Goal: Task Accomplishment & Management: Complete application form

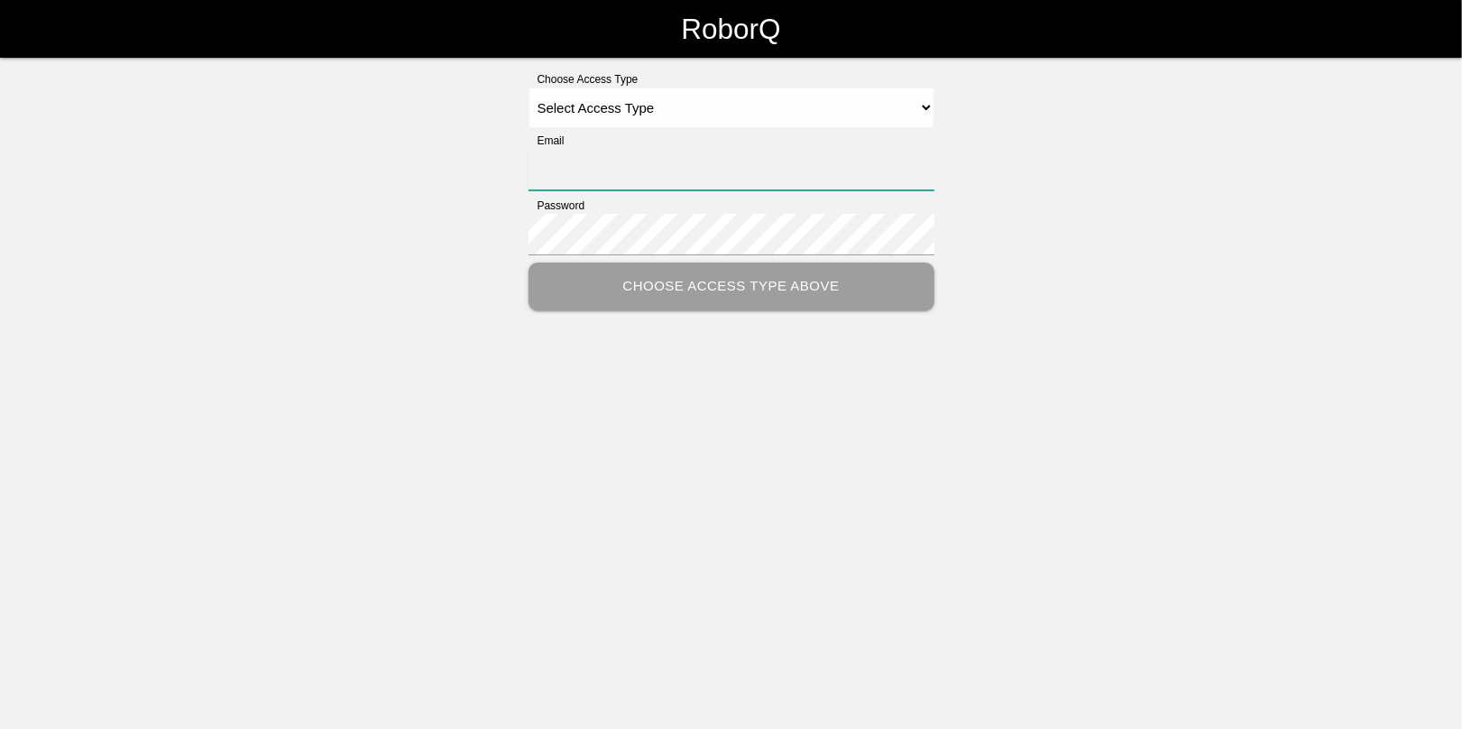
type input "[EMAIL_ADDRESS][DOMAIN_NAME]"
drag, startPoint x: 542, startPoint y: 88, endPoint x: 556, endPoint y: 106, distance: 22.6
click at [542, 90] on select "Select Access Type Admin Customer Supervisor Worker" at bounding box center [732, 107] width 406 height 41
select select "Admin"
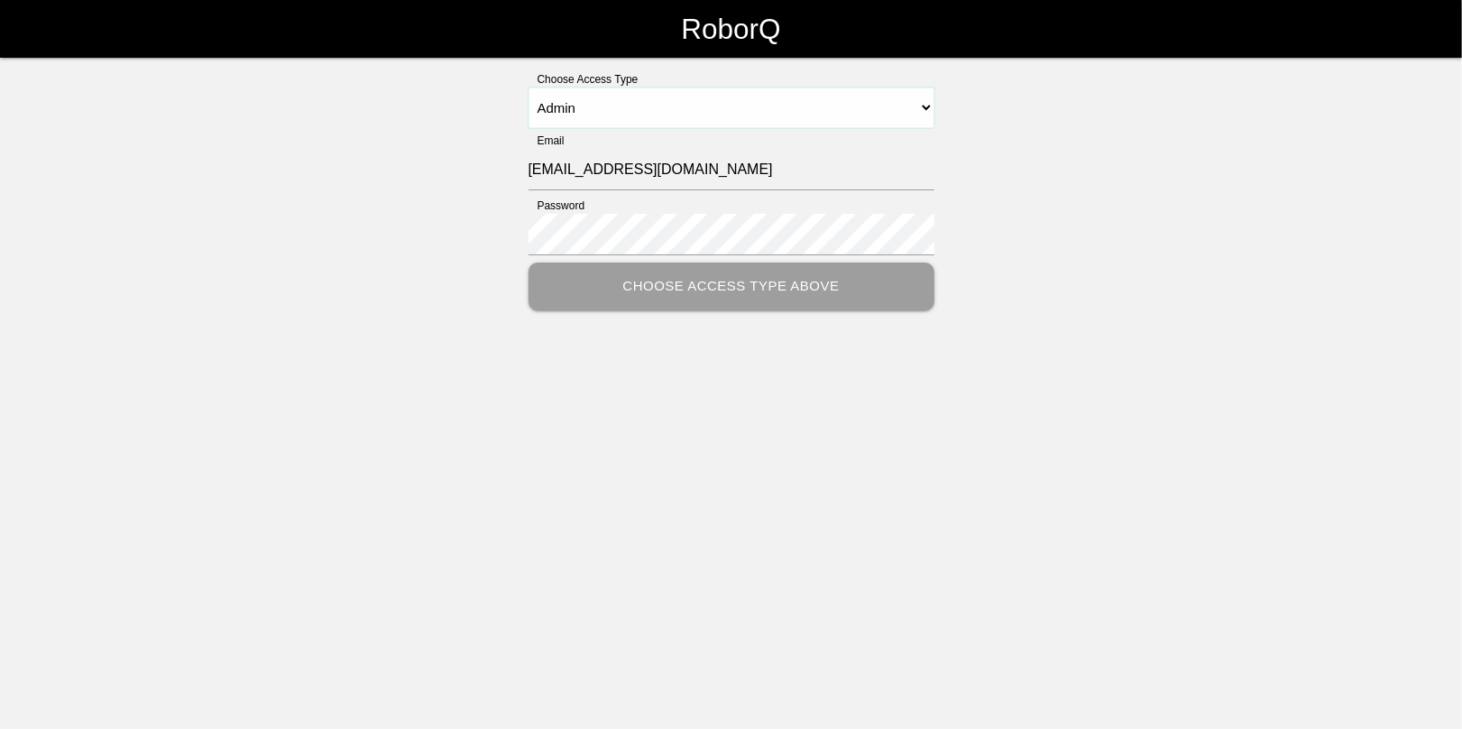
click at [529, 87] on select "Select Access Type Admin Customer Supervisor Worker" at bounding box center [732, 107] width 406 height 41
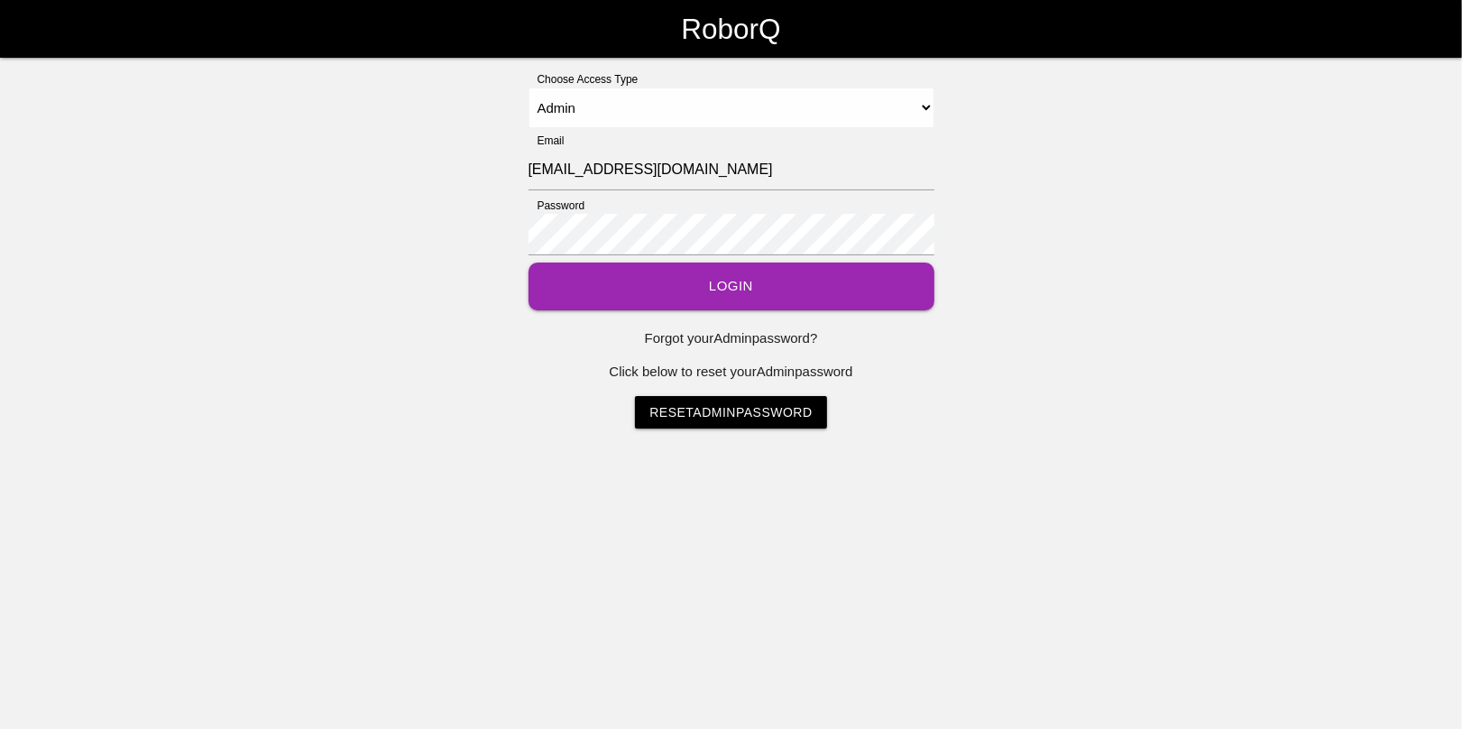
click at [695, 286] on button "Login" at bounding box center [732, 286] width 406 height 48
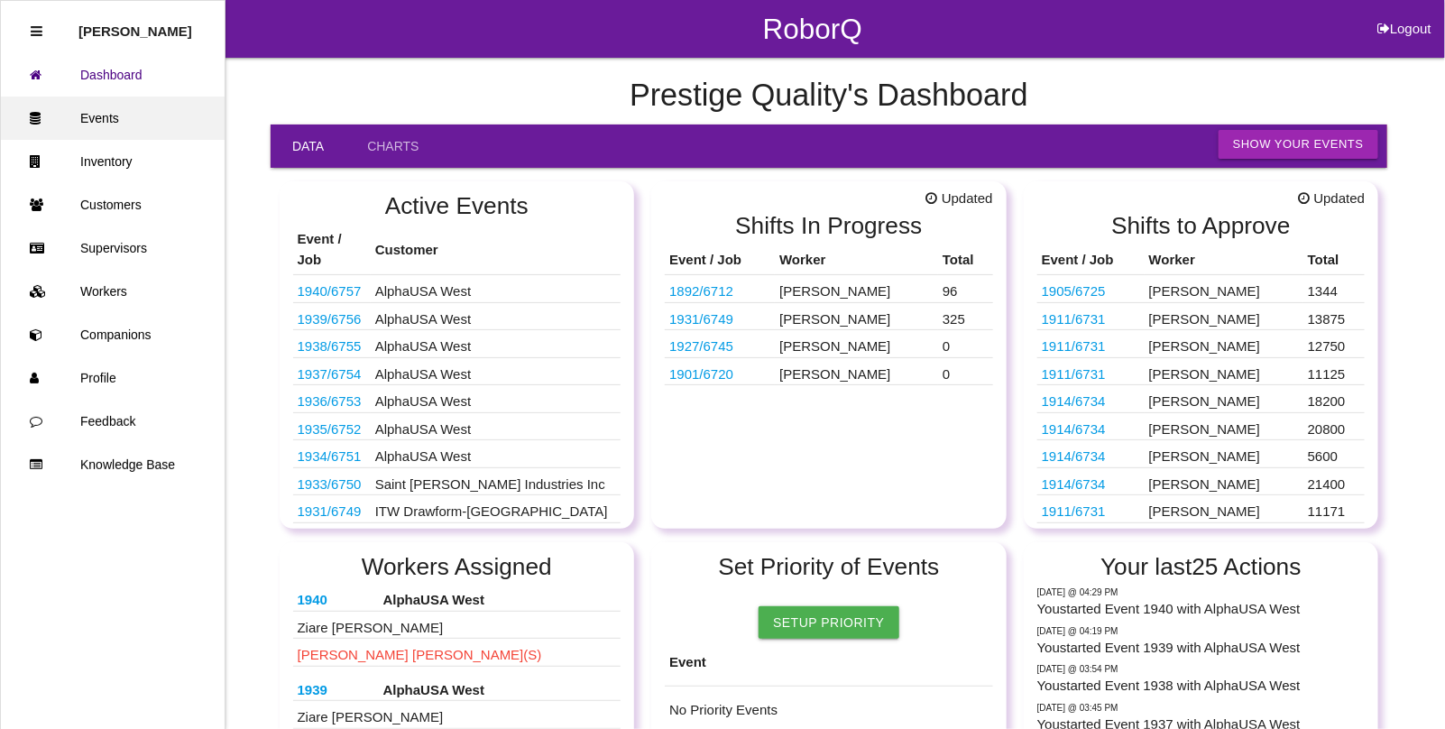
click at [104, 122] on link "Events" at bounding box center [113, 118] width 224 height 43
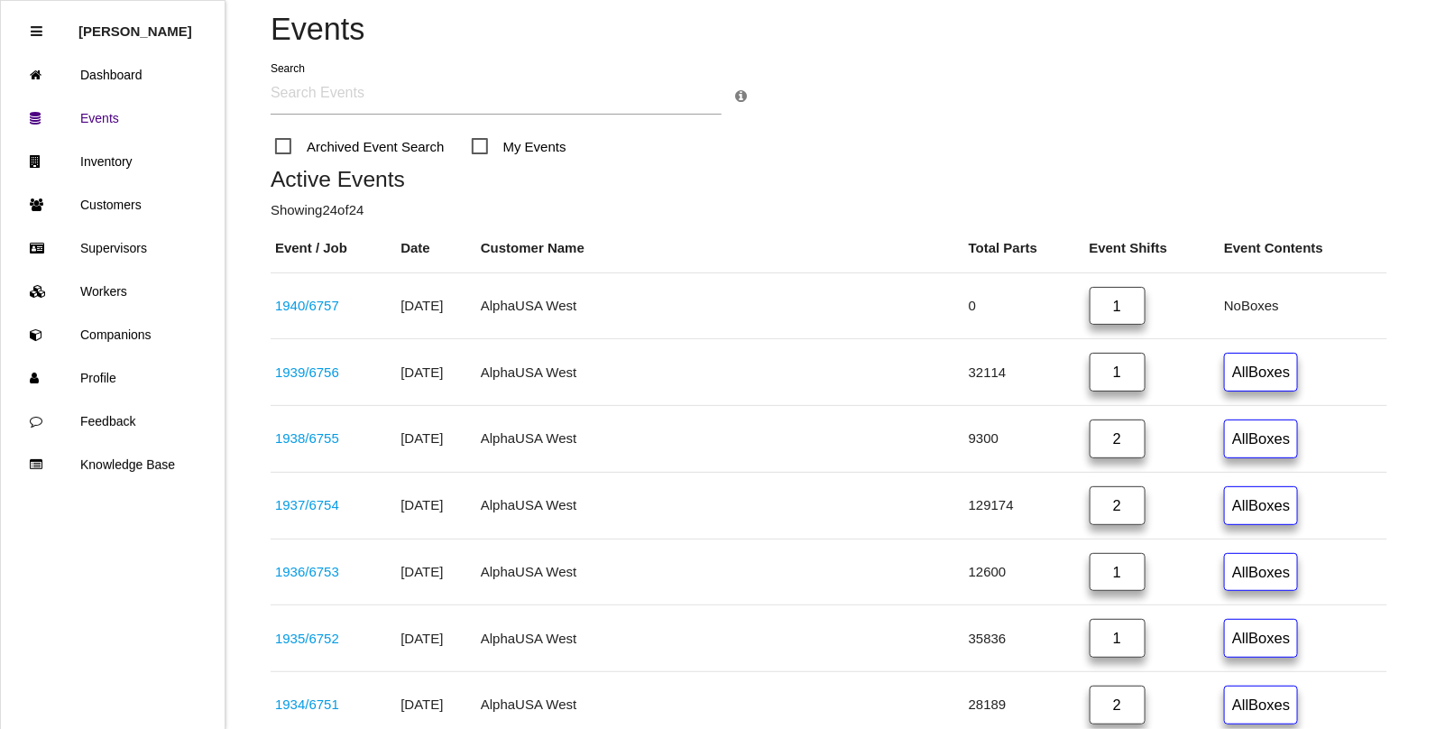
scroll to position [226, 0]
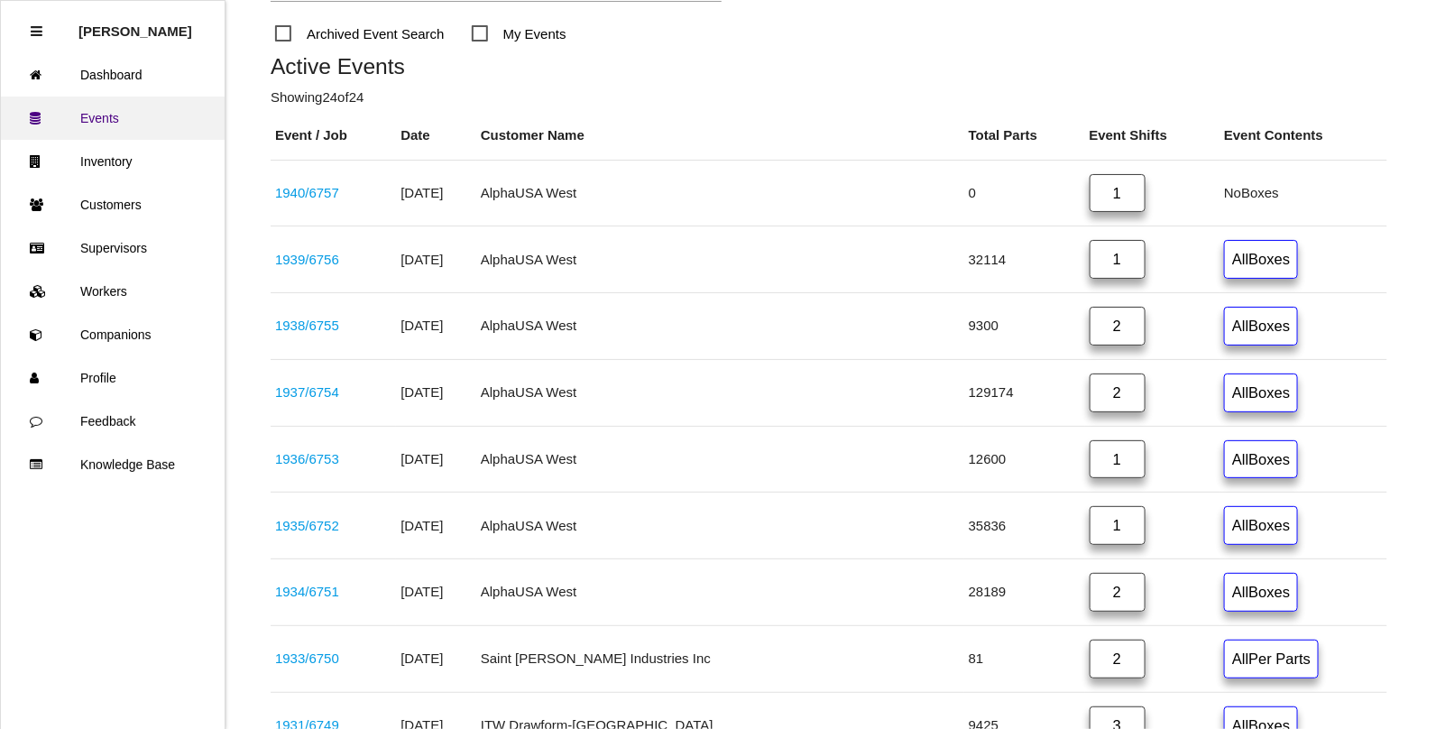
click at [108, 115] on link "Events" at bounding box center [113, 118] width 224 height 43
click at [117, 81] on link "Dashboard" at bounding box center [113, 74] width 224 height 43
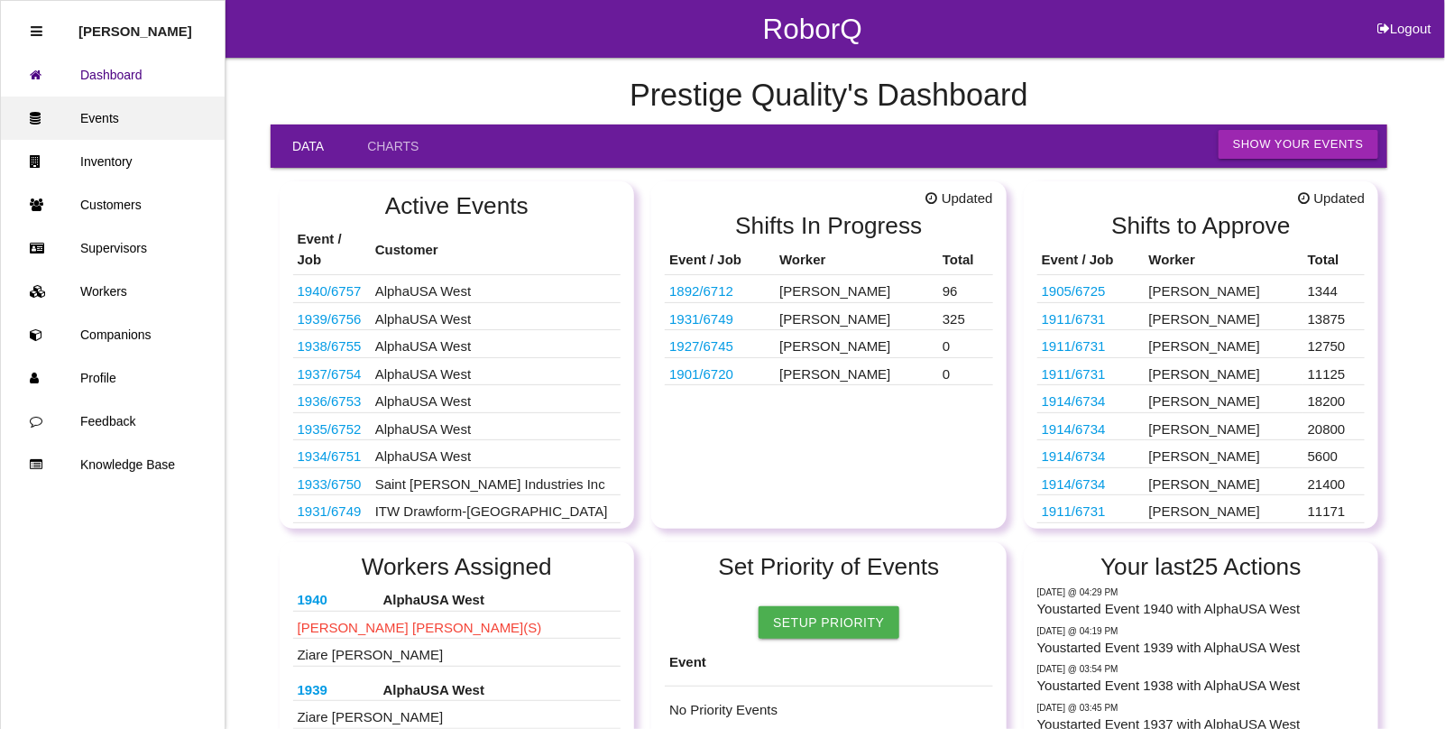
click at [100, 118] on link "Events" at bounding box center [113, 118] width 224 height 43
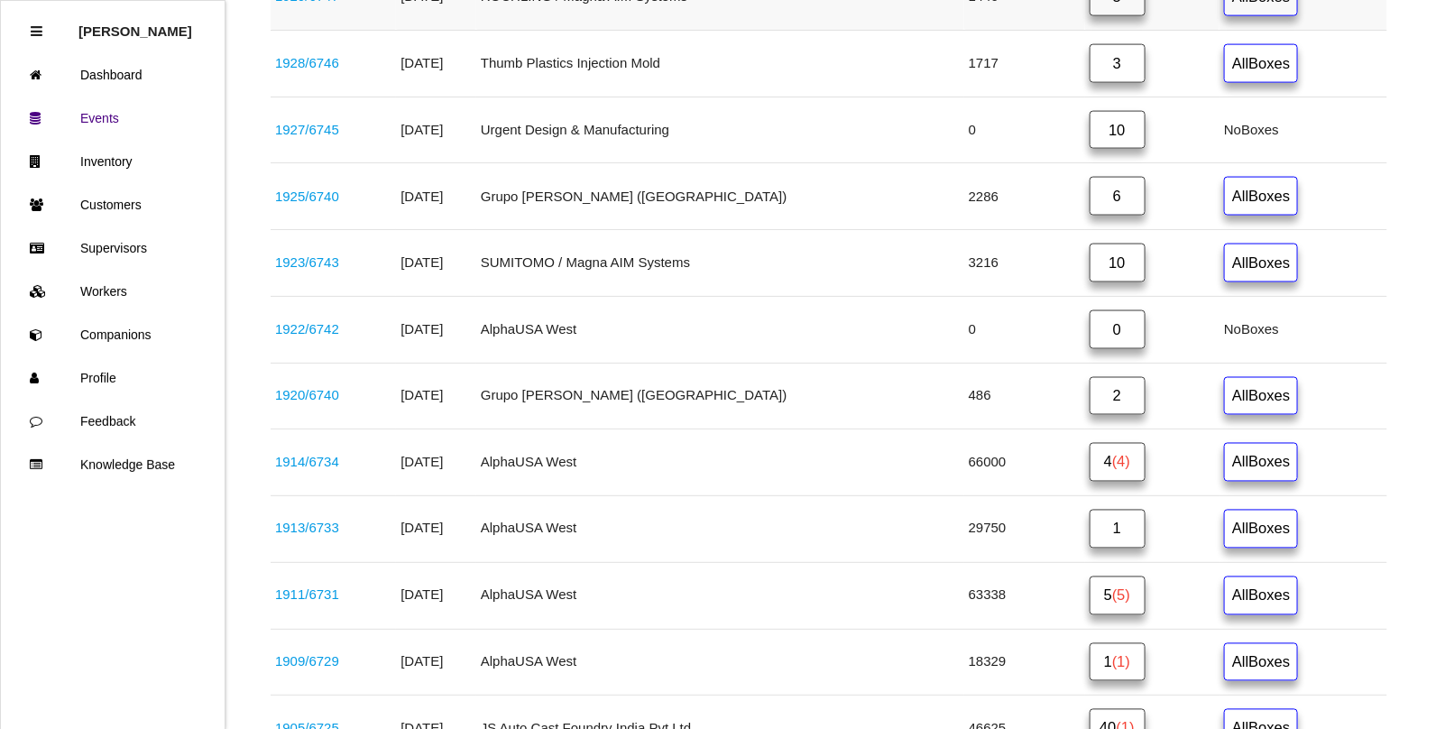
scroll to position [1128, 0]
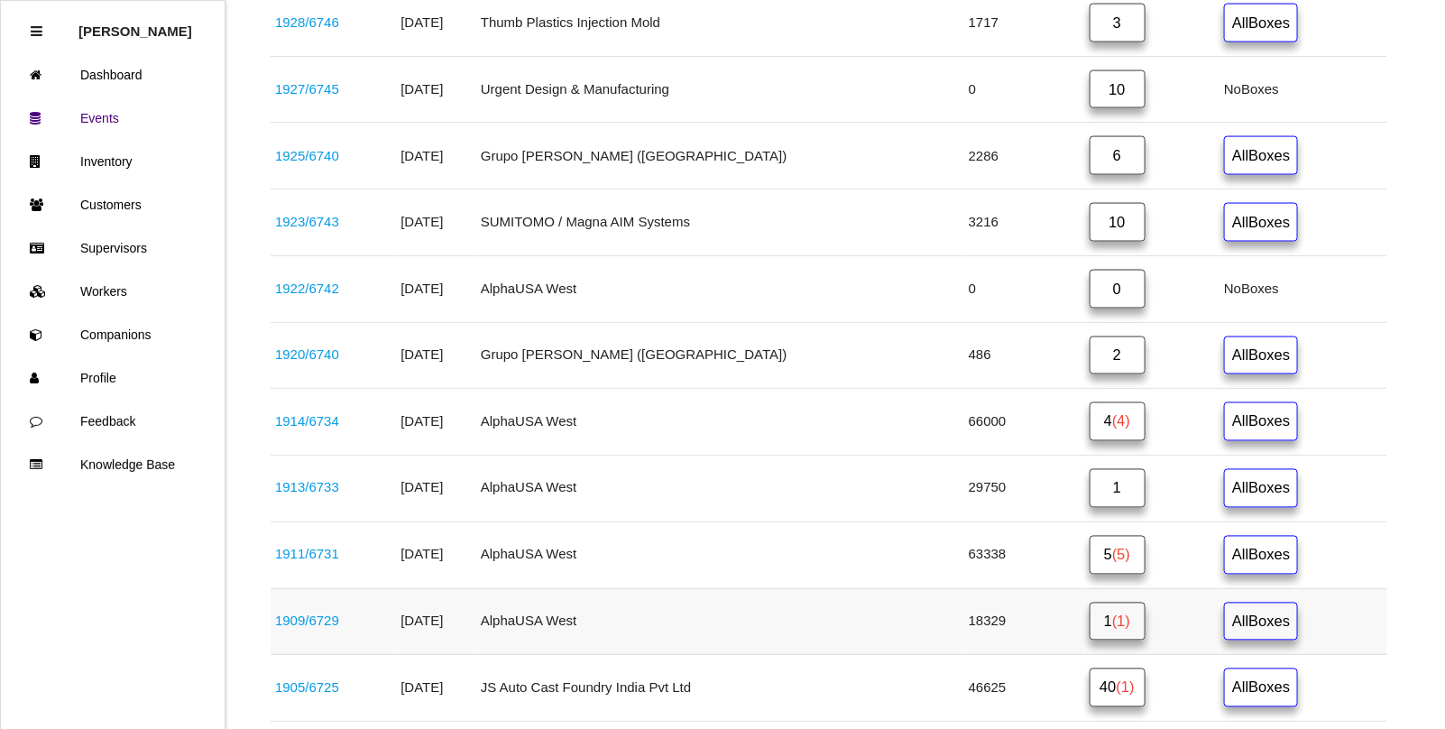
click at [322, 629] on link "1909 / 6729" at bounding box center [307, 620] width 64 height 15
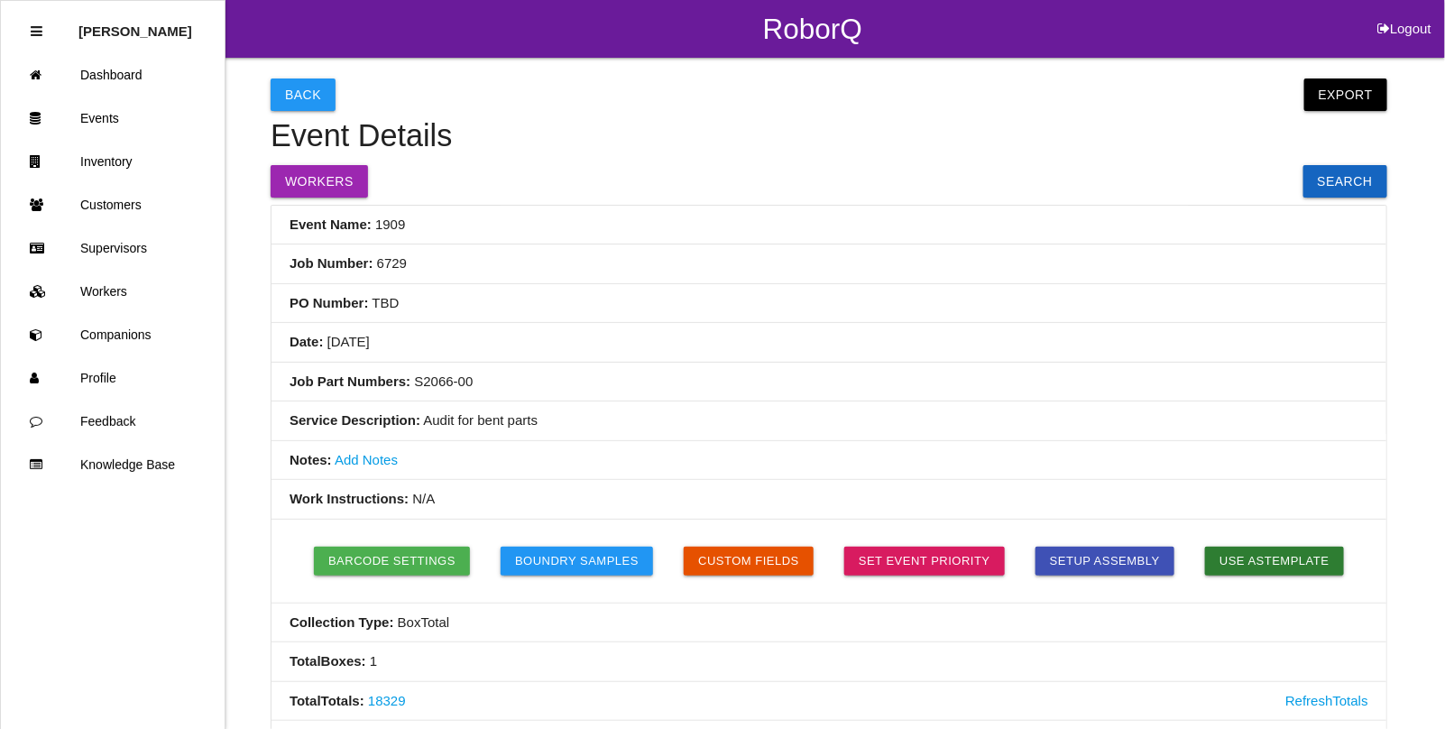
click at [336, 194] on button "Workers" at bounding box center [319, 181] width 97 height 32
click at [96, 115] on link "Events" at bounding box center [113, 118] width 224 height 43
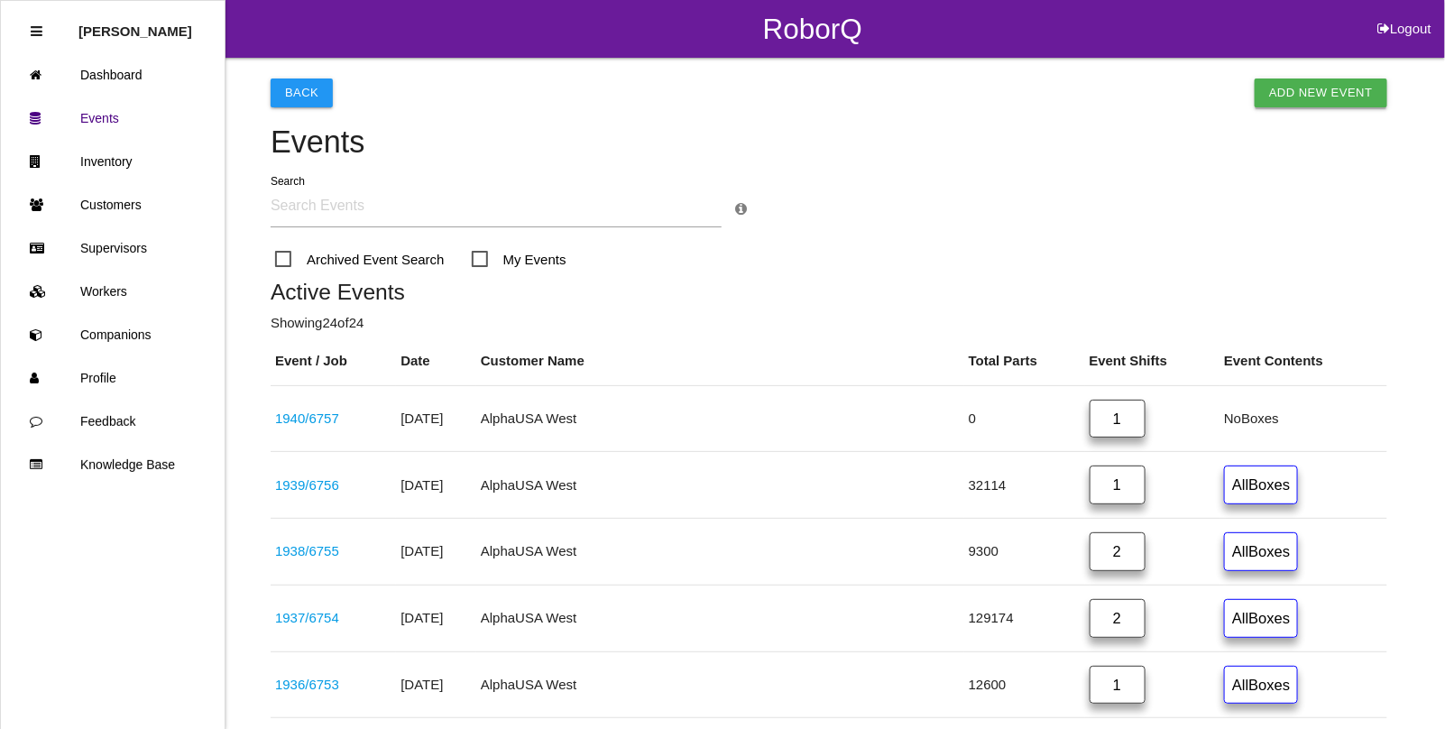
click at [1320, 97] on link "Add New Event" at bounding box center [1321, 92] width 133 height 29
select select "notRequired"
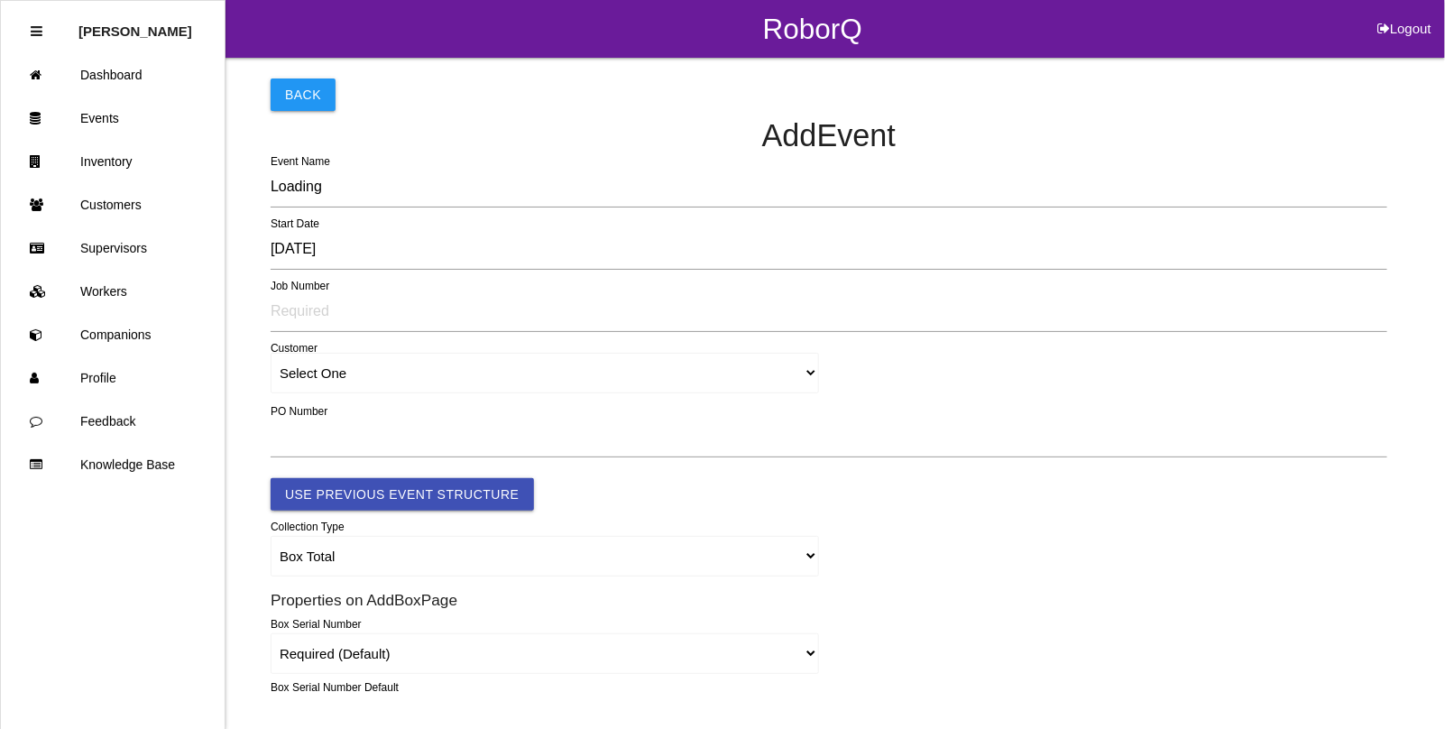
type input "1941"
type input "4.0"
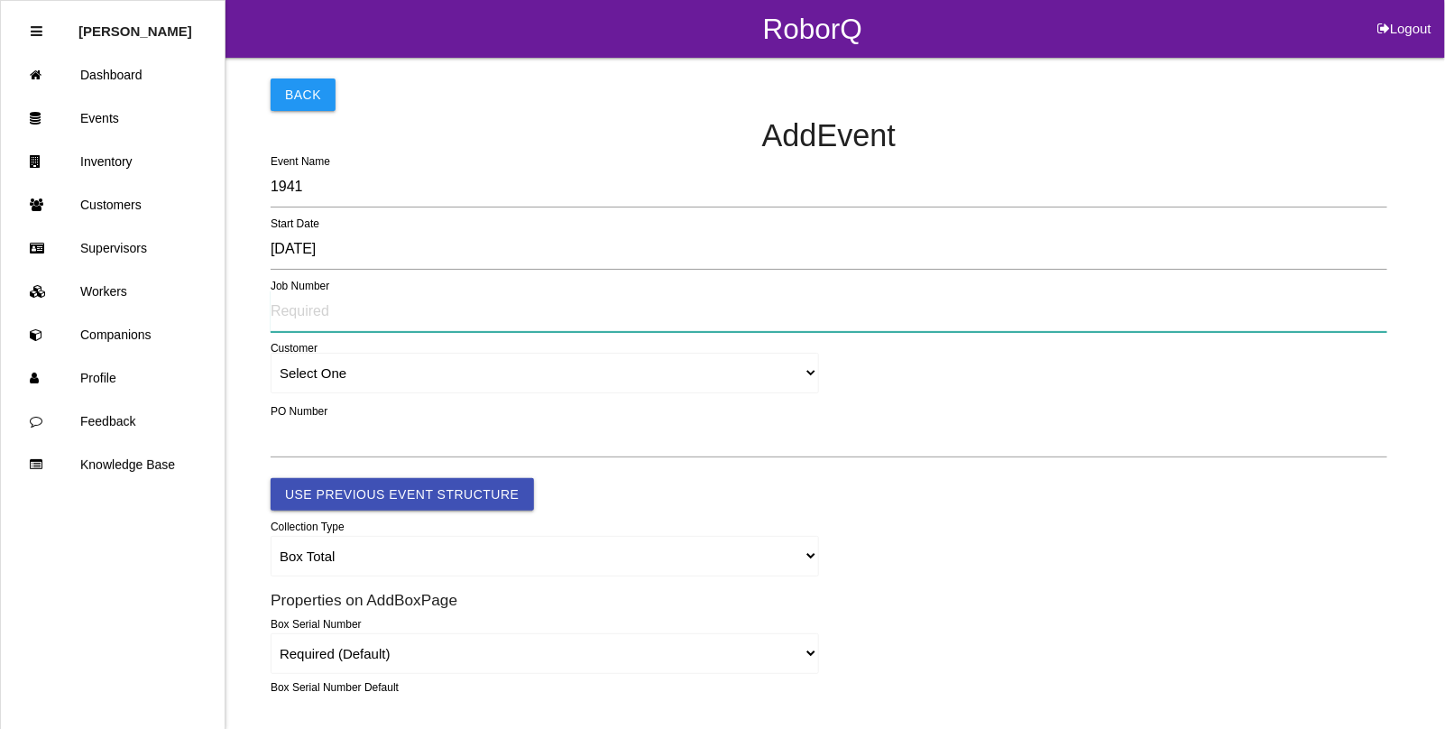
click at [374, 318] on input "text" at bounding box center [829, 310] width 1117 height 41
type input "6758"
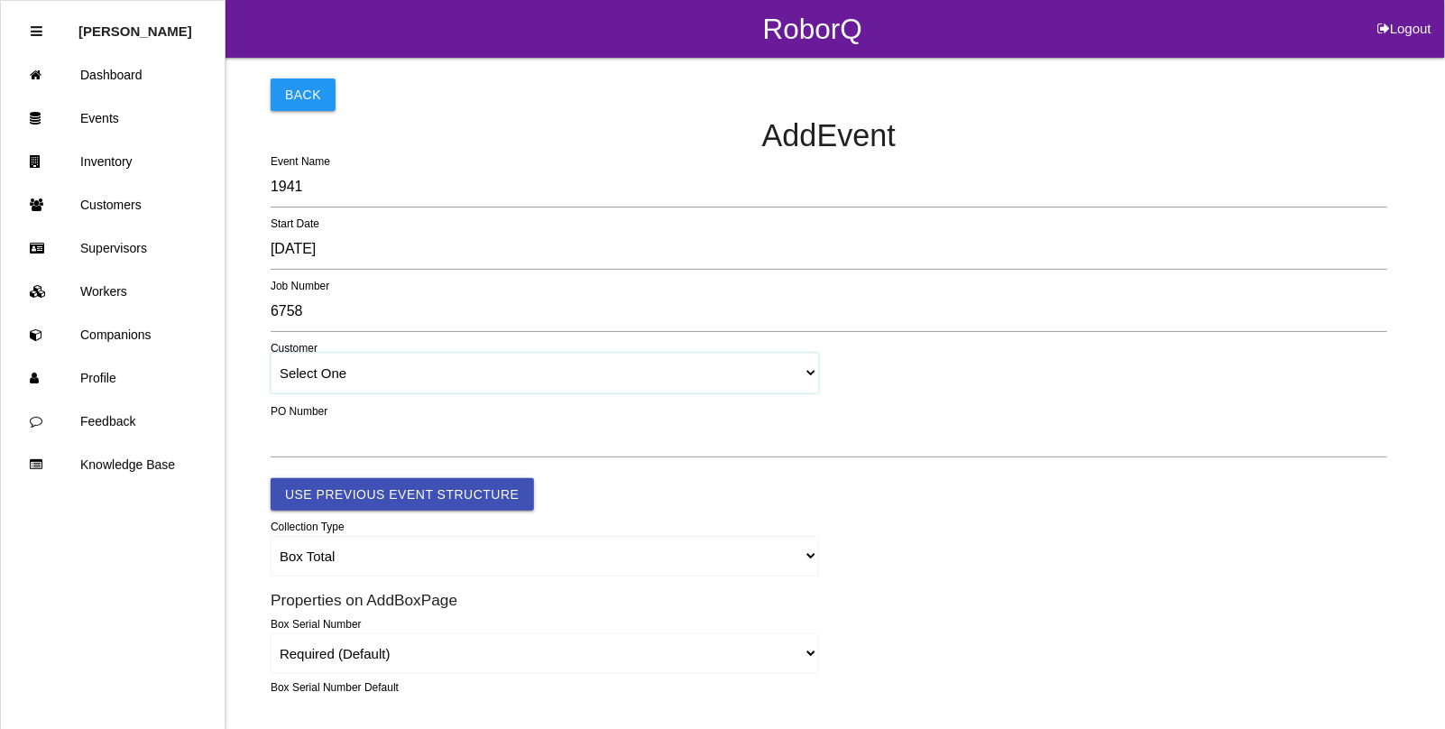
click at [320, 383] on select "Select One [PERSON_NAME] & Co., Inc. [PERSON_NAME] Canada (ARaymond Manufacturi…" at bounding box center [545, 373] width 548 height 41
select select "64934c9633c02e000edff475"
click at [271, 354] on select "Select One [PERSON_NAME] & Co., Inc. [PERSON_NAME] Canada (ARaymond Manufacturi…" at bounding box center [545, 373] width 548 height 41
select select "64934c9633c02e000edff475"
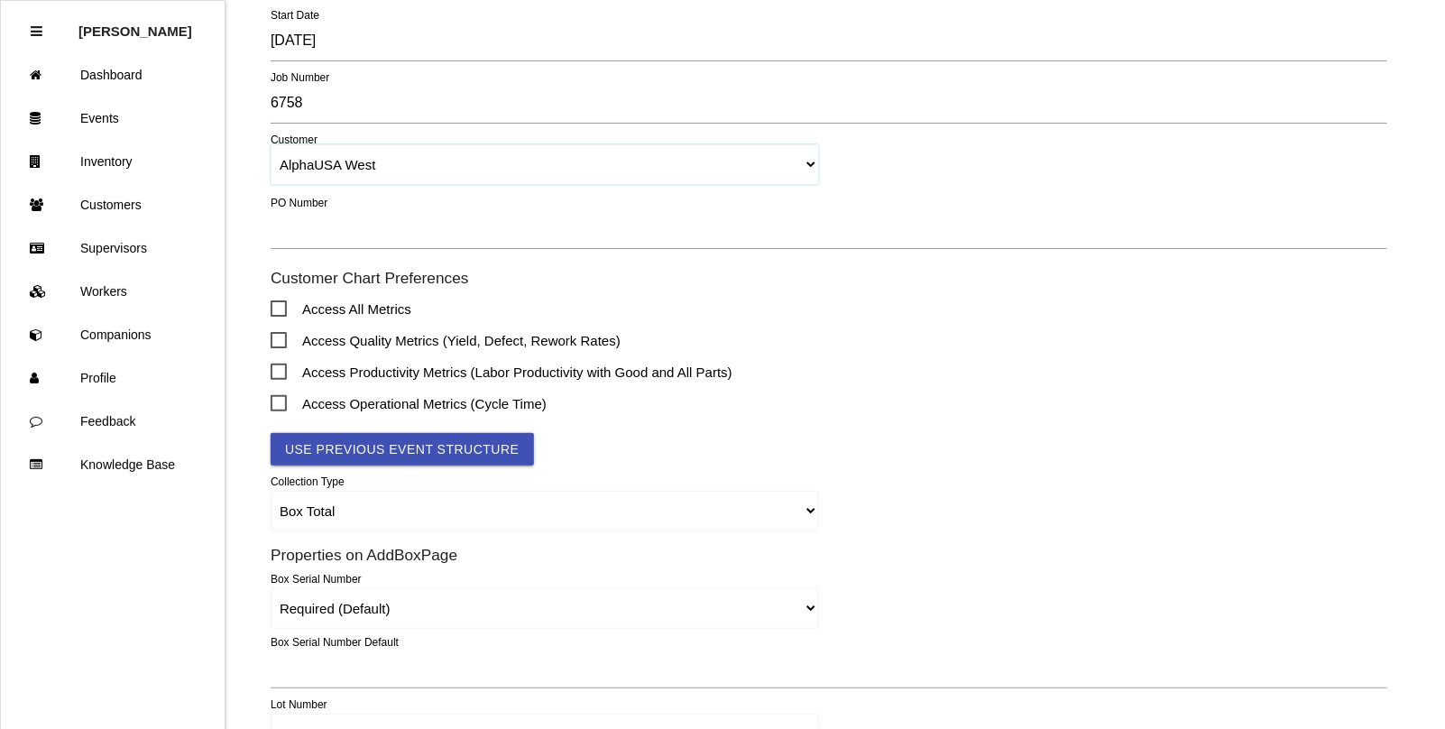
scroll to position [338, 0]
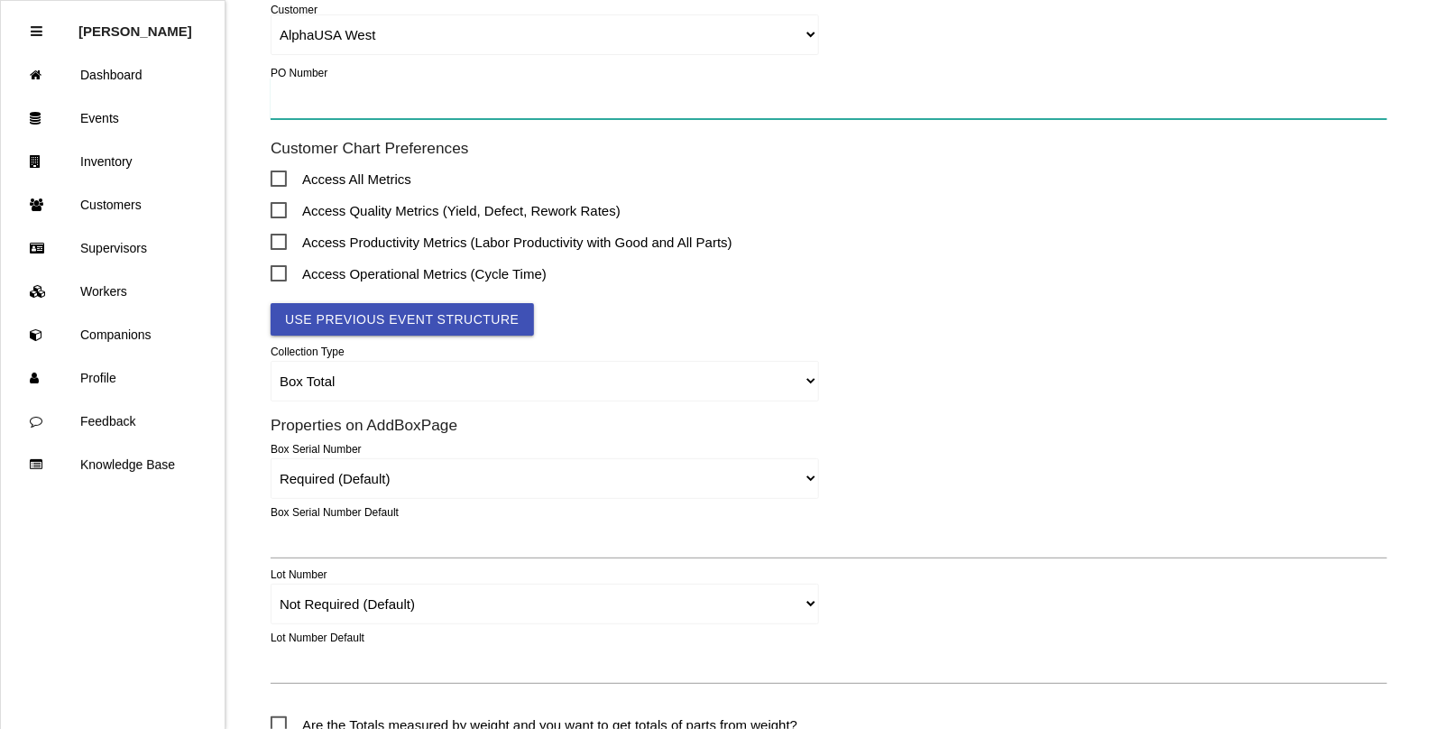
drag, startPoint x: 277, startPoint y: 88, endPoint x: 278, endPoint y: 99, distance: 10.9
click at [277, 88] on input "text" at bounding box center [829, 98] width 1117 height 41
type input "012318"
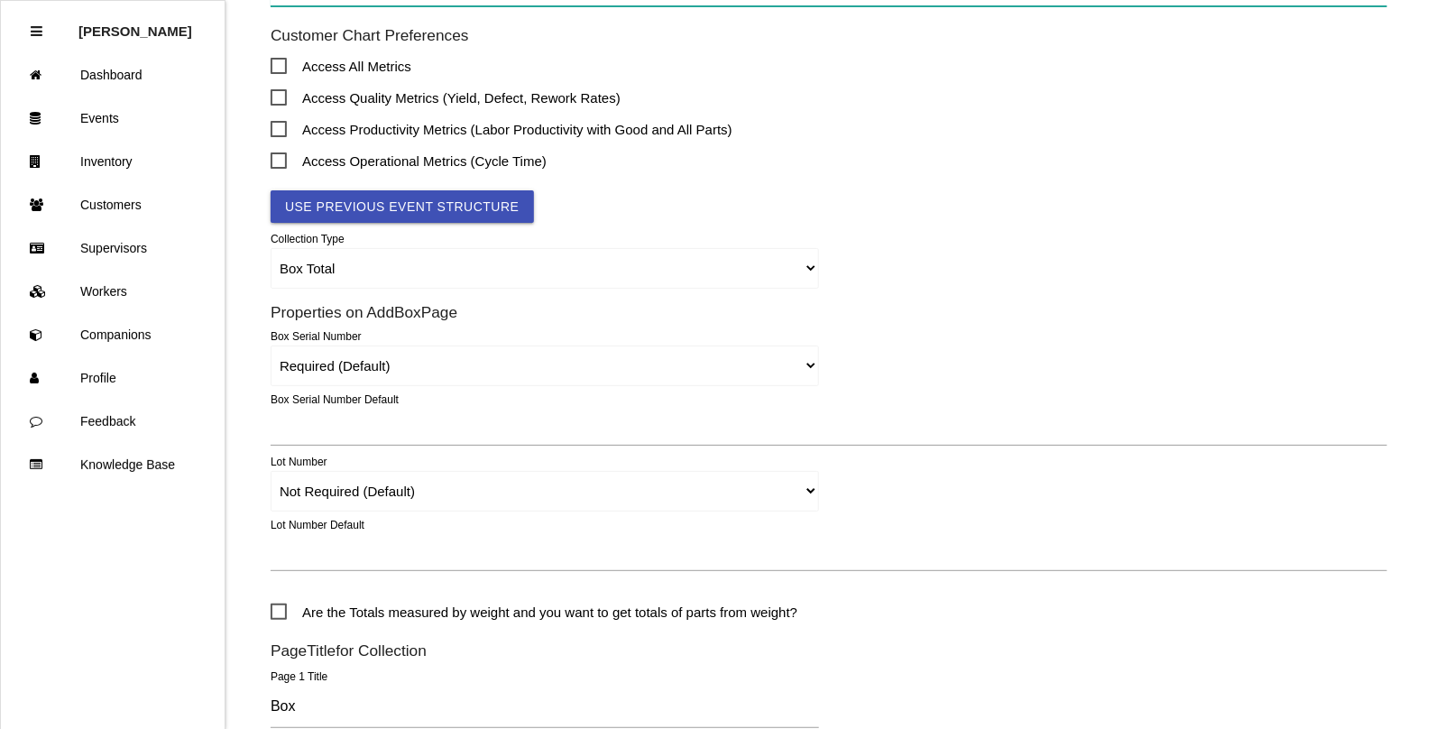
scroll to position [564, 0]
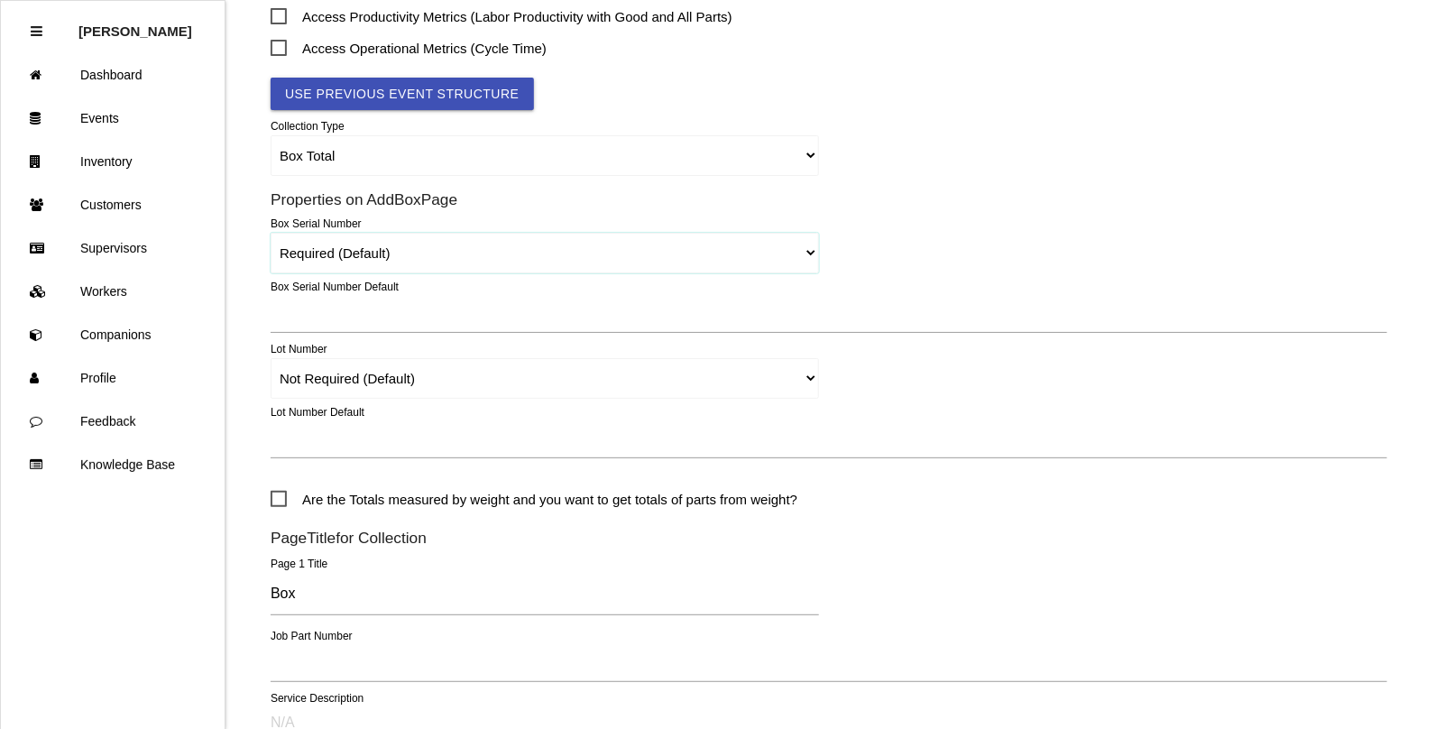
click at [302, 251] on select "Required (Default) Not Required Remove" at bounding box center [545, 253] width 548 height 41
select select "remove"
click at [271, 233] on select "Required (Default) Not Required Remove" at bounding box center [545, 253] width 548 height 41
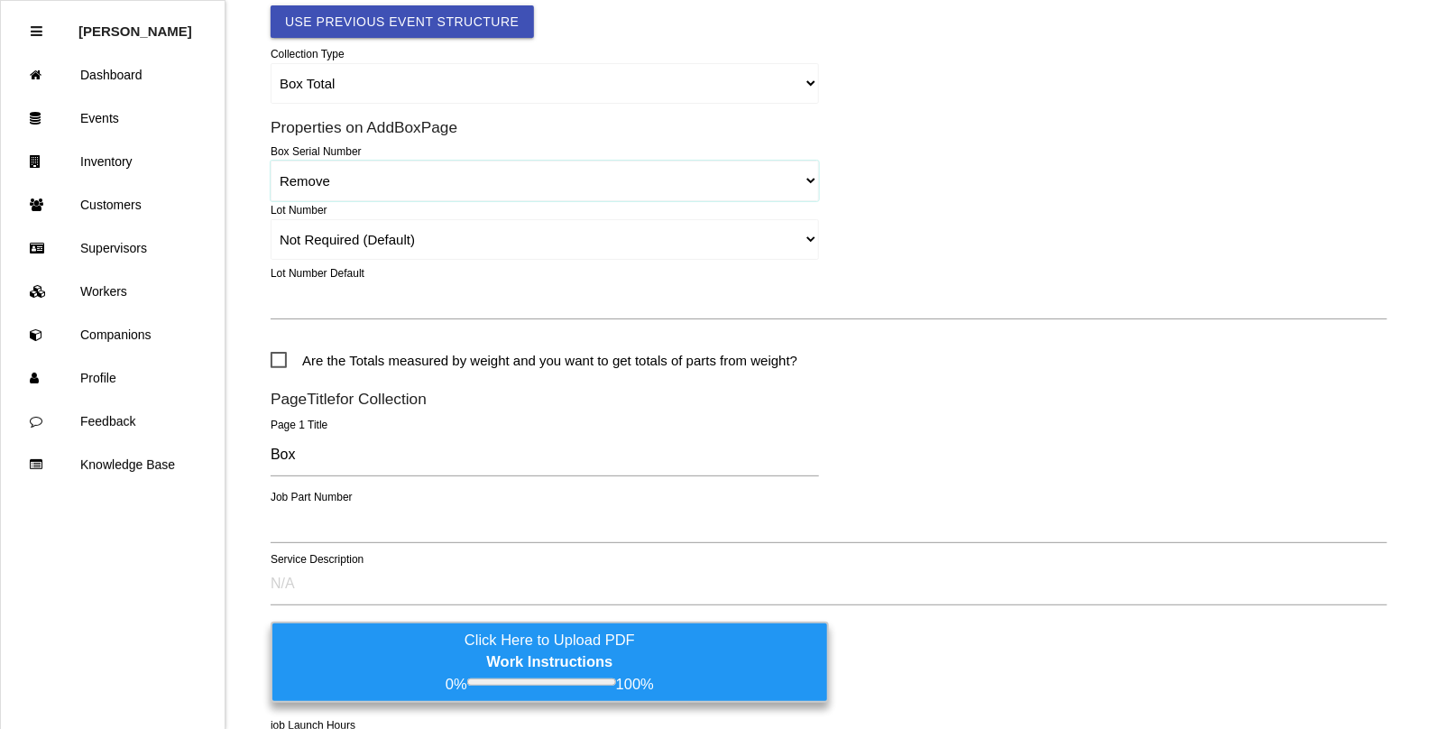
scroll to position [677, 0]
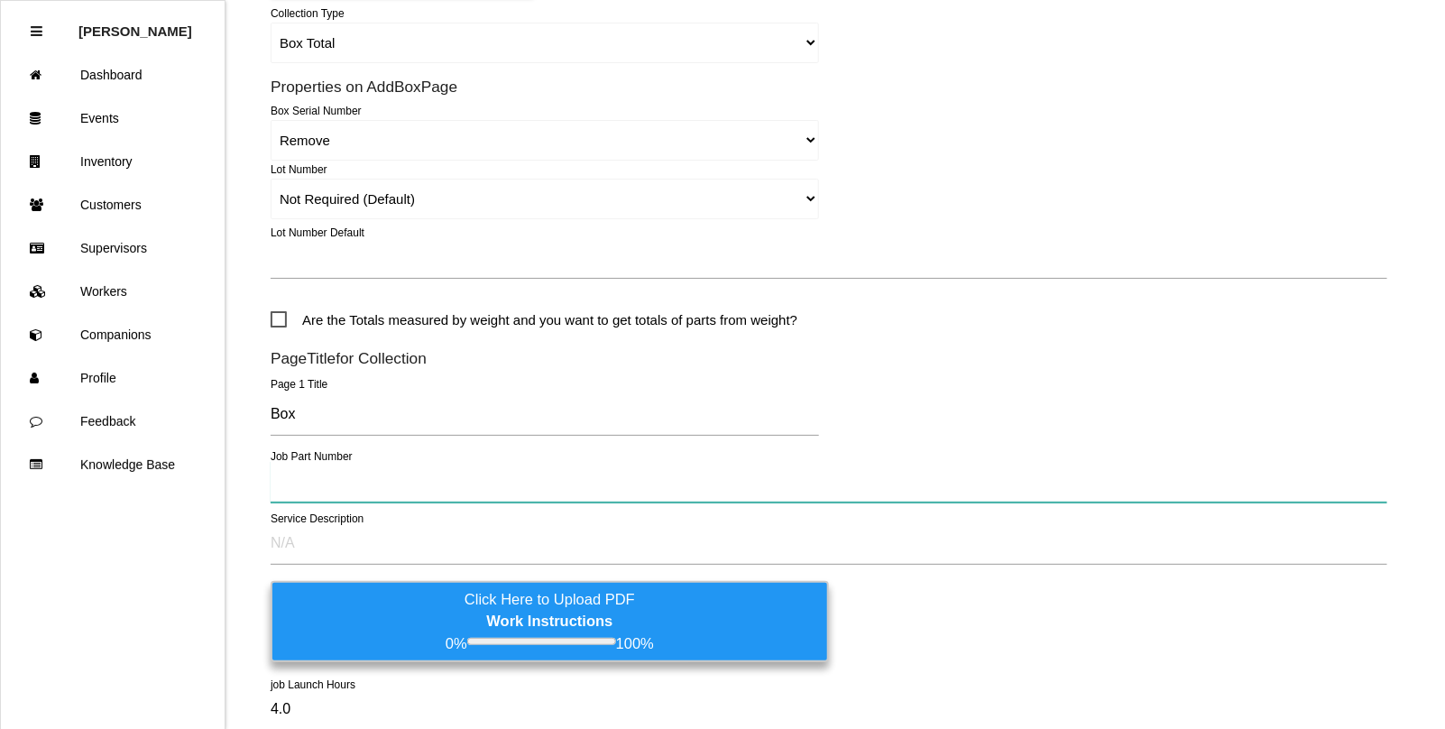
click at [321, 481] on input "text" at bounding box center [829, 481] width 1117 height 41
type input "S1873"
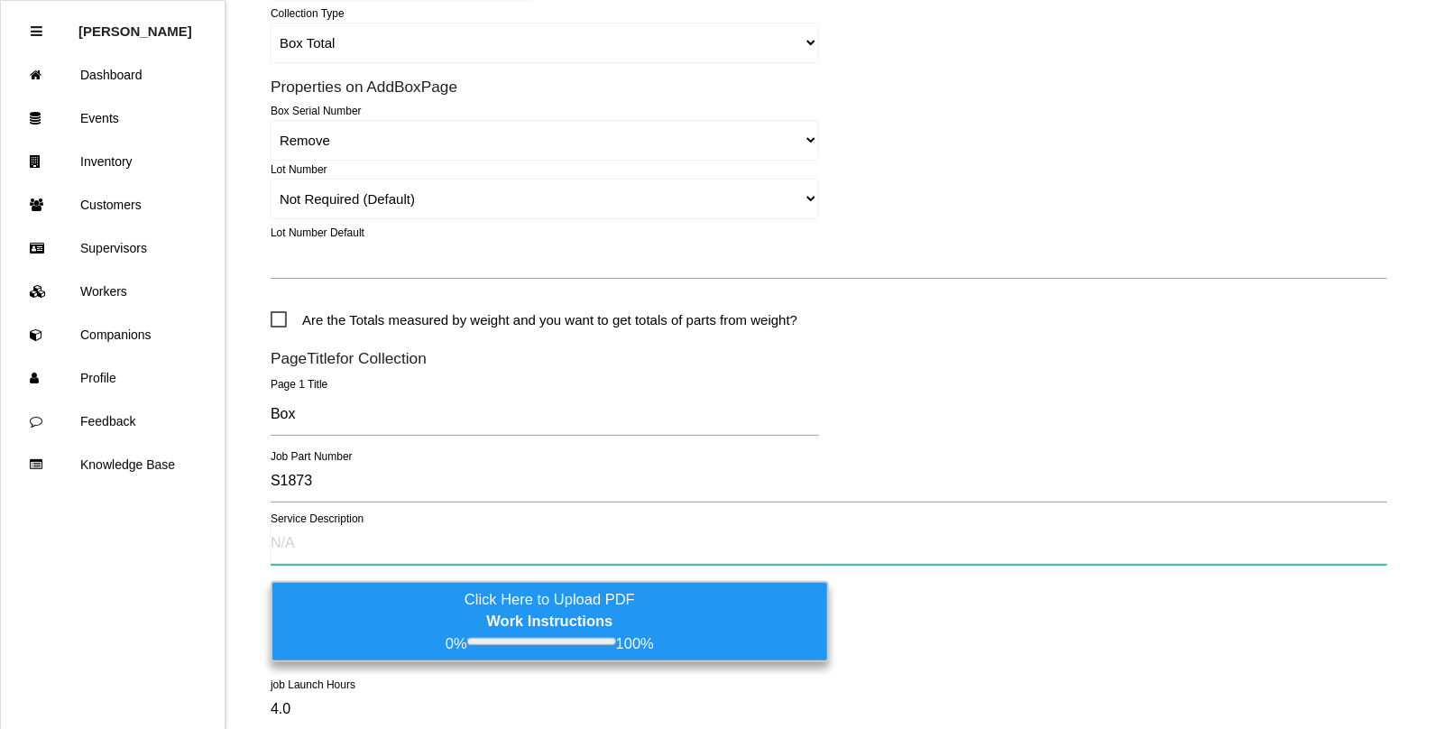
click at [314, 551] on input "text" at bounding box center [829, 543] width 1117 height 41
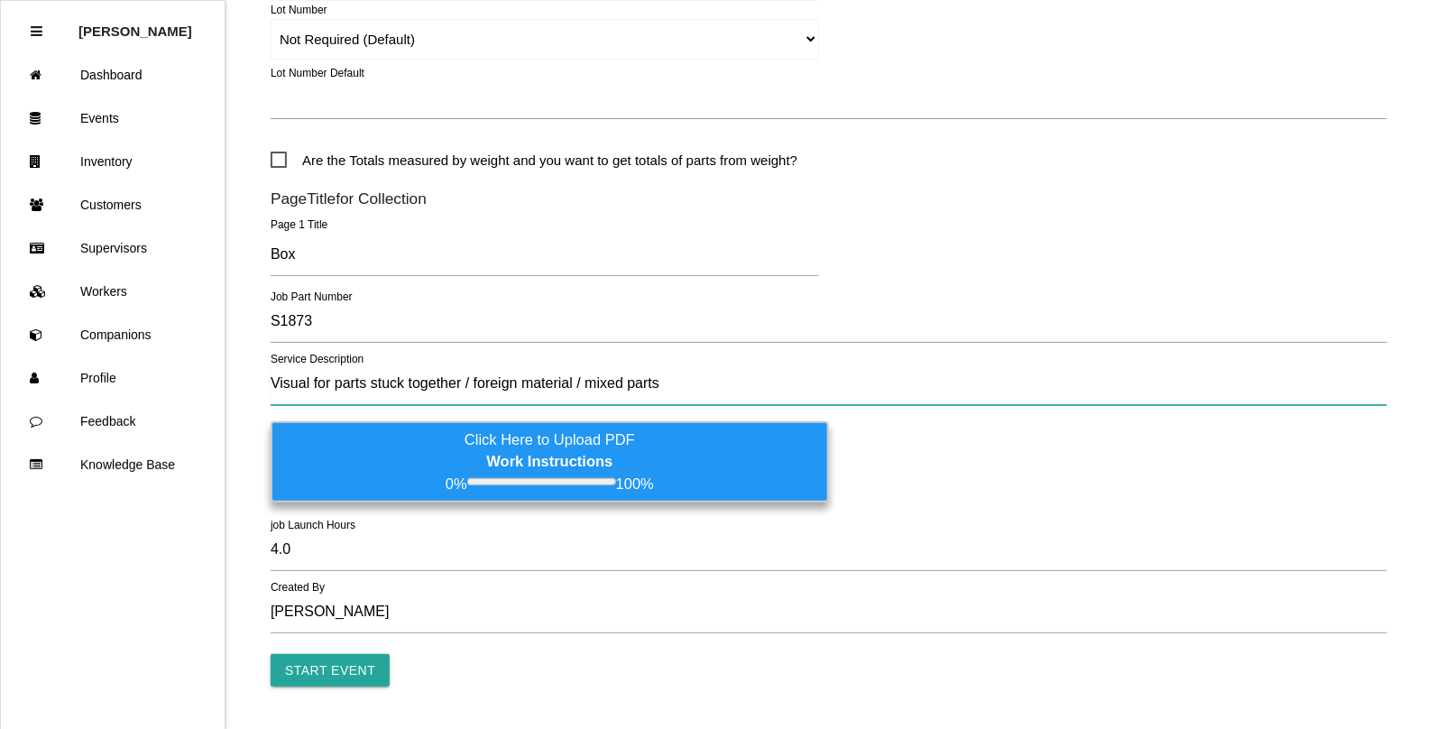
scroll to position [884, 0]
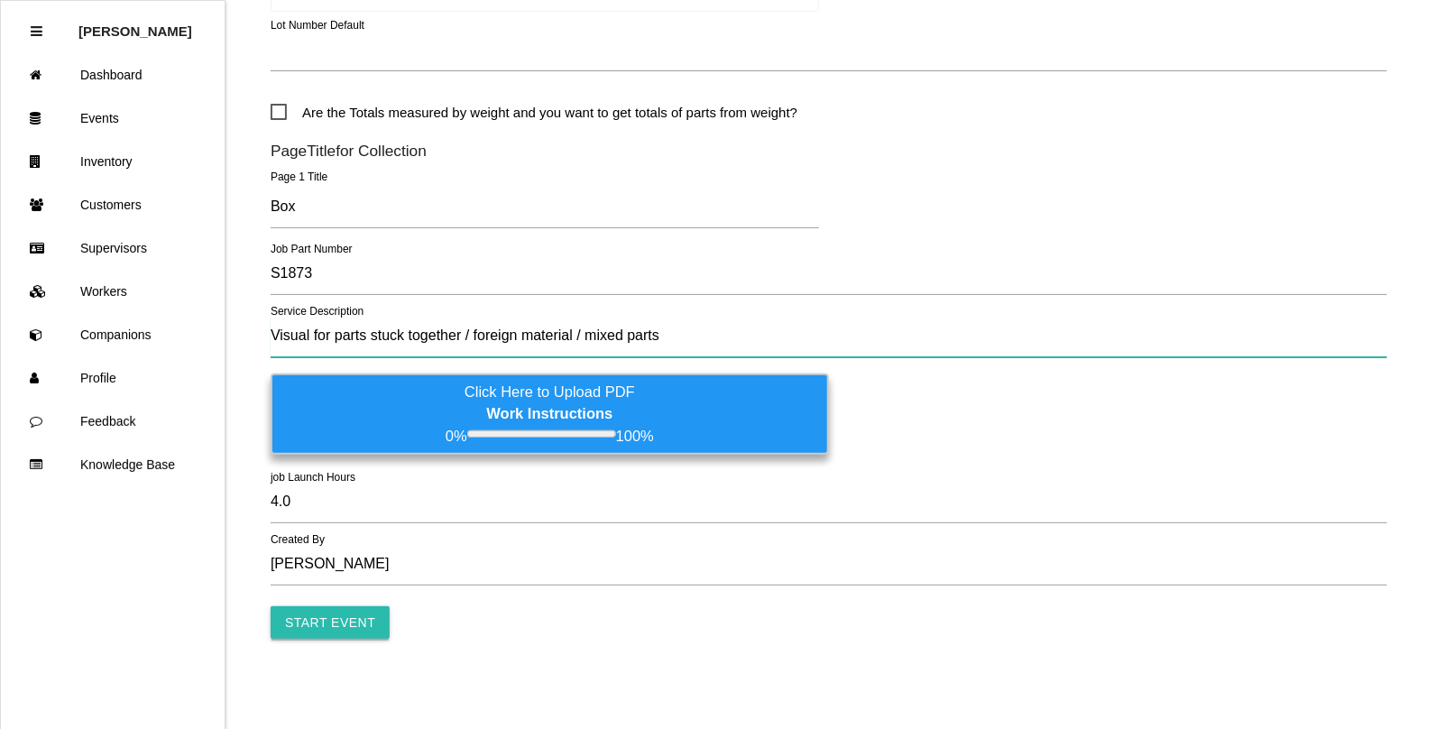
type input "Visual for parts stuck together / foreign material / mixed parts"
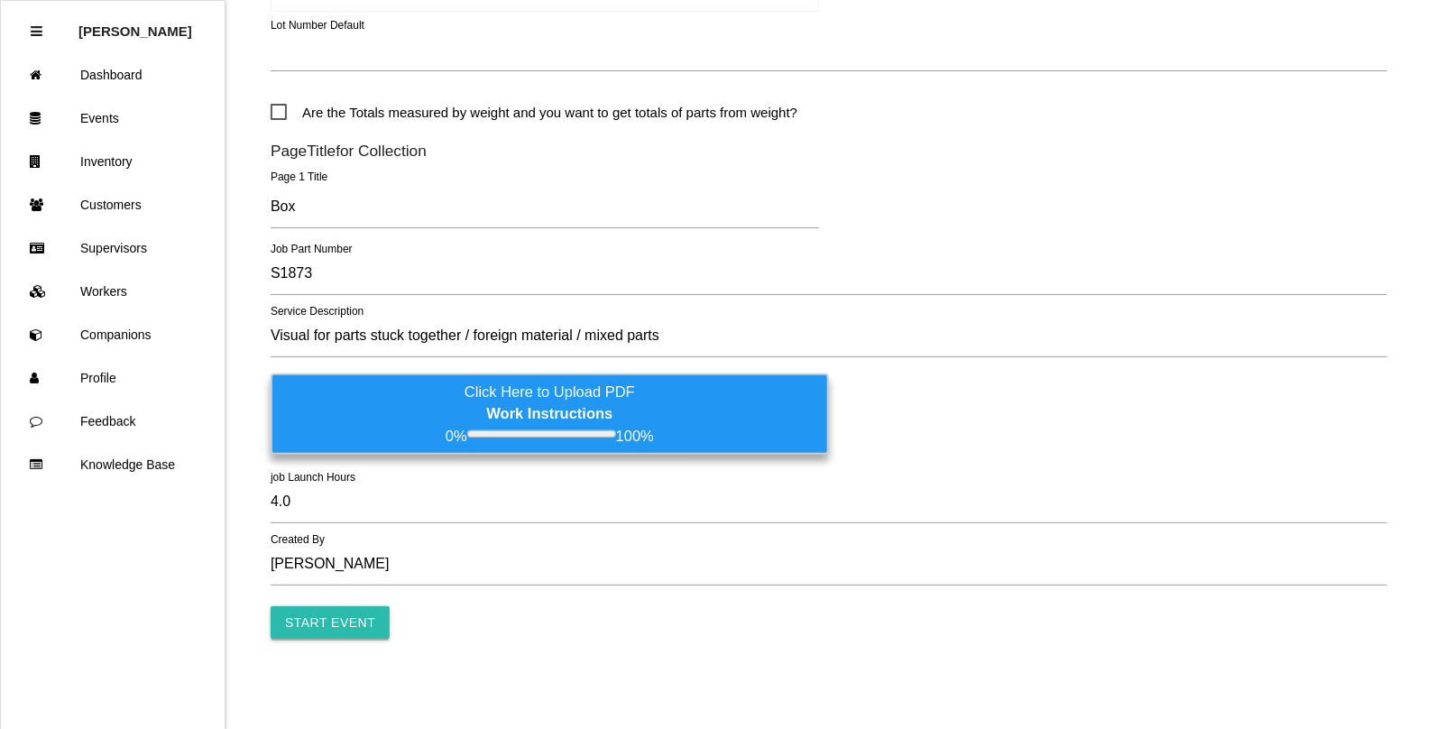
click at [327, 622] on input "Start Event" at bounding box center [330, 622] width 119 height 32
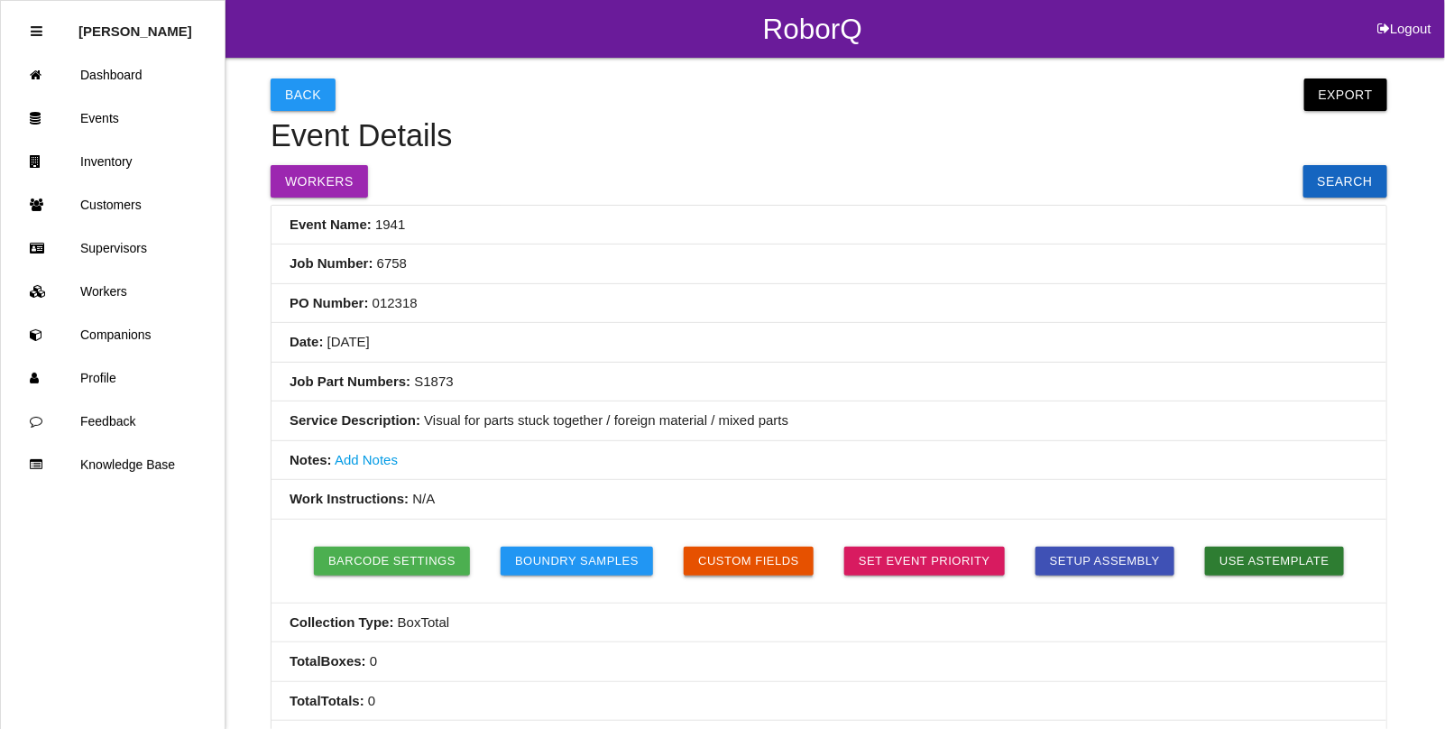
click at [738, 564] on button "Custom Fields" at bounding box center [749, 561] width 130 height 29
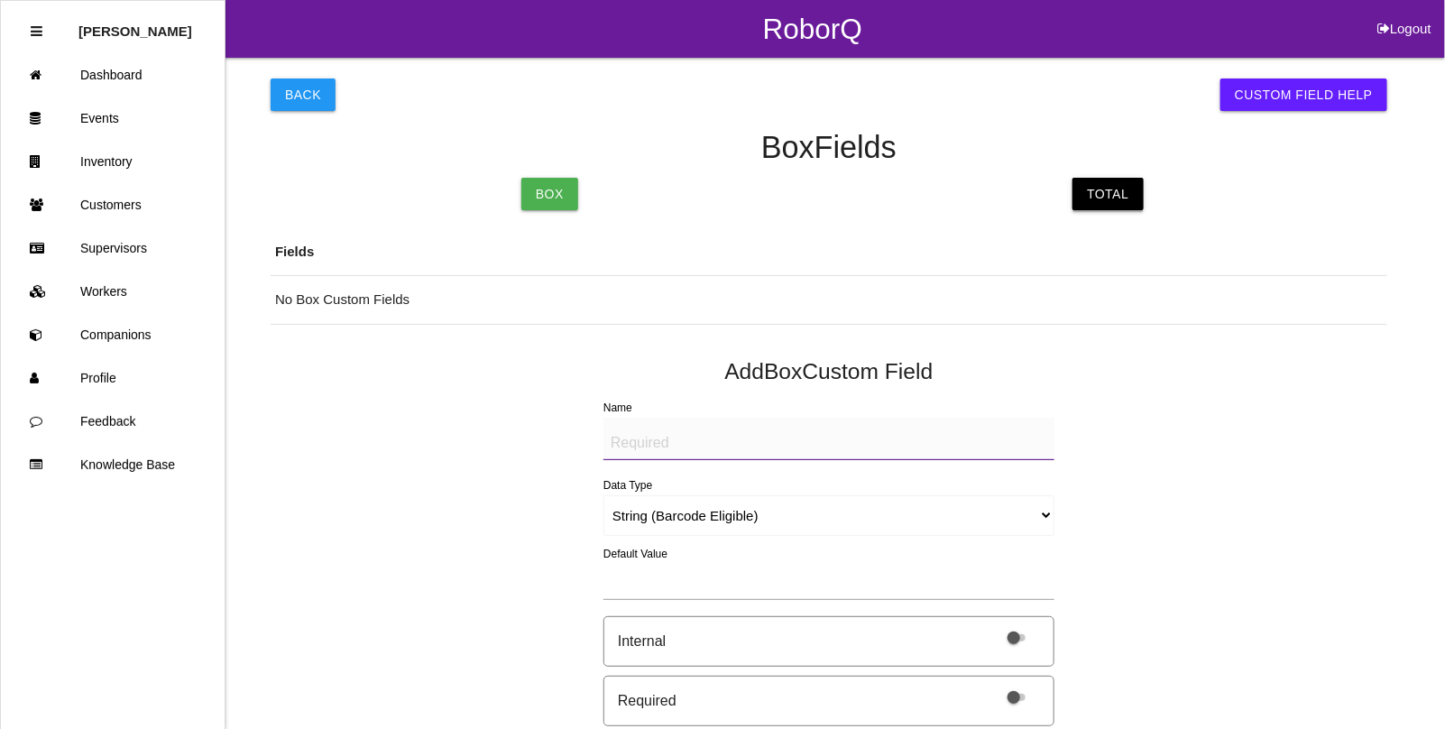
click at [1101, 189] on link "Total" at bounding box center [1108, 194] width 70 height 32
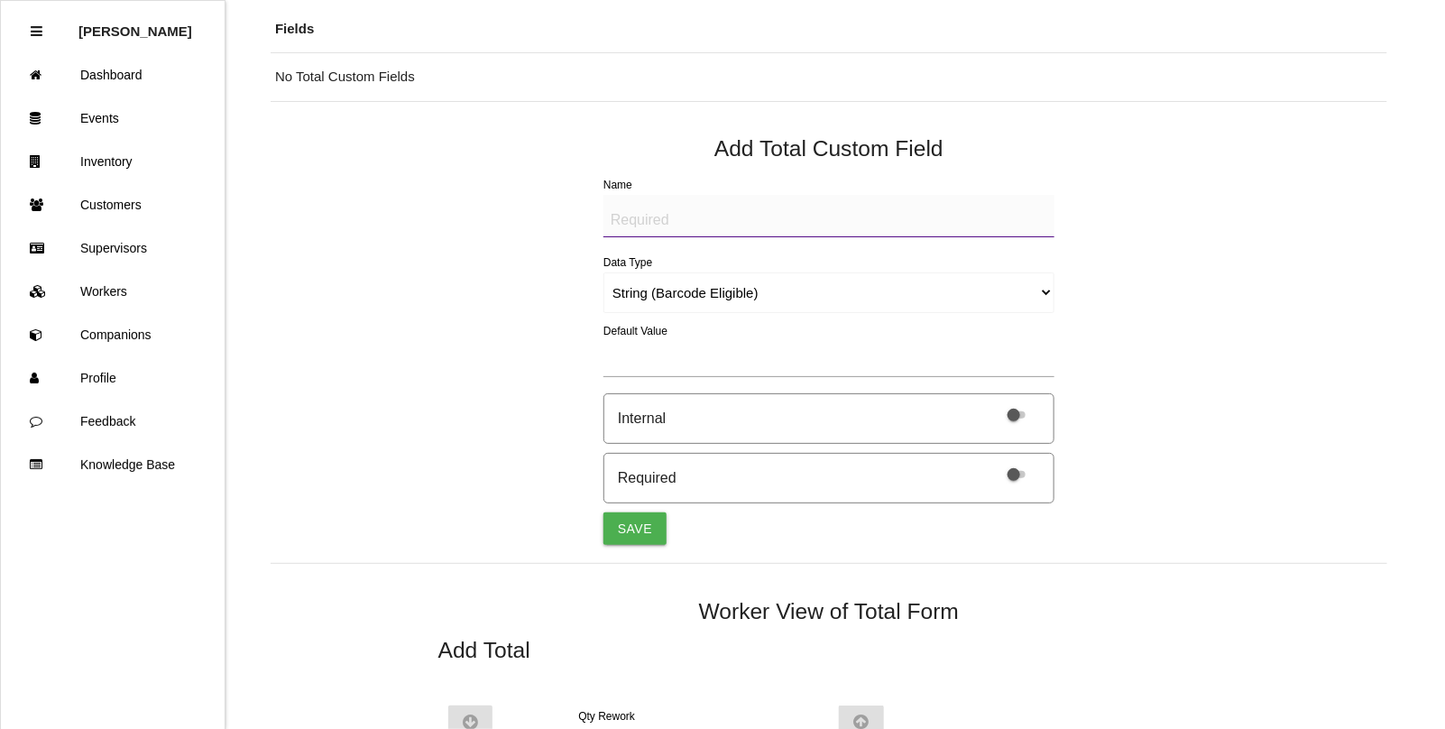
scroll to position [226, 0]
click at [643, 214] on textarea "Name" at bounding box center [828, 213] width 451 height 42
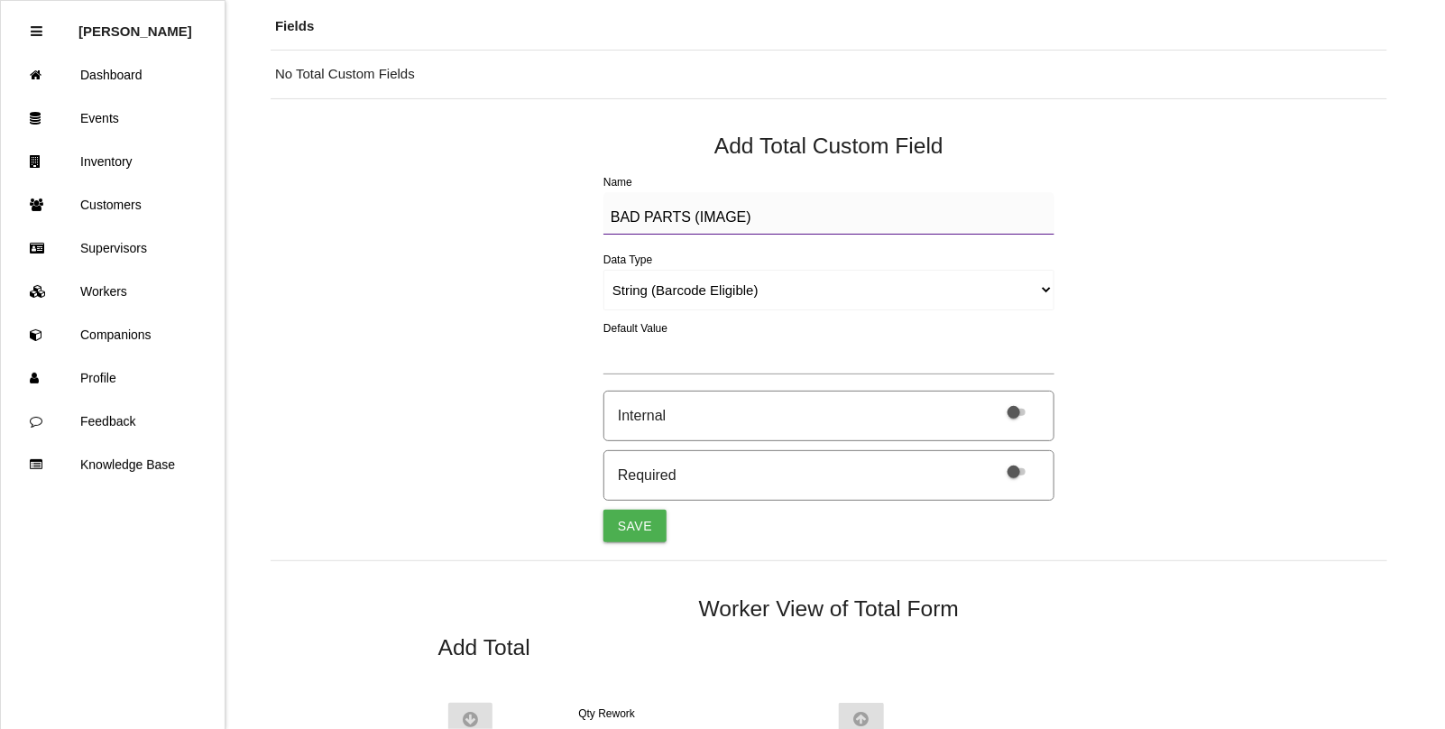
type textarea "BAD PARTS (IMAGE)"
click at [636, 287] on select "String (Barcode Eligible) Number Instructions True/False Select One of Many Sel…" at bounding box center [828, 290] width 451 height 41
select select "imageCF"
click at [603, 270] on select "String (Barcode Eligible) Number Instructions True/False Select One of Many Sel…" at bounding box center [828, 290] width 451 height 41
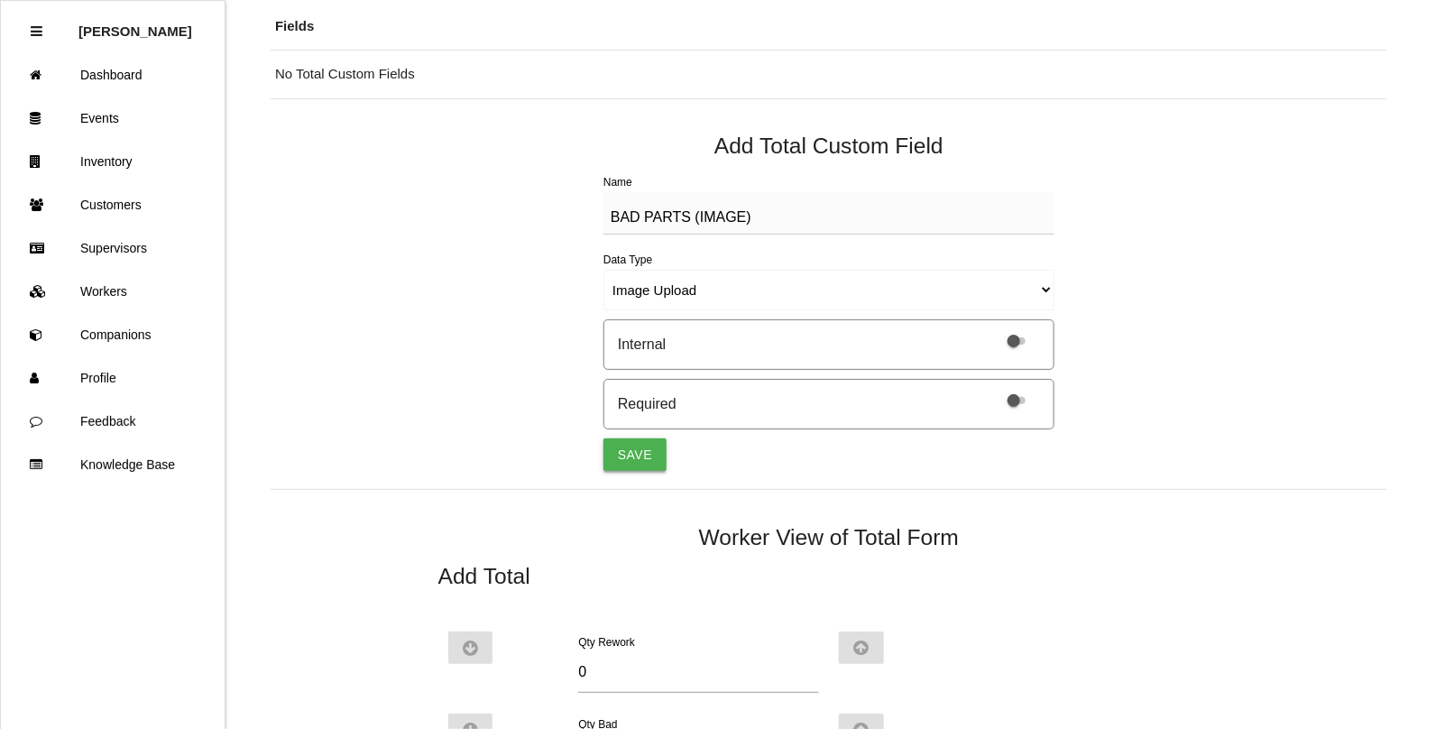
click at [642, 453] on button "Save" at bounding box center [634, 454] width 63 height 32
select select "string"
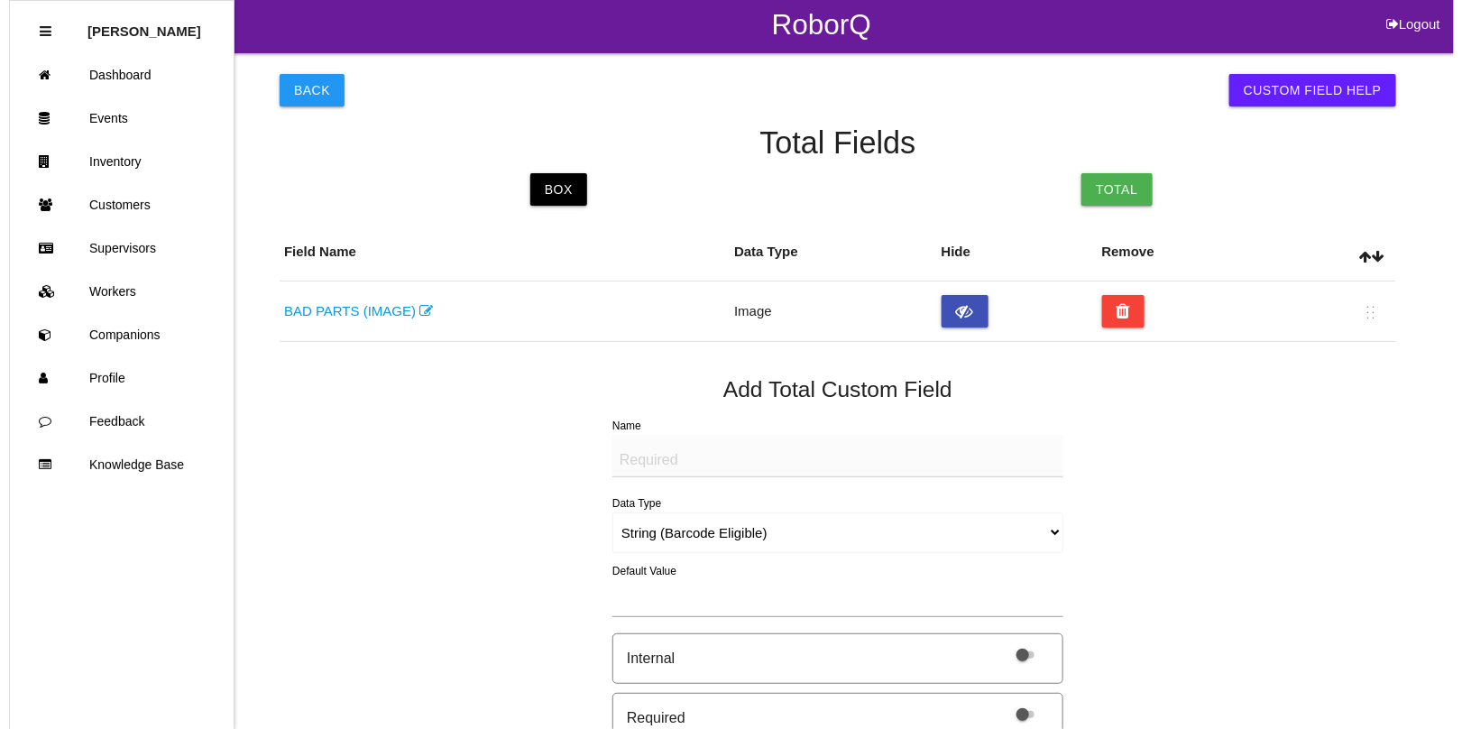
scroll to position [0, 0]
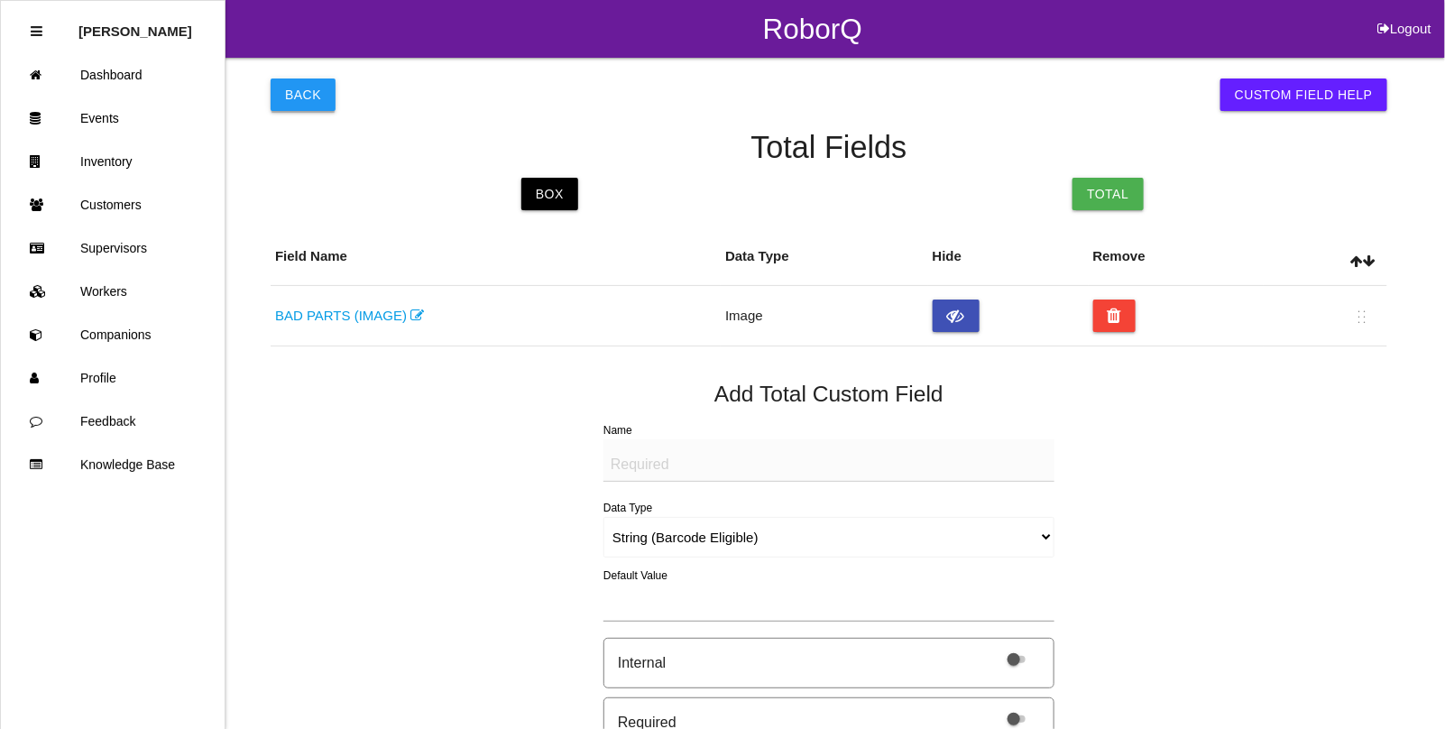
click at [293, 99] on button "Back" at bounding box center [303, 94] width 65 height 32
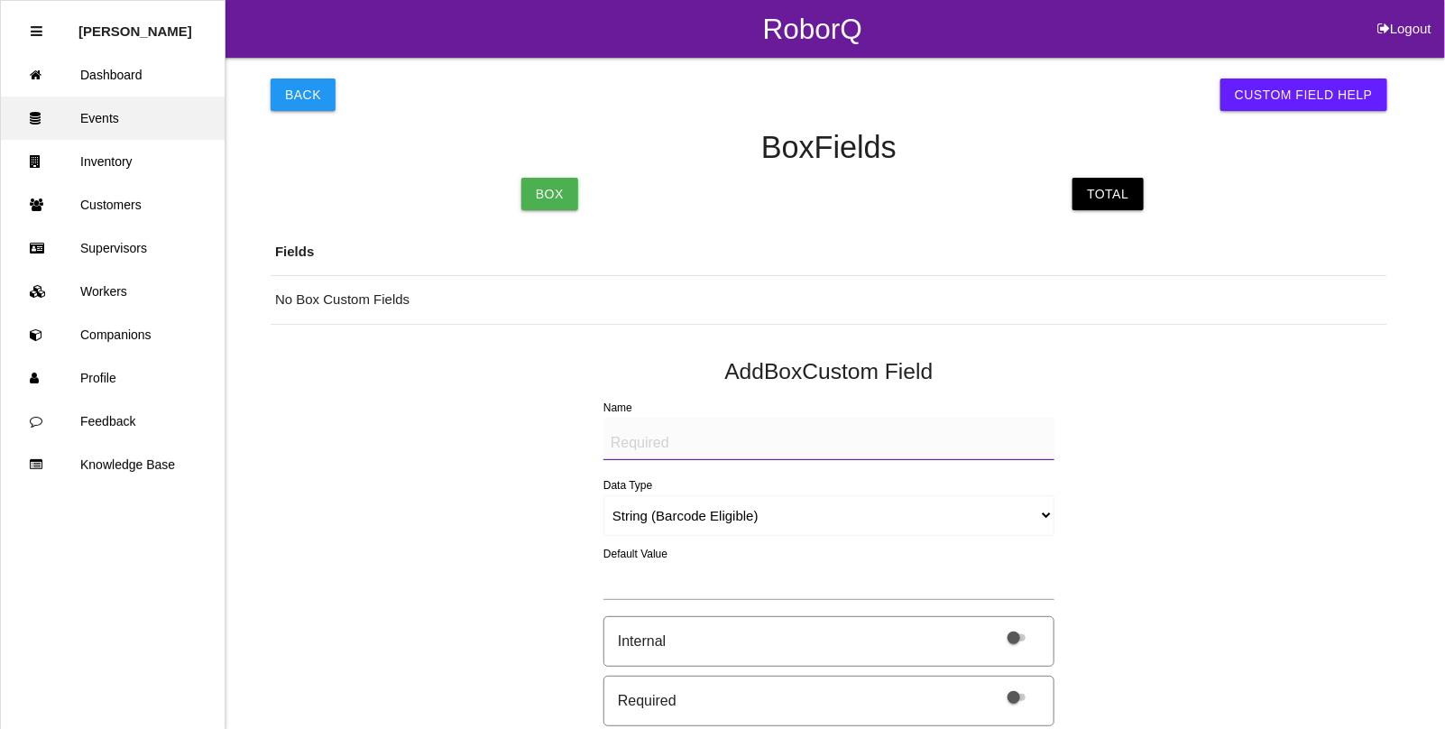
click at [110, 124] on link "Events" at bounding box center [113, 118] width 224 height 43
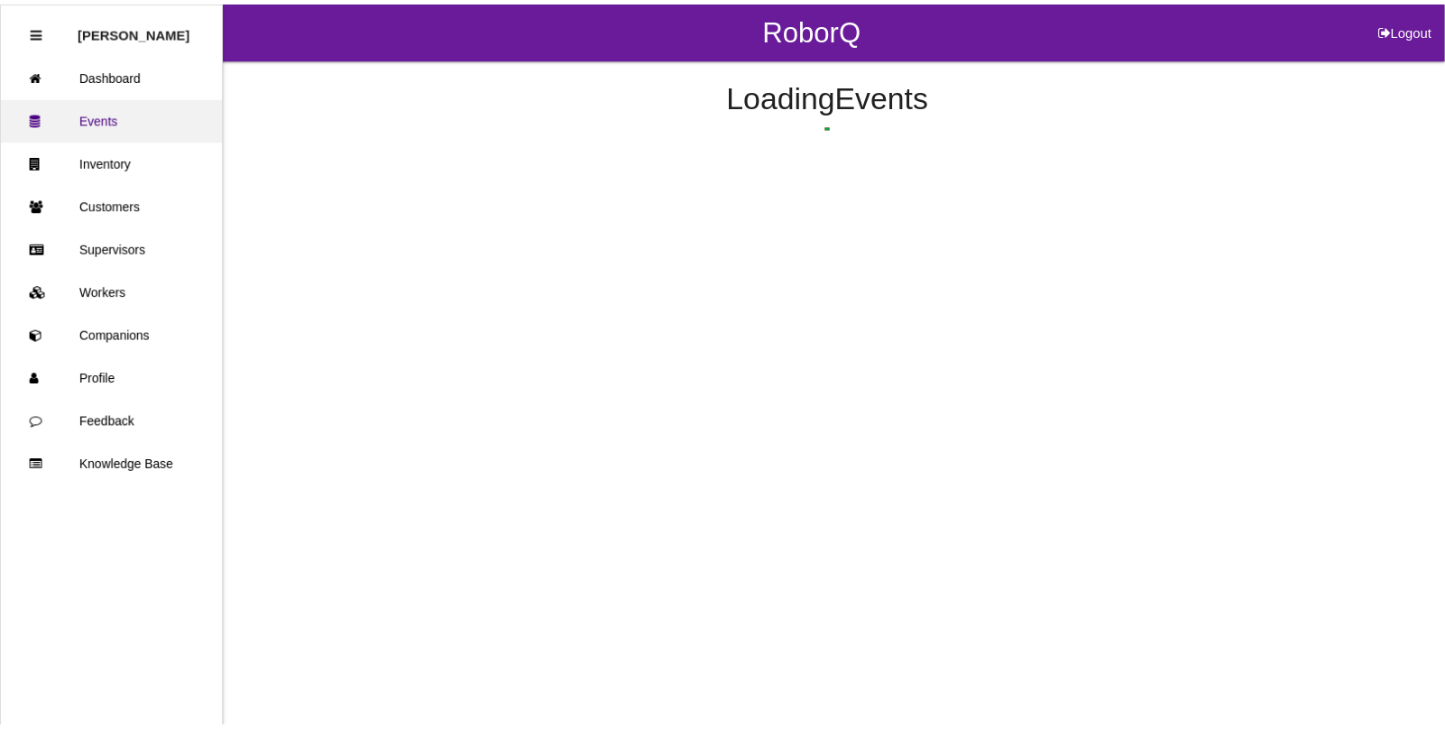
scroll to position [45, 0]
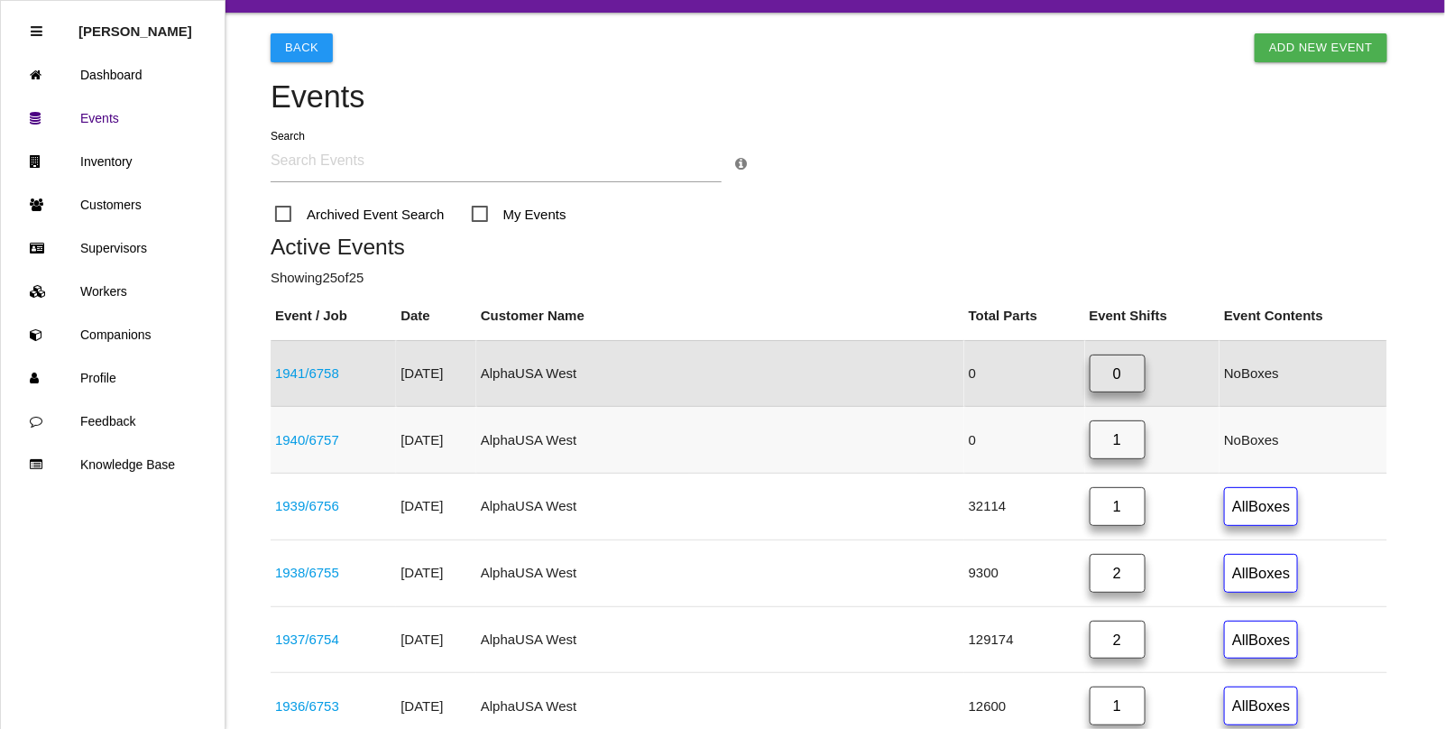
click at [308, 437] on link "1940 / 6757" at bounding box center [307, 439] width 64 height 15
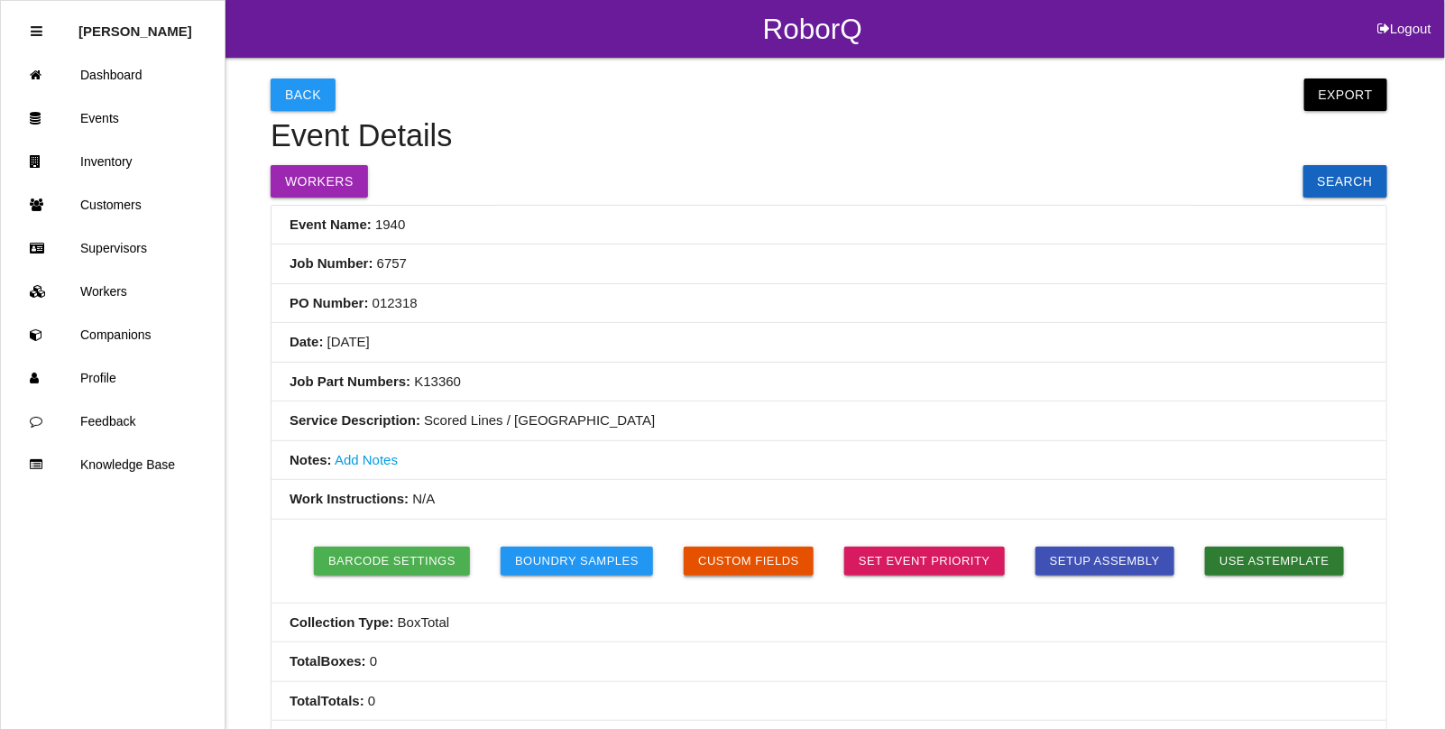
click at [741, 568] on button "Custom Fields" at bounding box center [749, 561] width 130 height 29
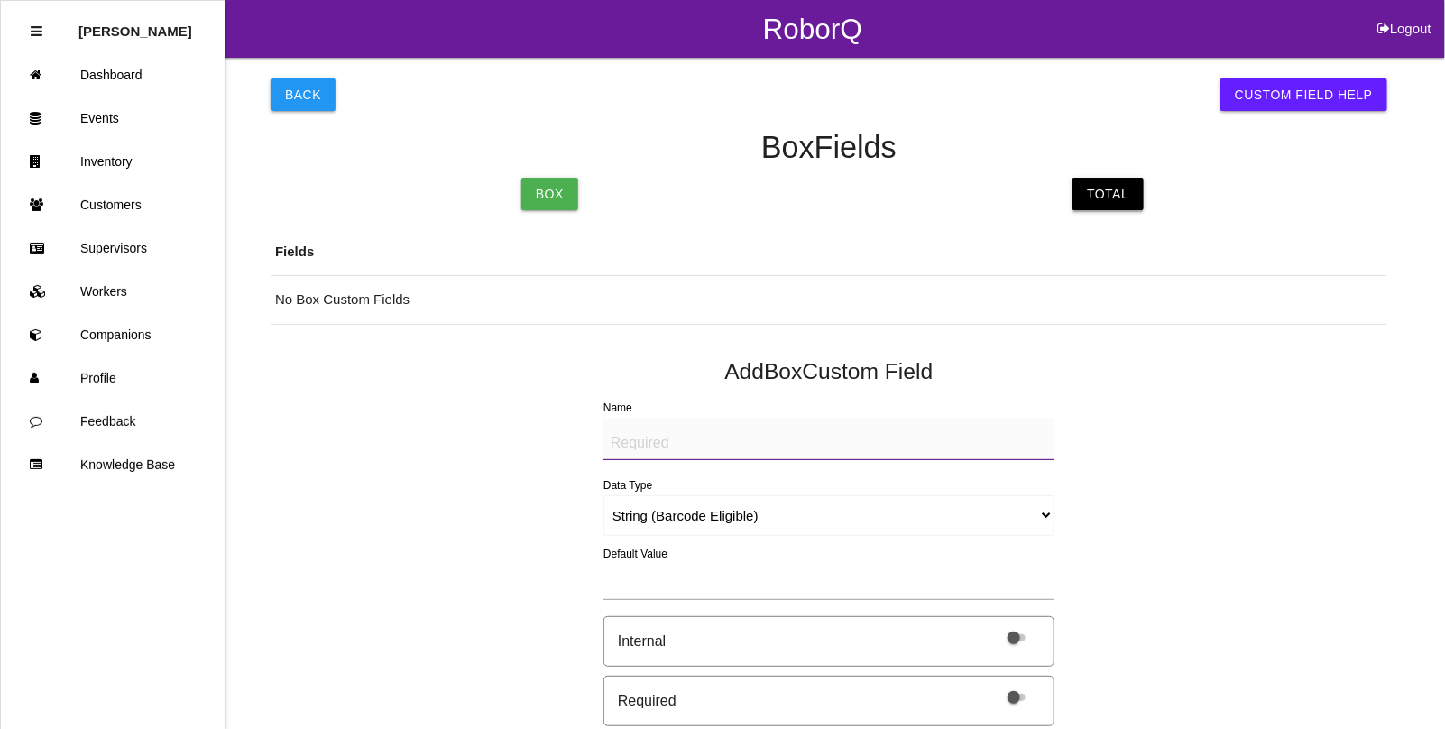
click at [1120, 201] on link "Total" at bounding box center [1108, 194] width 70 height 32
click at [696, 428] on textarea "Name" at bounding box center [828, 439] width 451 height 42
paste textarea "Parts stuck together; foreign material"
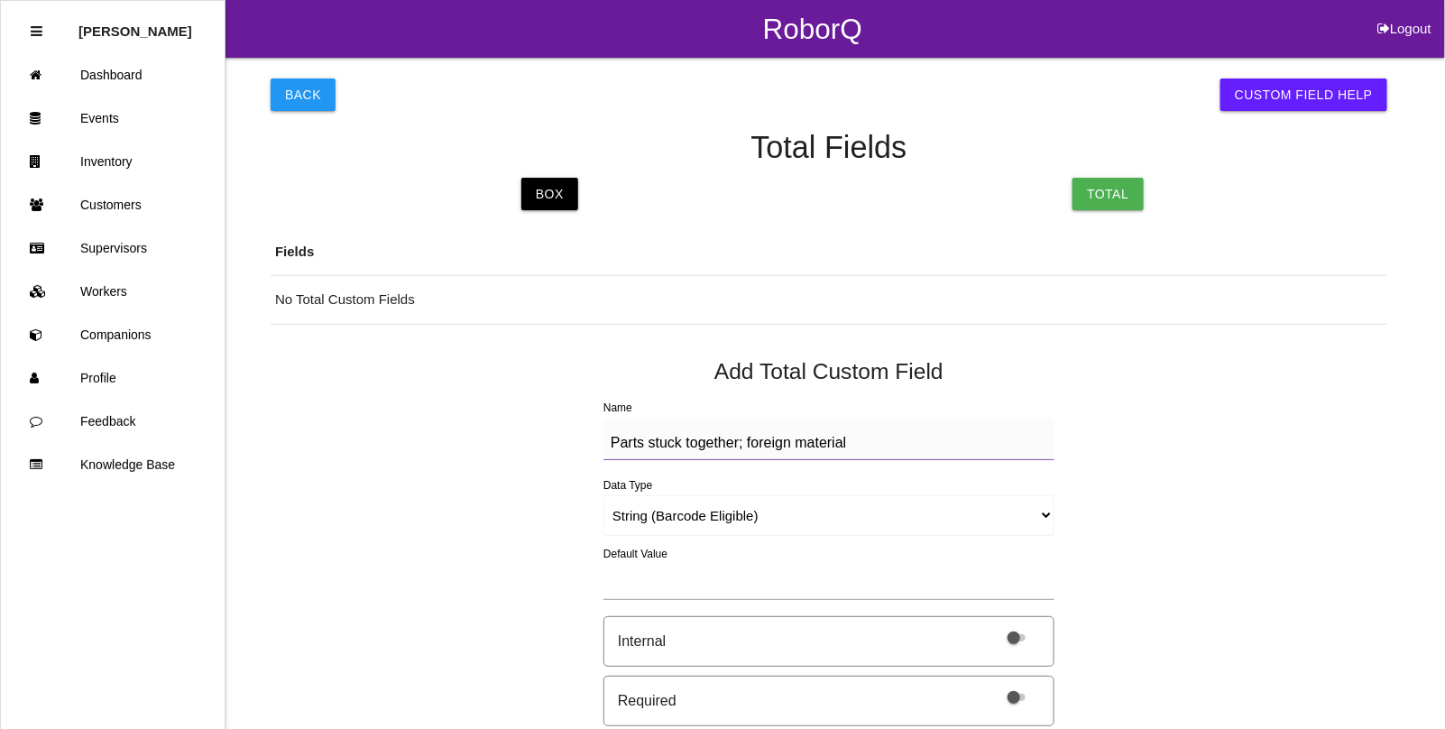
drag, startPoint x: 859, startPoint y: 448, endPoint x: 547, endPoint y: 418, distance: 313.6
click at [547, 418] on div "Back Custom Field Help Total Fields Box Total Fields No Total Custom Fields Add…" at bounding box center [829, 702] width 1117 height 1289
type textarea "BAD PARTS (IMAGE)"
click at [681, 520] on select "String (Barcode Eligible) Number Instructions True/False Select One of Many Sel…" at bounding box center [828, 515] width 451 height 41
select select "imageCF"
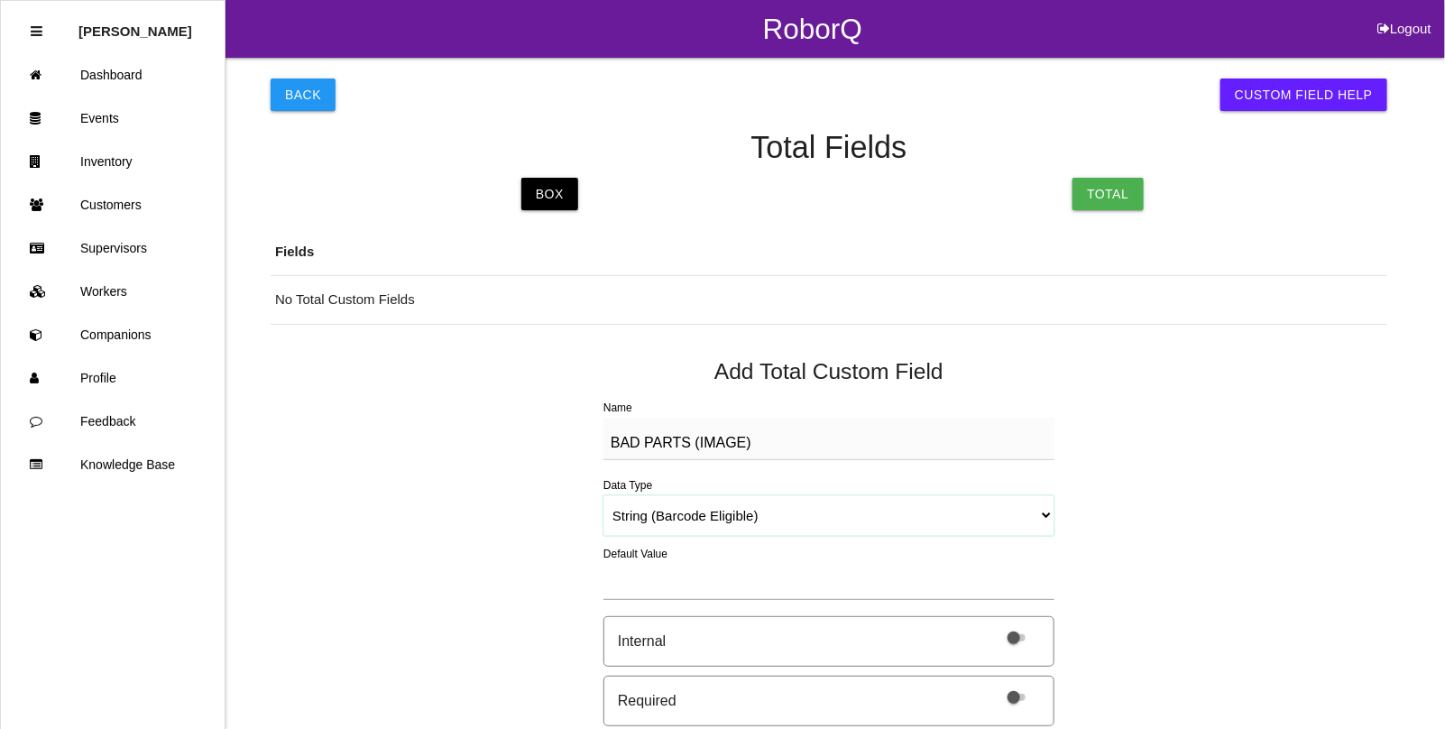
click at [603, 495] on select "String (Barcode Eligible) Number Instructions True/False Select One of Many Sel…" at bounding box center [828, 515] width 451 height 41
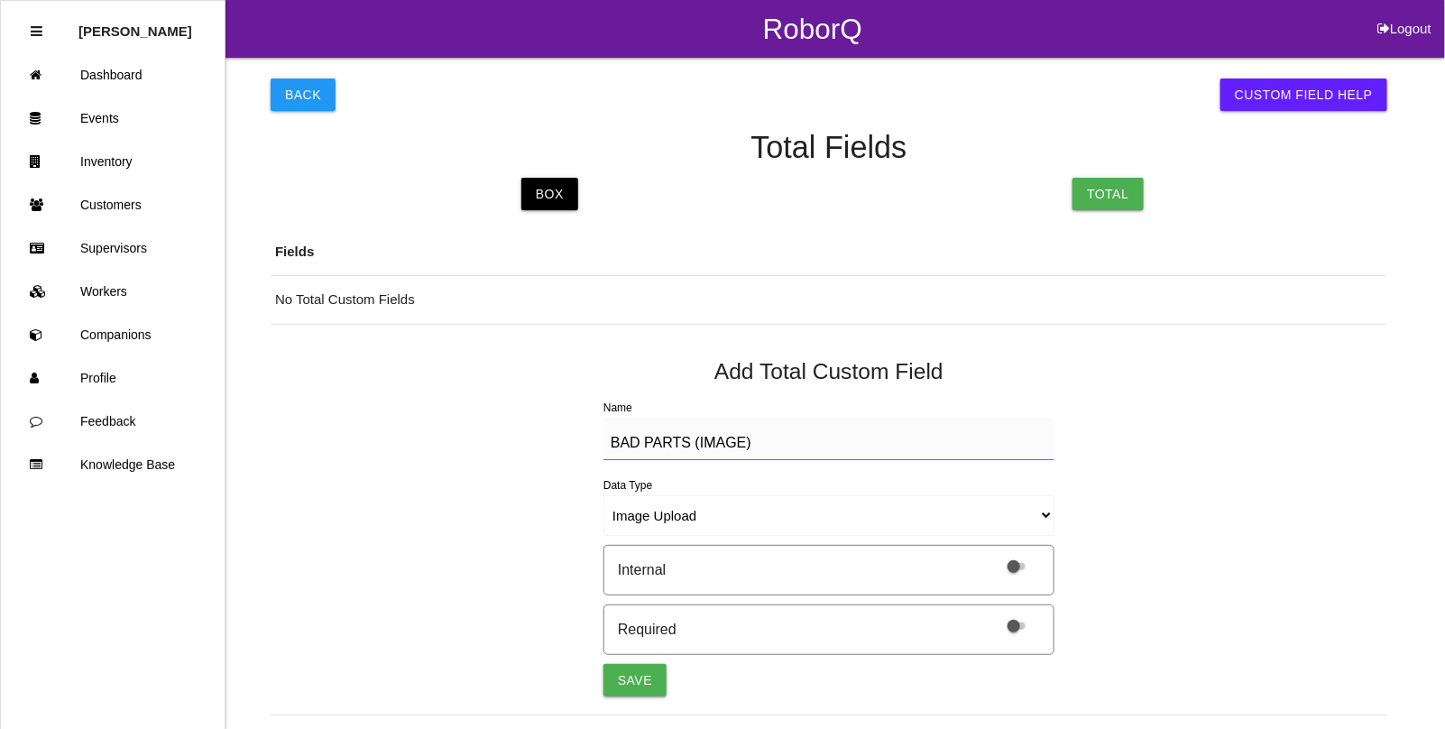
drag, startPoint x: 787, startPoint y: 451, endPoint x: 502, endPoint y: 437, distance: 286.3
click at [502, 437] on div "Back Custom Field Help Total Fields Box Total Fields No Total Custom Fields Add…" at bounding box center [829, 667] width 1117 height 1218
click at [642, 673] on button "Save" at bounding box center [634, 680] width 63 height 32
select select "string"
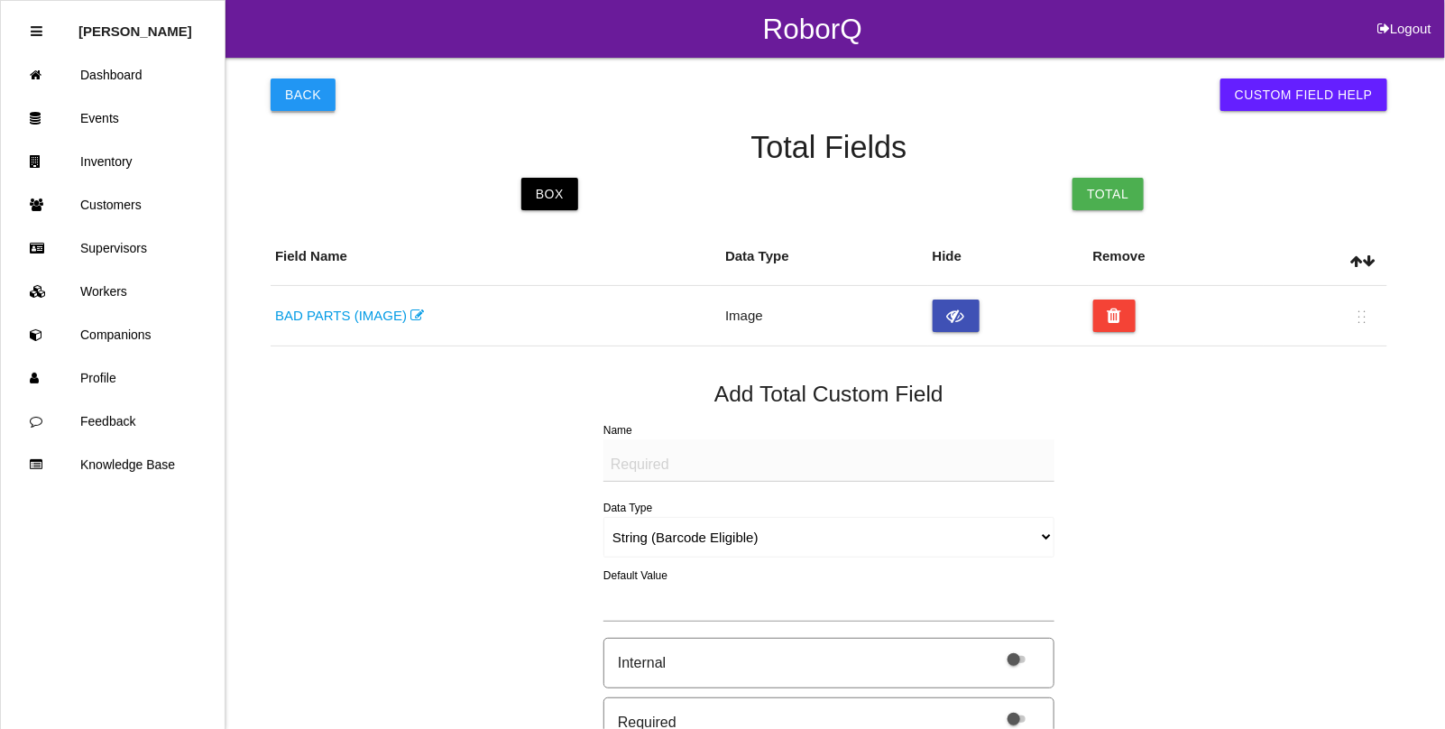
click at [299, 93] on button "Back" at bounding box center [303, 94] width 65 height 32
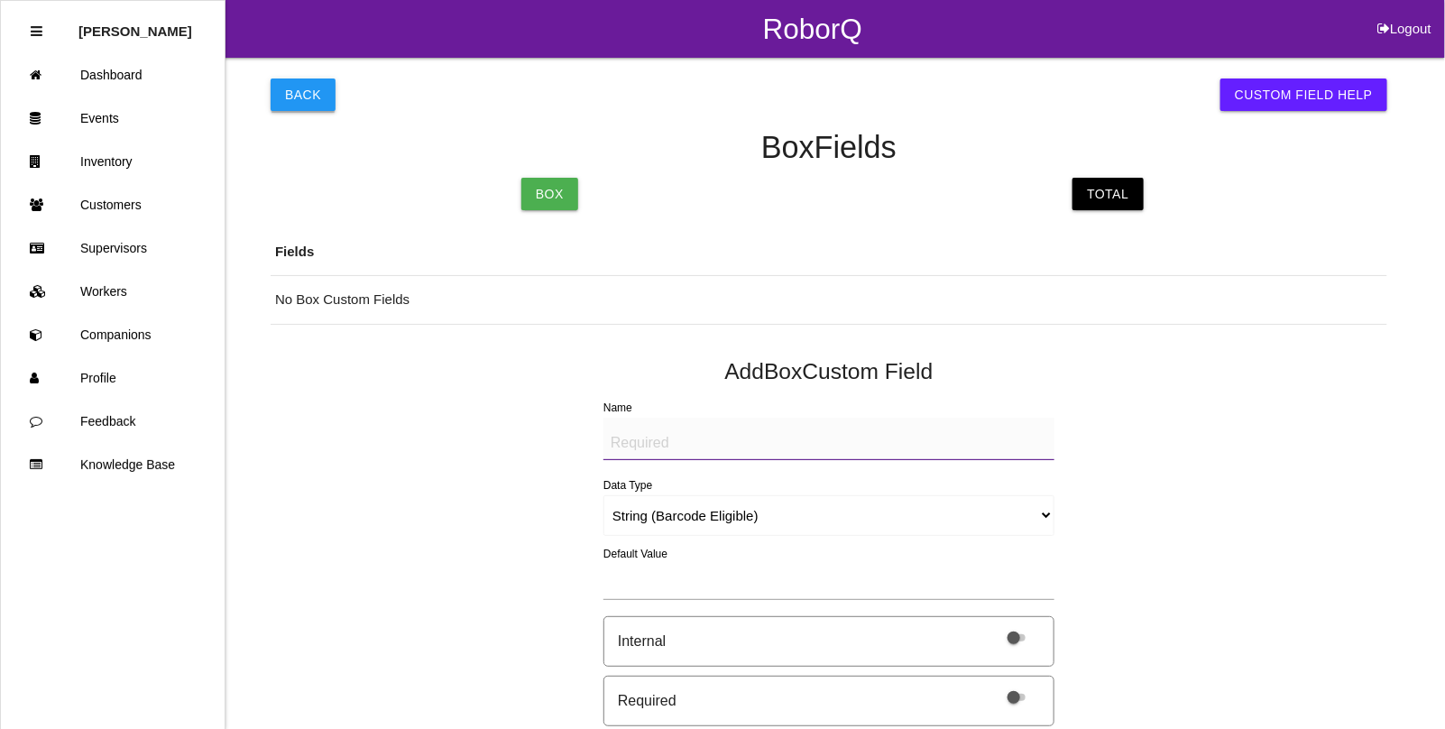
click at [291, 105] on button "Back" at bounding box center [303, 94] width 65 height 32
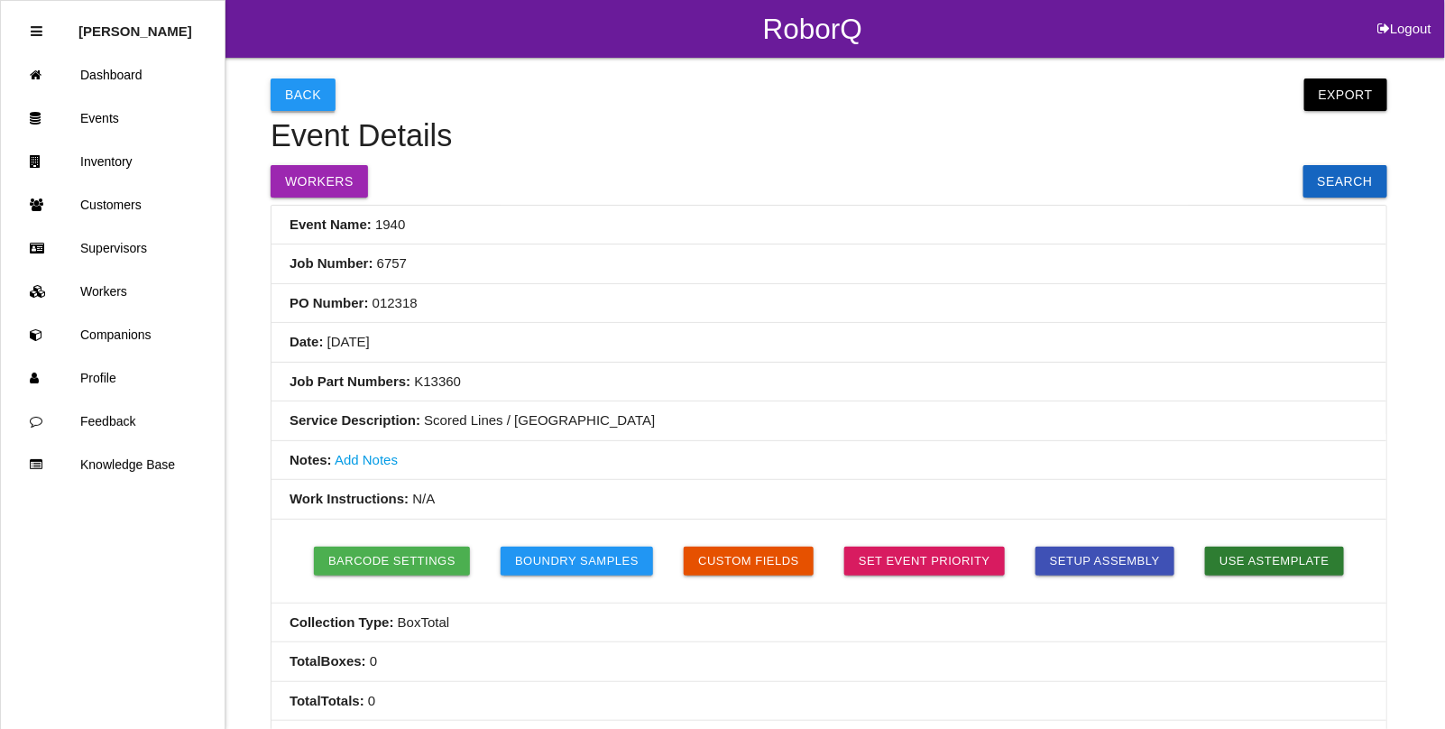
click at [299, 91] on button "Back" at bounding box center [303, 94] width 65 height 32
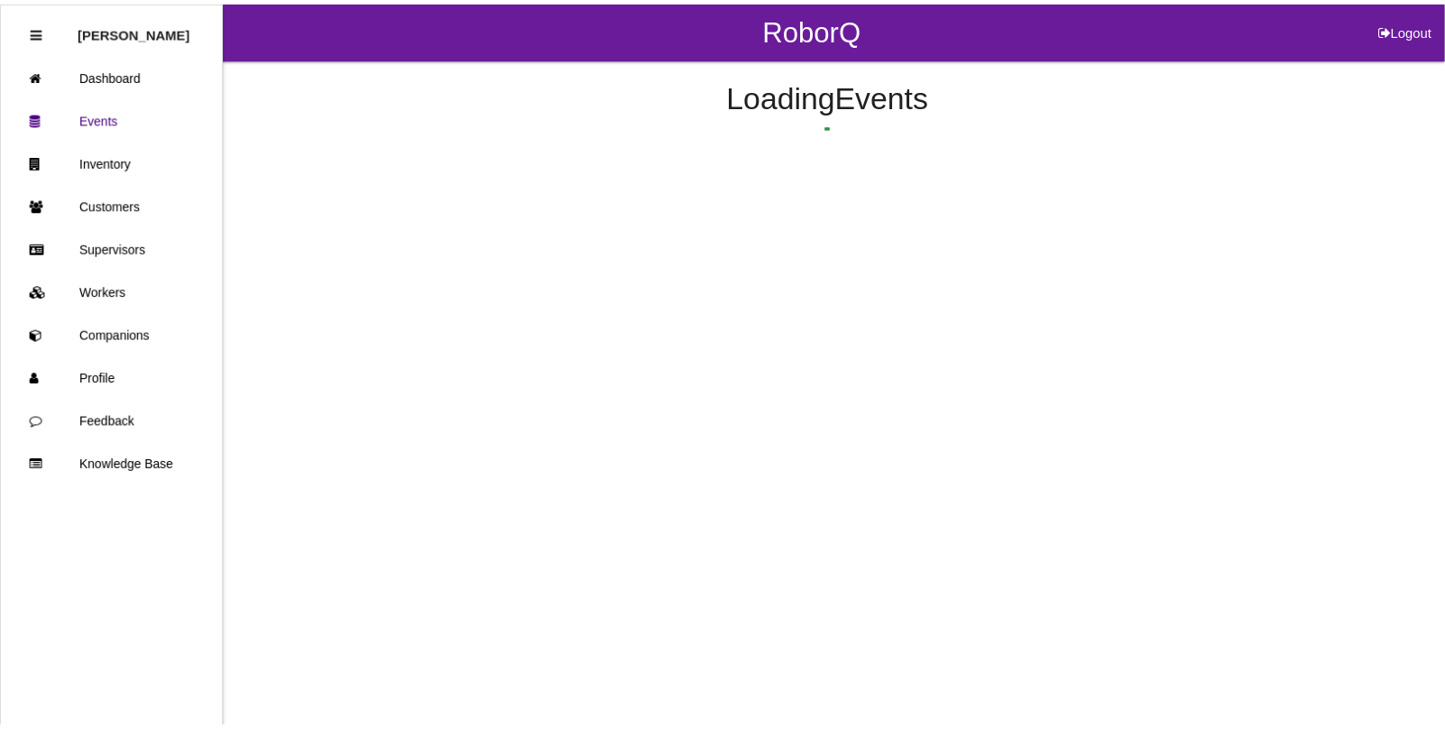
scroll to position [93, 0]
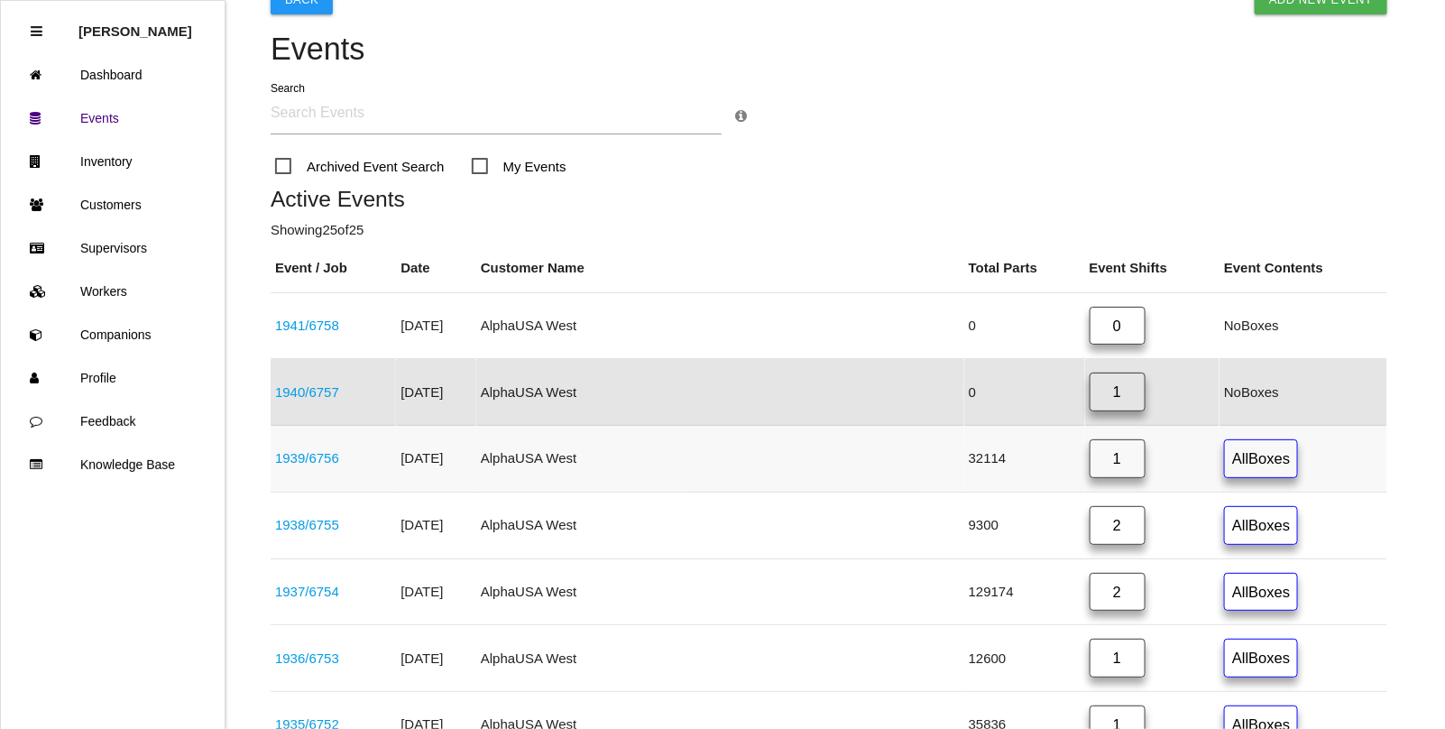
click at [334, 458] on link "1939 / 6756" at bounding box center [307, 457] width 64 height 15
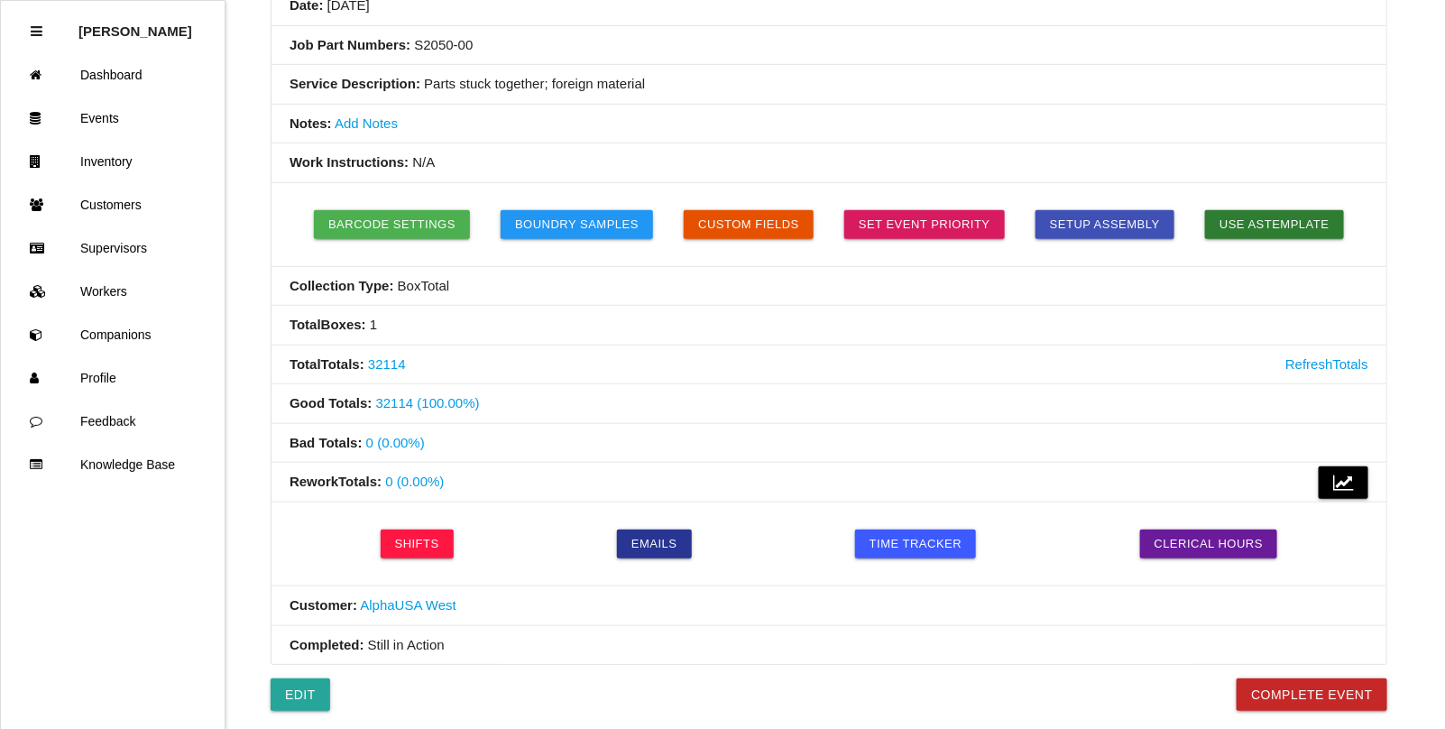
scroll to position [338, 0]
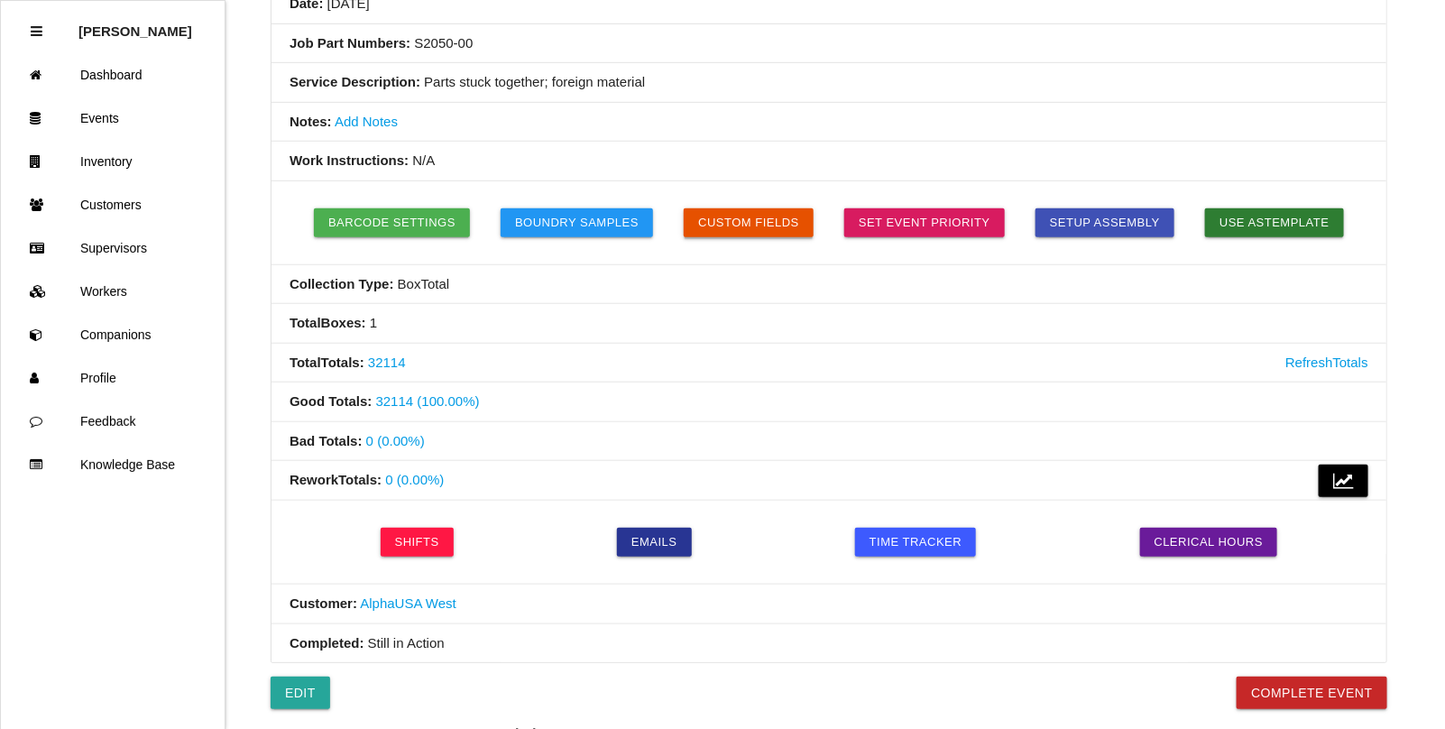
click at [740, 228] on button "Custom Fields" at bounding box center [749, 222] width 130 height 29
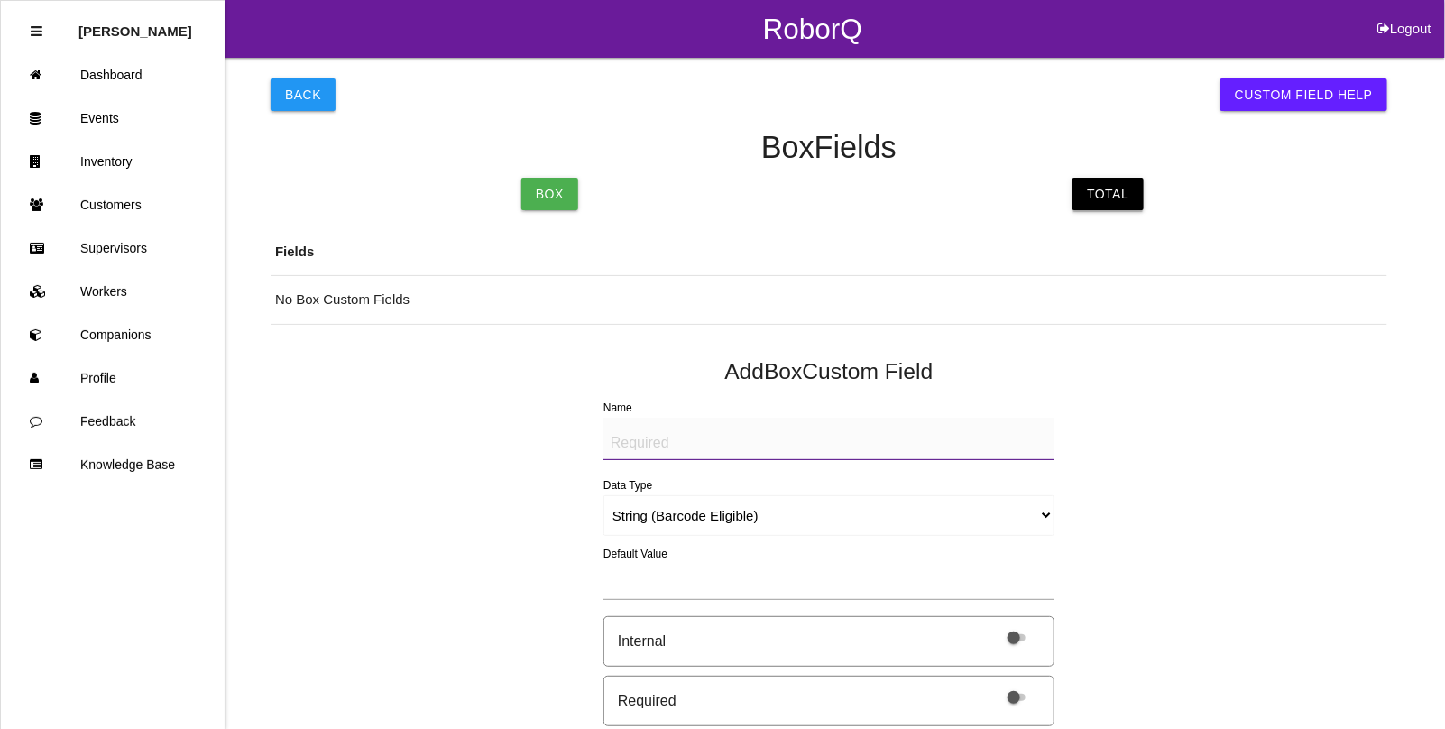
click at [1110, 192] on link "Total" at bounding box center [1108, 194] width 70 height 32
click at [672, 439] on textarea "Name" at bounding box center [828, 439] width 451 height 42
click at [631, 434] on textarea "Name" at bounding box center [828, 439] width 451 height 42
paste textarea "BAD PARTS (IMAGE)"
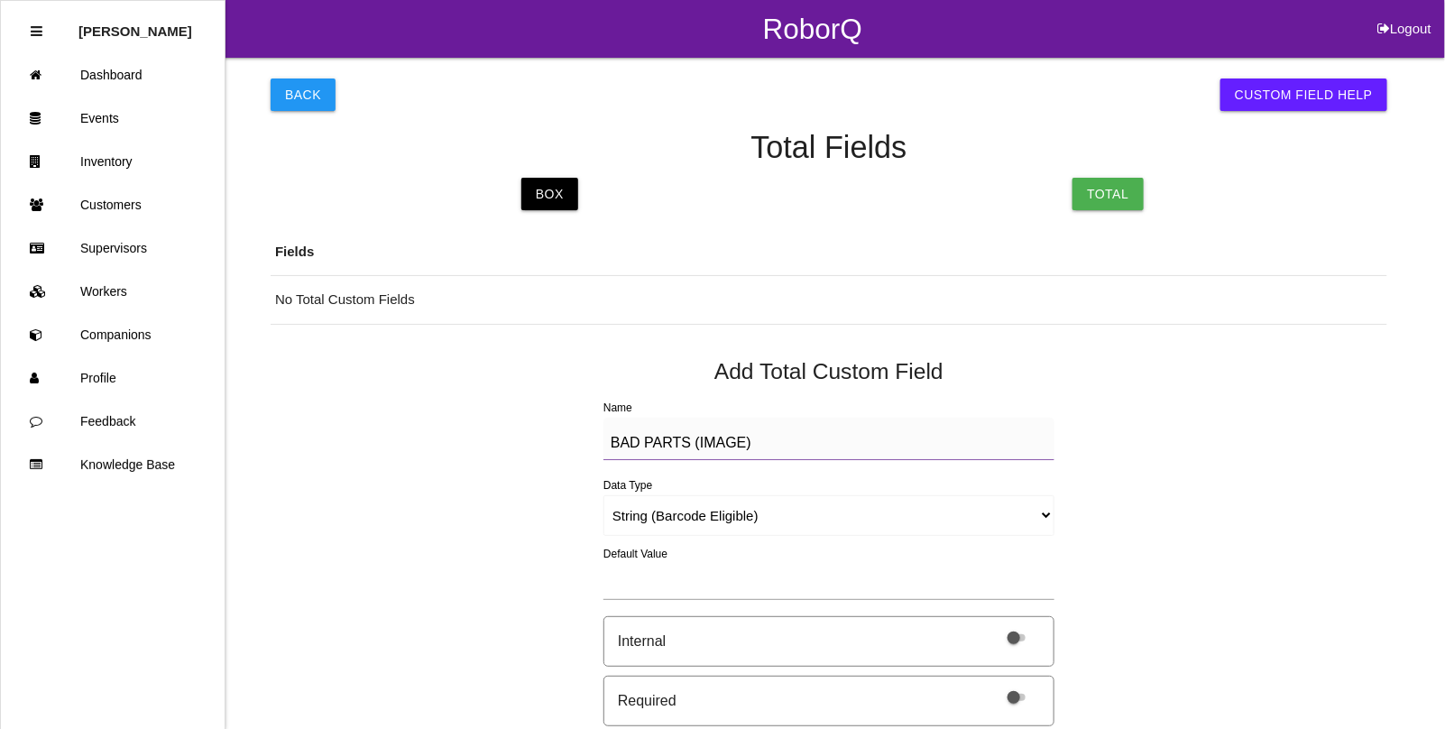
type textarea "BAD PARTS (IMAGE)"
click at [656, 515] on select "String (Barcode Eligible) Number Instructions True/False Select One of Many Sel…" at bounding box center [828, 515] width 451 height 41
select select "imageCF"
click at [603, 495] on select "String (Barcode Eligible) Number Instructions True/False Select One of Many Sel…" at bounding box center [828, 515] width 451 height 41
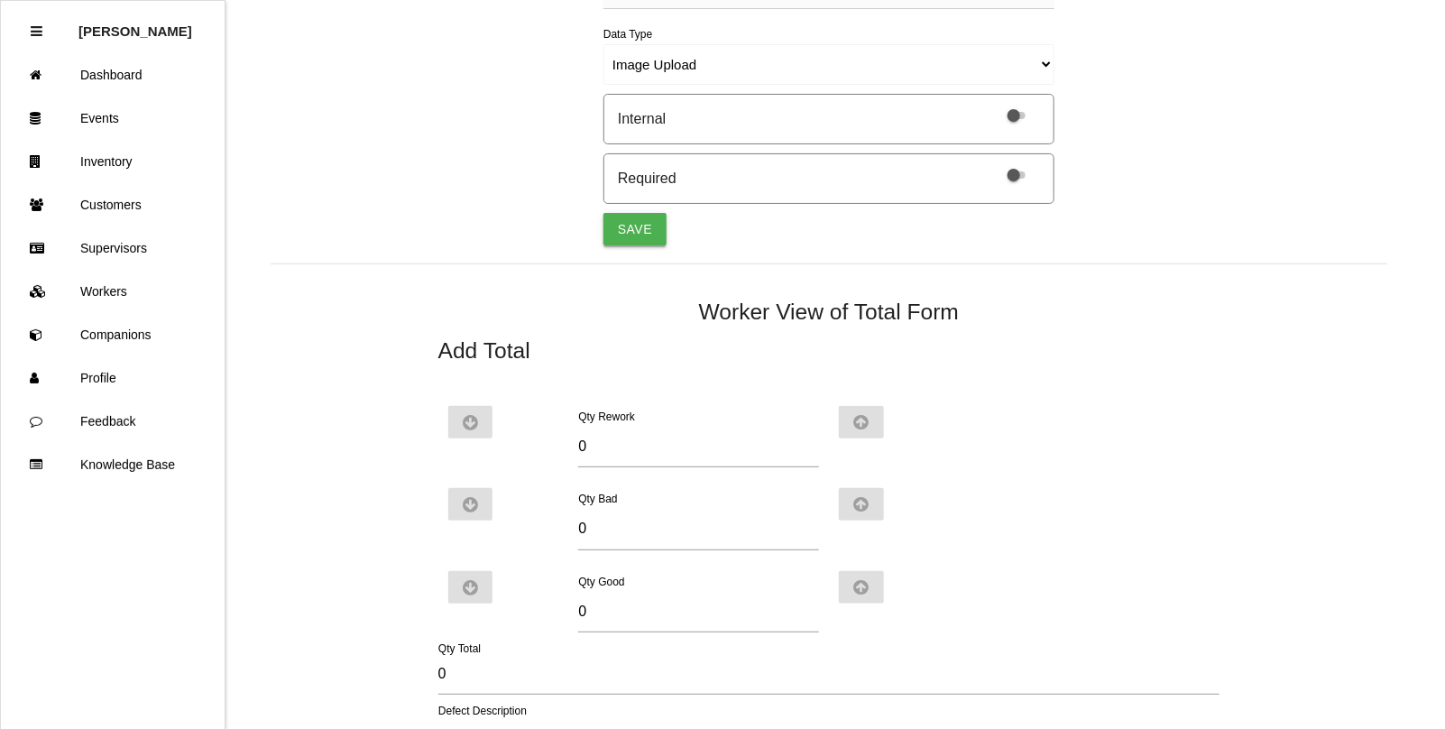
click at [637, 233] on button "Save" at bounding box center [634, 229] width 63 height 32
select select "string"
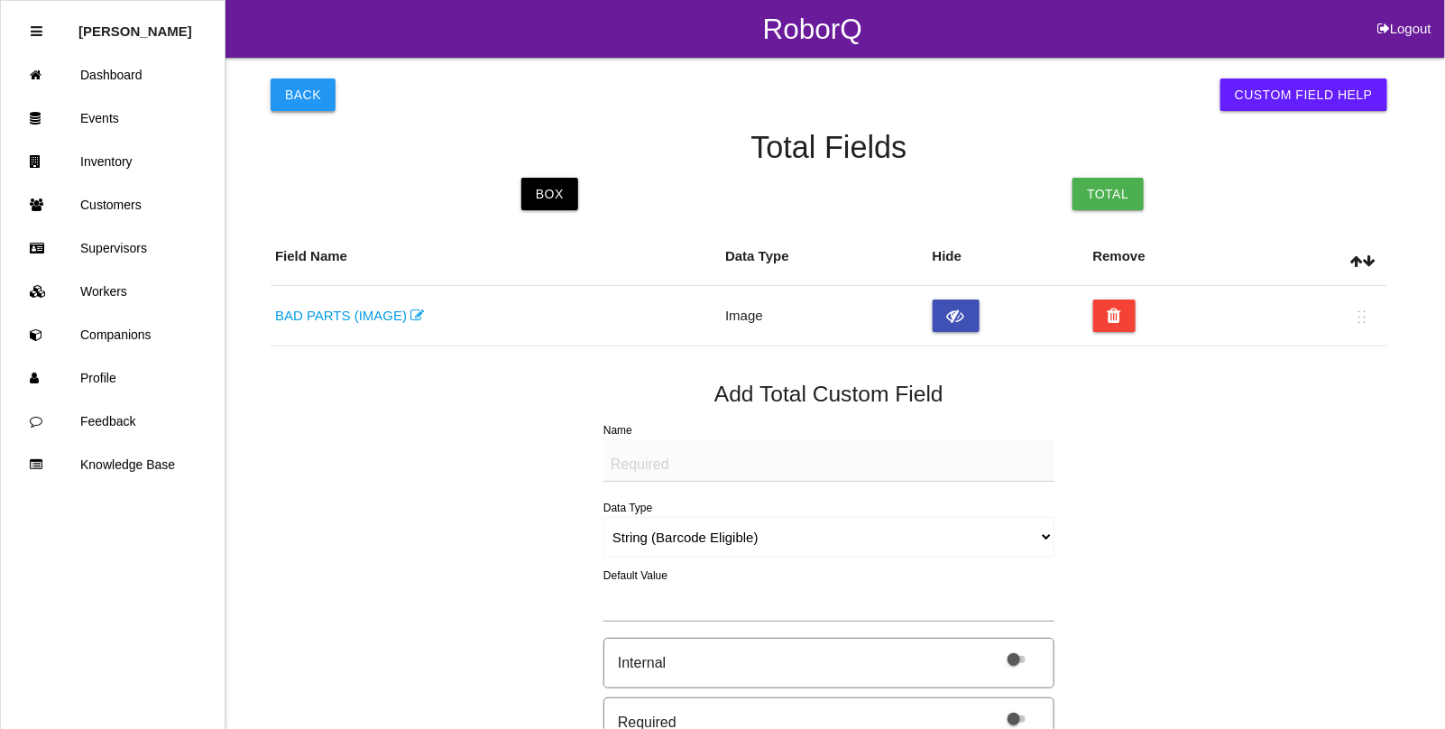
click at [300, 96] on button "Back" at bounding box center [303, 94] width 65 height 32
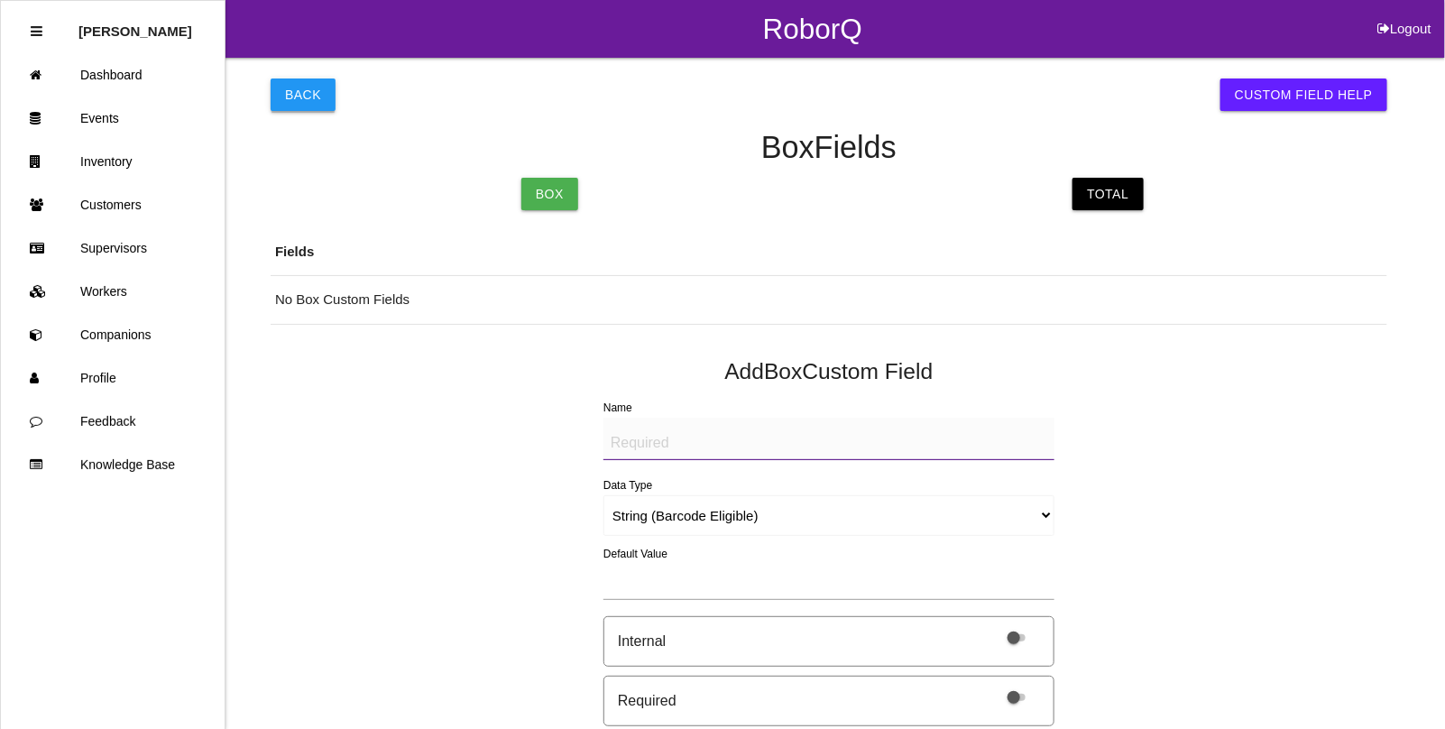
click at [302, 90] on button "Back" at bounding box center [303, 94] width 65 height 32
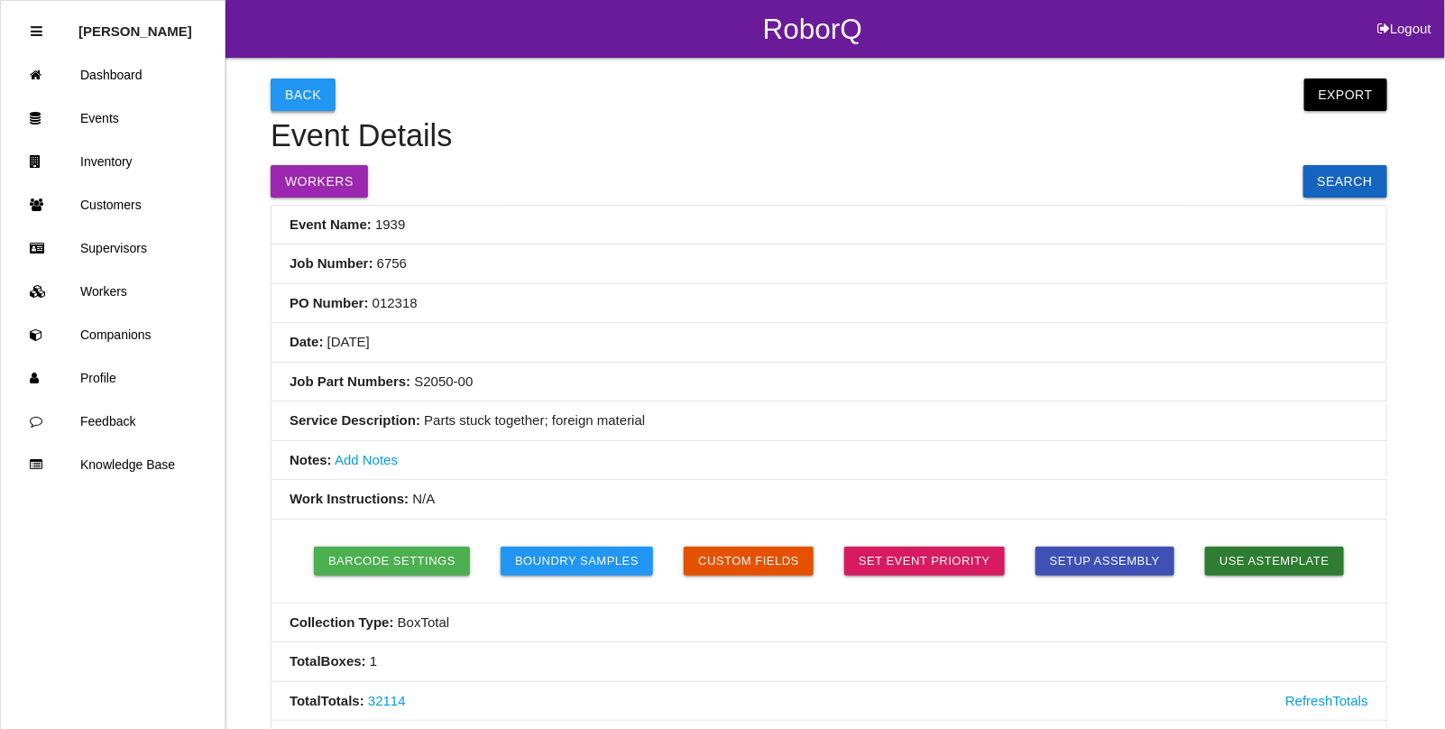
click at [307, 92] on button "Back" at bounding box center [303, 94] width 65 height 32
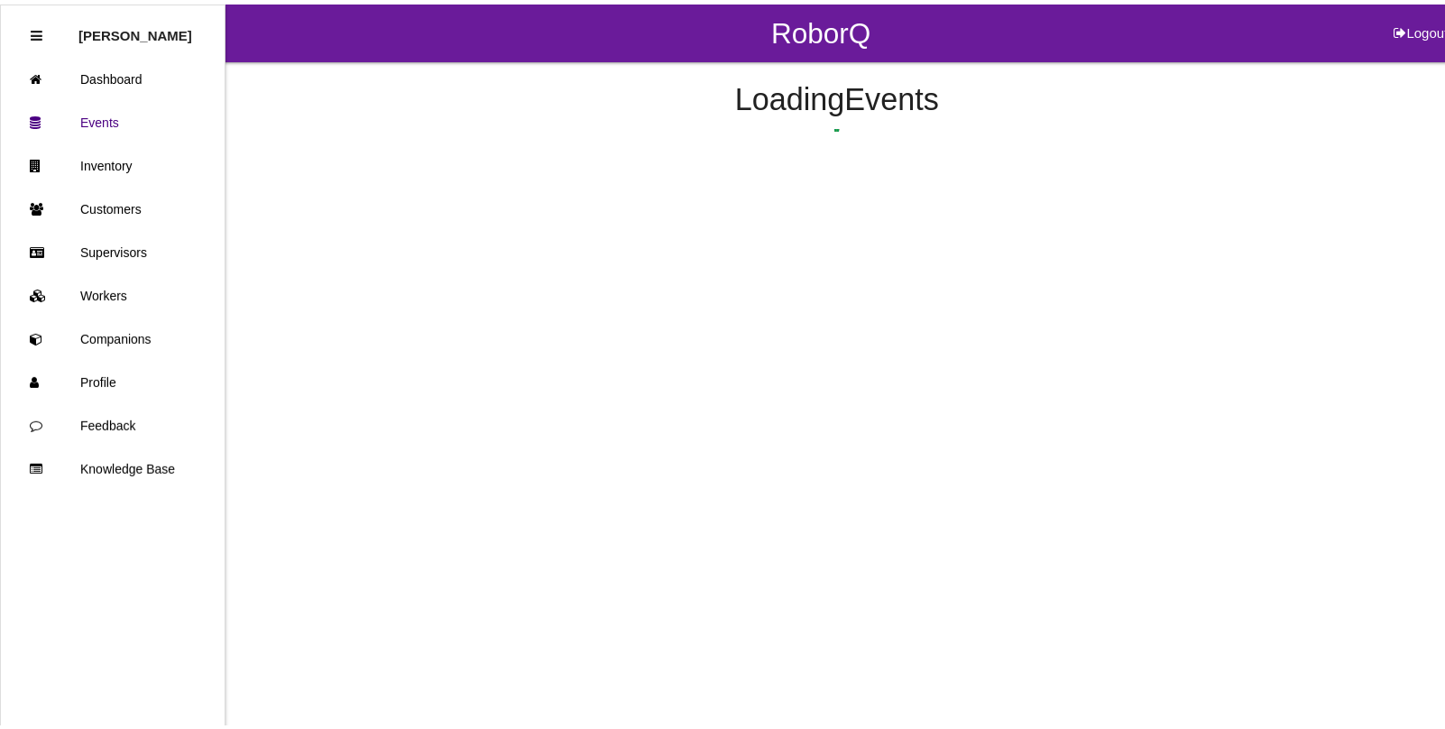
scroll to position [142, 0]
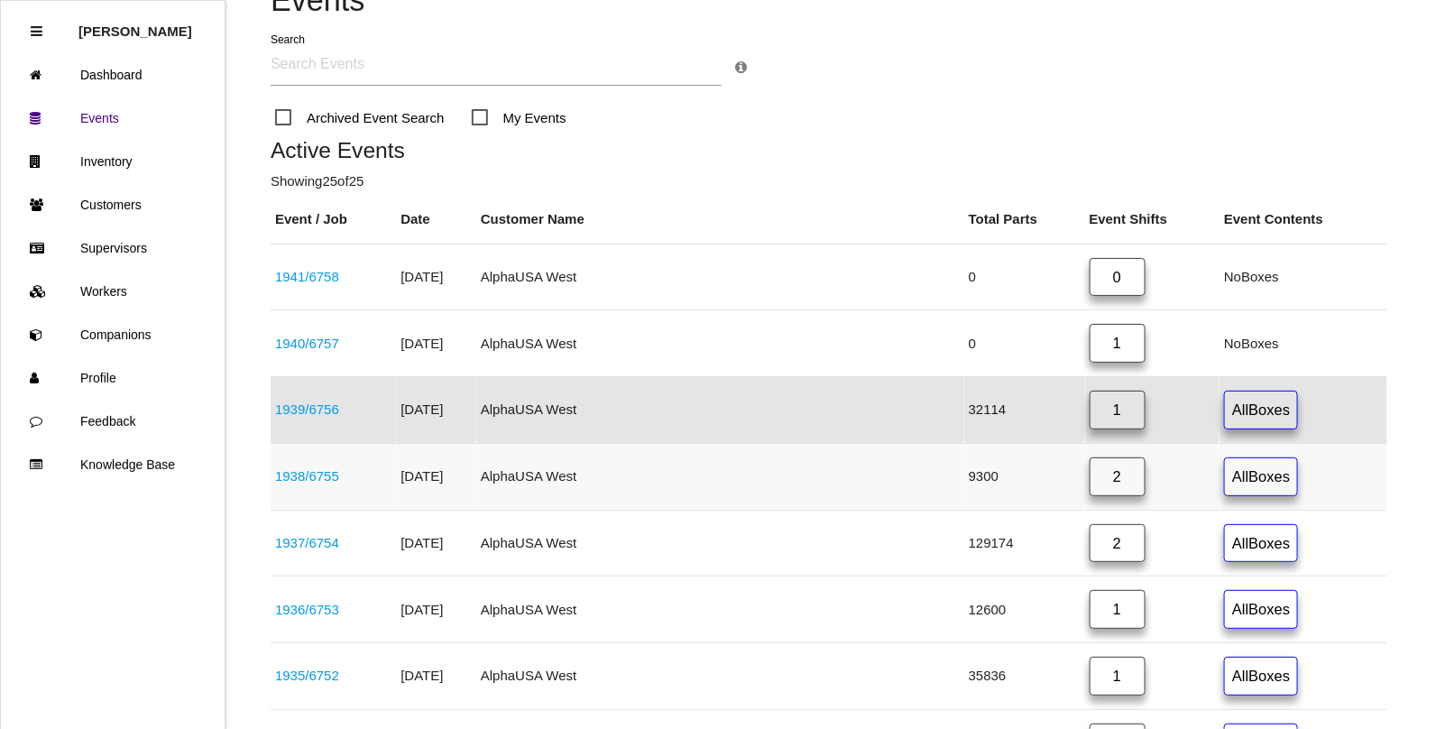
click at [321, 478] on link "1938 / 6755" at bounding box center [307, 475] width 64 height 15
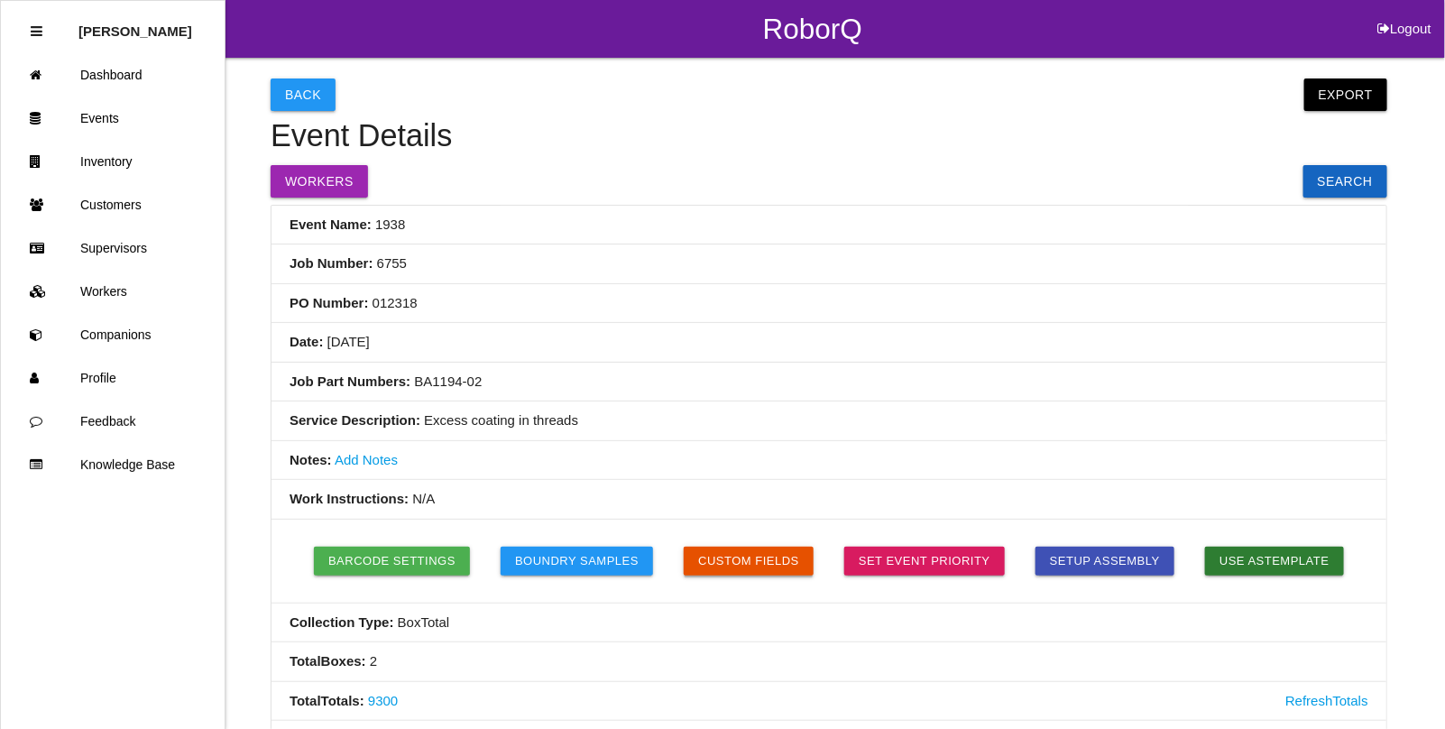
click at [787, 561] on button "Custom Fields" at bounding box center [749, 561] width 130 height 29
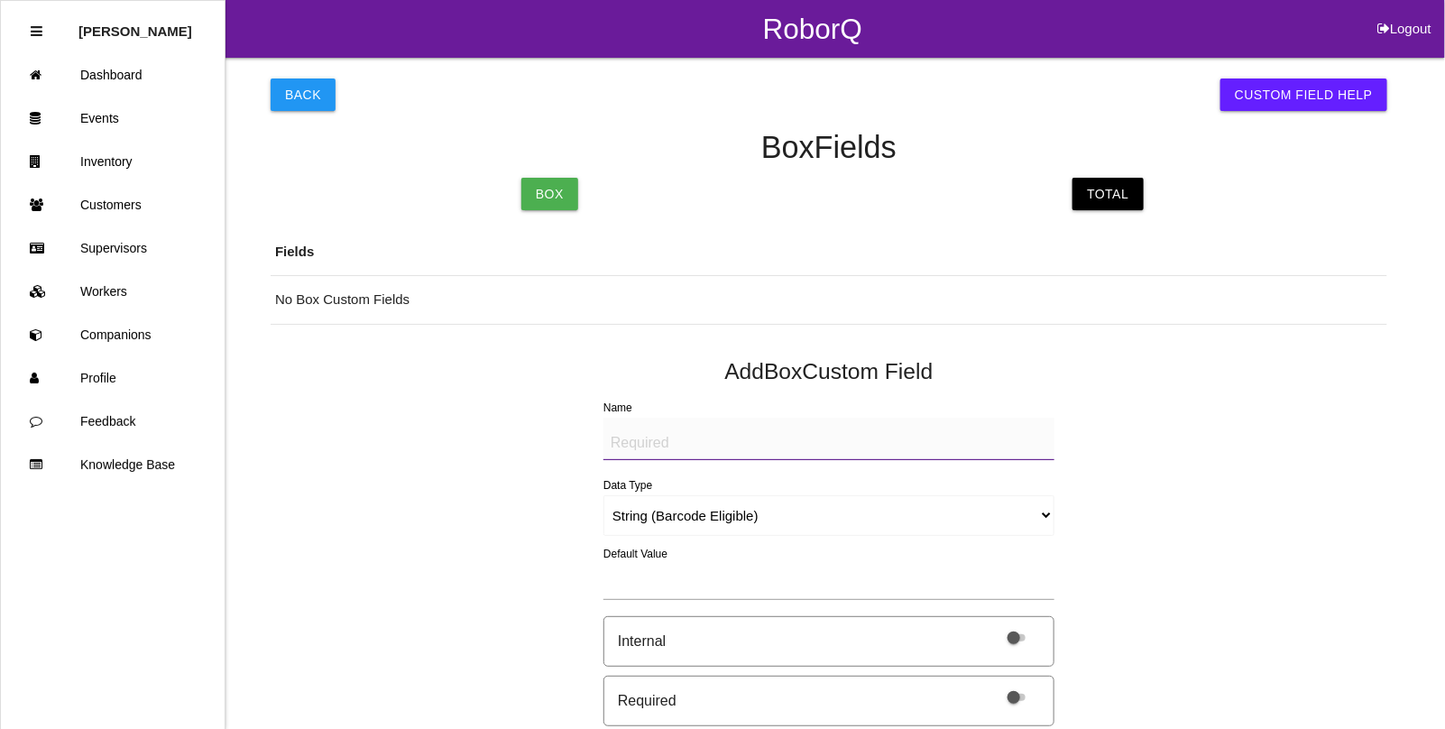
click at [688, 440] on textarea "Name" at bounding box center [828, 439] width 451 height 42
paste textarea "BAD PARTS (IMAGE)"
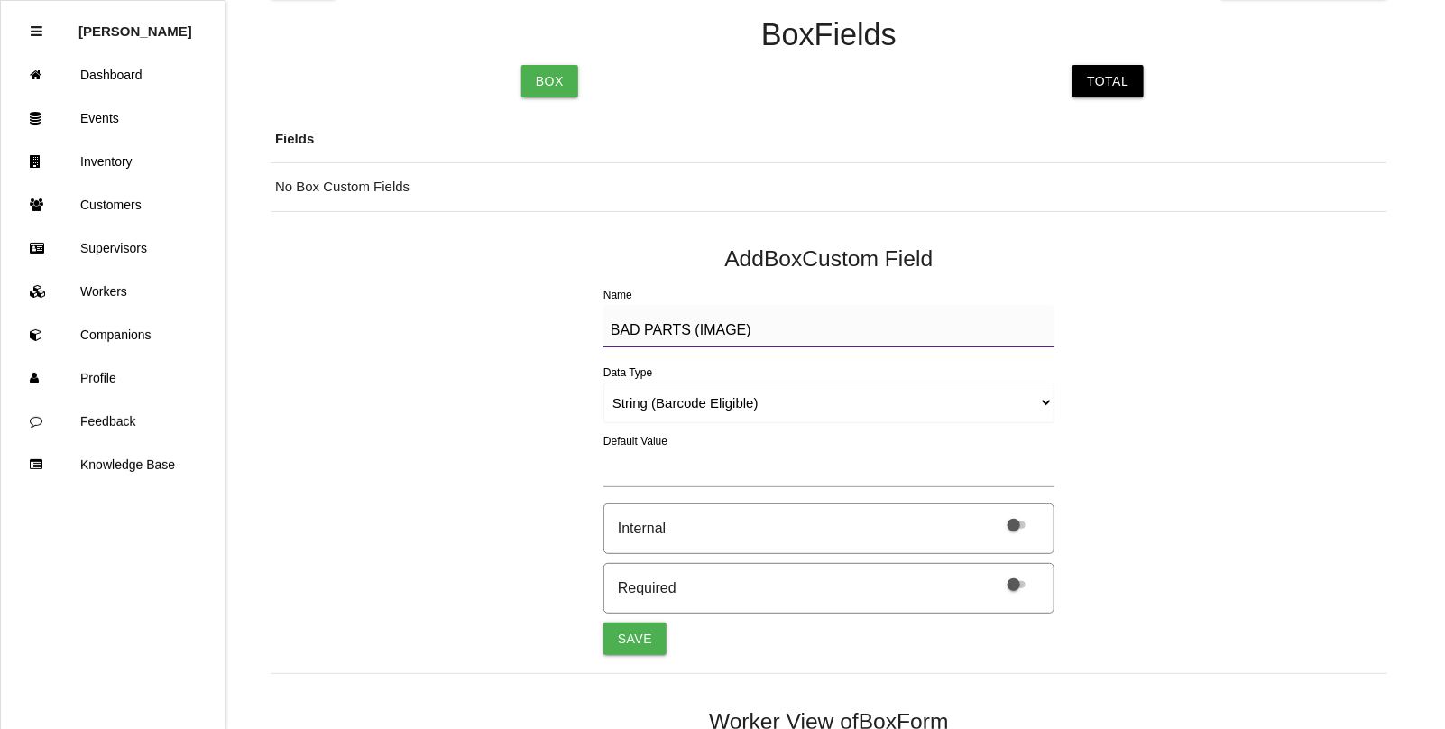
type textarea "BAD PARTS (IMAGE)"
click at [616, 403] on select "String (Barcode Eligible) Number Instructions True/False Select One of Many Sel…" at bounding box center [828, 402] width 451 height 41
select select "imageCF"
click at [603, 382] on select "String (Barcode Eligible) Number Instructions True/False Select One of Many Sel…" at bounding box center [828, 402] width 451 height 41
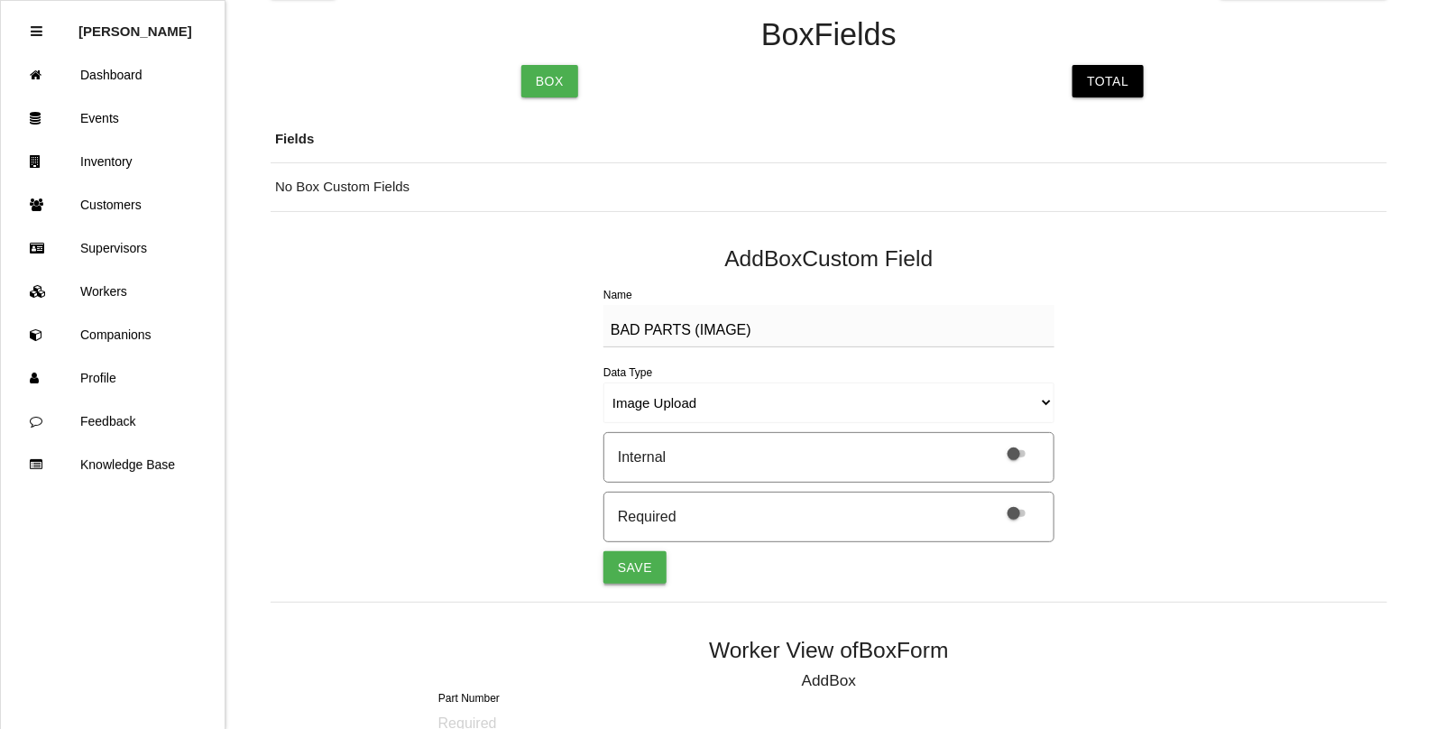
click at [629, 562] on button "Save" at bounding box center [634, 567] width 63 height 32
select select "string"
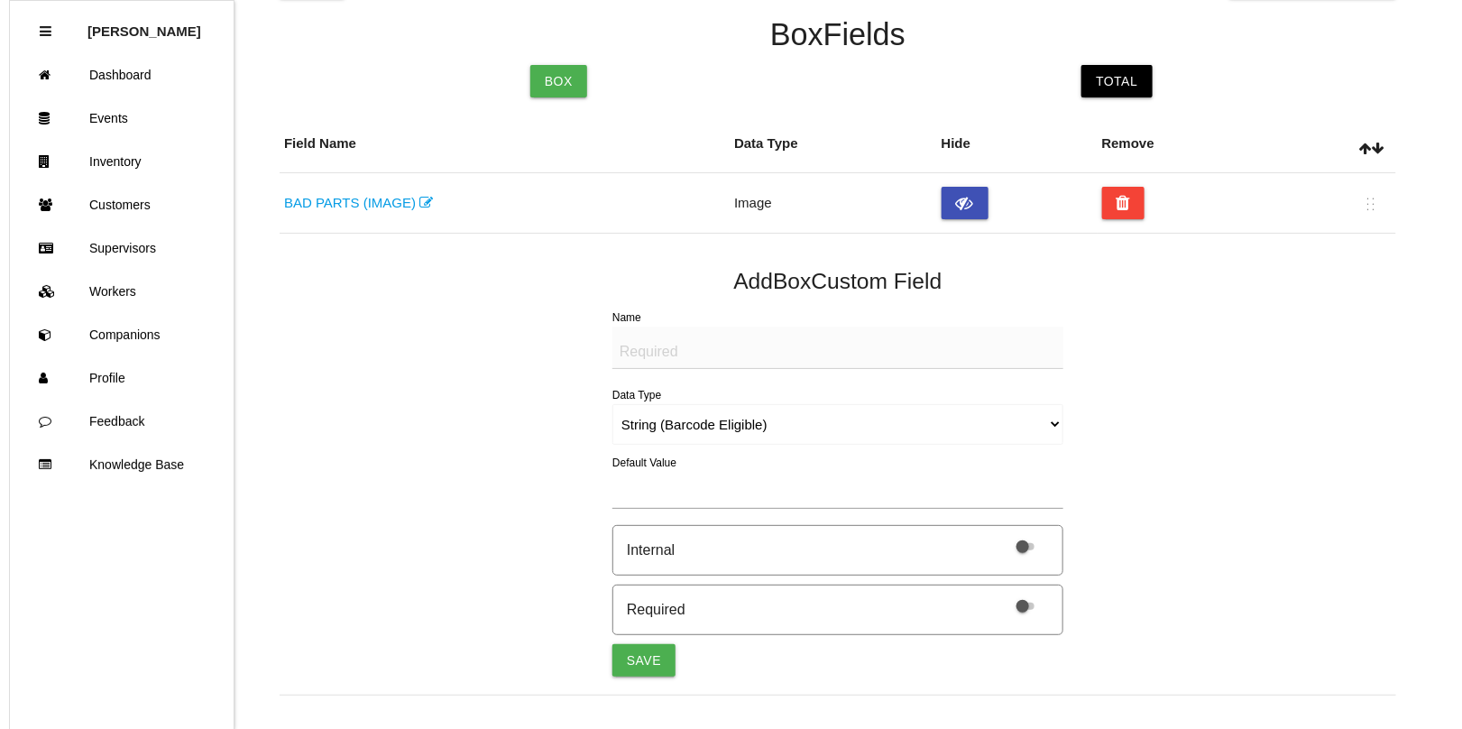
scroll to position [0, 0]
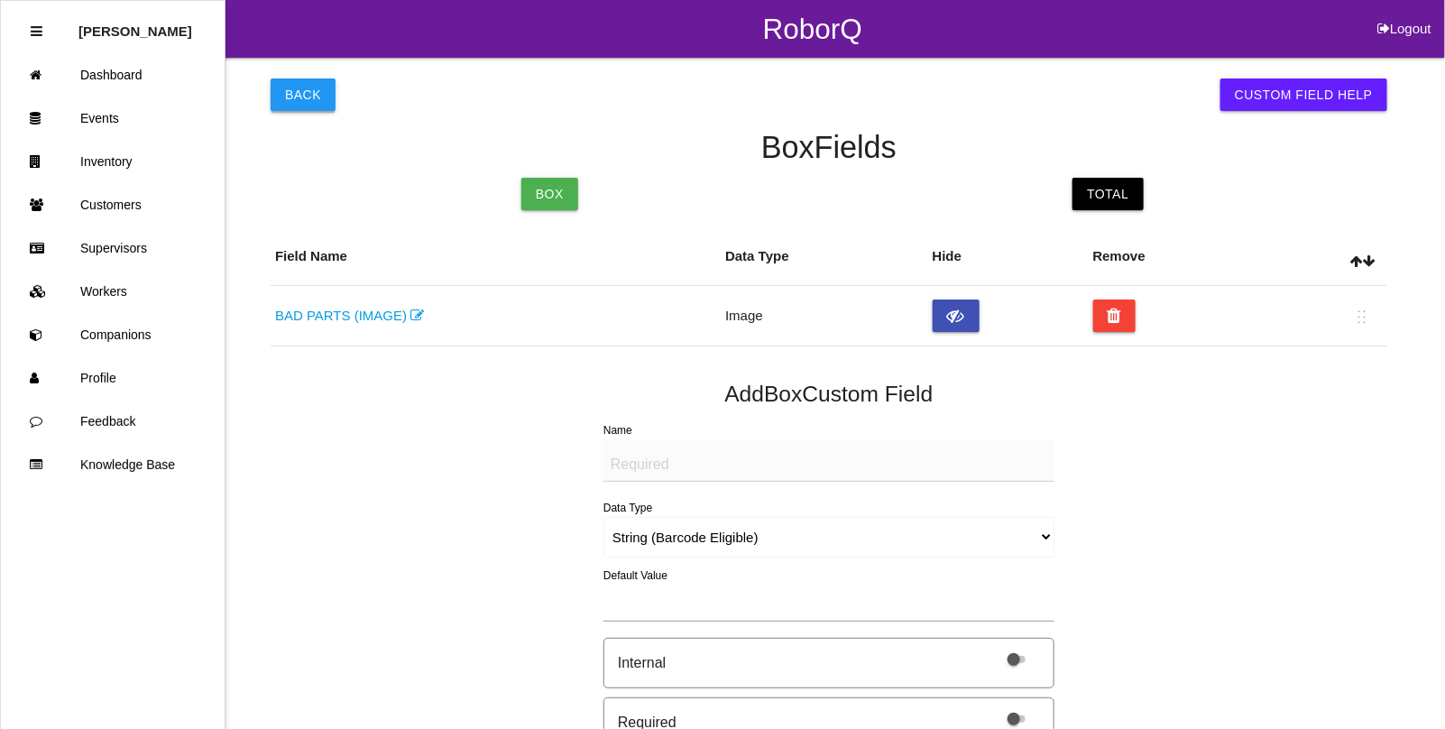
click at [299, 92] on button "Back" at bounding box center [303, 94] width 65 height 32
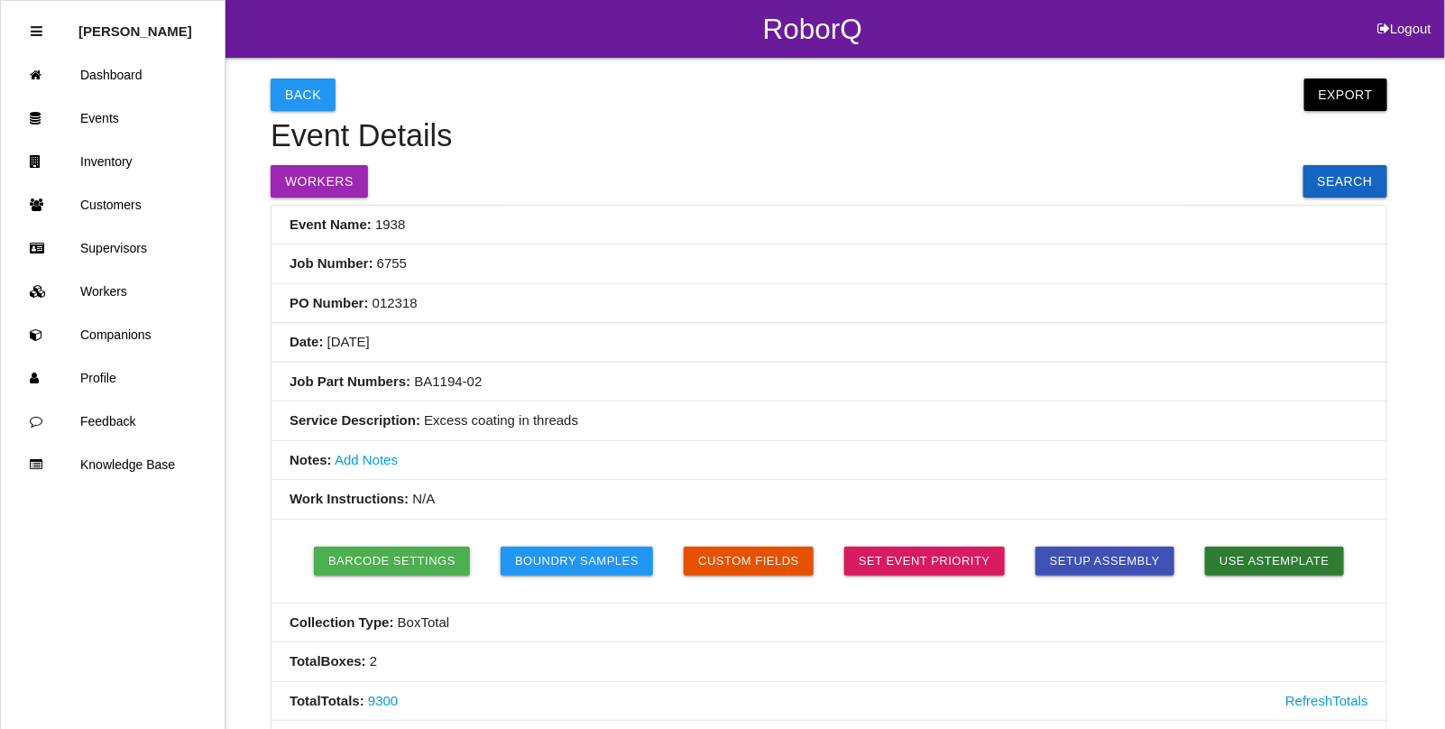
click at [299, 92] on button "Back" at bounding box center [303, 94] width 65 height 32
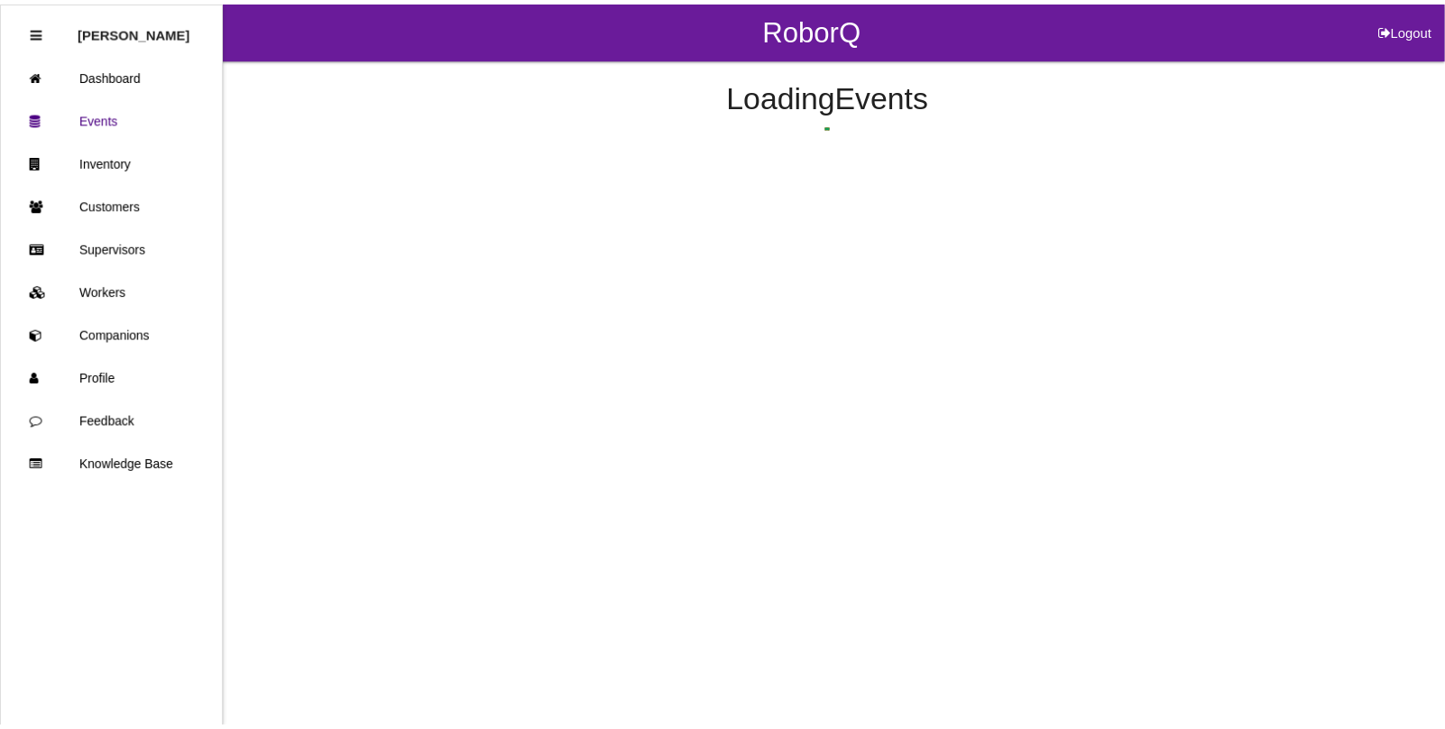
scroll to position [190, 0]
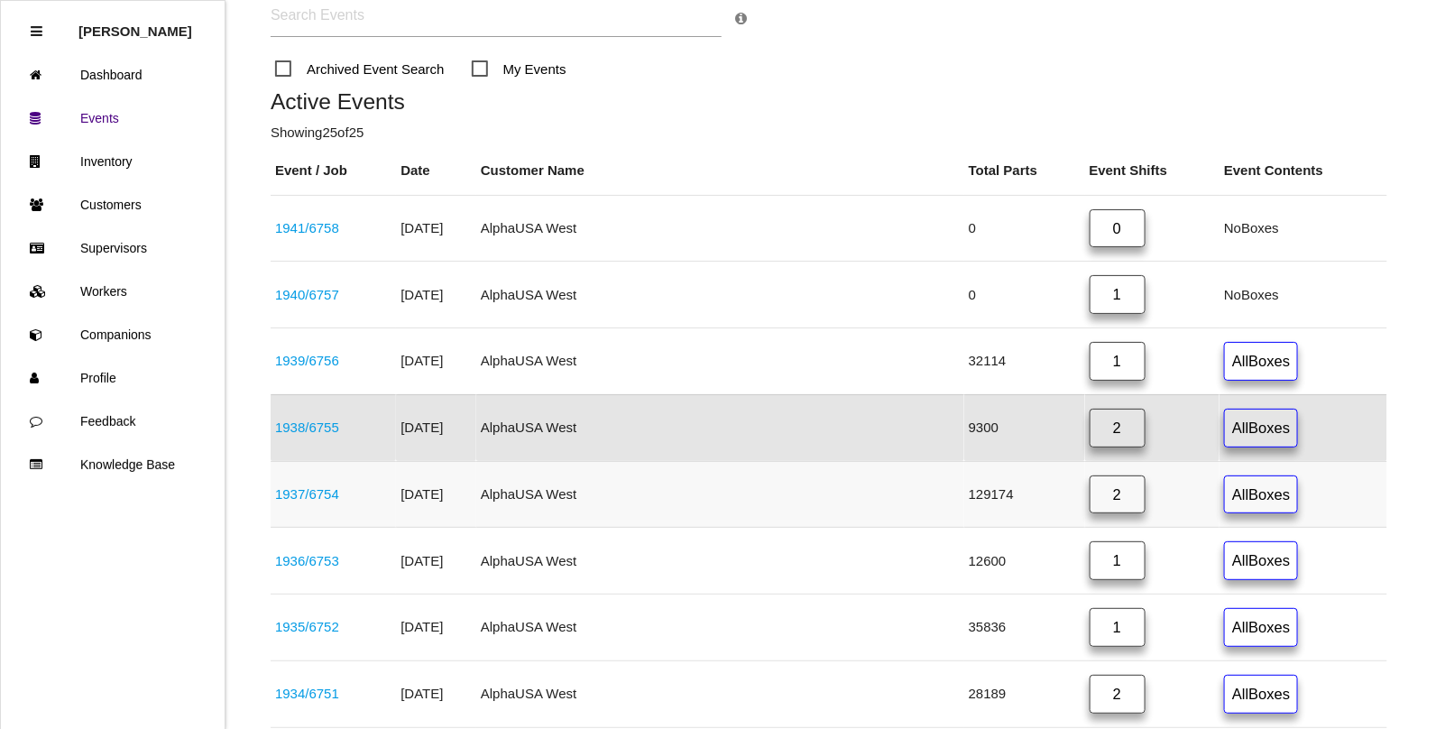
click at [327, 498] on link "1937 / 6754" at bounding box center [307, 493] width 64 height 15
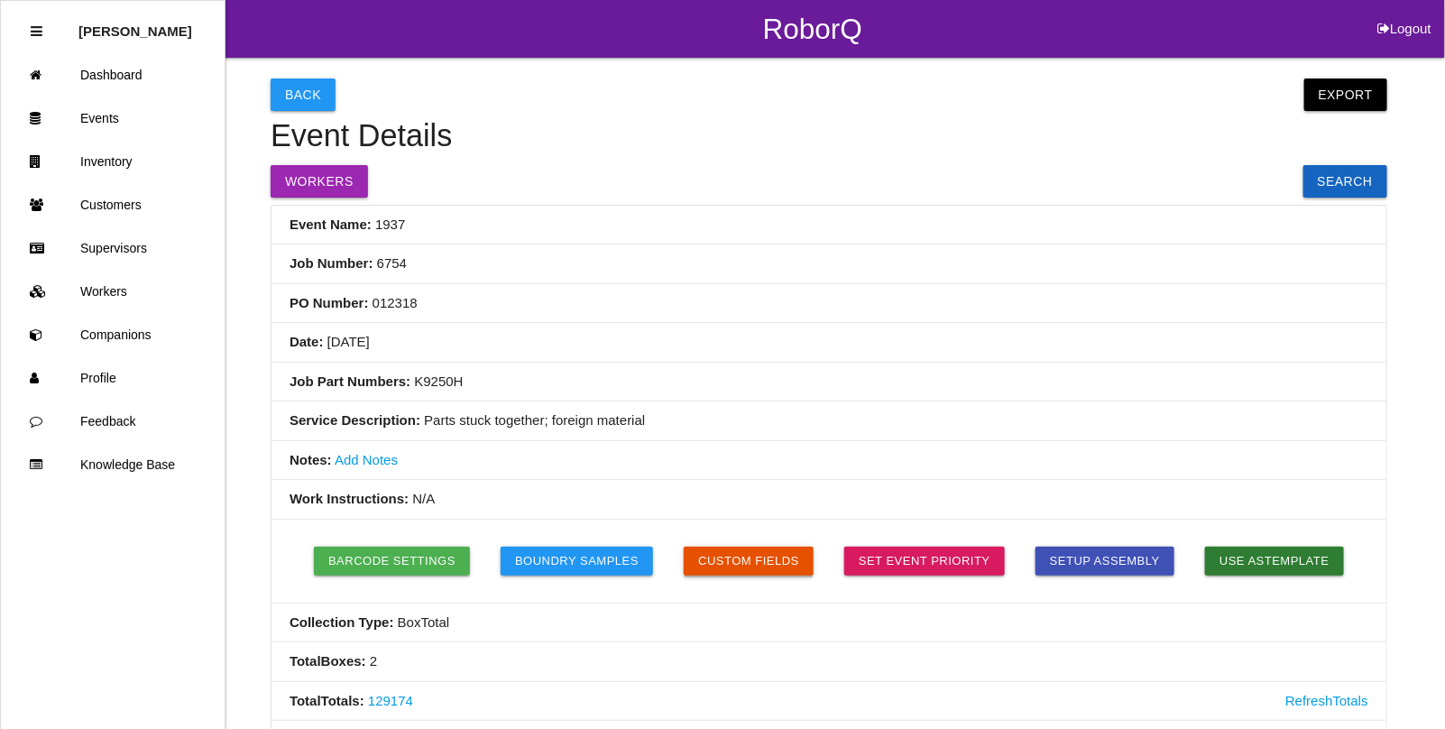
click at [771, 556] on button "Custom Fields" at bounding box center [749, 561] width 130 height 29
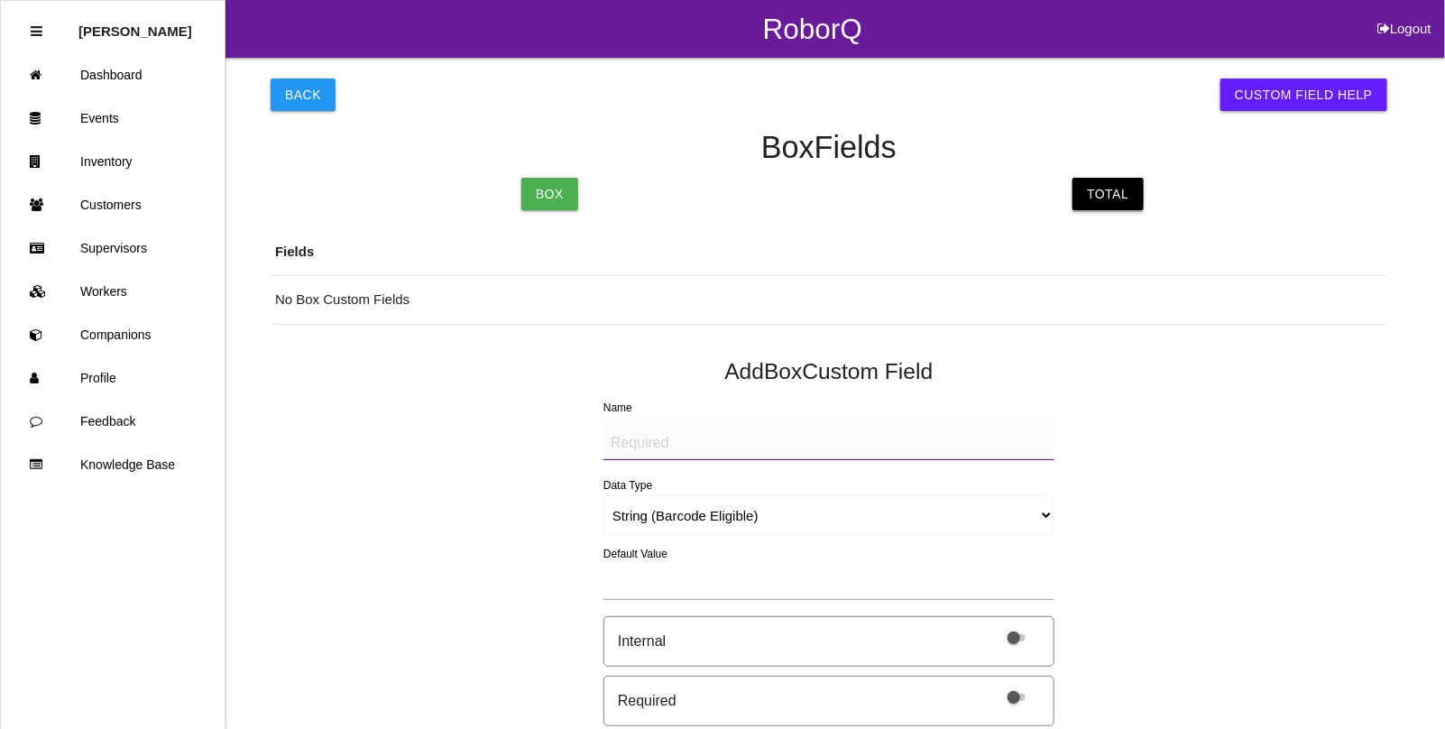
click at [1100, 196] on link "Total" at bounding box center [1108, 194] width 70 height 32
click at [668, 456] on textarea "Name" at bounding box center [828, 439] width 451 height 42
paste textarea "BAD PARTS (IMAGE)"
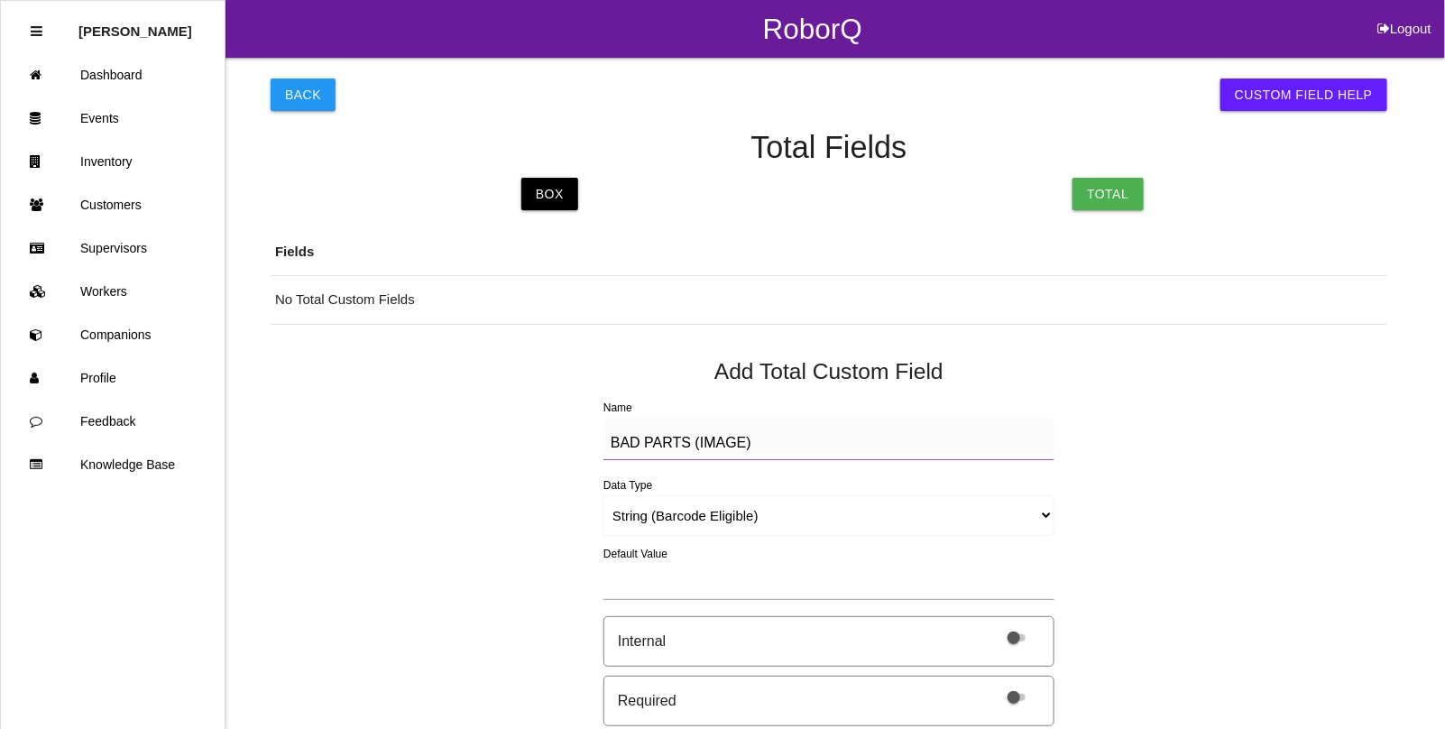
type textarea "BAD PARTS (IMAGE)"
click at [619, 515] on select "String (Barcode Eligible) Number Instructions True/False Select One of Many Sel…" at bounding box center [828, 515] width 451 height 41
select select "imageCF"
click at [603, 495] on select "String (Barcode Eligible) Number Instructions True/False Select One of Many Sel…" at bounding box center [828, 515] width 451 height 41
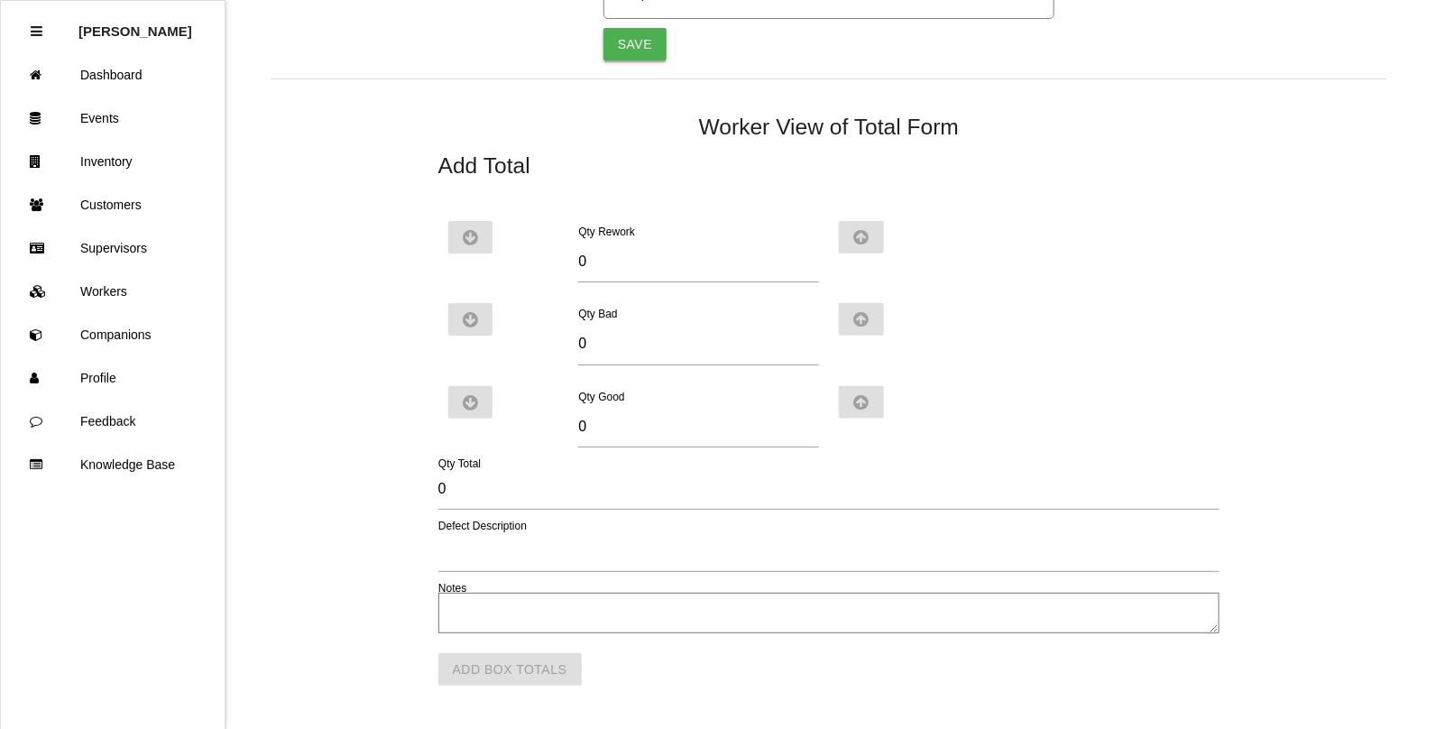
click at [650, 42] on button "Save" at bounding box center [634, 44] width 63 height 32
select select "string"
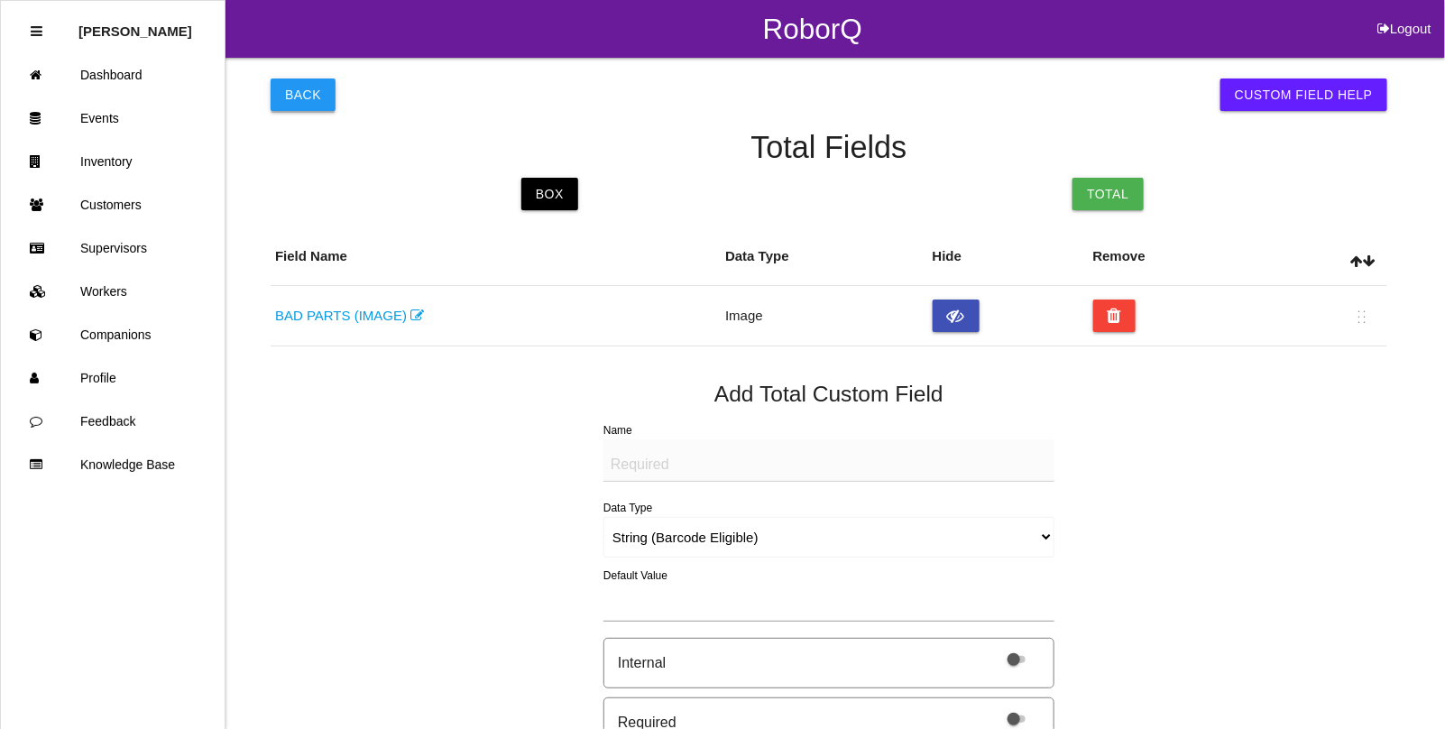
click at [299, 88] on button "Back" at bounding box center [303, 94] width 65 height 32
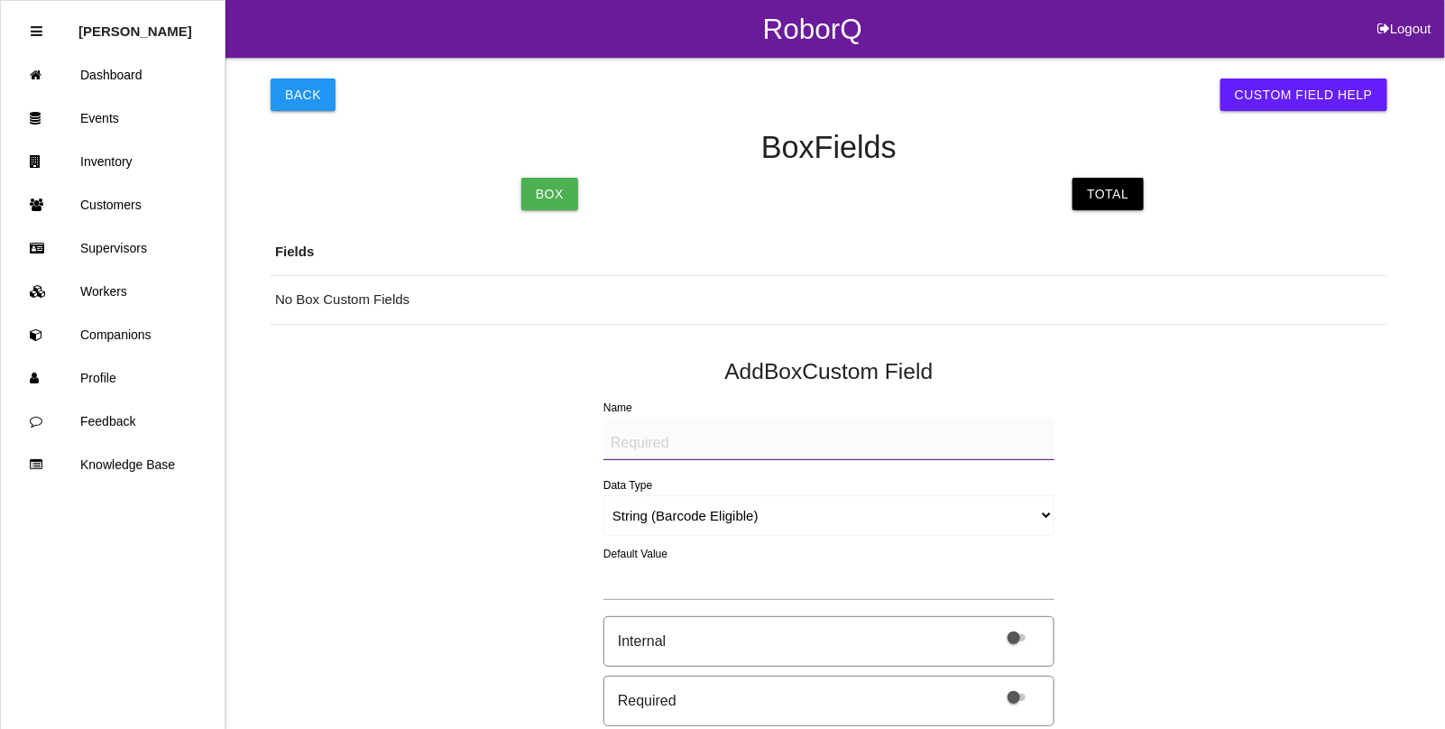
click at [299, 88] on button "Back" at bounding box center [303, 94] width 65 height 32
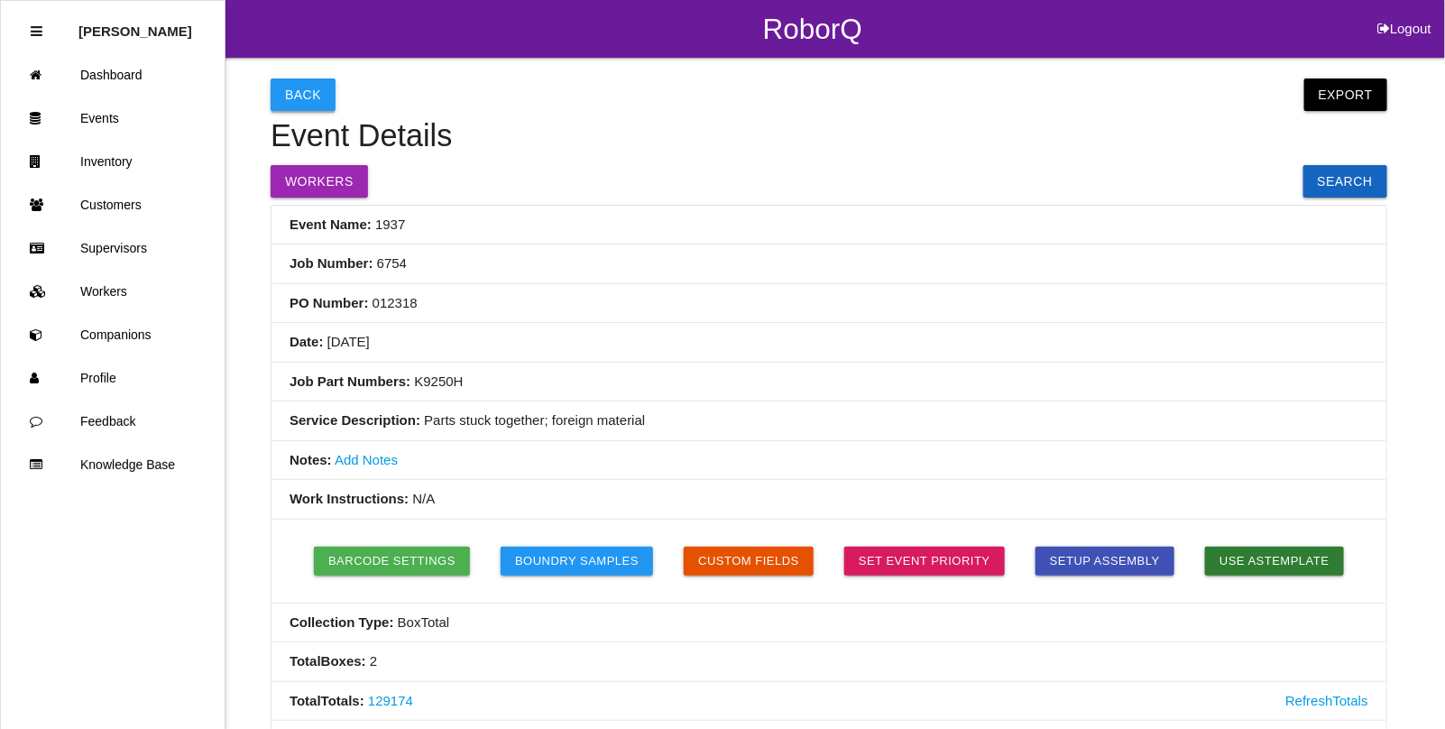
click at [296, 97] on button "Back" at bounding box center [303, 94] width 65 height 32
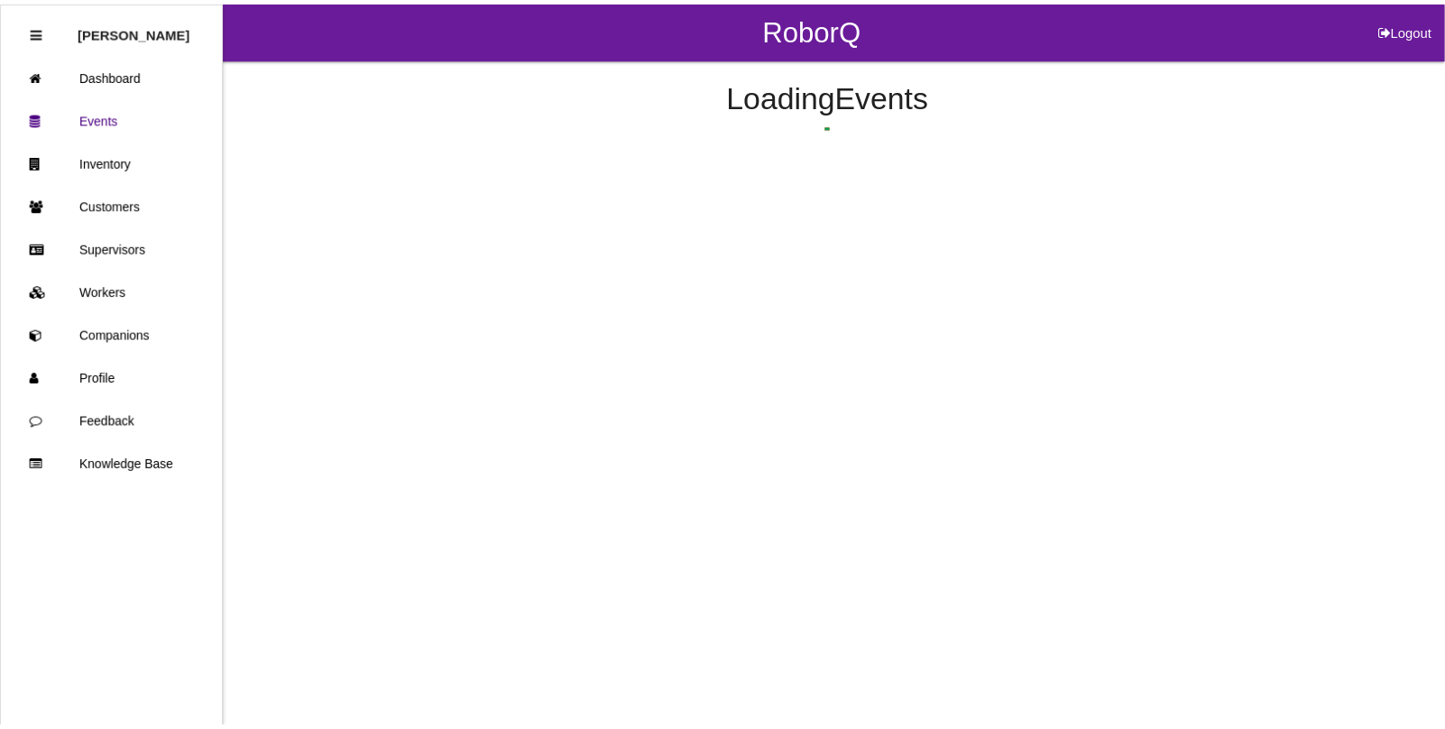
scroll to position [239, 0]
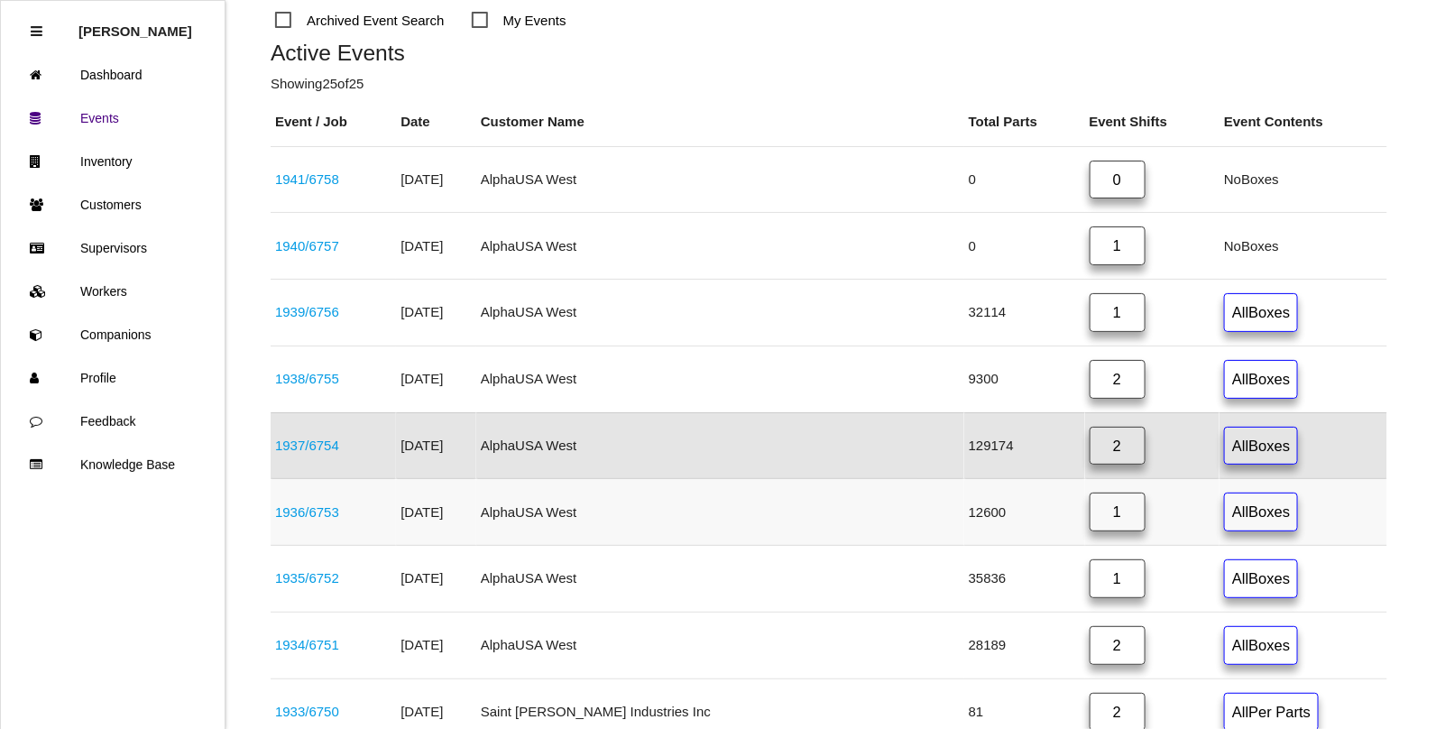
click at [330, 514] on link "1936 / 6753" at bounding box center [307, 511] width 64 height 15
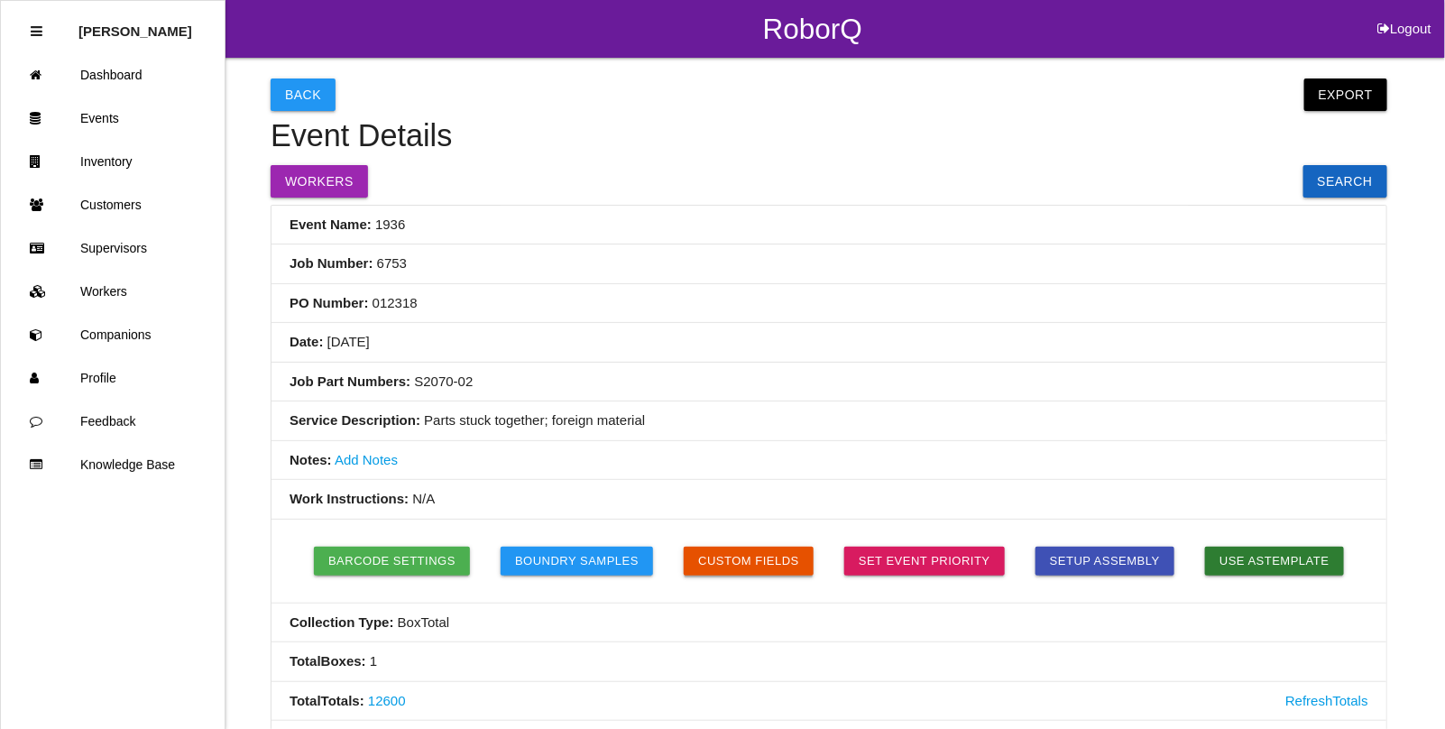
click at [767, 557] on button "Custom Fields" at bounding box center [749, 561] width 130 height 29
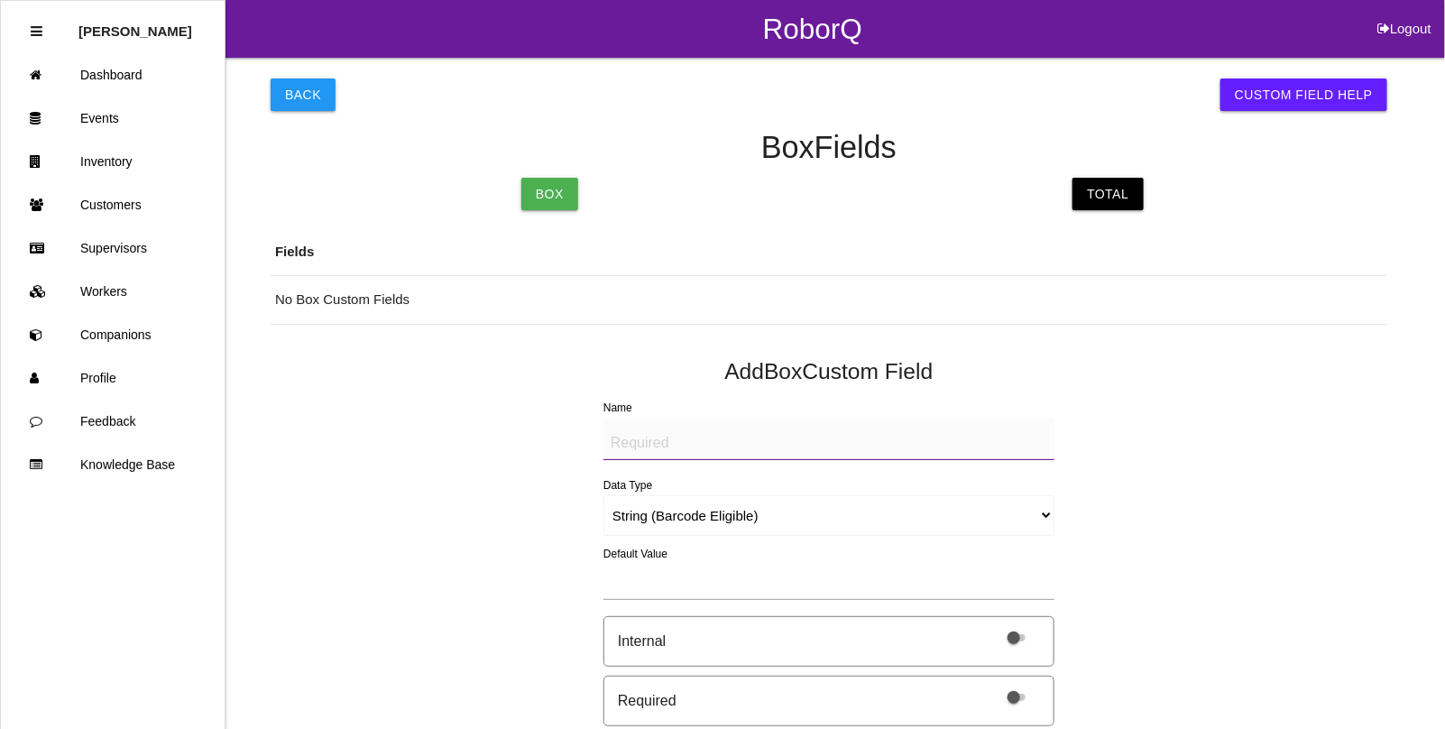
click at [658, 449] on textarea "Name" at bounding box center [828, 439] width 451 height 42
paste textarea "BAD PARTS (IMAGE)"
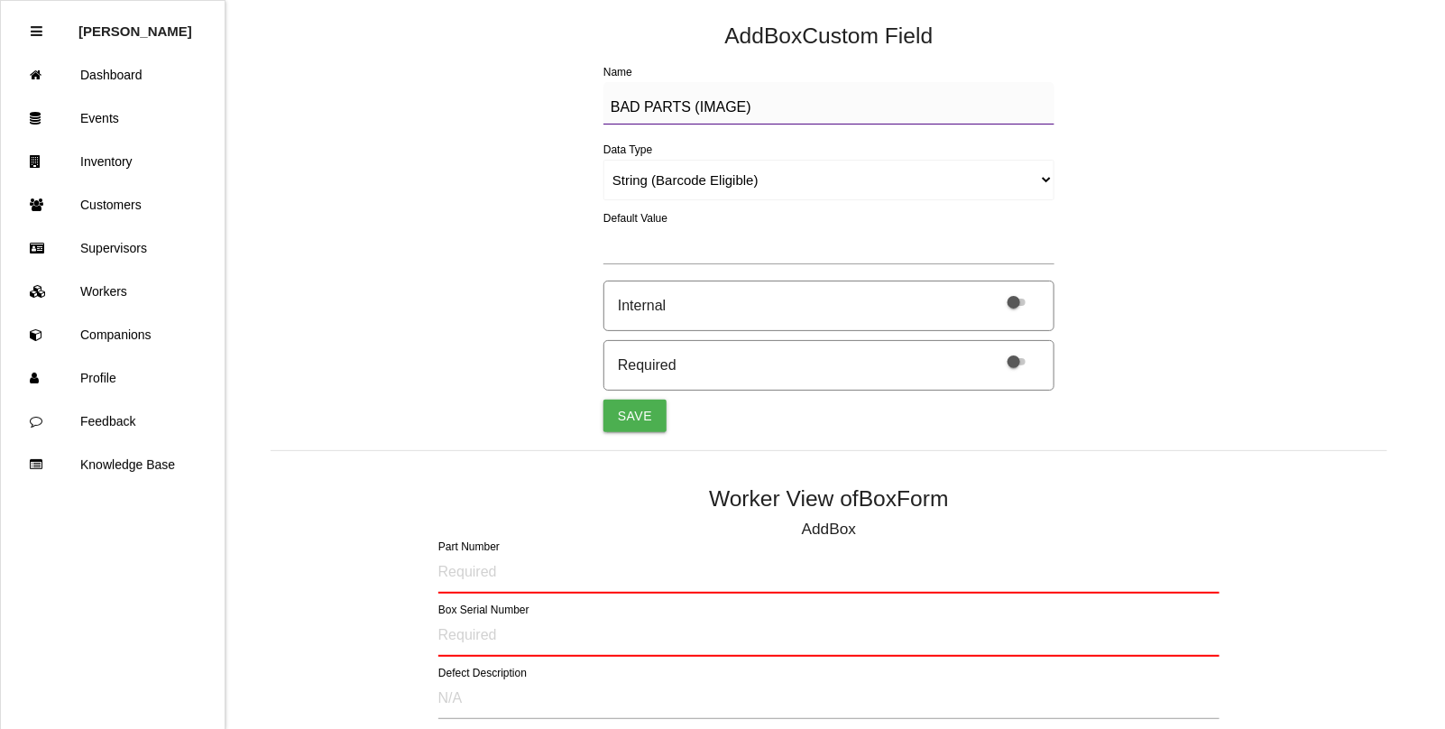
scroll to position [338, 0]
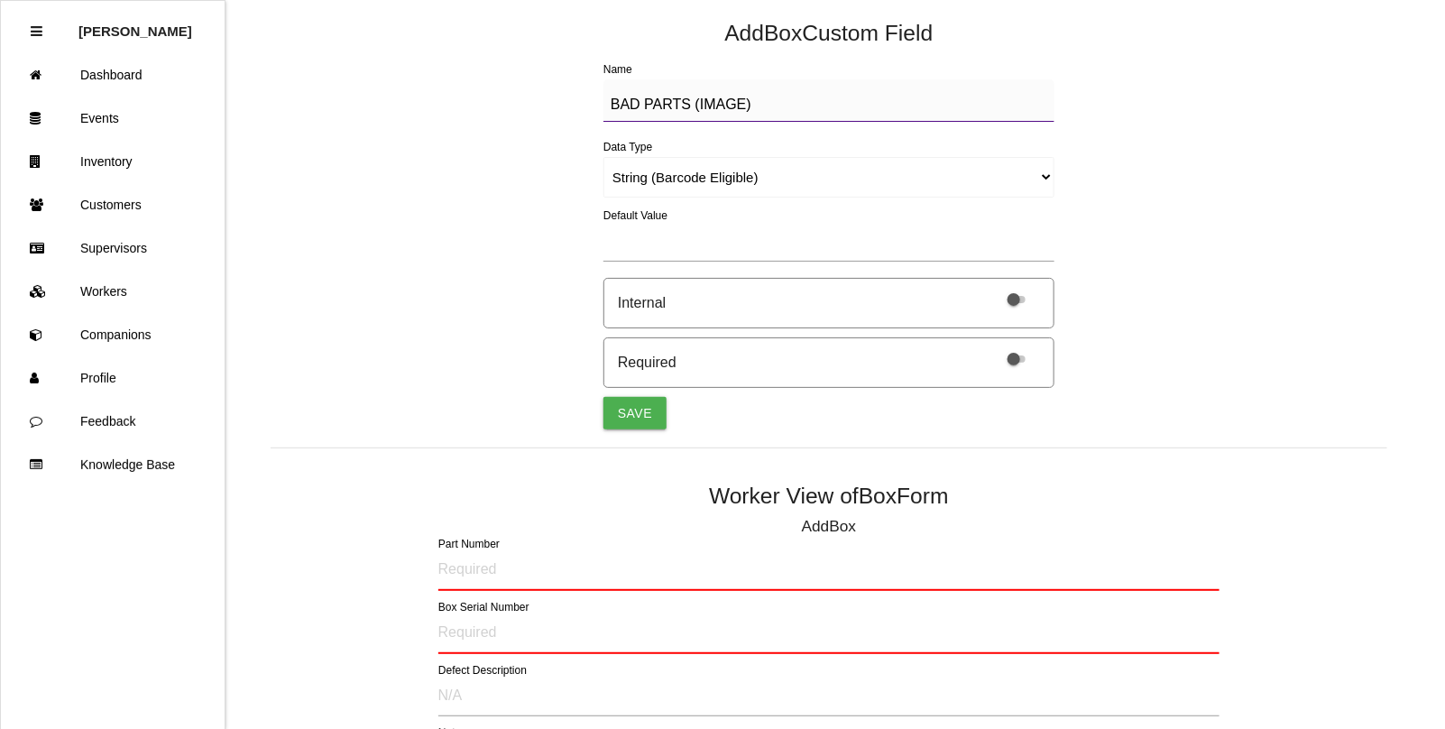
type textarea "BAD PARTS (IMAGE)"
drag, startPoint x: 632, startPoint y: 180, endPoint x: 633, endPoint y: 192, distance: 11.8
click at [632, 180] on select "String (Barcode Eligible) Number Instructions True/False Select One of Many Sel…" at bounding box center [828, 177] width 451 height 41
select select "imageCF"
click at [603, 157] on select "String (Barcode Eligible) Number Instructions True/False Select One of Many Sel…" at bounding box center [828, 177] width 451 height 41
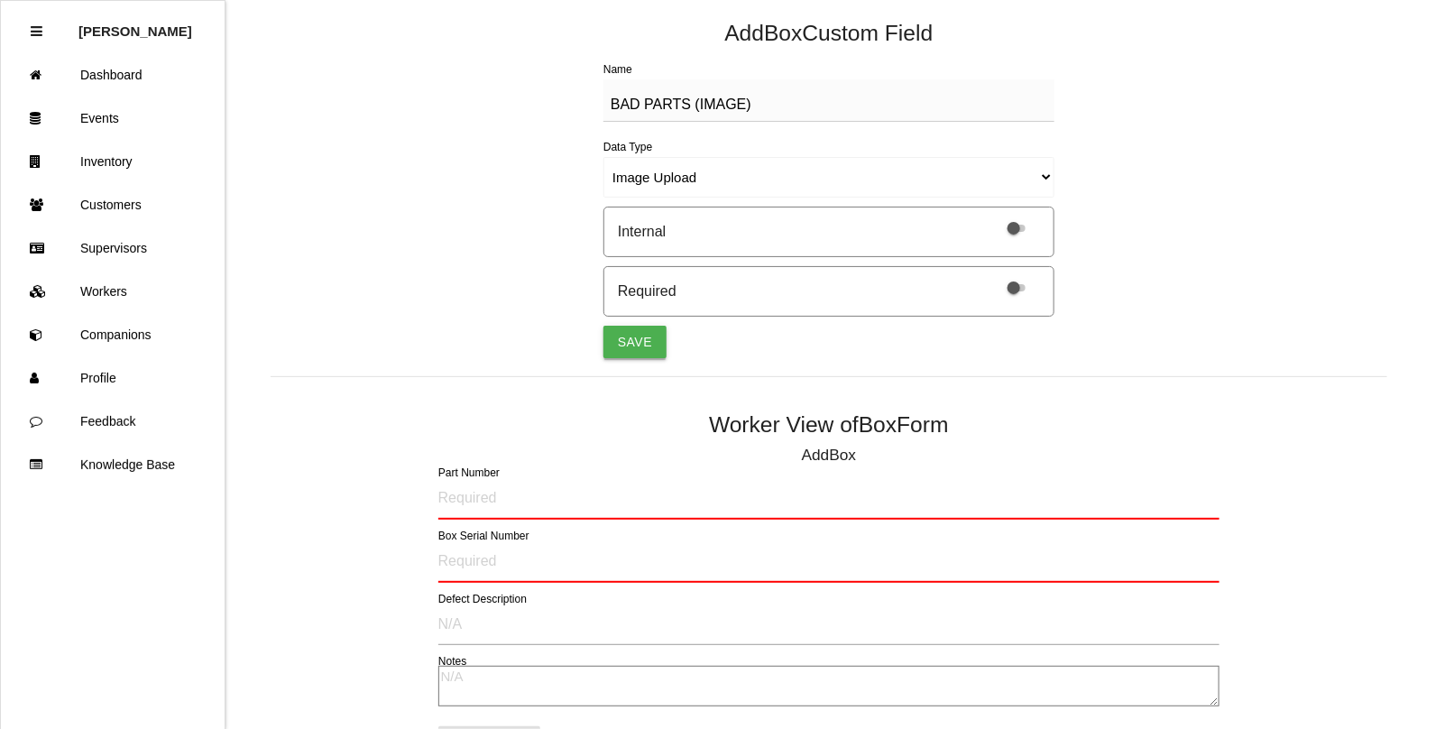
click at [638, 335] on button "Save" at bounding box center [634, 342] width 63 height 32
select select "string"
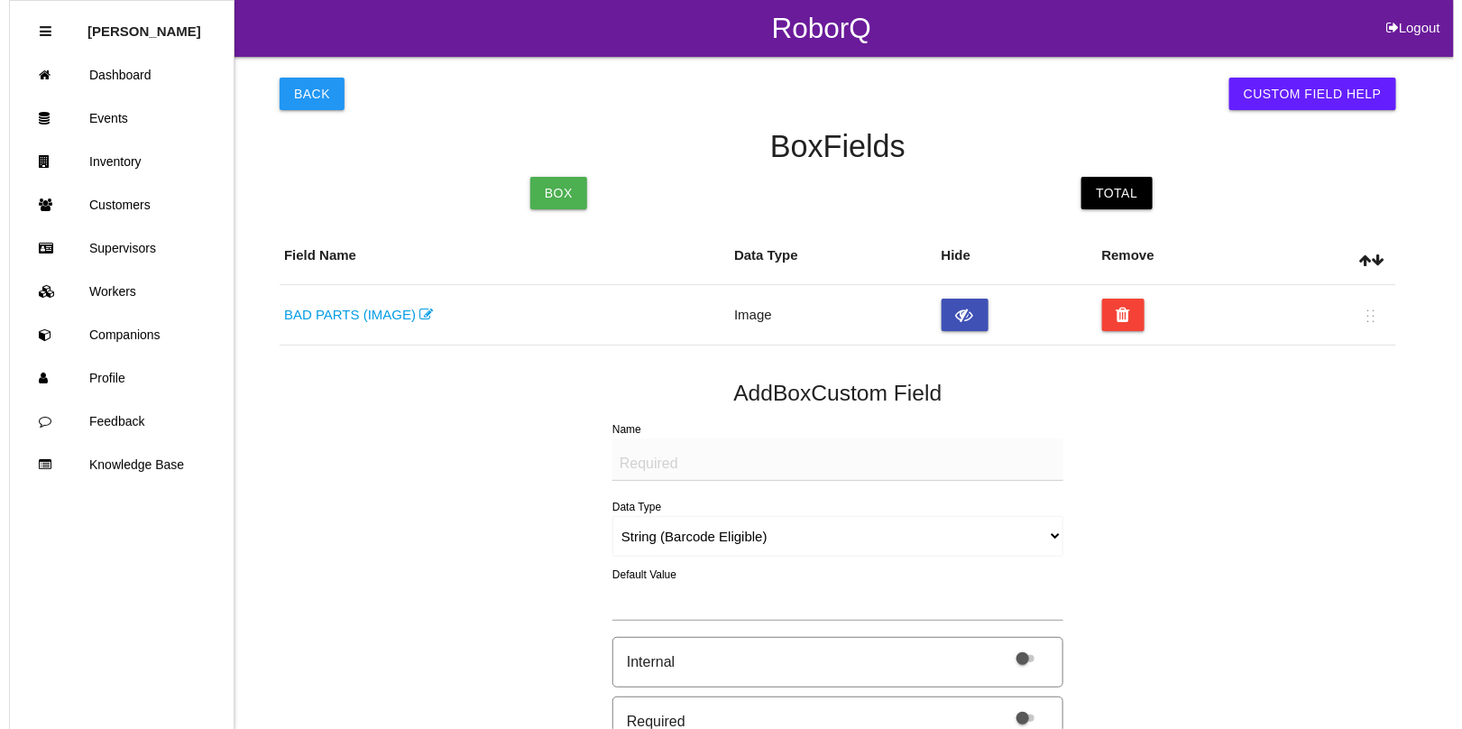
scroll to position [0, 0]
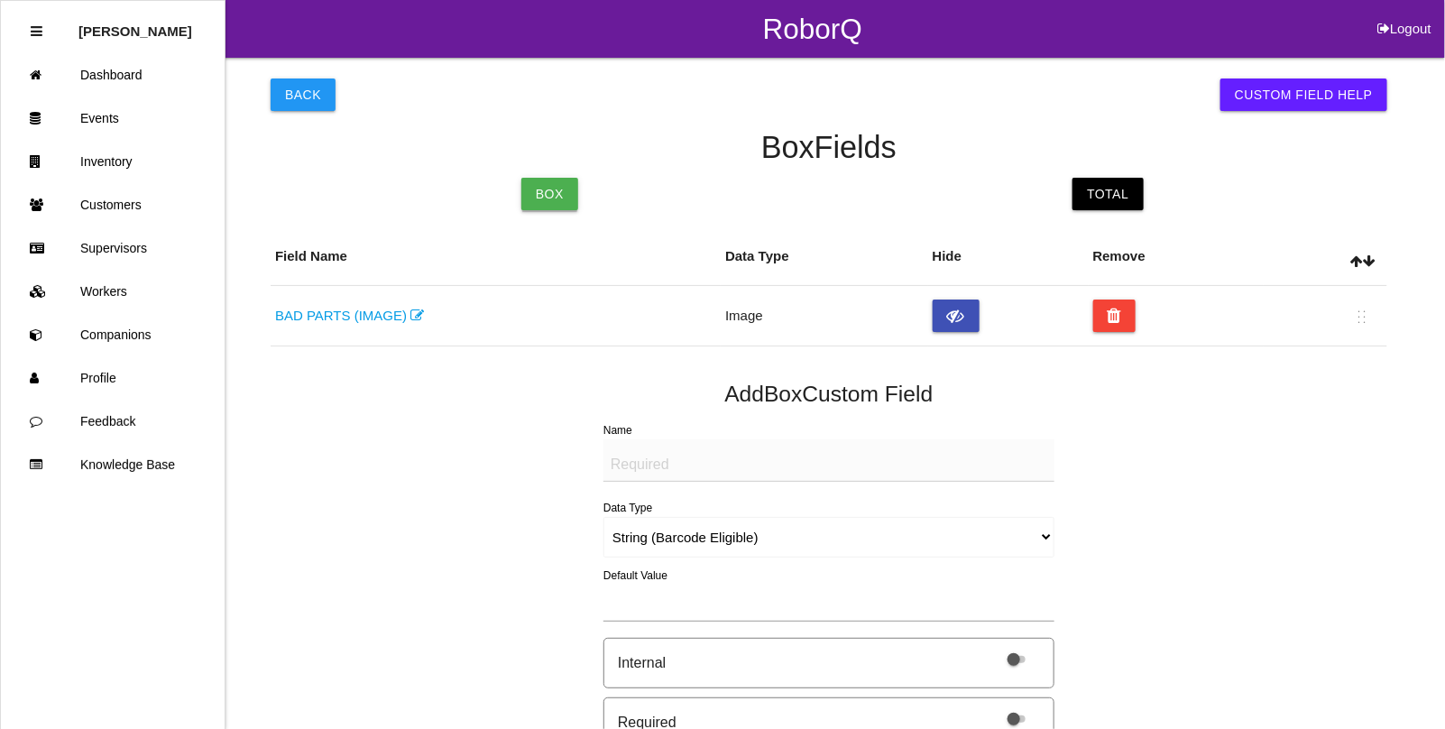
click at [559, 194] on link "Box" at bounding box center [549, 194] width 57 height 32
click at [1114, 197] on link "Total" at bounding box center [1108, 194] width 70 height 32
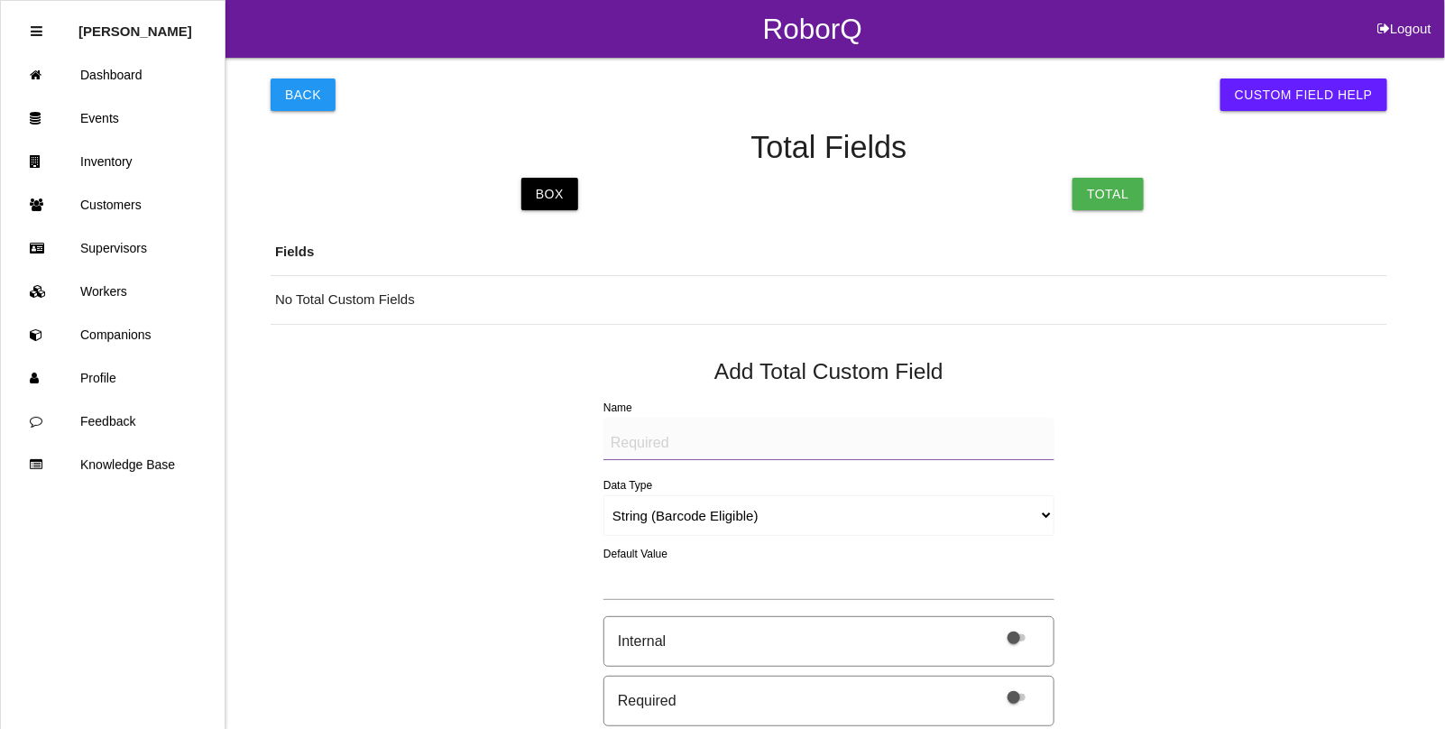
click at [677, 439] on textarea "Name" at bounding box center [828, 439] width 451 height 42
paste textarea "BAD PARTS (IMAGE)"
type textarea "BAD PARTS (IMAGE)"
click at [632, 517] on select "String (Barcode Eligible) Number Instructions True/False Select One of Many Sel…" at bounding box center [828, 515] width 451 height 41
select select "imageCF"
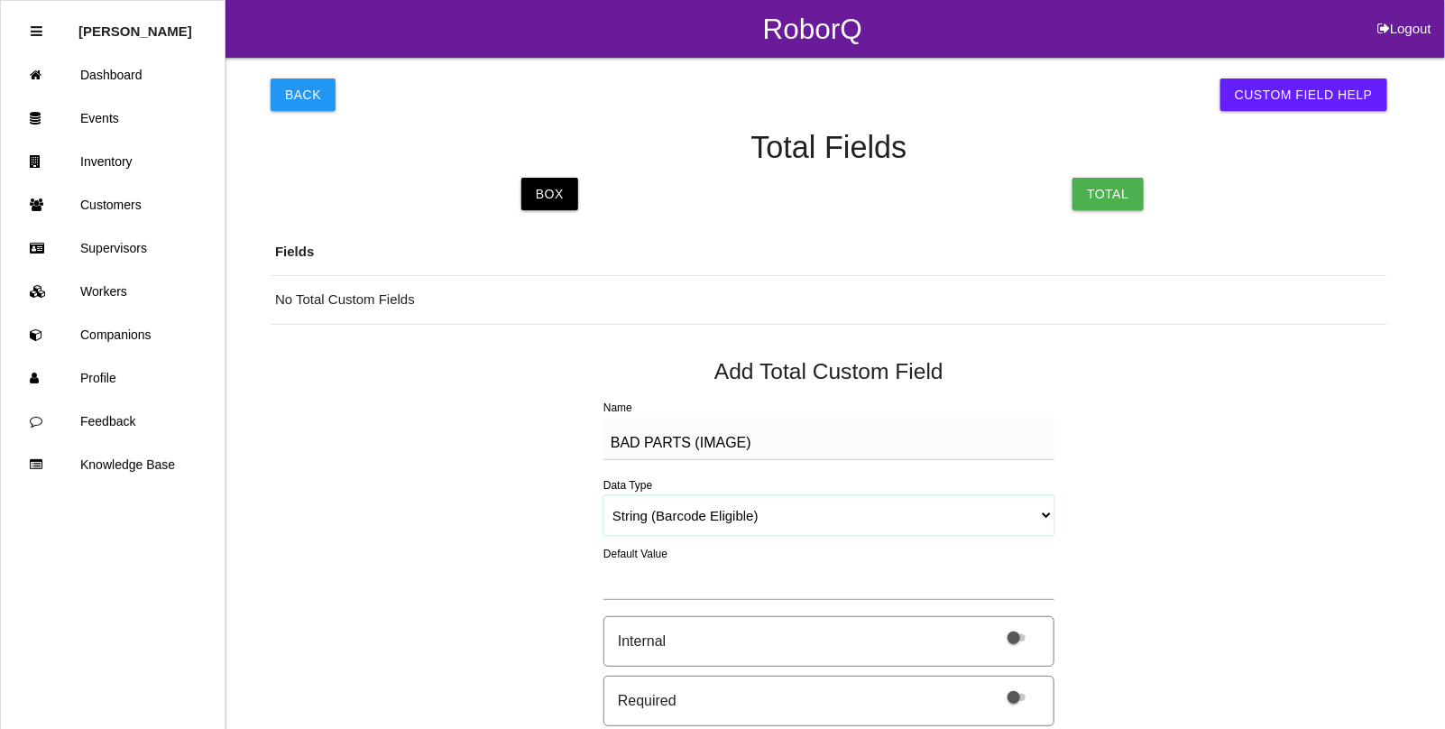
click at [603, 495] on select "String (Barcode Eligible) Number Instructions True/False Select One of Many Sel…" at bounding box center [828, 515] width 451 height 41
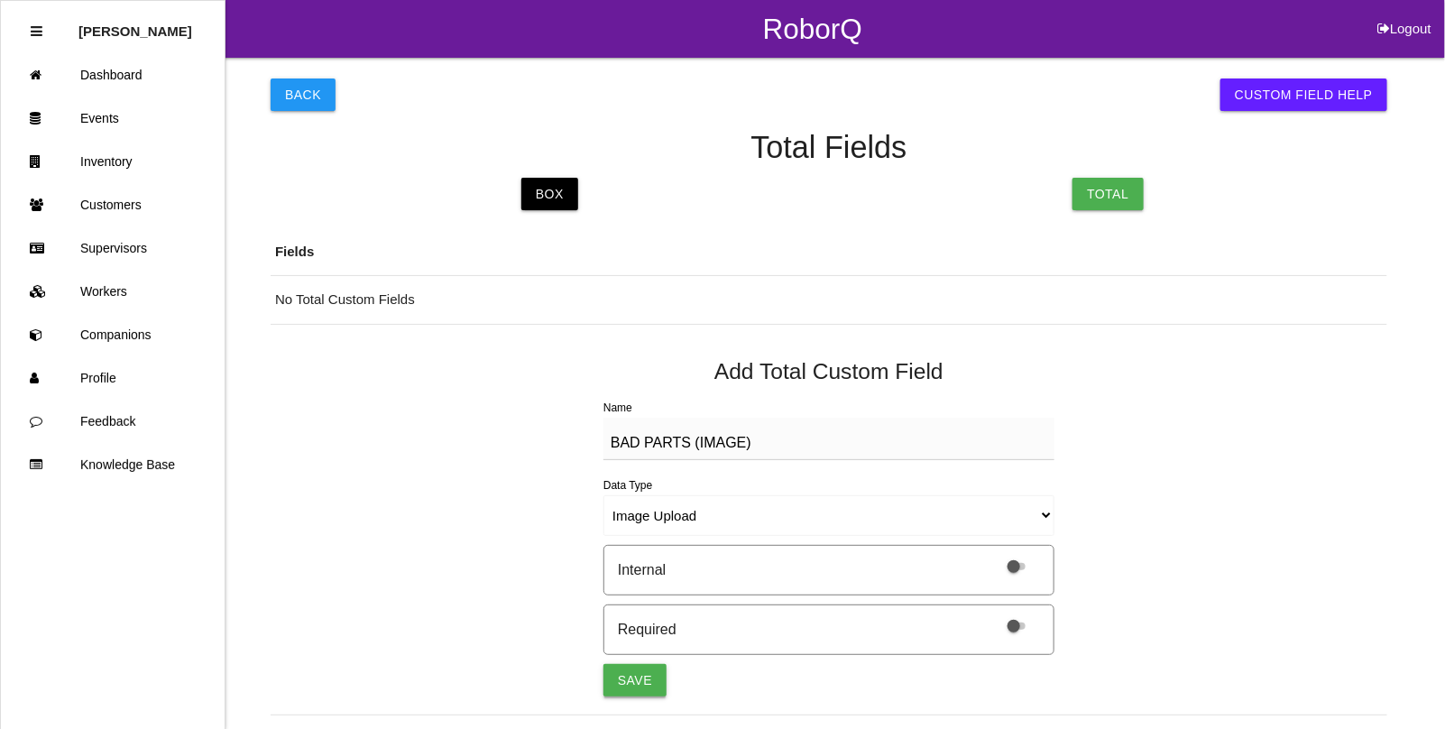
click at [643, 682] on button "Save" at bounding box center [634, 680] width 63 height 32
select select "string"
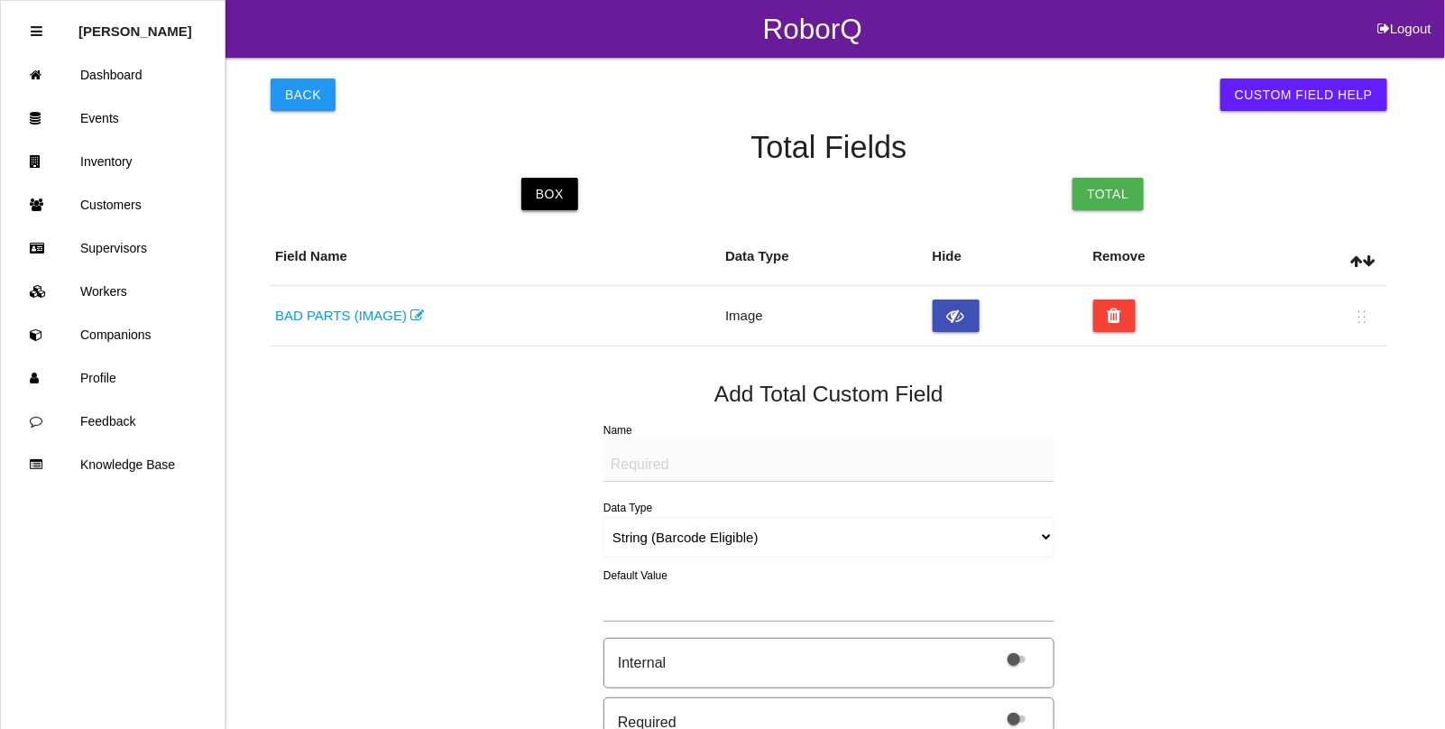
click at [556, 190] on link "Box" at bounding box center [549, 194] width 57 height 32
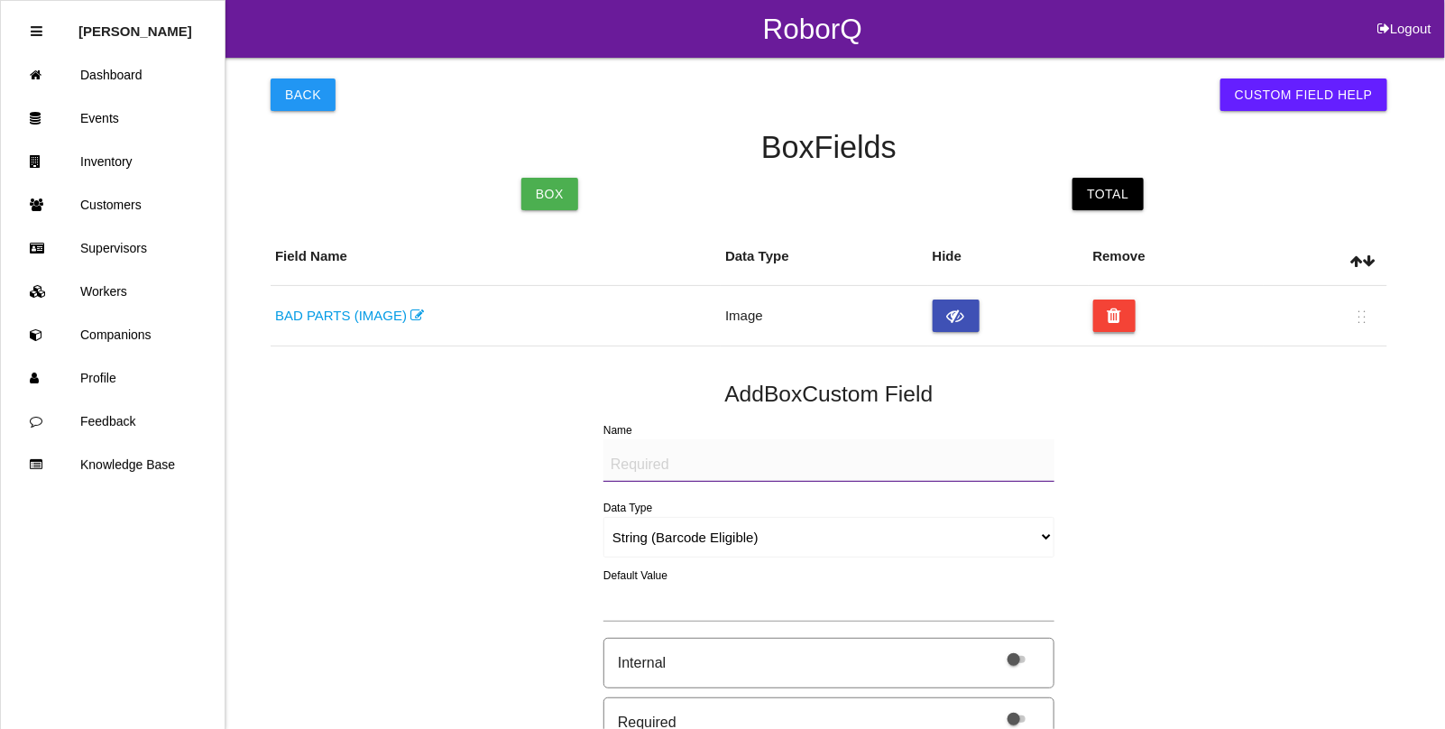
click at [1116, 316] on button at bounding box center [1114, 315] width 43 height 32
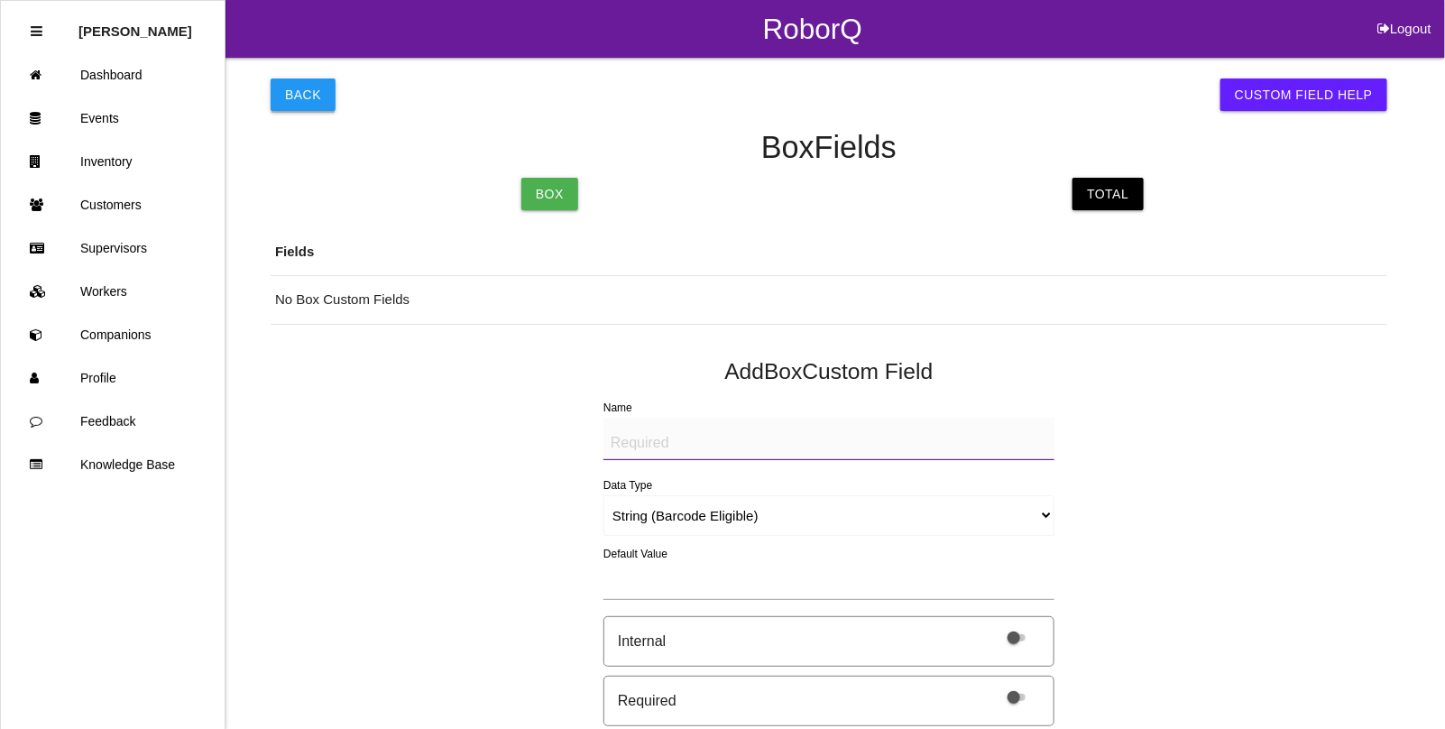
click at [287, 84] on button "Back" at bounding box center [303, 94] width 65 height 32
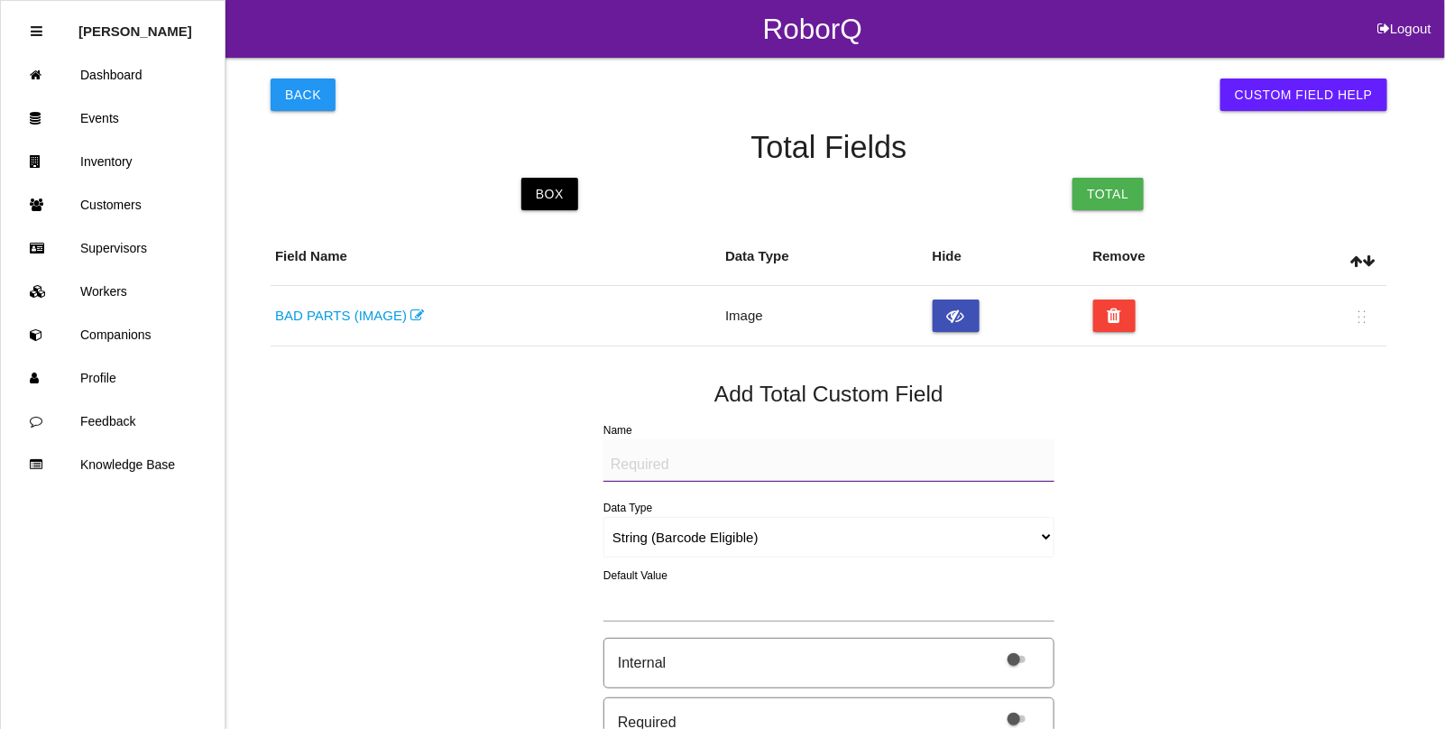
click at [287, 84] on button "Back" at bounding box center [303, 94] width 65 height 32
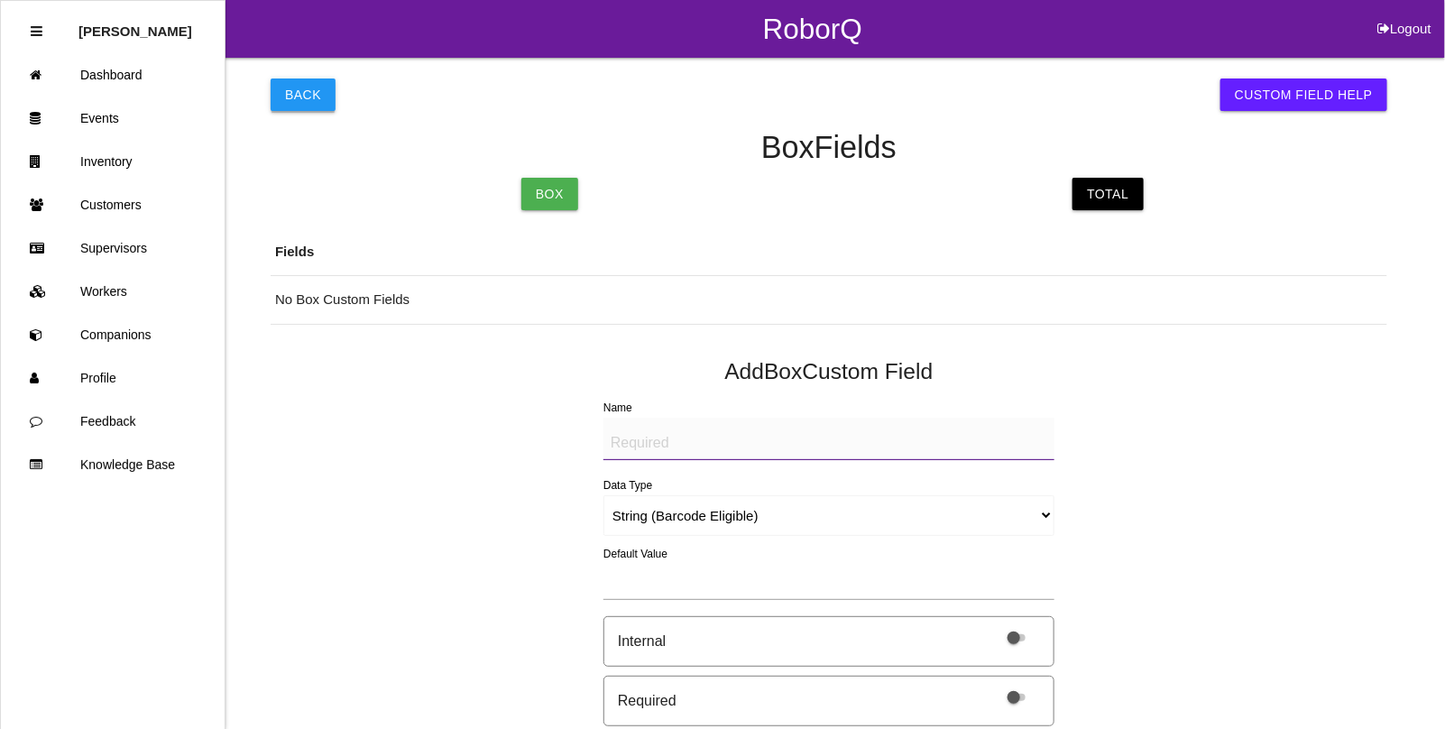
click at [291, 87] on button "Back" at bounding box center [303, 94] width 65 height 32
click at [284, 96] on button "Back" at bounding box center [303, 94] width 65 height 32
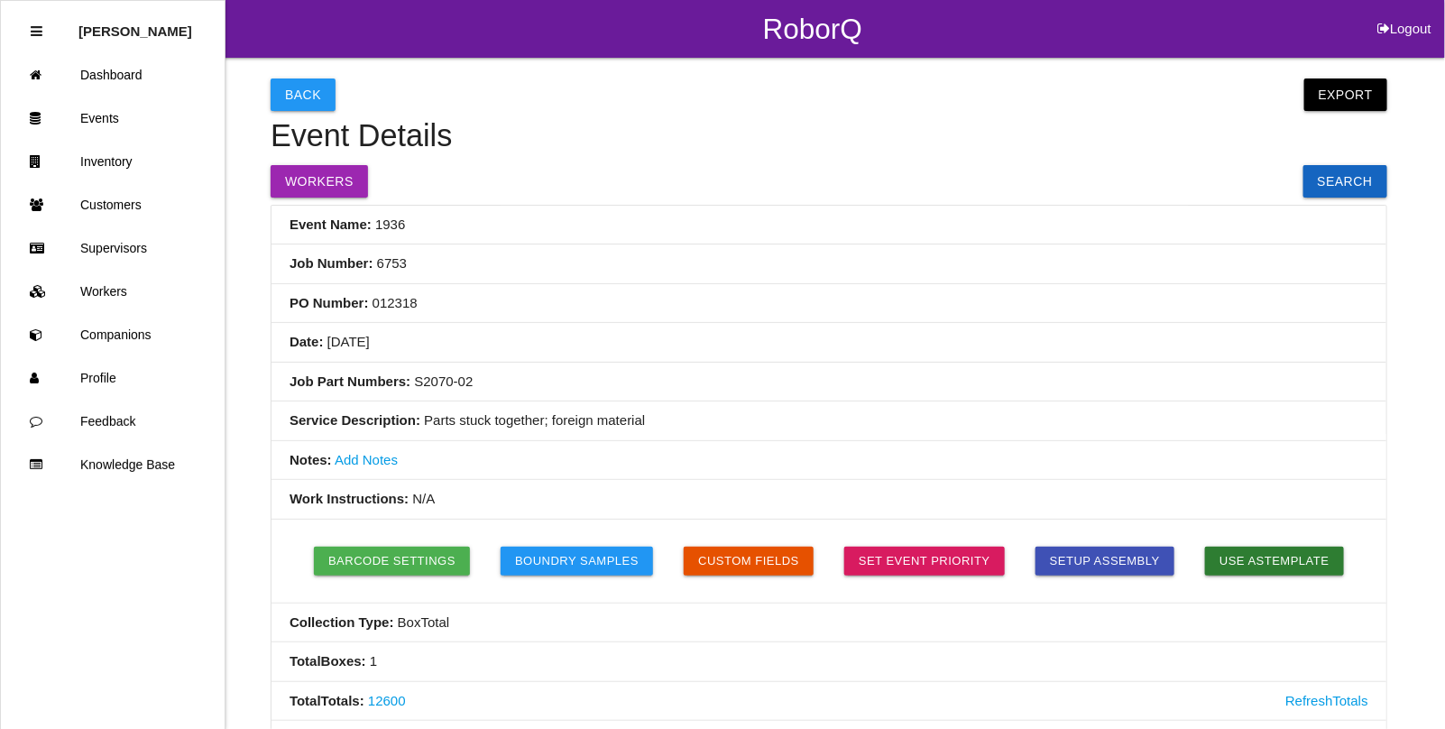
click at [302, 119] on h4 "Event Details" at bounding box center [829, 136] width 1117 height 34
click at [299, 93] on button "Back" at bounding box center [303, 94] width 65 height 32
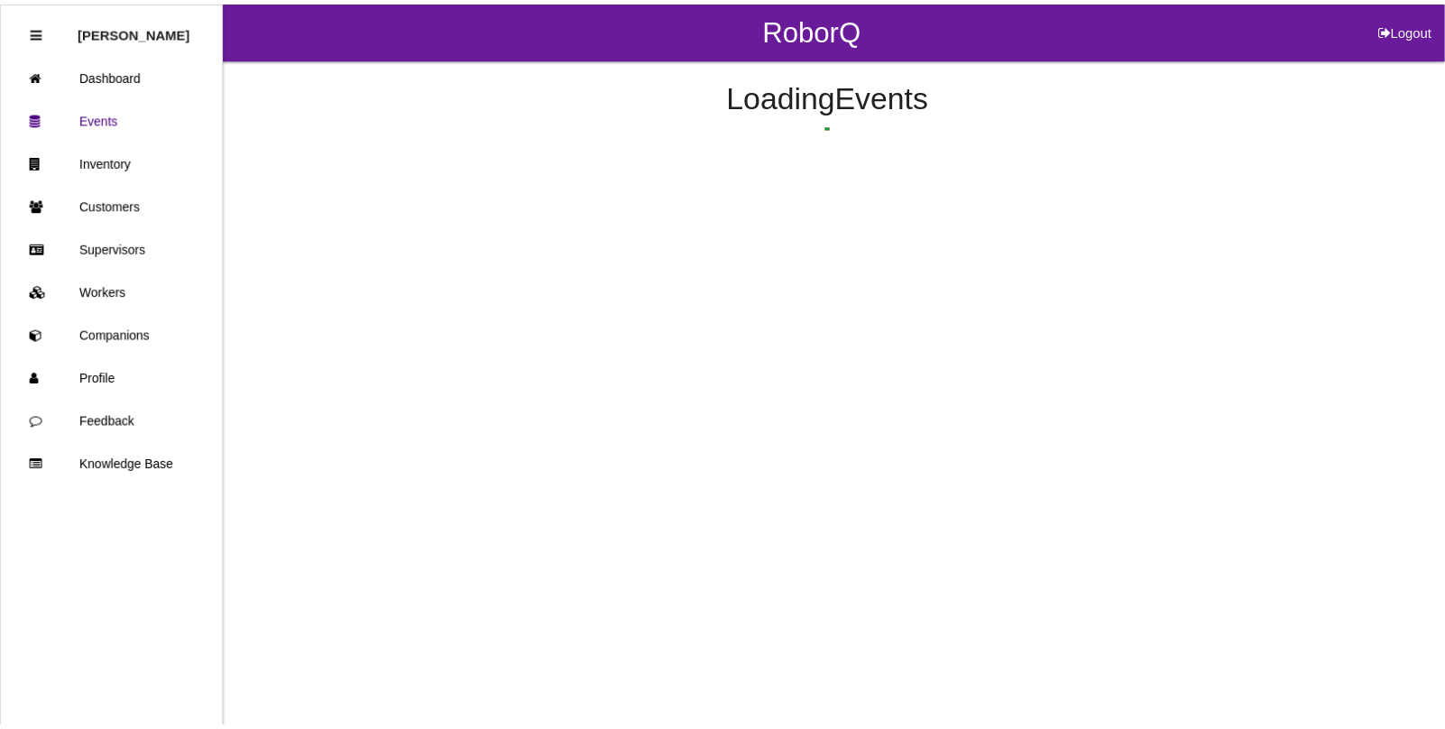
scroll to position [287, 0]
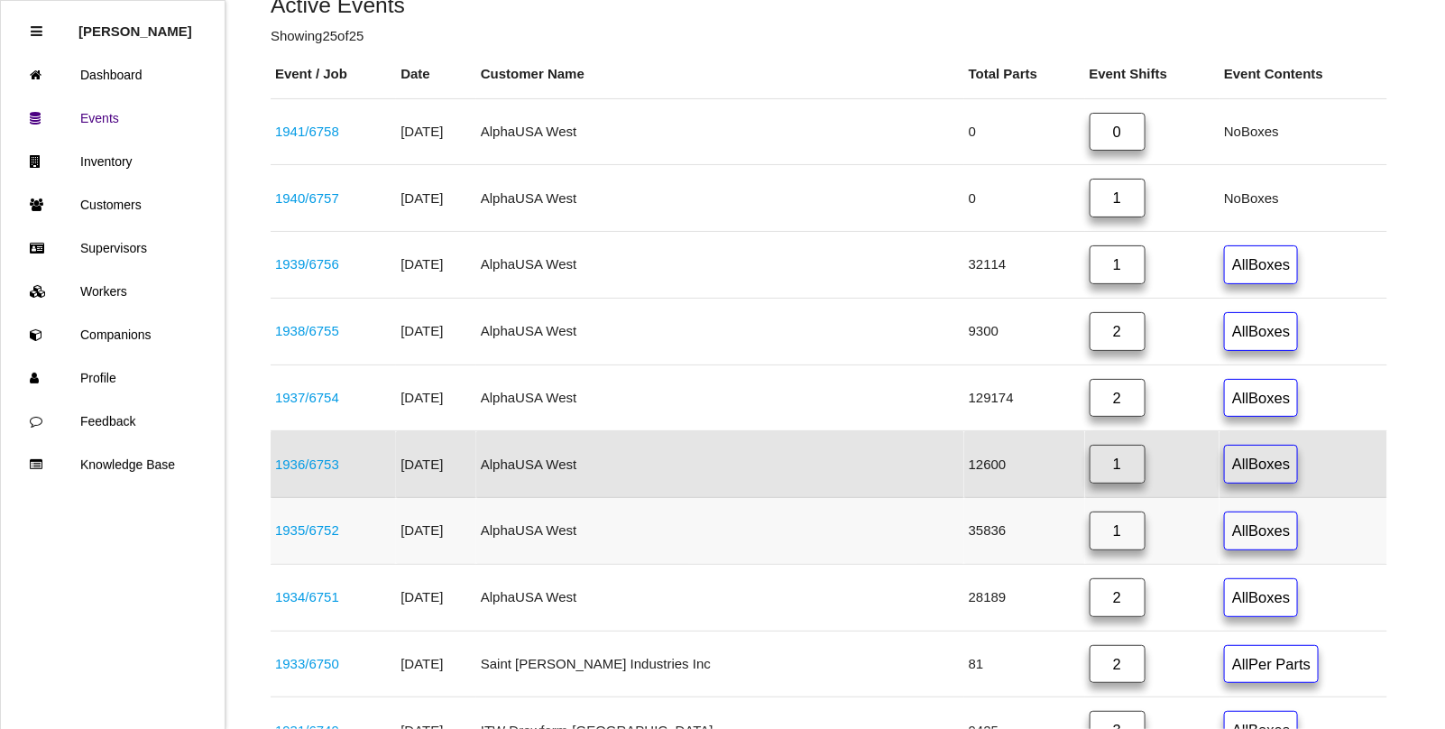
click at [326, 535] on link "1935 / 6752" at bounding box center [307, 529] width 64 height 15
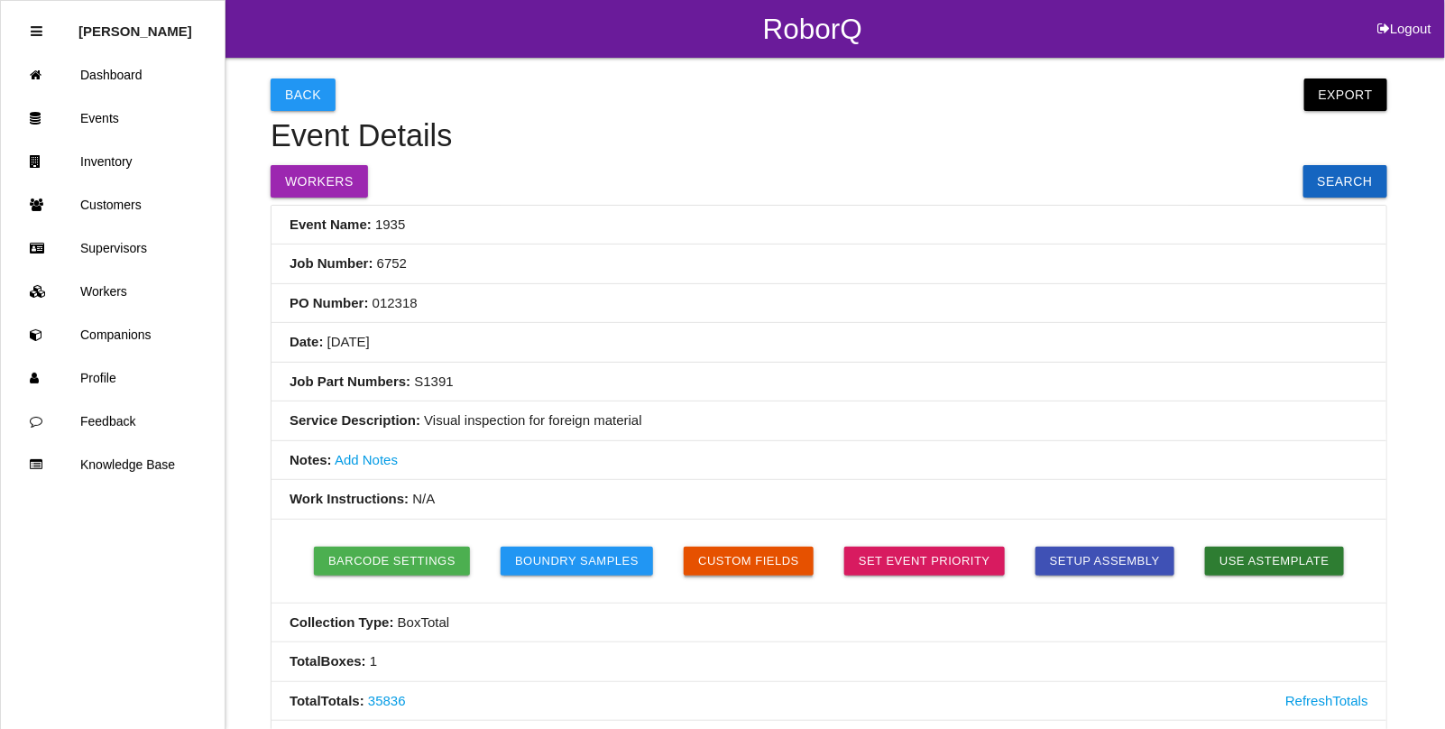
click at [782, 562] on button "Custom Fields" at bounding box center [749, 561] width 130 height 29
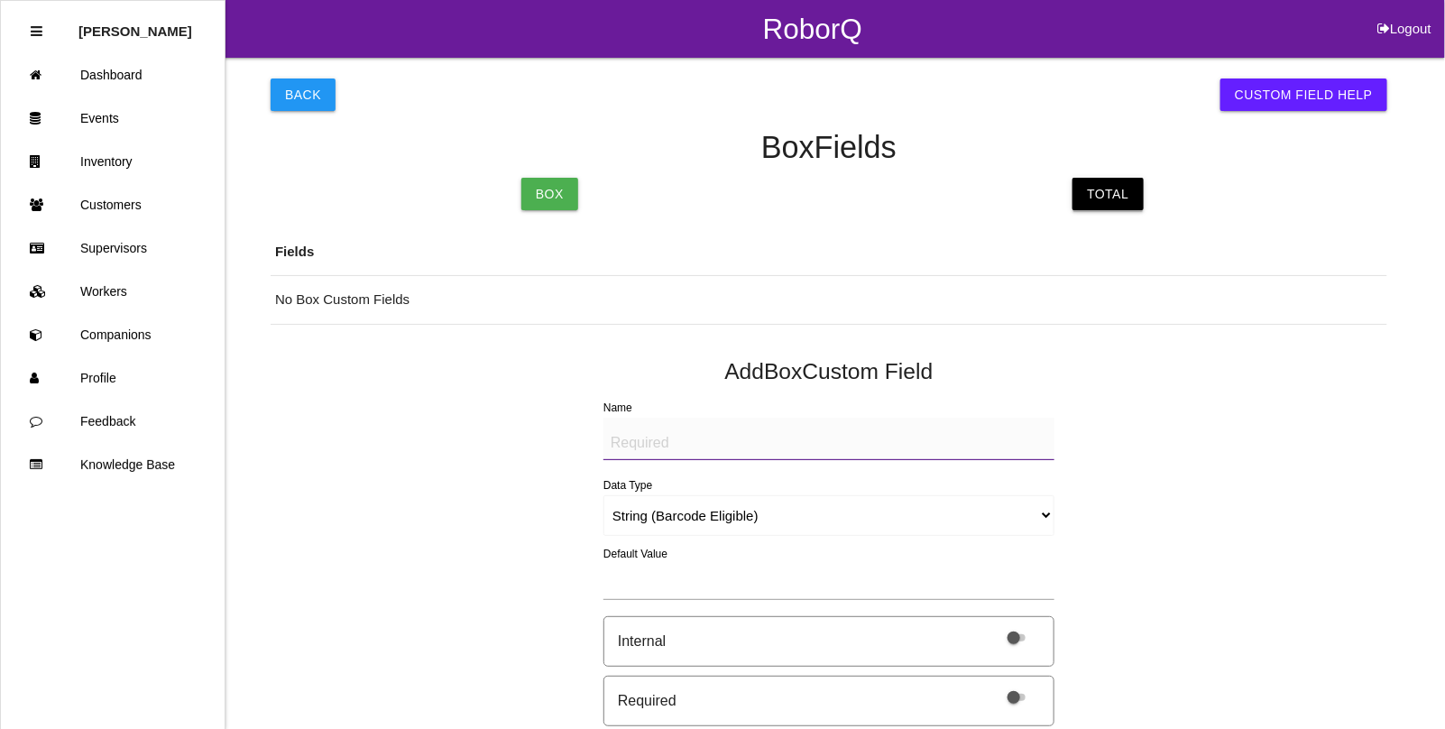
click at [1101, 194] on link "Total" at bounding box center [1108, 194] width 70 height 32
click at [622, 447] on textarea "Name" at bounding box center [828, 439] width 451 height 42
paste textarea "BAD PARTS (IMAGE)"
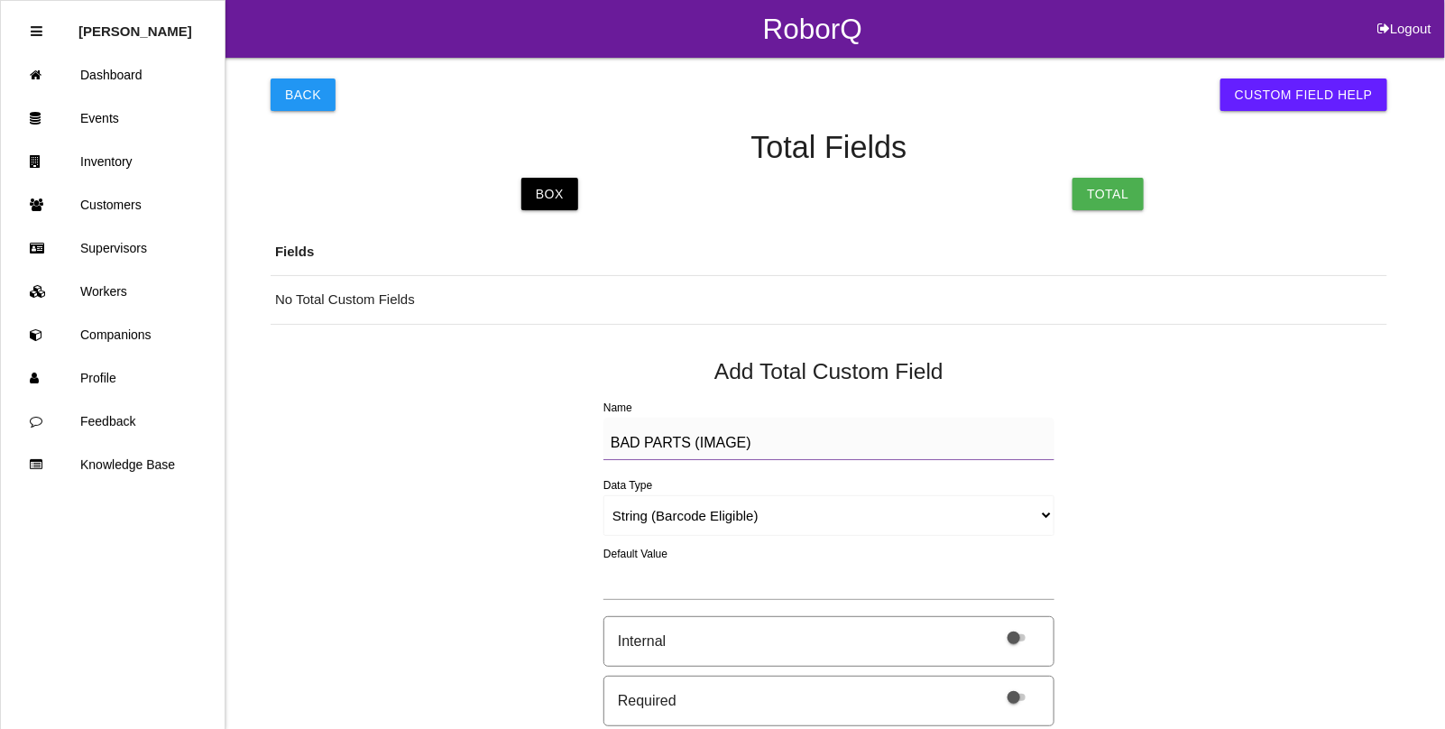
type textarea "BAD PARTS (IMAGE)"
click at [641, 515] on select "String (Barcode Eligible) Number Instructions True/False Select One of Many Sel…" at bounding box center [828, 515] width 451 height 41
select select "imageCF"
click at [603, 495] on select "String (Barcode Eligible) Number Instructions True/False Select One of Many Sel…" at bounding box center [828, 515] width 451 height 41
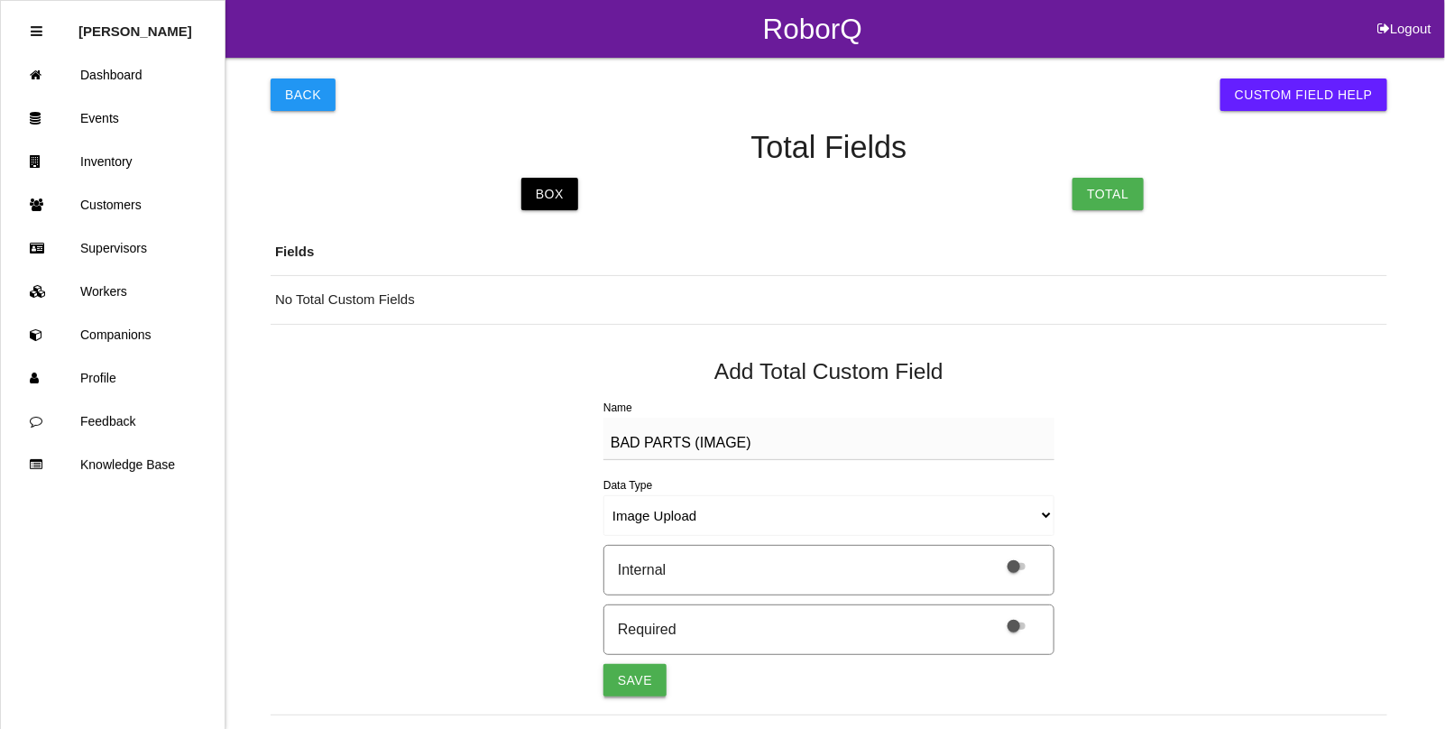
click at [631, 692] on button "Save" at bounding box center [634, 680] width 63 height 32
select select "string"
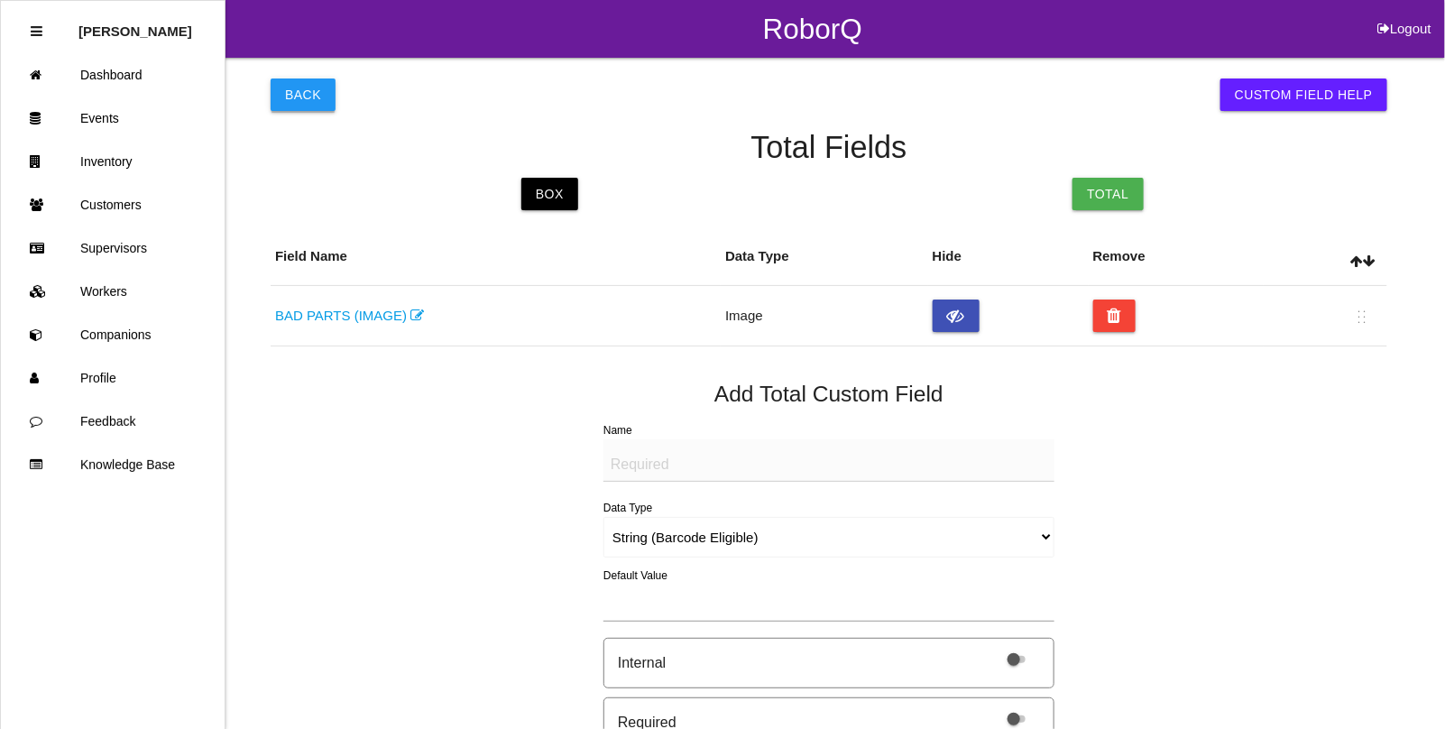
click at [285, 95] on button "Back" at bounding box center [303, 94] width 65 height 32
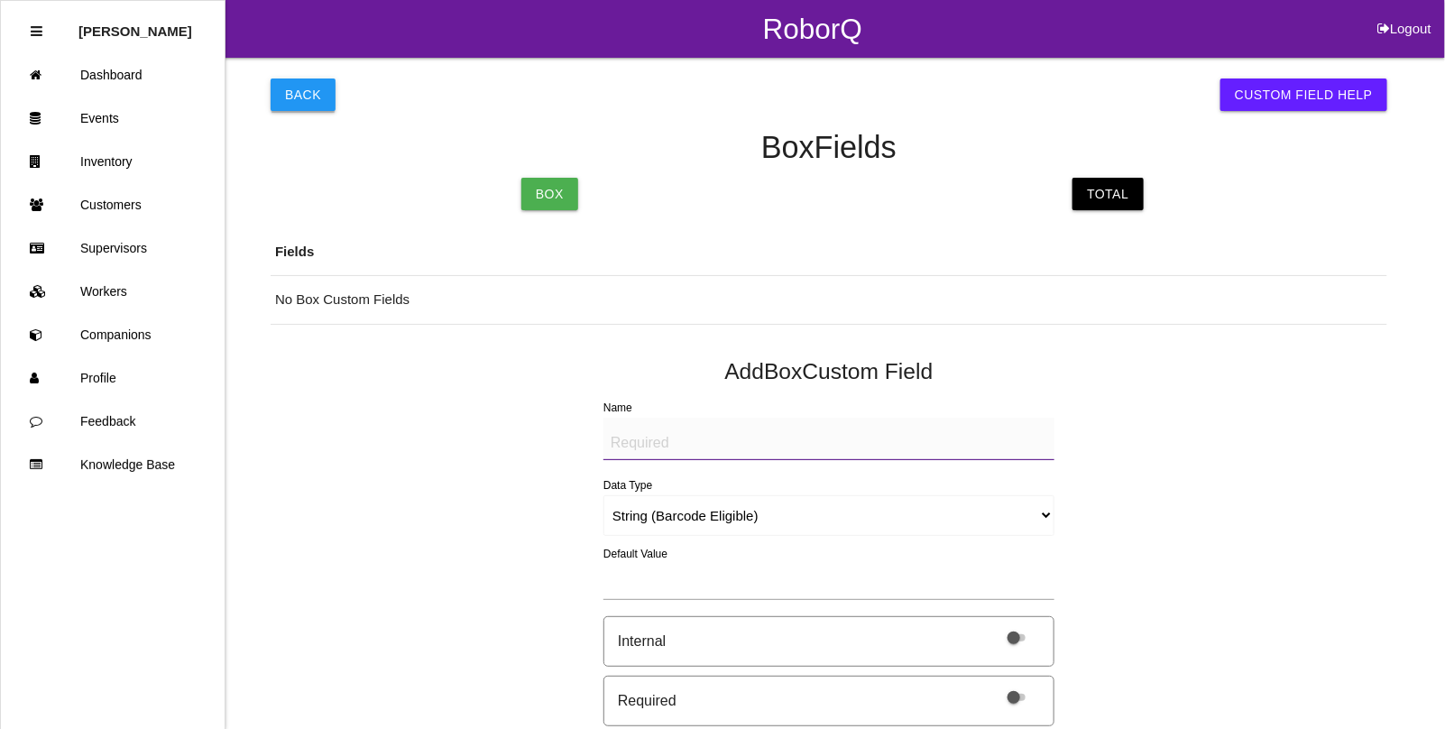
click at [286, 88] on button "Back" at bounding box center [303, 94] width 65 height 32
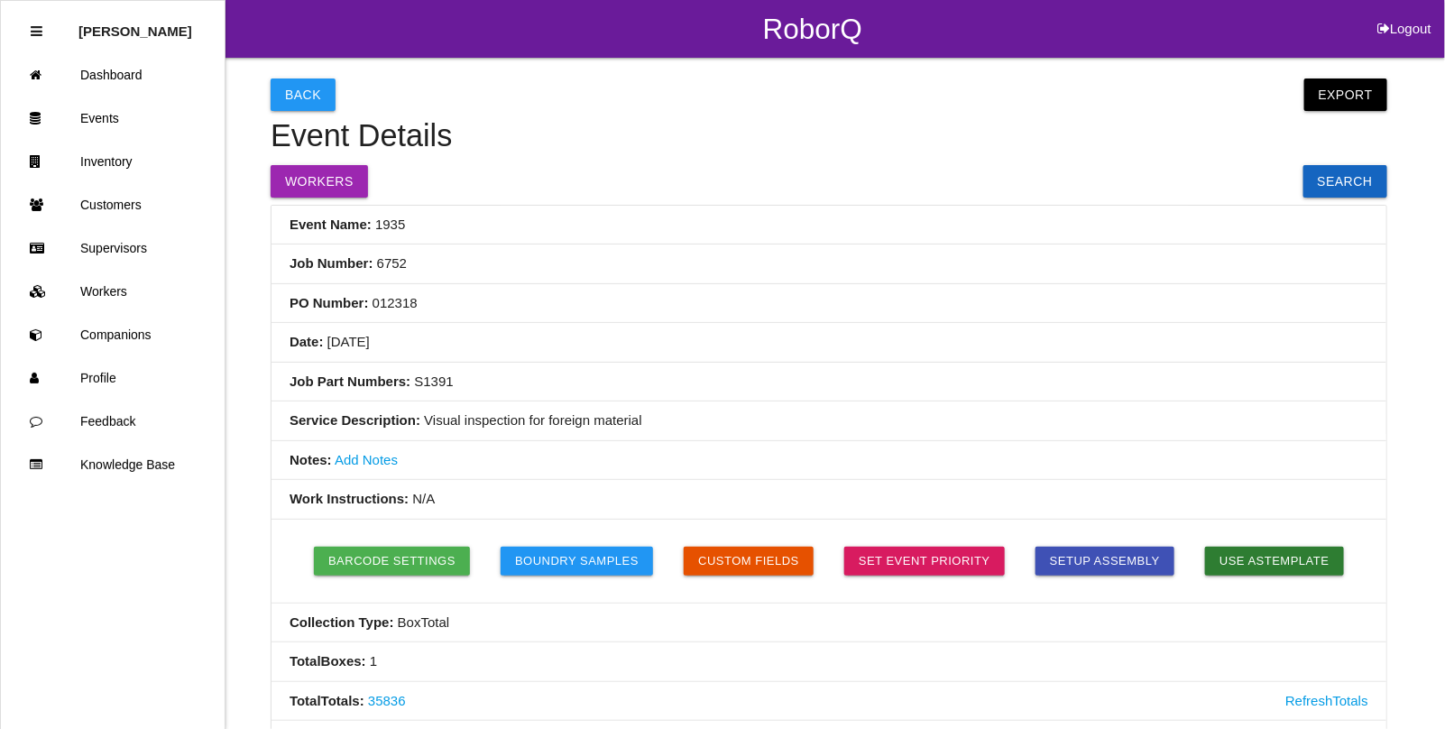
click at [286, 88] on button "Back" at bounding box center [303, 94] width 65 height 32
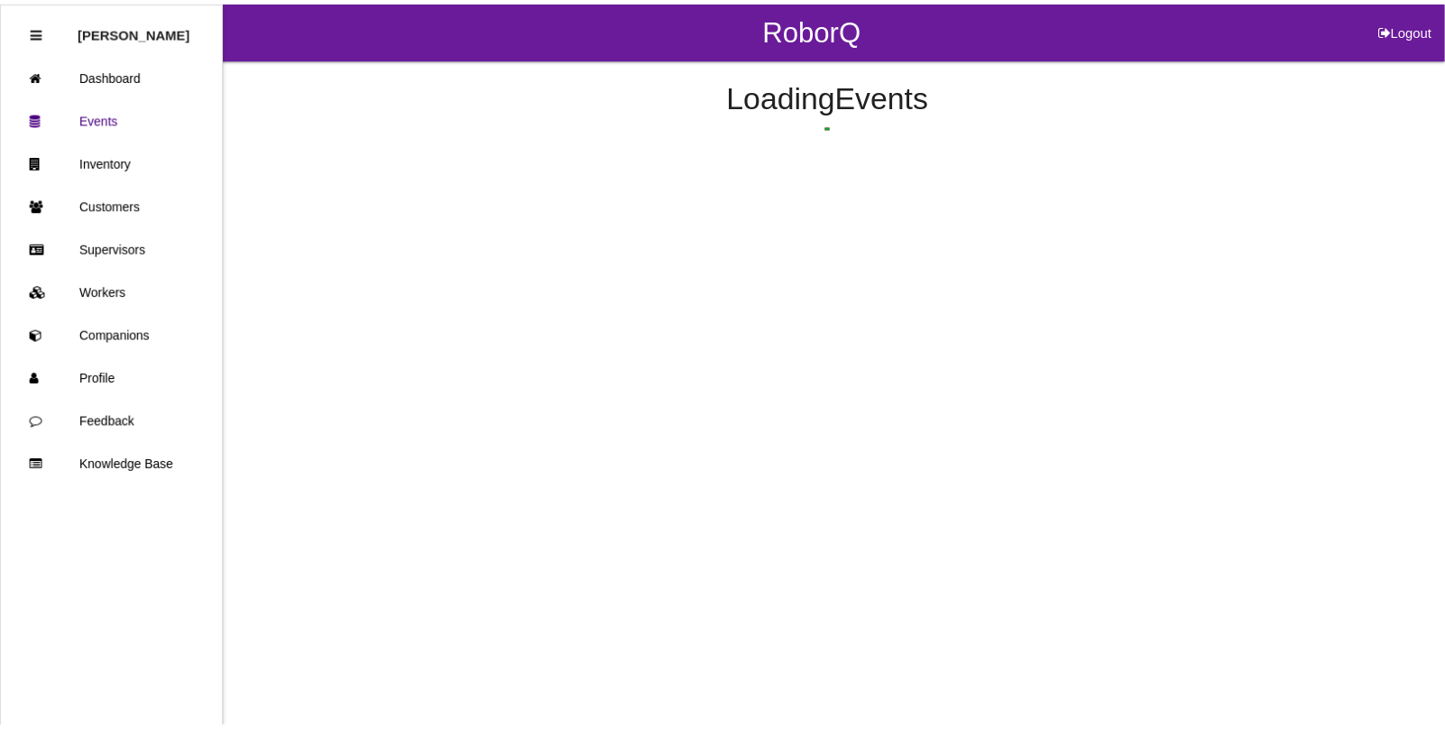
scroll to position [336, 0]
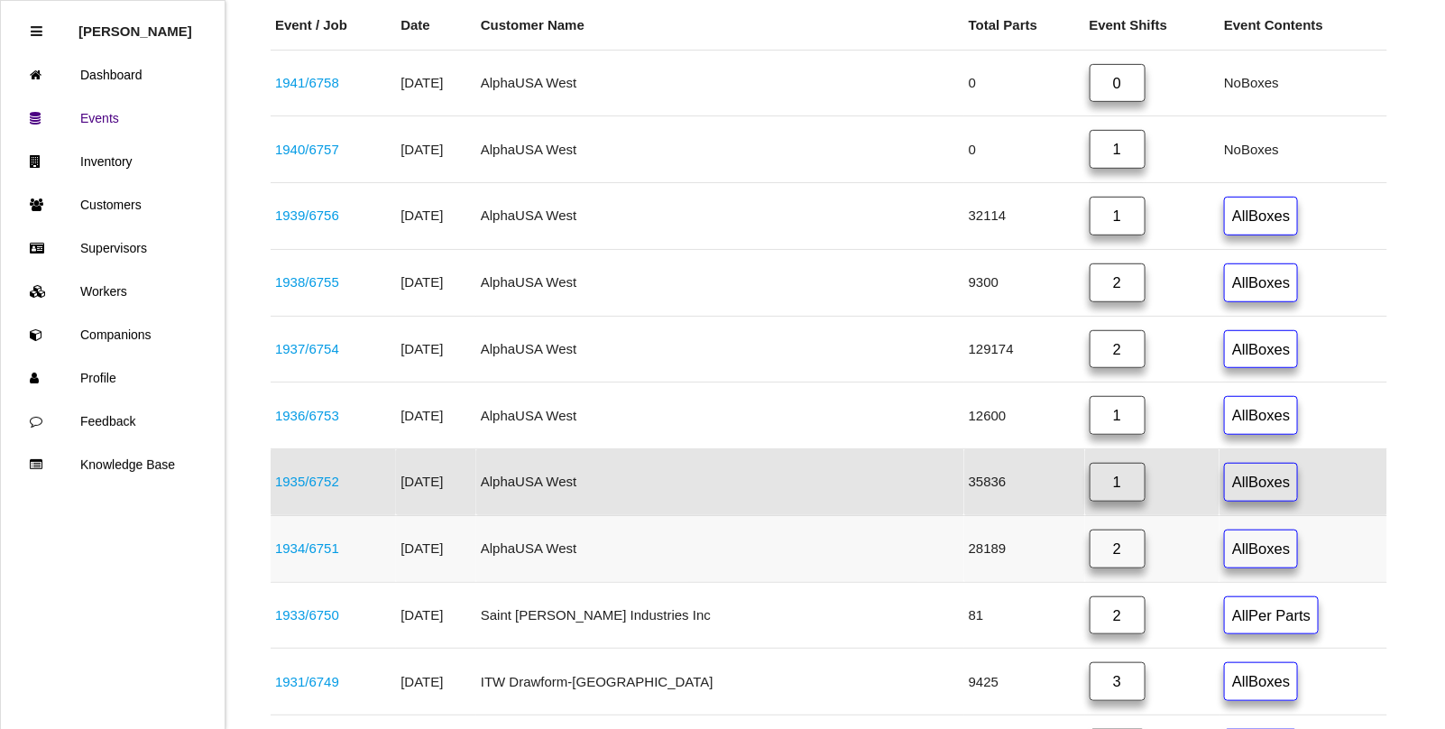
click at [318, 553] on link "1934 / 6751" at bounding box center [307, 547] width 64 height 15
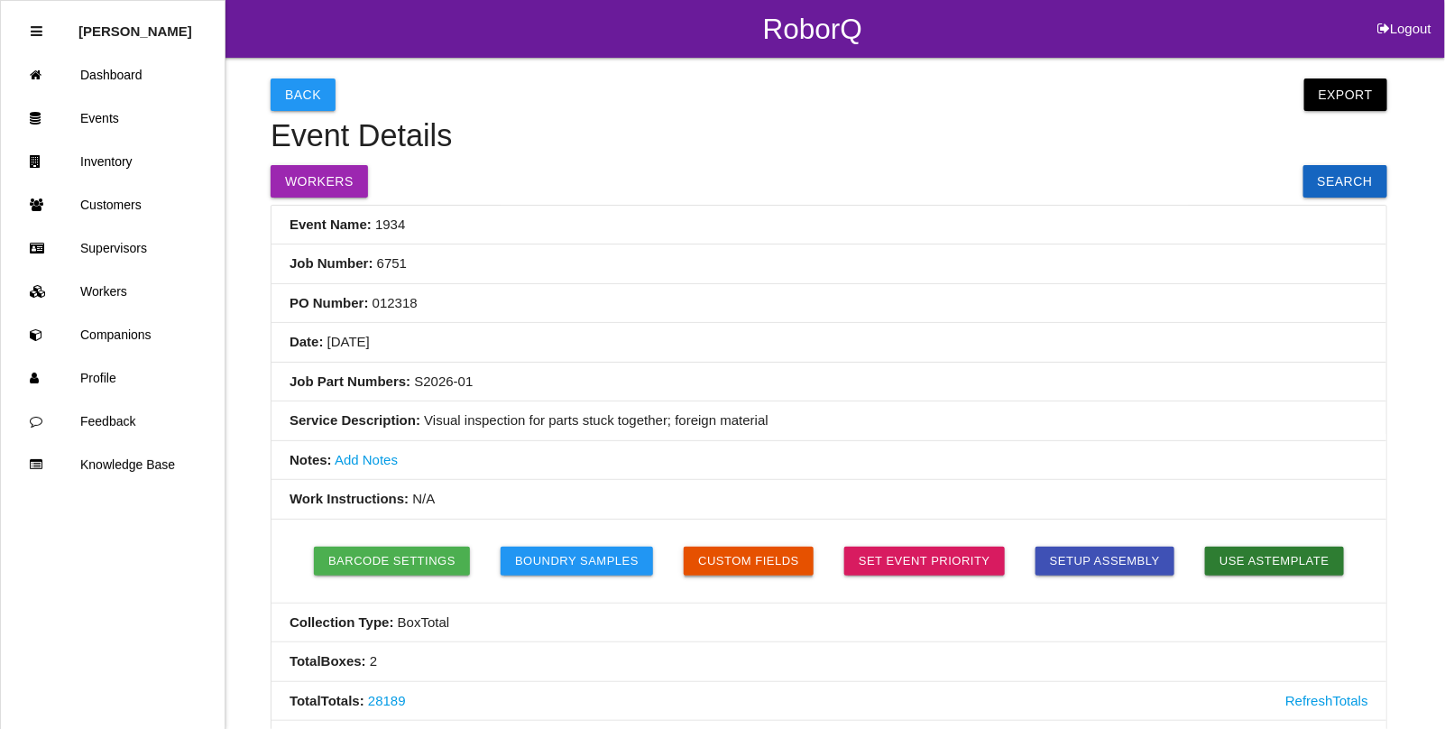
click at [714, 569] on button "Custom Fields" at bounding box center [749, 561] width 130 height 29
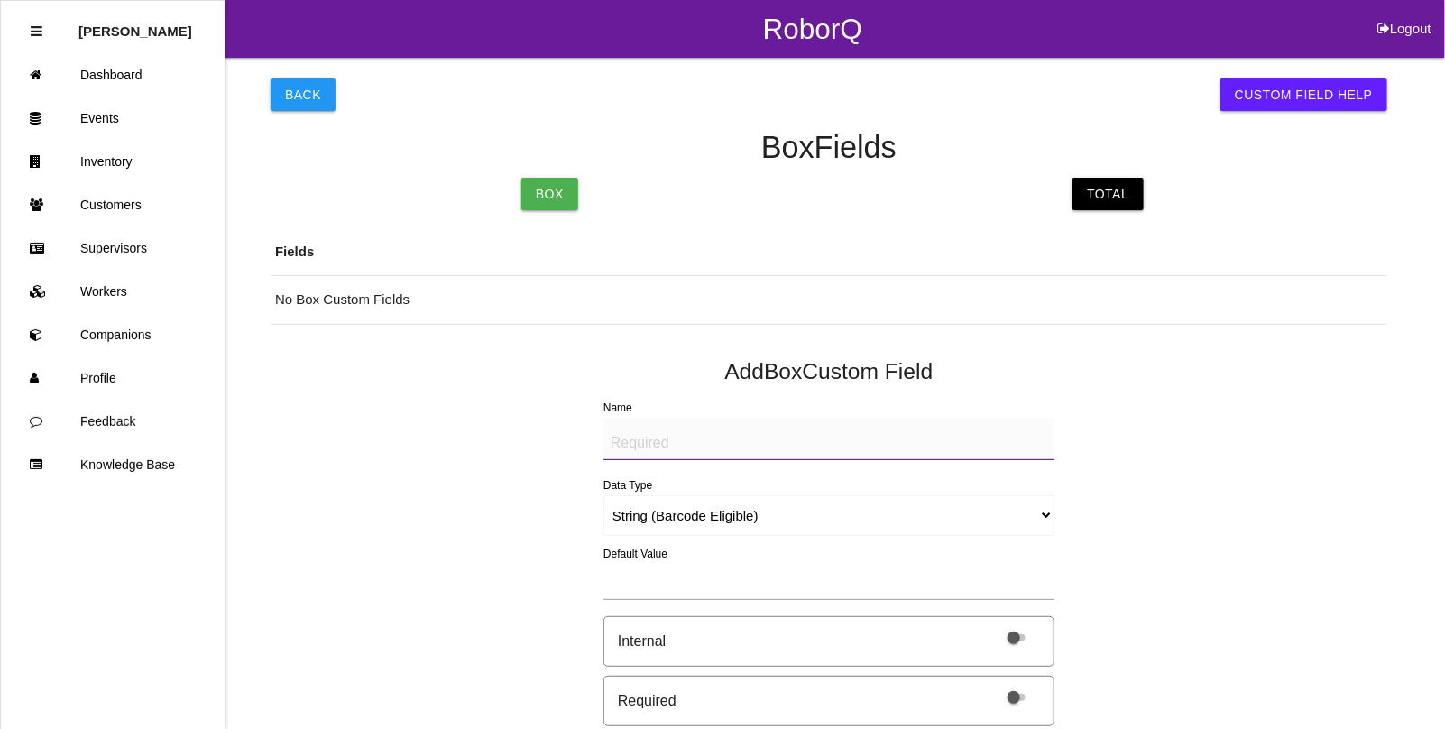
click at [1110, 172] on div "Back Custom Field Help Box Fields Box Total Fields No Box Custom Fields Add Box…" at bounding box center [829, 590] width 1117 height 1064
click at [1110, 196] on link "Total" at bounding box center [1108, 194] width 70 height 32
click at [669, 430] on textarea "Name" at bounding box center [828, 439] width 451 height 42
paste textarea "BAD PARTS (IMAGE)"
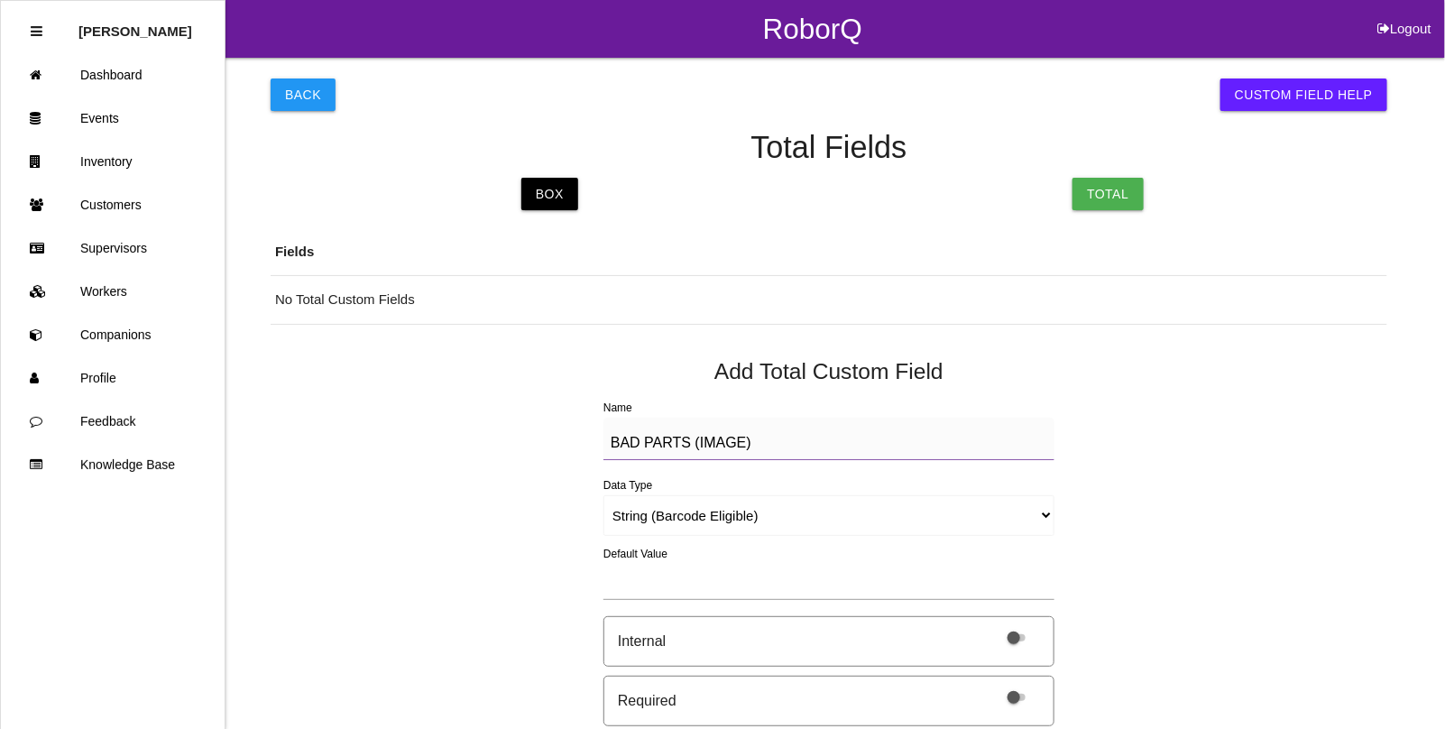
type textarea "BAD PARTS (IMAGE)"
click at [646, 517] on select "String (Barcode Eligible) Number Instructions True/False Select One of Many Sel…" at bounding box center [828, 515] width 451 height 41
select select "imageCF"
click at [603, 495] on select "String (Barcode Eligible) Number Instructions True/False Select One of Many Sel…" at bounding box center [828, 515] width 451 height 41
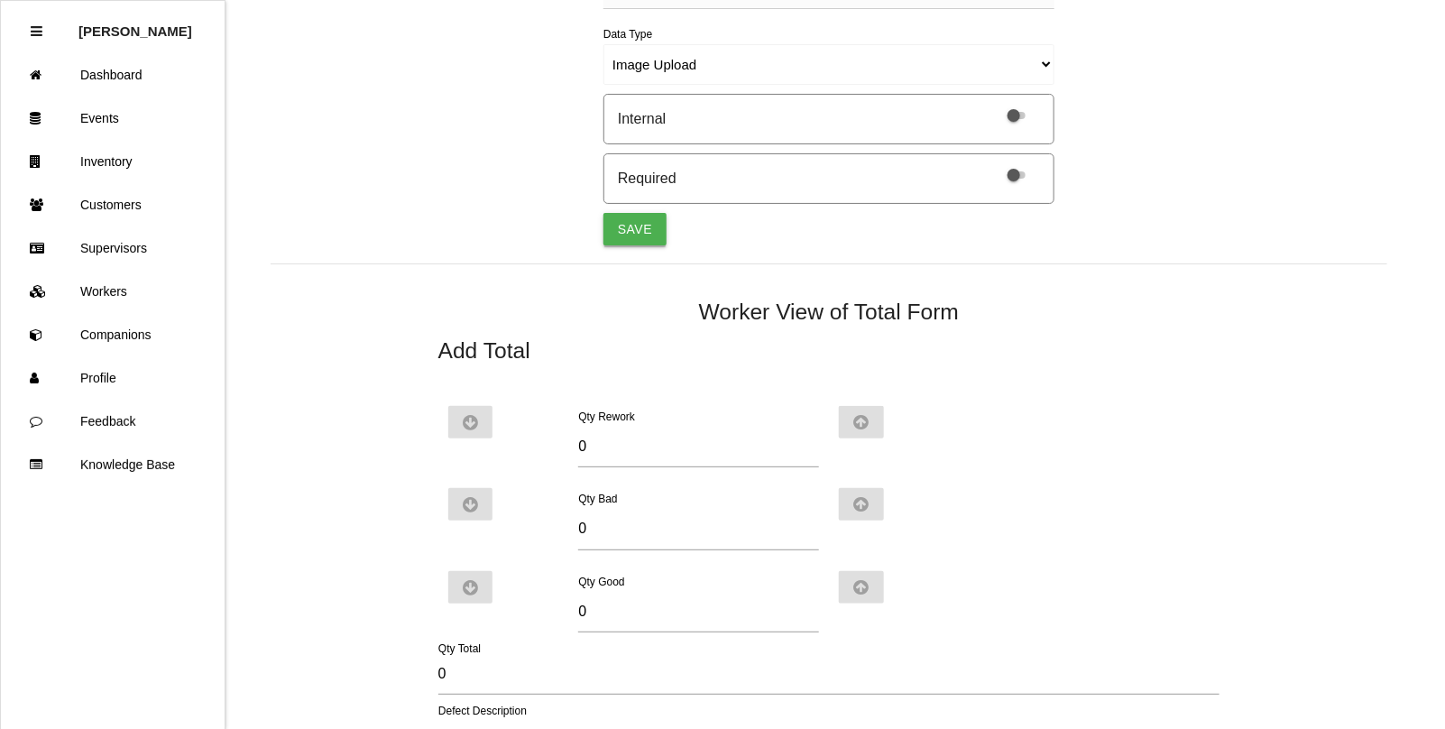
click at [640, 226] on button "Save" at bounding box center [634, 229] width 63 height 32
select select "string"
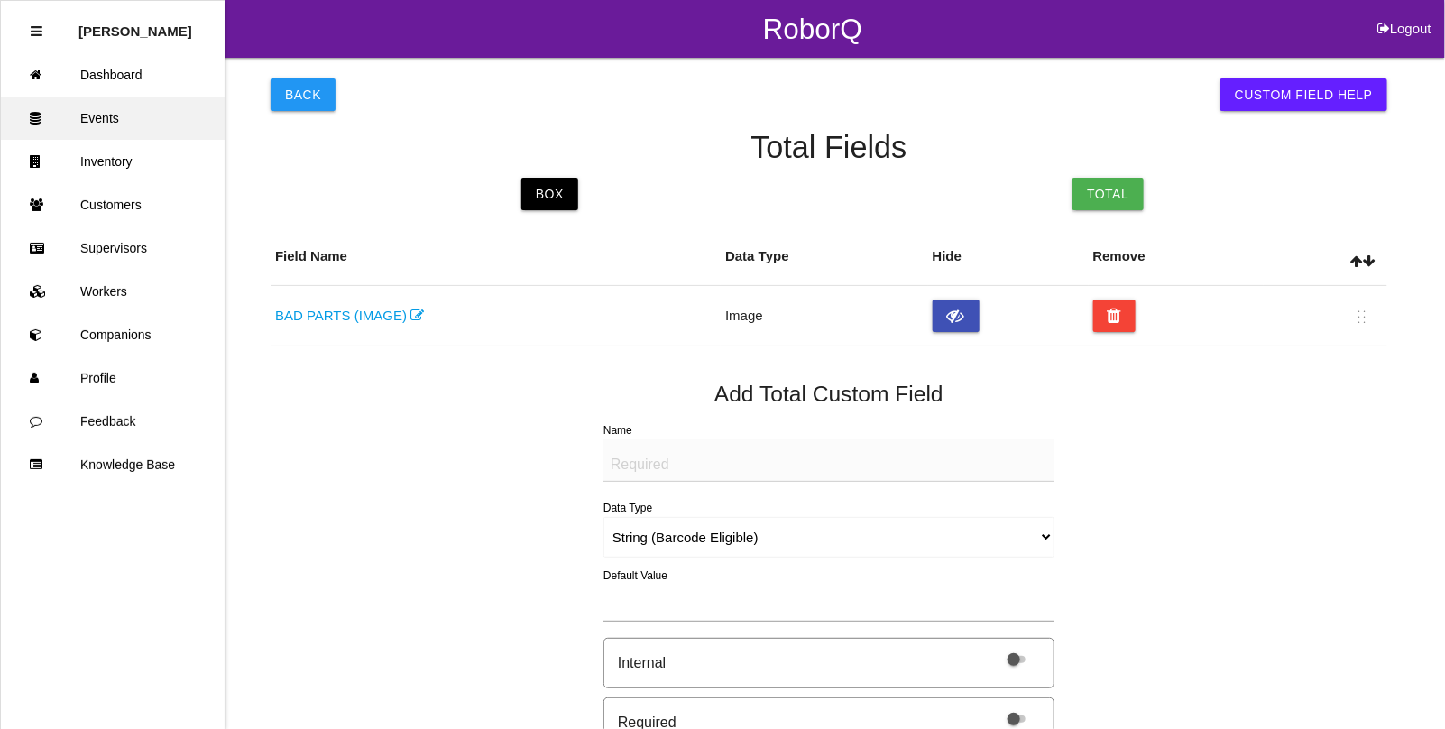
click at [101, 118] on link "Events" at bounding box center [113, 118] width 224 height 43
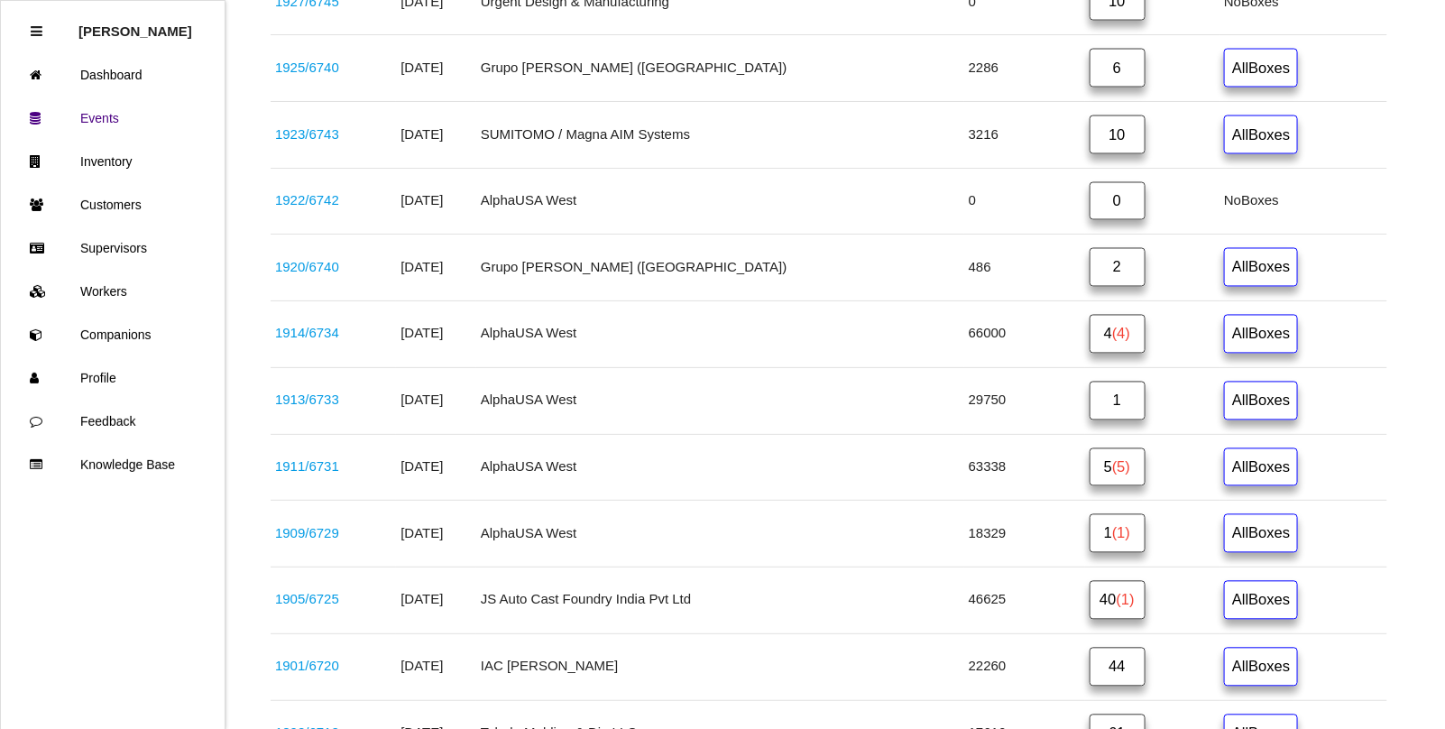
scroll to position [1286, 0]
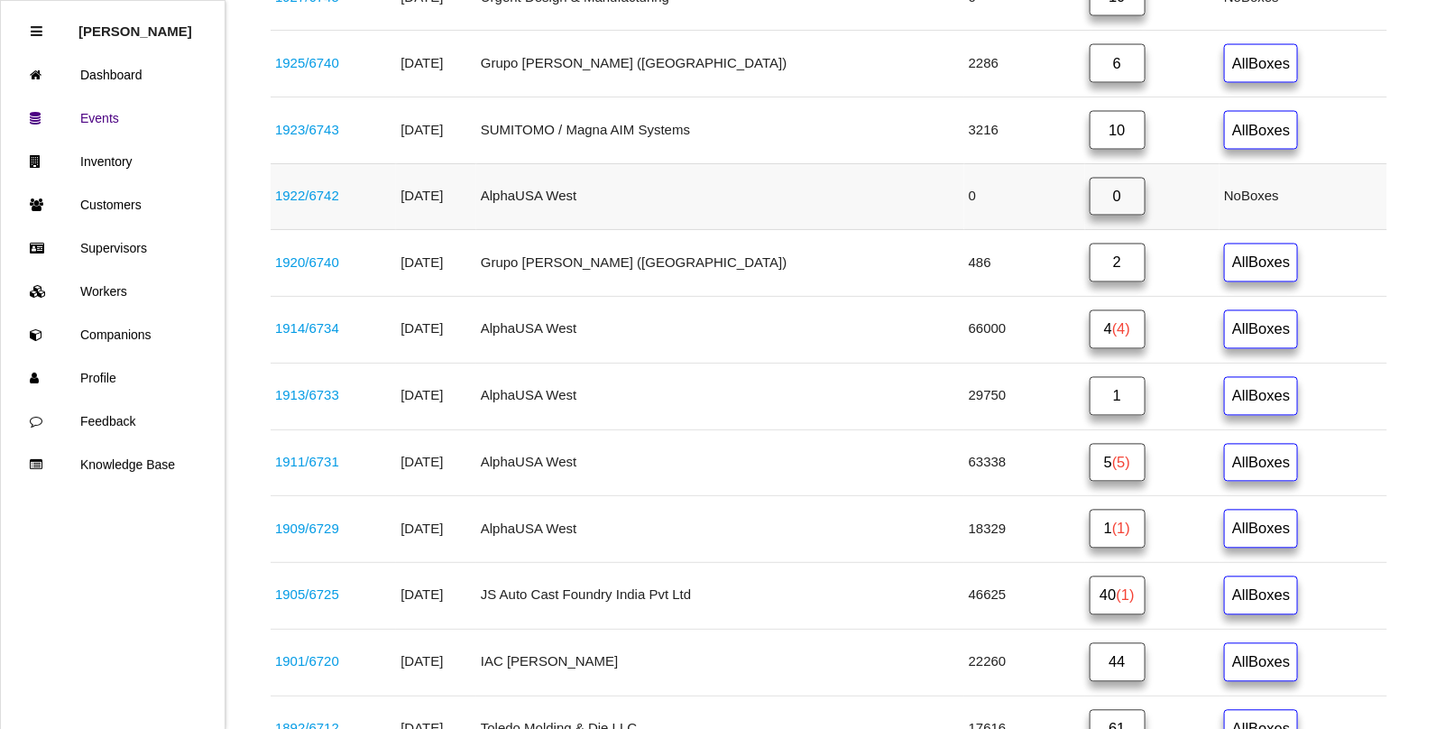
click at [330, 204] on link "1922 / 6742" at bounding box center [307, 196] width 64 height 15
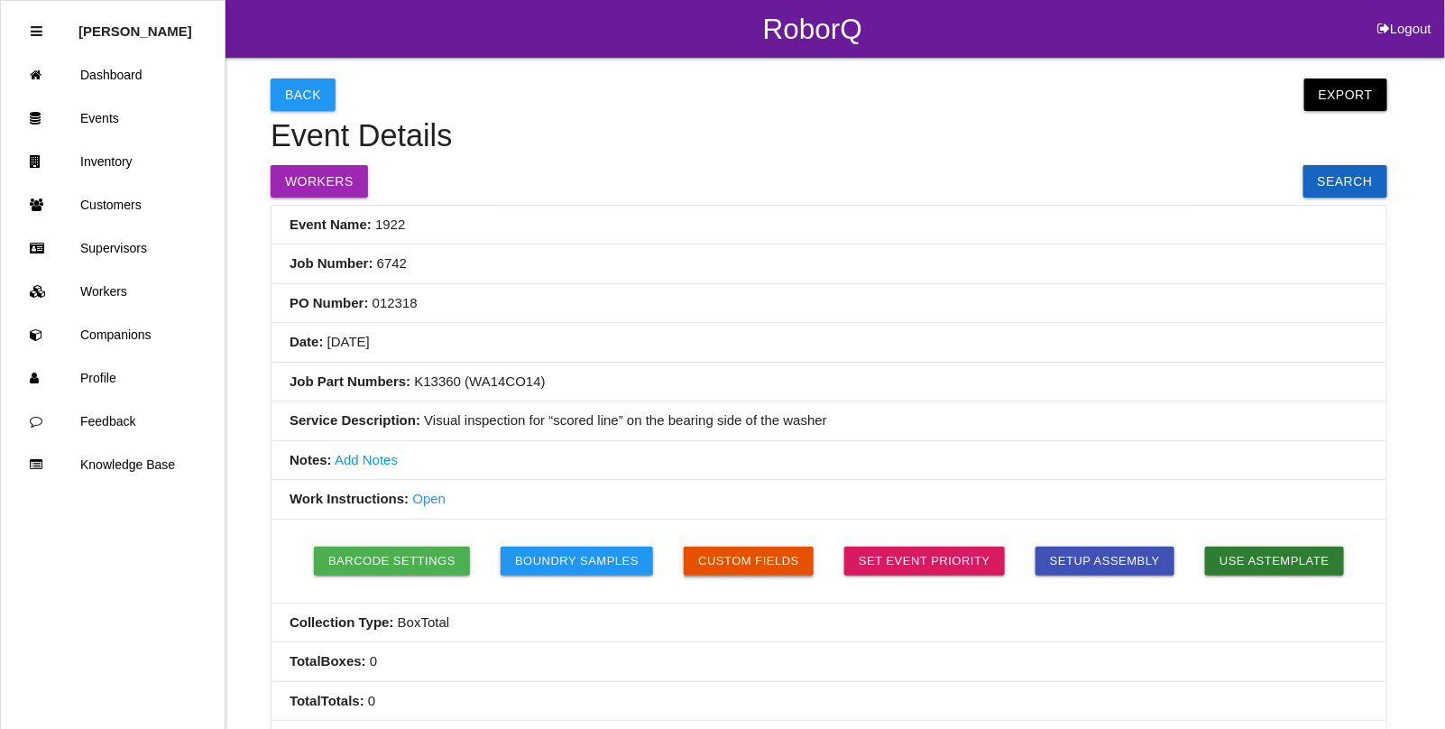
click at [750, 560] on button "Custom Fields" at bounding box center [749, 561] width 130 height 29
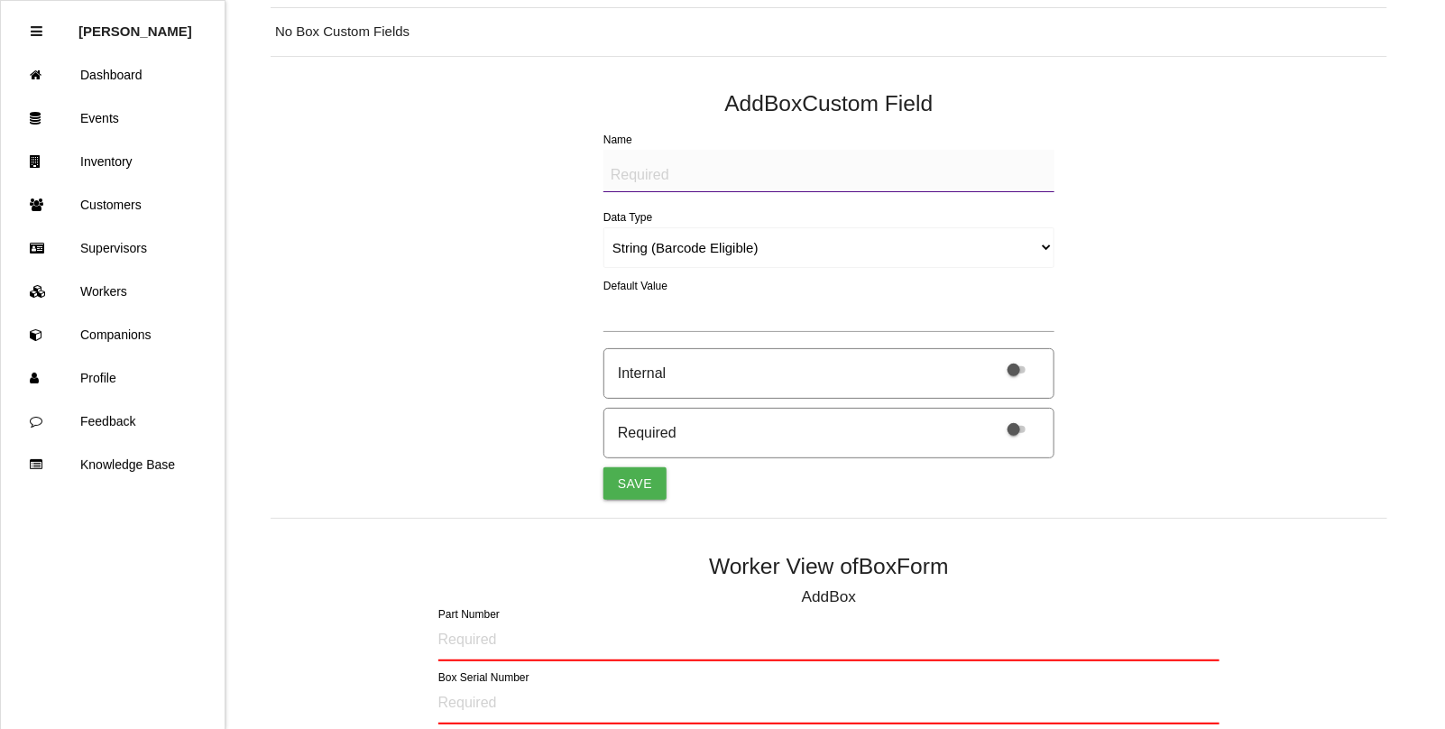
scroll to position [254, 0]
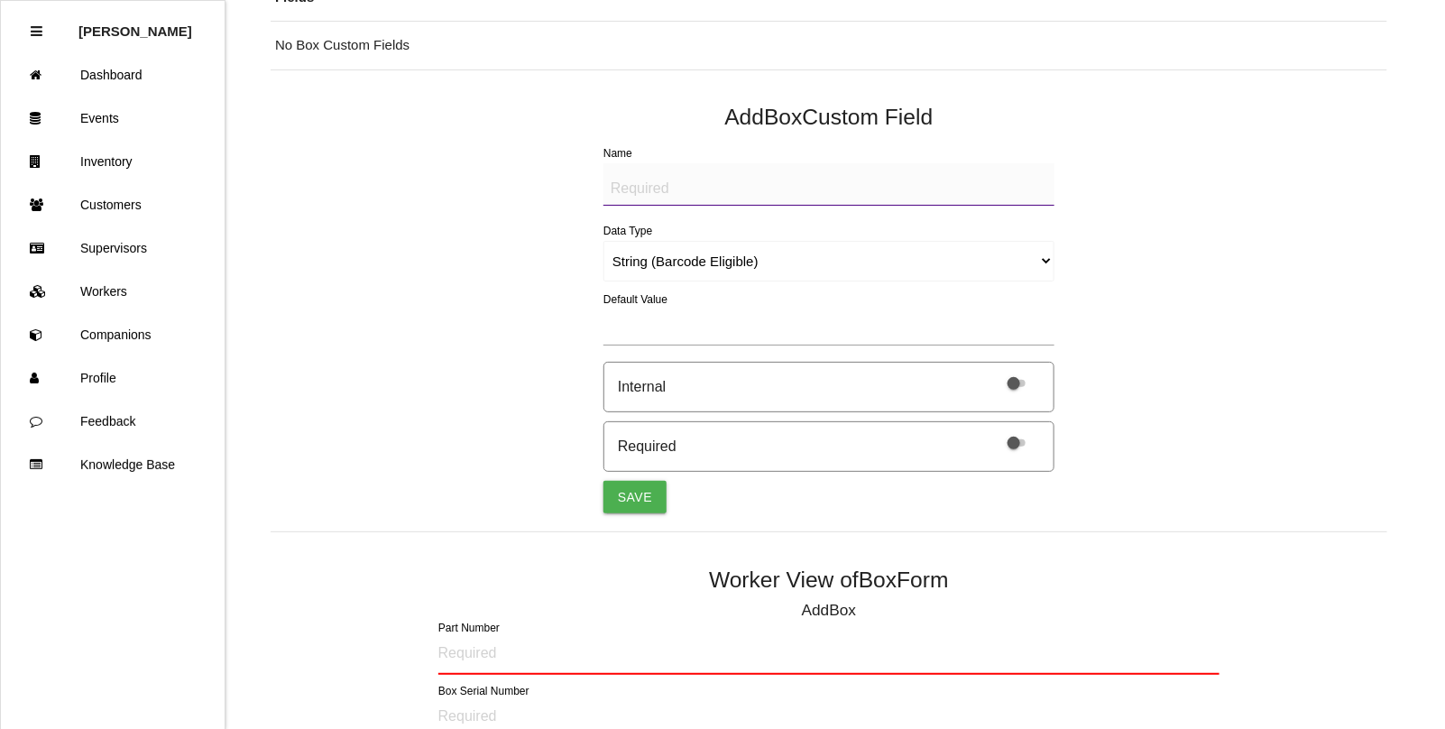
click at [628, 192] on textarea "Name" at bounding box center [828, 184] width 451 height 42
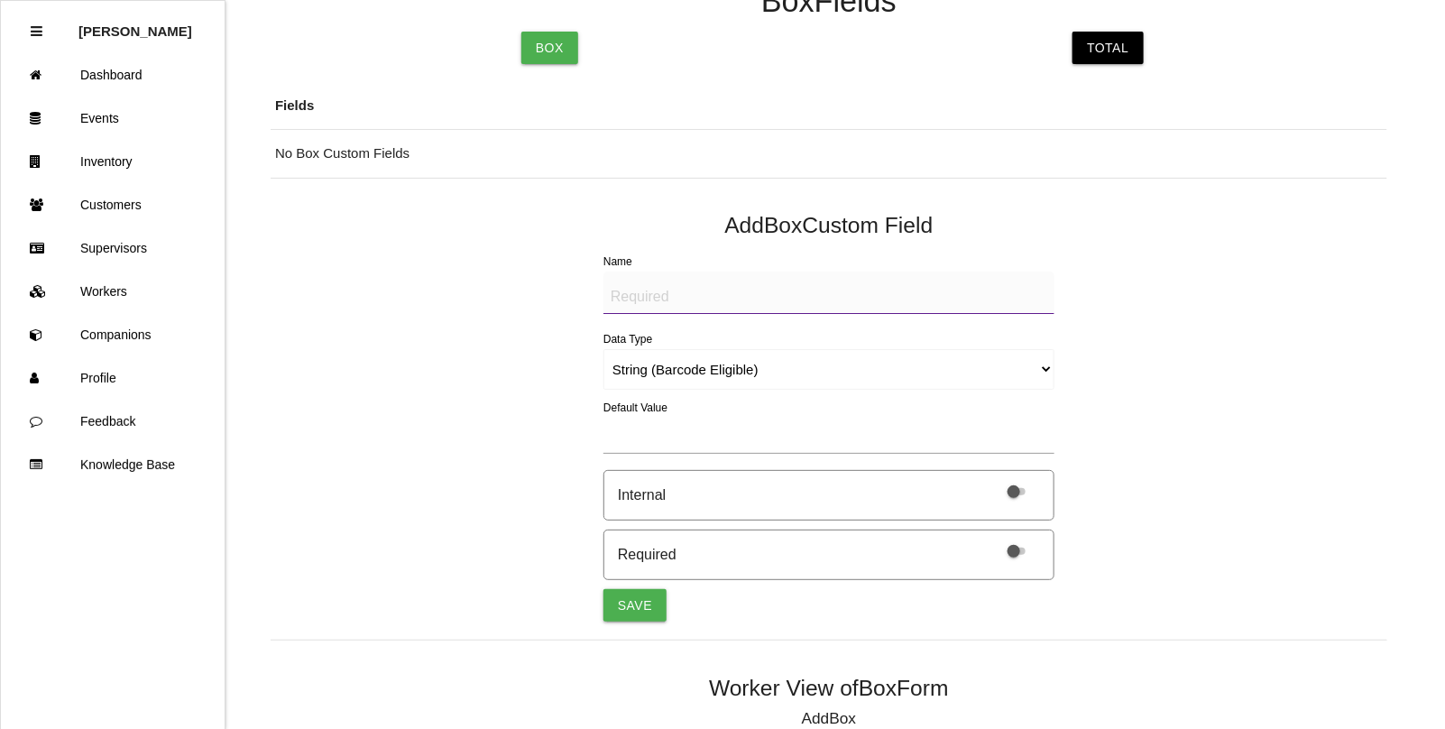
scroll to position [0, 0]
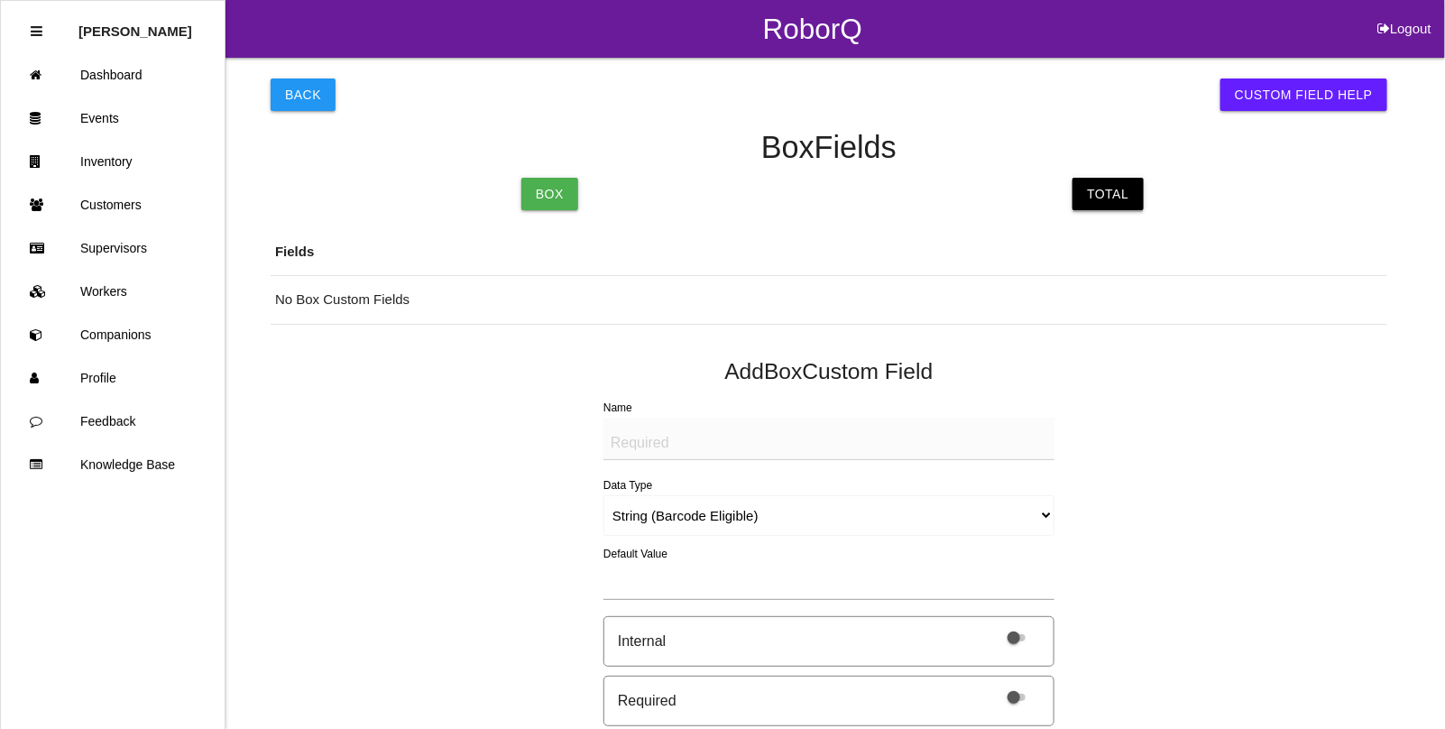
click at [1079, 197] on link "Total" at bounding box center [1108, 194] width 70 height 32
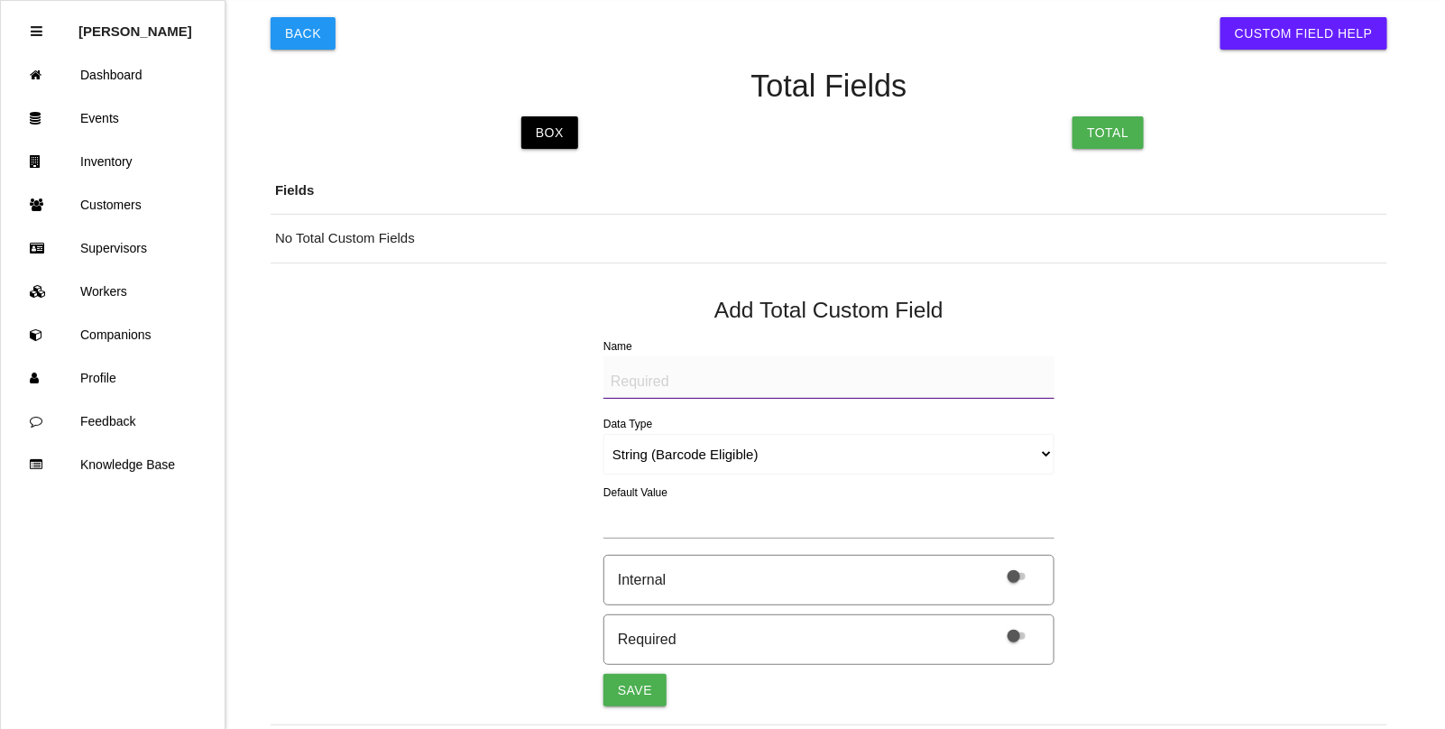
scroll to position [30, 0]
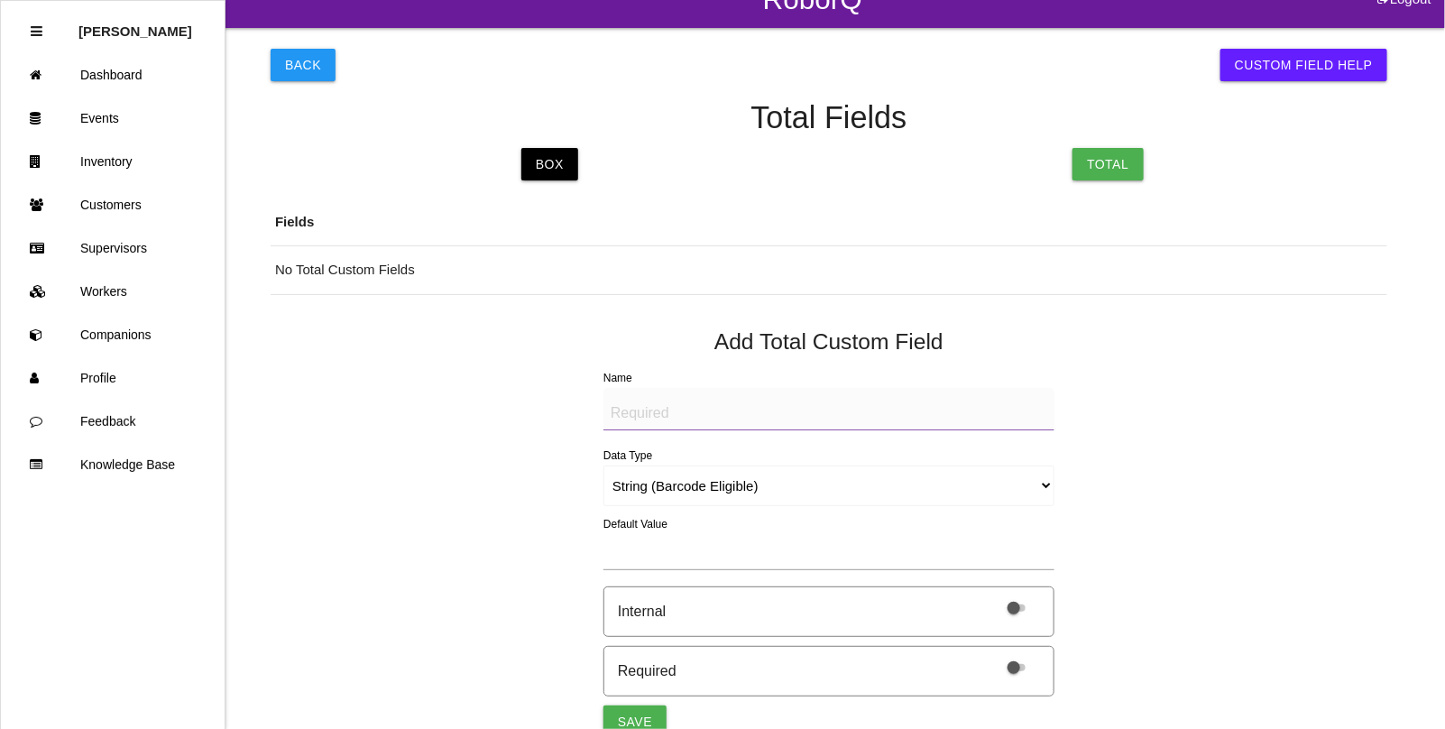
click at [656, 401] on textarea "Name" at bounding box center [828, 409] width 451 height 42
paste textarea "BAD PARTS (IMAGE)"
type textarea "BAD PARTS (IMAGE)"
click at [657, 488] on select "String (Barcode Eligible) Number Instructions True/False Select One of Many Sel…" at bounding box center [828, 485] width 451 height 41
select select "imageCF"
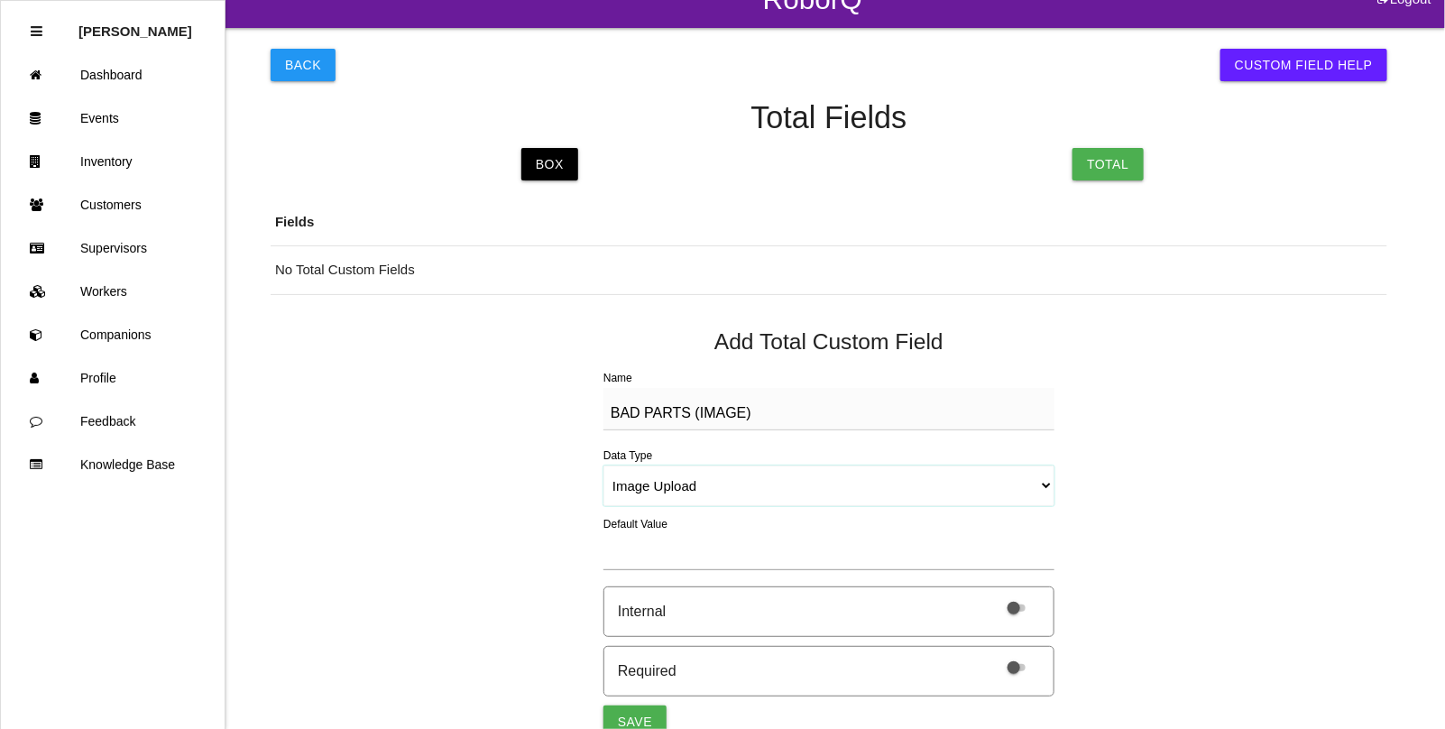
click at [603, 465] on select "String (Barcode Eligible) Number Instructions True/False Select One of Many Sel…" at bounding box center [828, 485] width 451 height 41
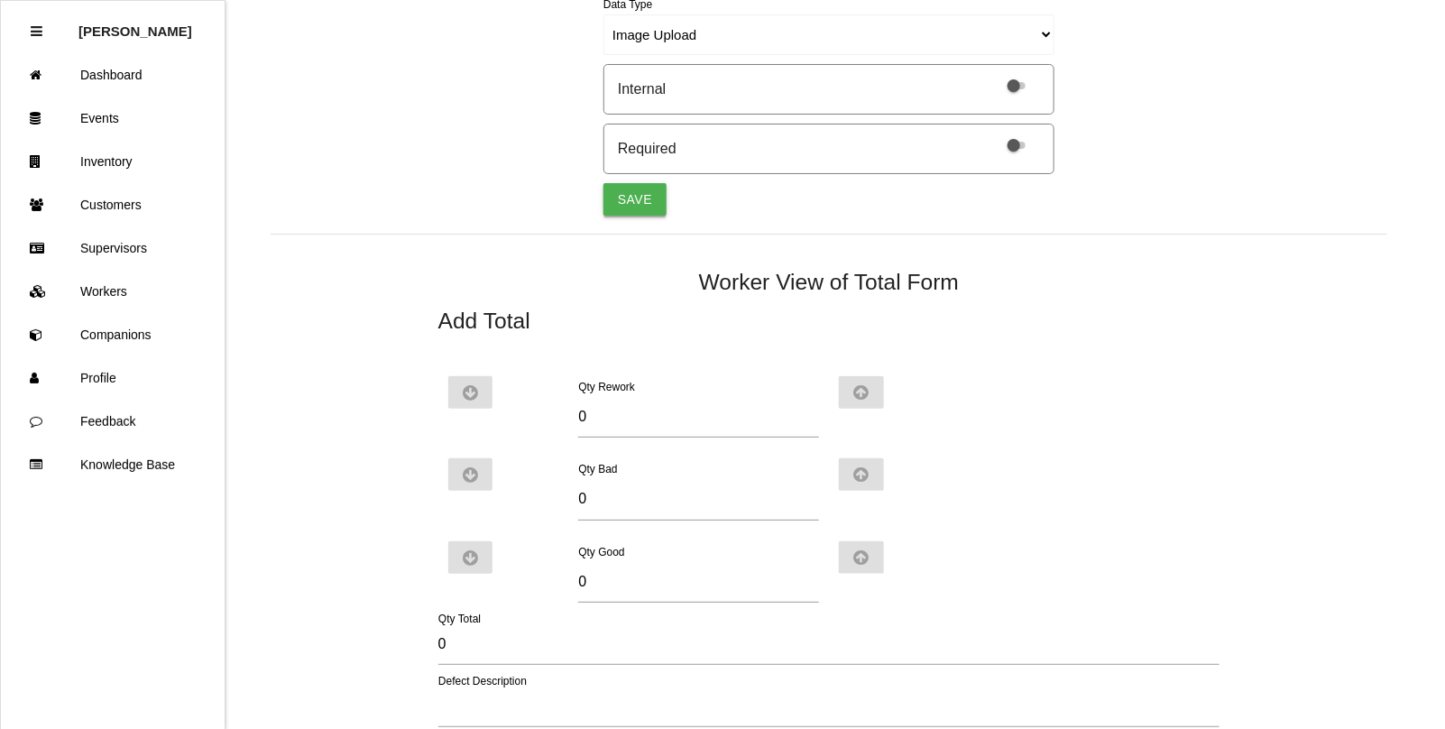
click at [634, 198] on button "Save" at bounding box center [634, 199] width 63 height 32
select select "string"
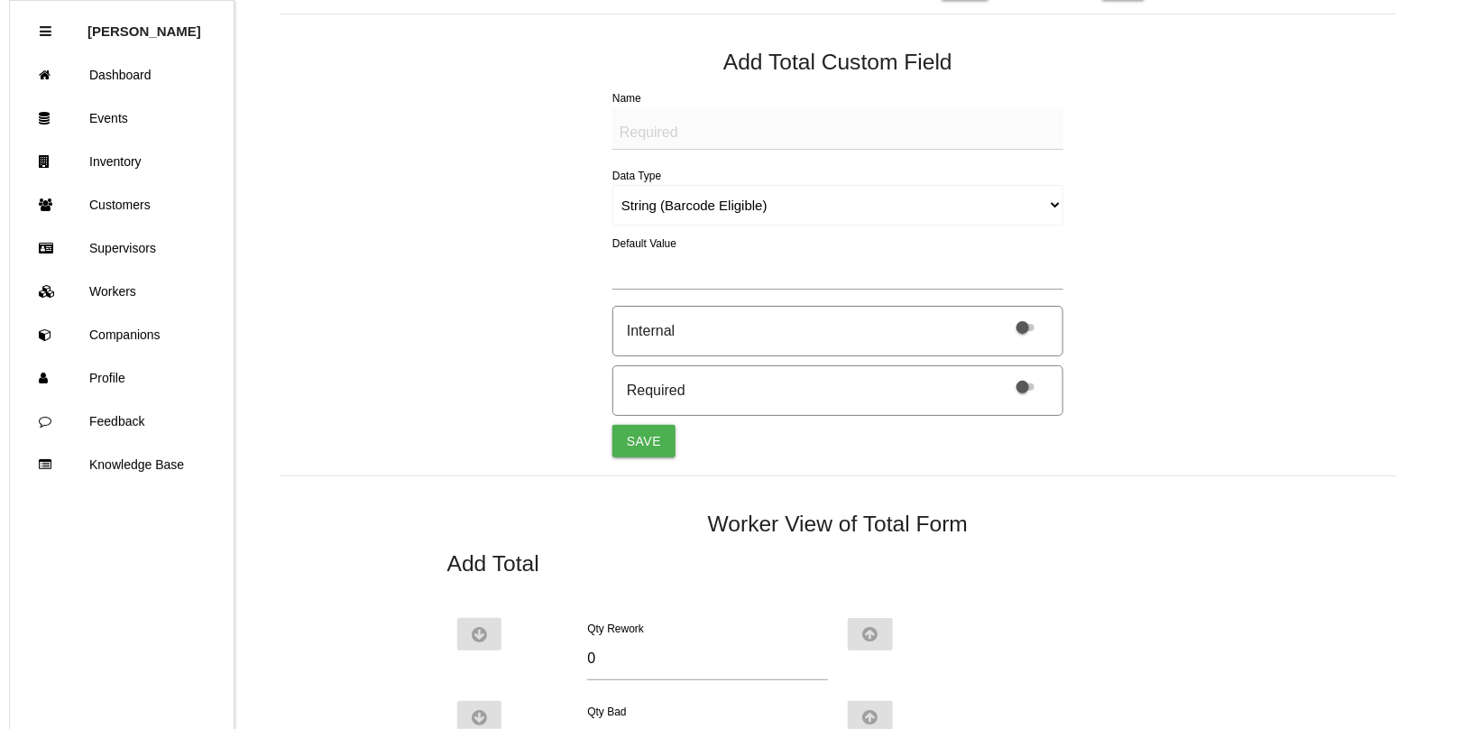
scroll to position [0, 0]
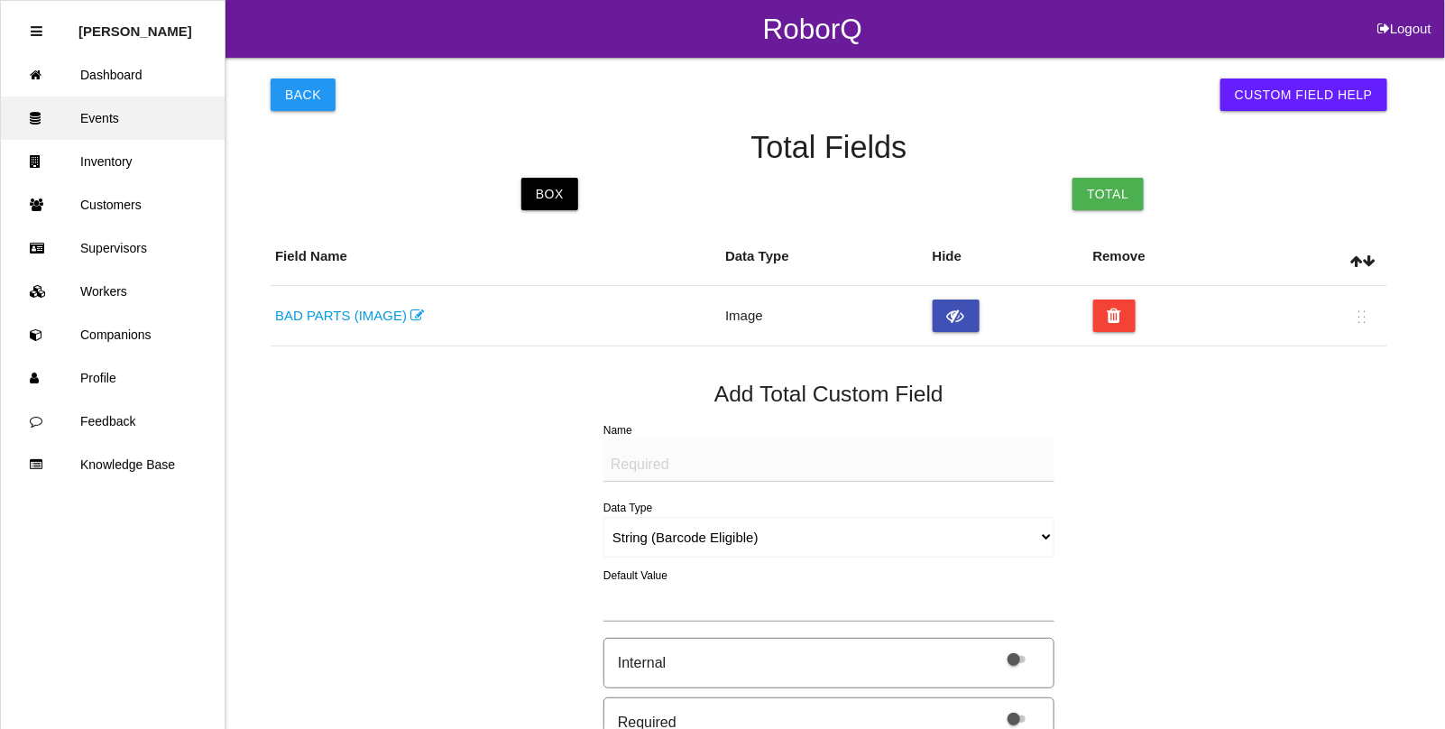
click at [97, 113] on link "Events" at bounding box center [113, 118] width 224 height 43
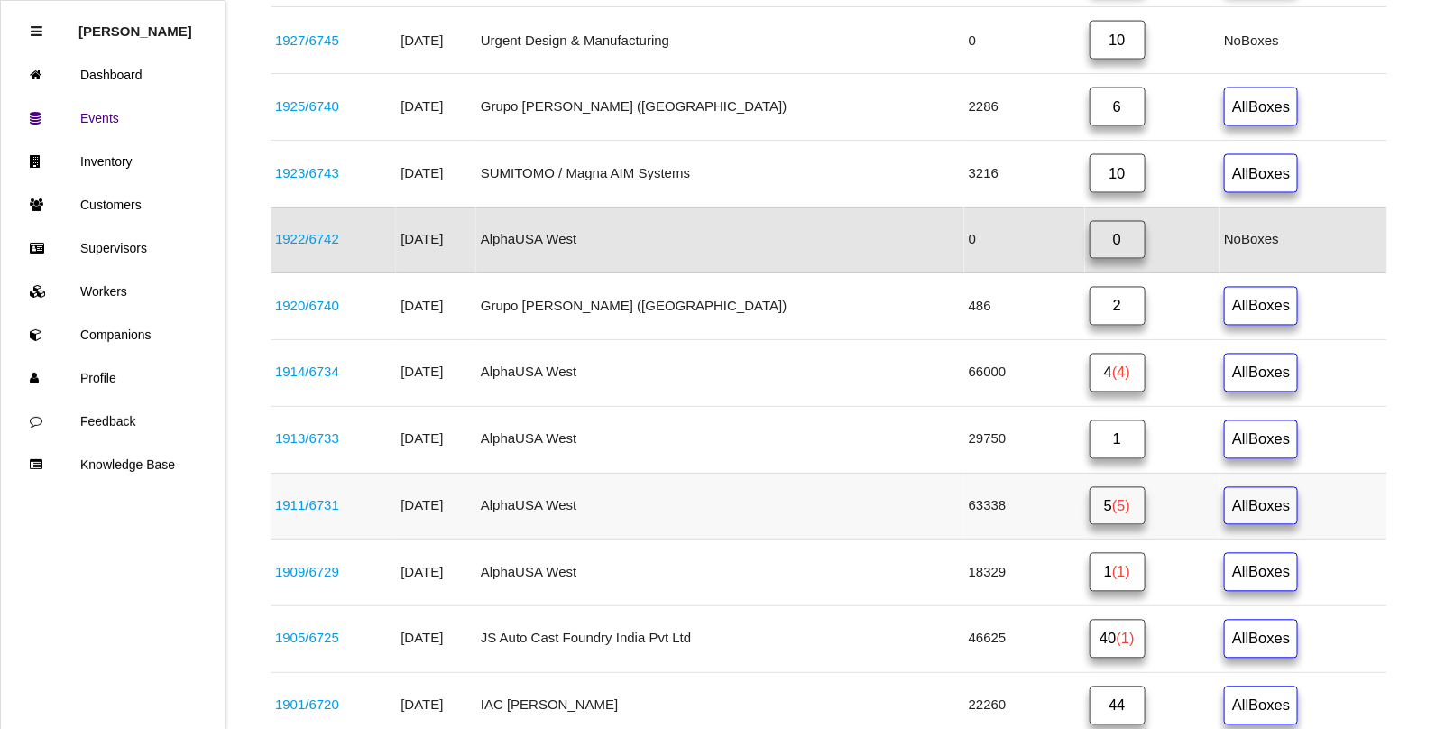
scroll to position [1309, 0]
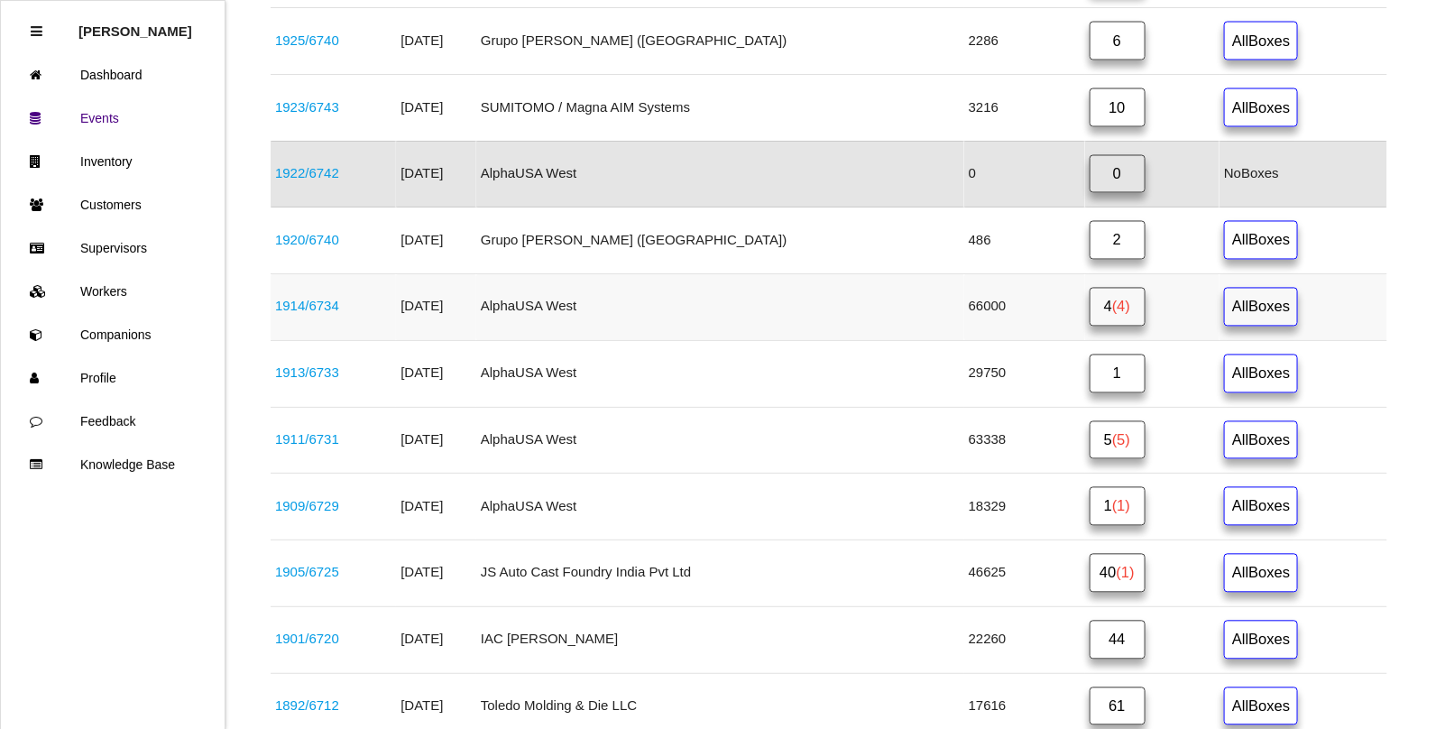
click at [320, 314] on link "1914 / 6734" at bounding box center [307, 306] width 64 height 15
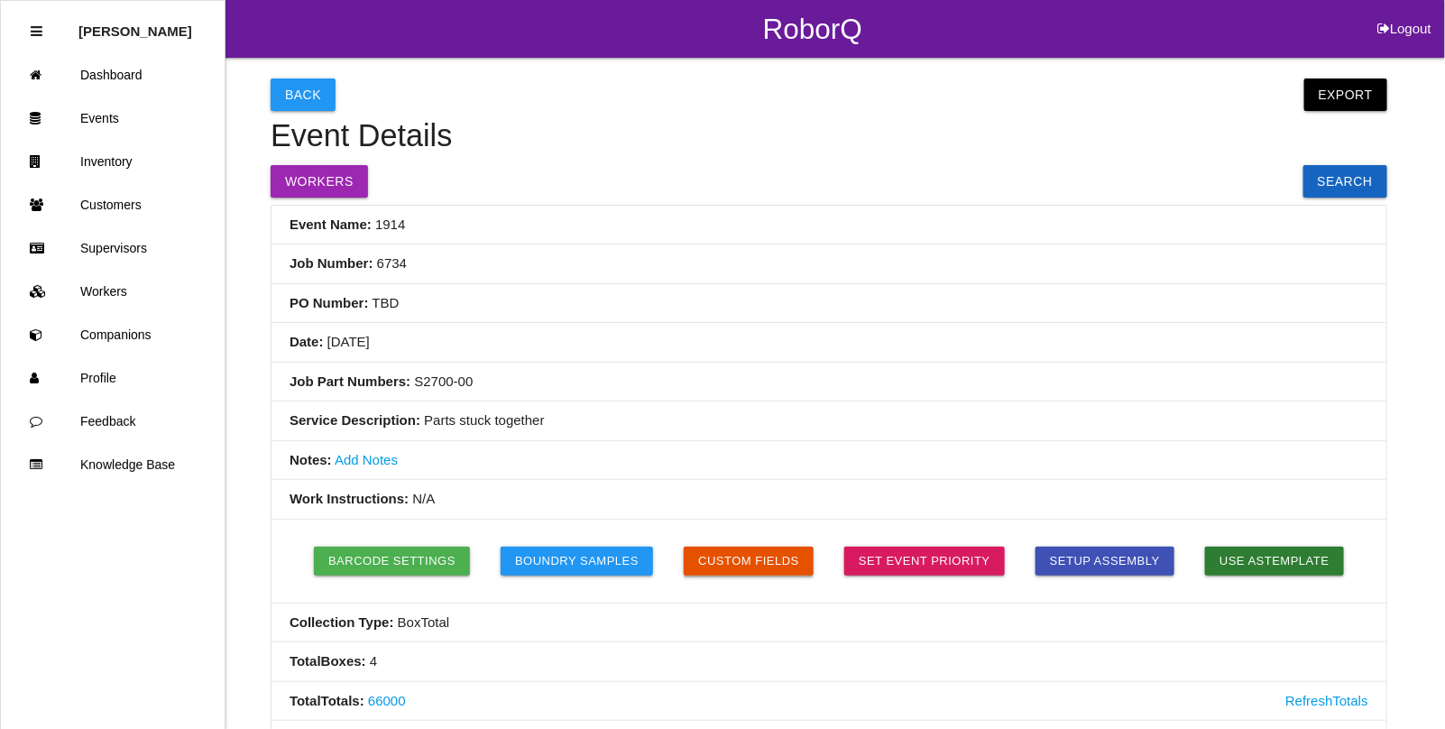
click at [769, 562] on button "Custom Fields" at bounding box center [749, 561] width 130 height 29
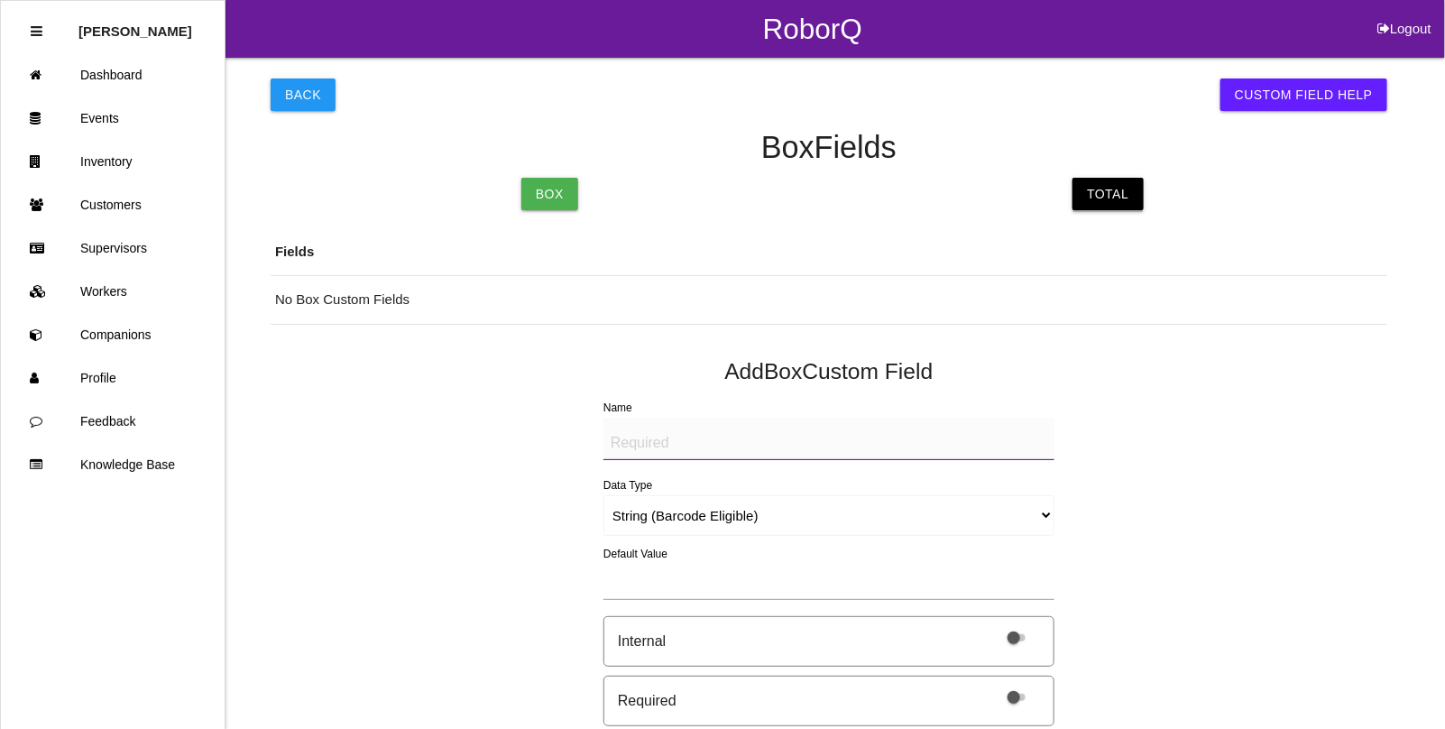
click at [1101, 204] on link "Total" at bounding box center [1108, 194] width 70 height 32
click at [657, 435] on textarea "Name" at bounding box center [828, 439] width 451 height 42
paste textarea "BAD PARTS (IMAGE)"
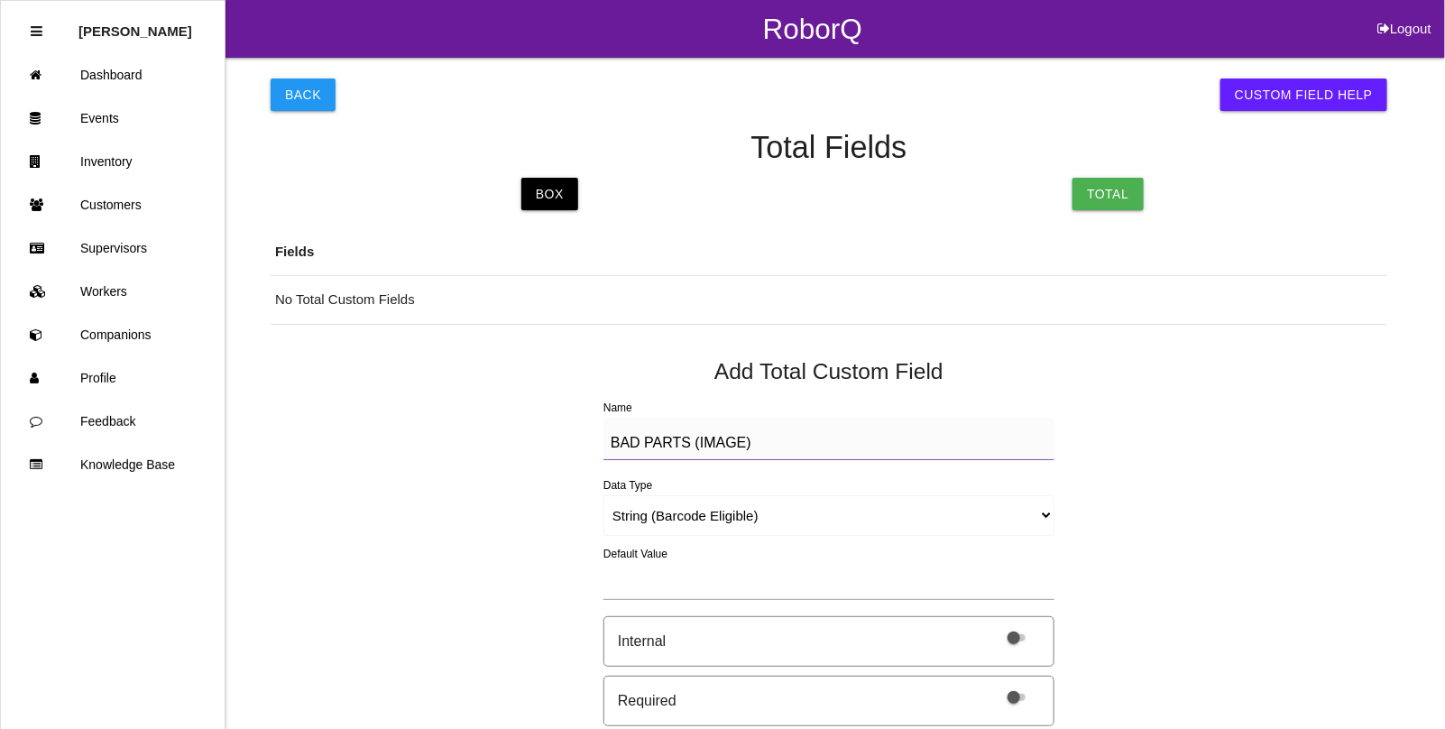
type textarea "BAD PARTS (IMAGE)"
click at [628, 515] on select "String (Barcode Eligible) Number Instructions True/False Select One of Many Sel…" at bounding box center [828, 515] width 451 height 41
select select "imageCF"
click at [603, 495] on select "String (Barcode Eligible) Number Instructions True/False Select One of Many Sel…" at bounding box center [828, 515] width 451 height 41
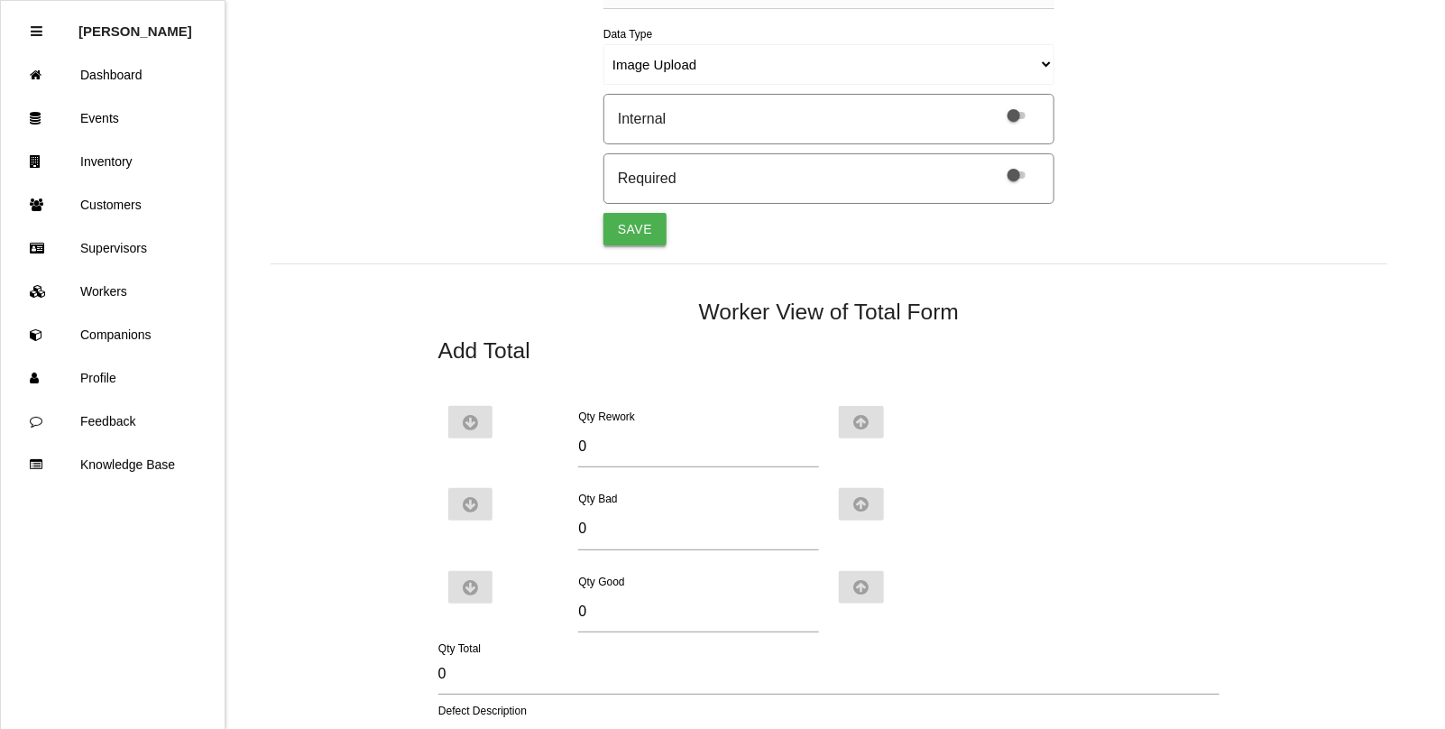
click at [633, 223] on button "Save" at bounding box center [634, 229] width 63 height 32
select select "string"
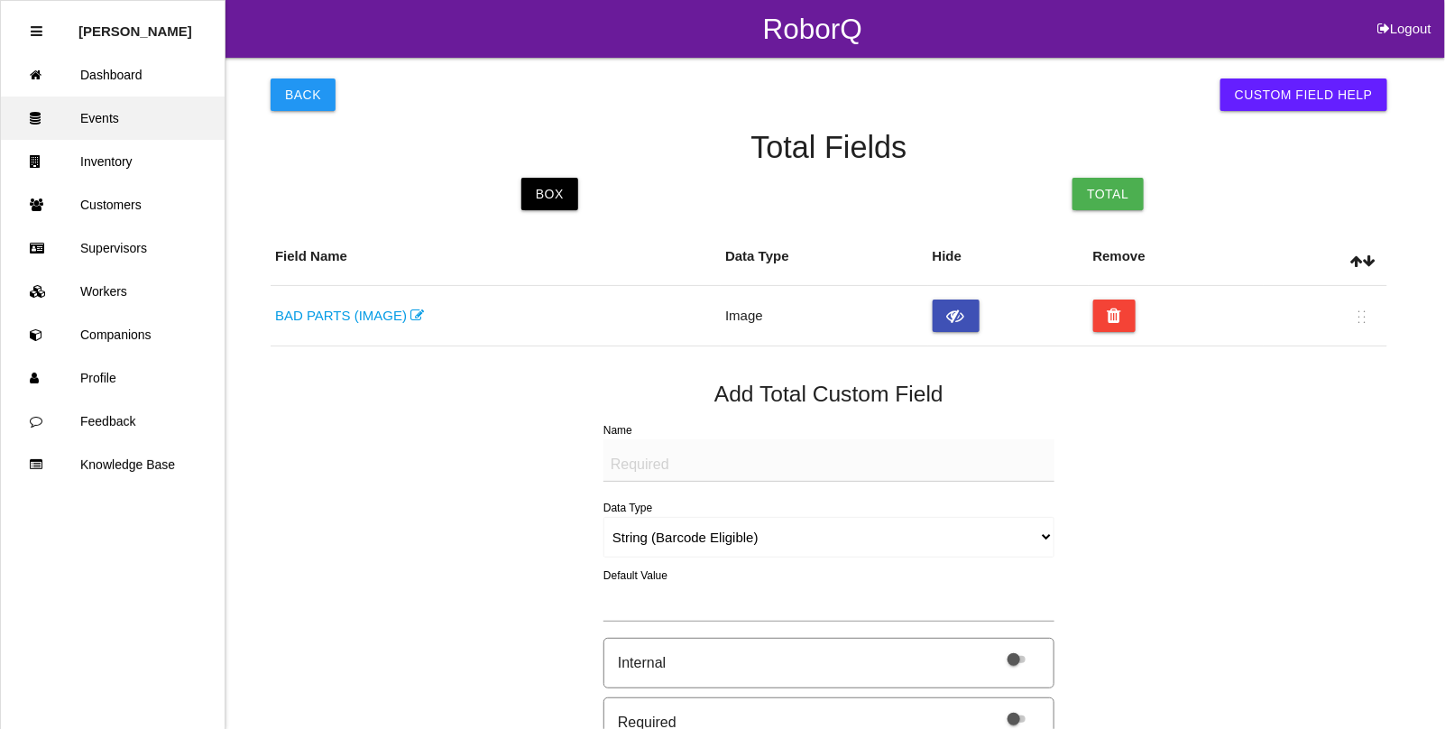
click at [114, 117] on link "Events" at bounding box center [113, 118] width 224 height 43
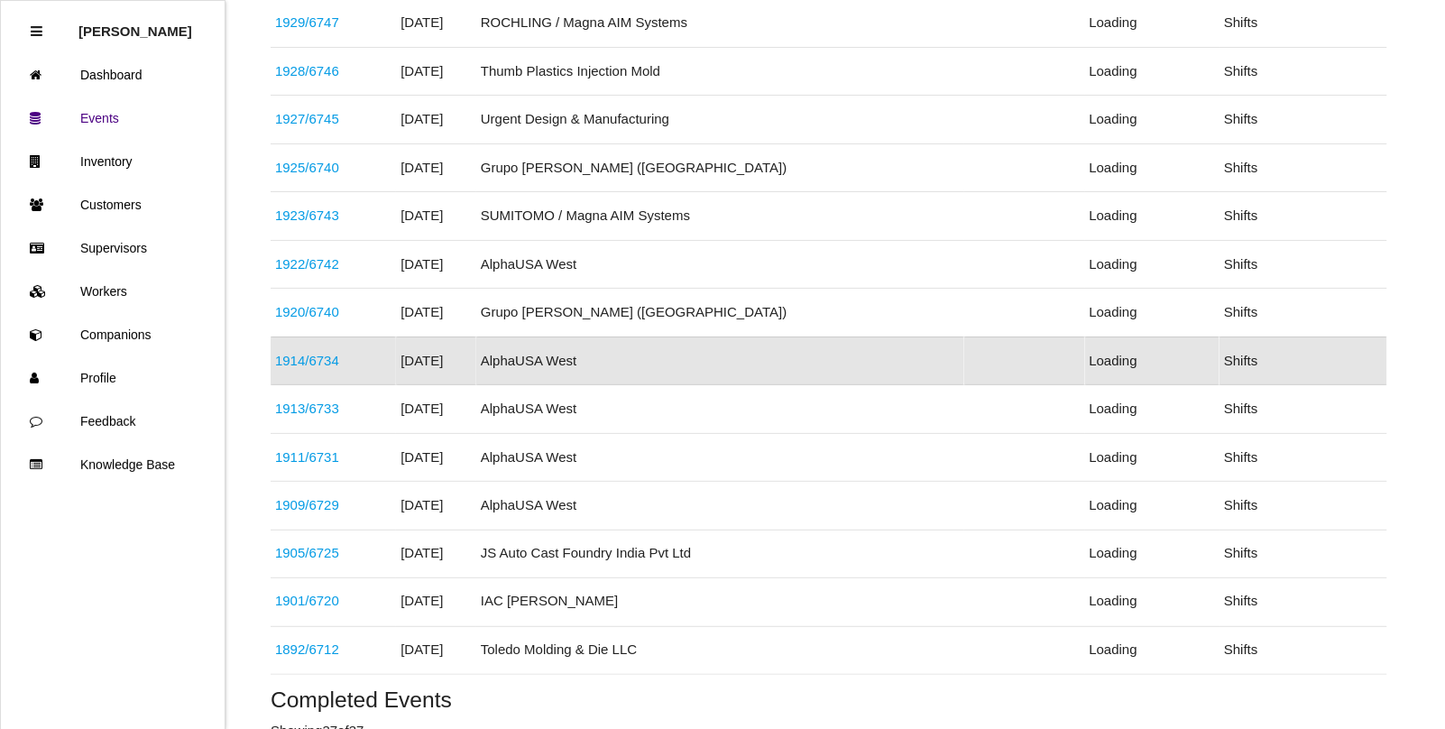
scroll to position [1105, 0]
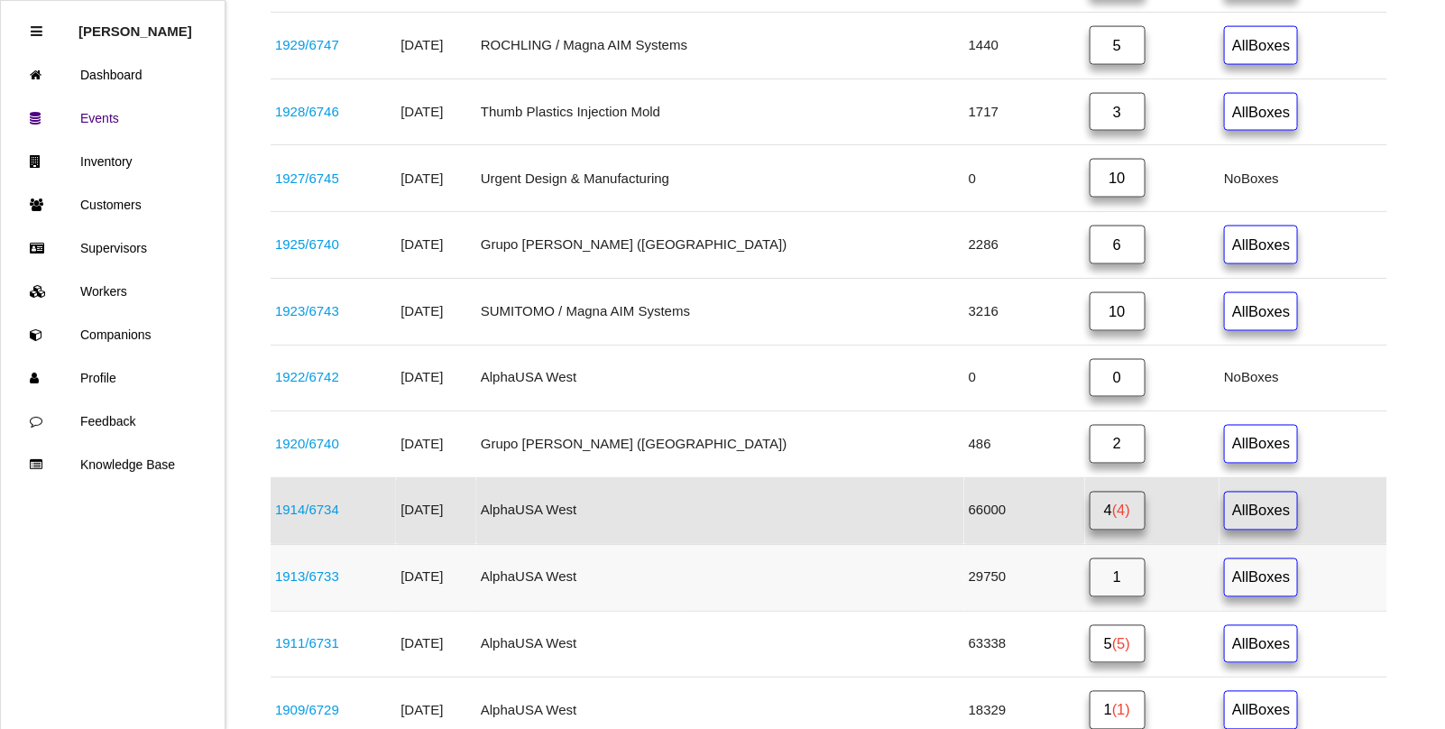
click at [316, 585] on link "1913 / 6733" at bounding box center [307, 576] width 64 height 15
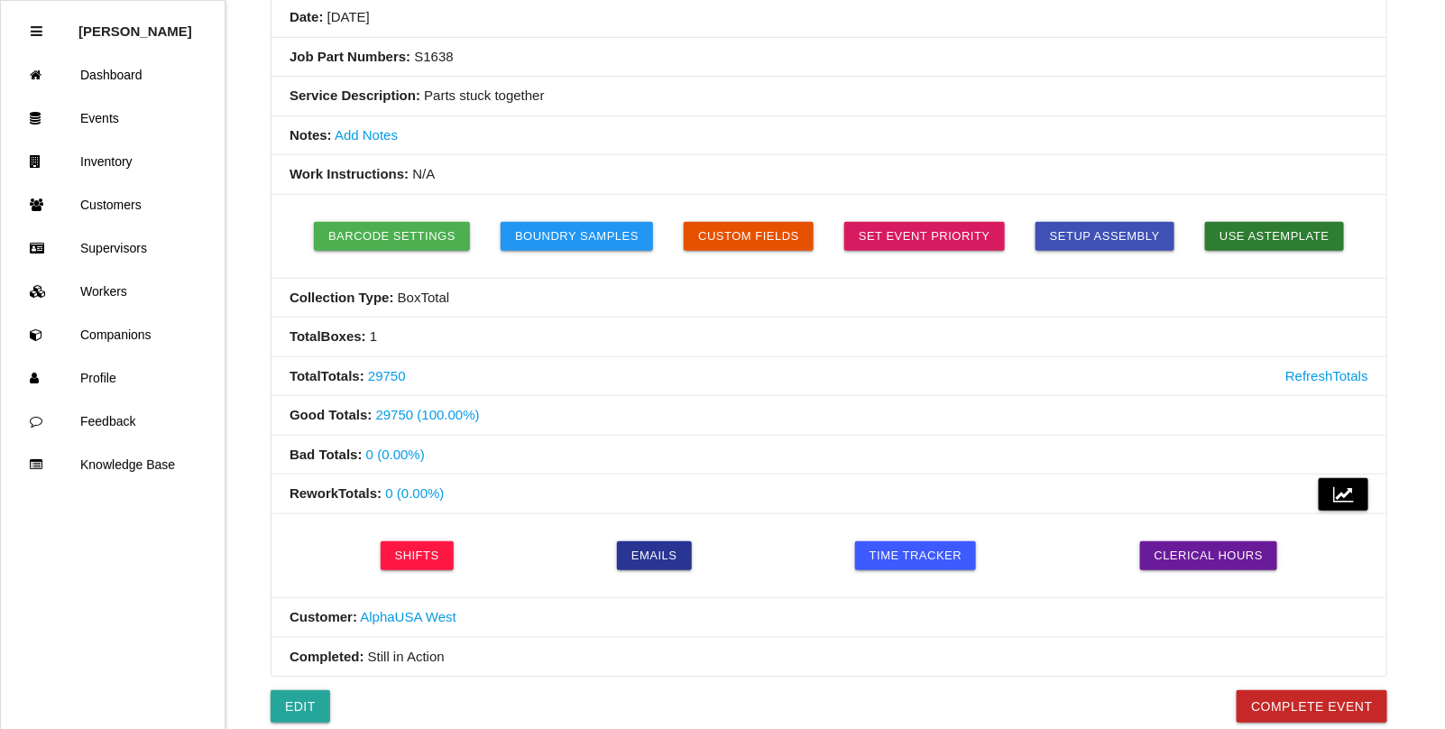
scroll to position [338, 0]
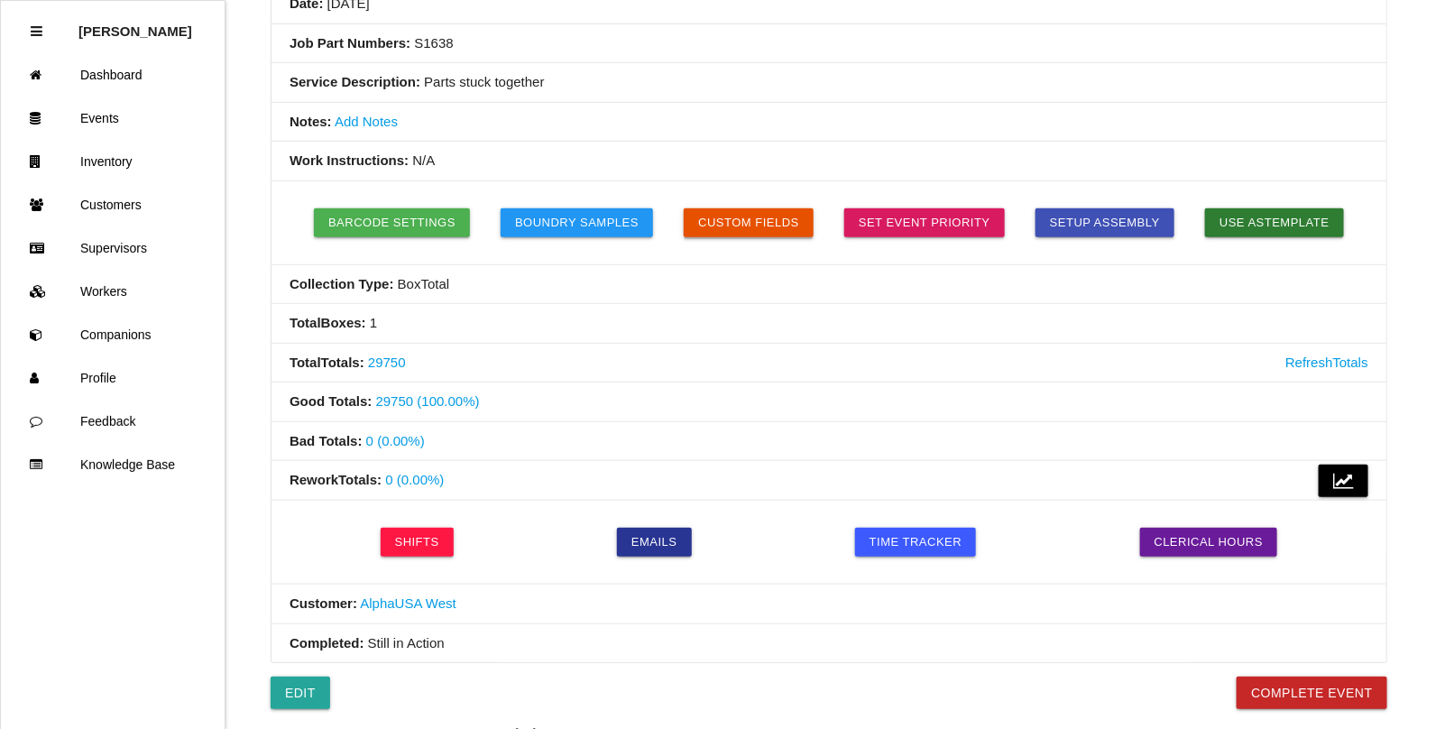
click at [755, 226] on button "Custom Fields" at bounding box center [749, 222] width 130 height 29
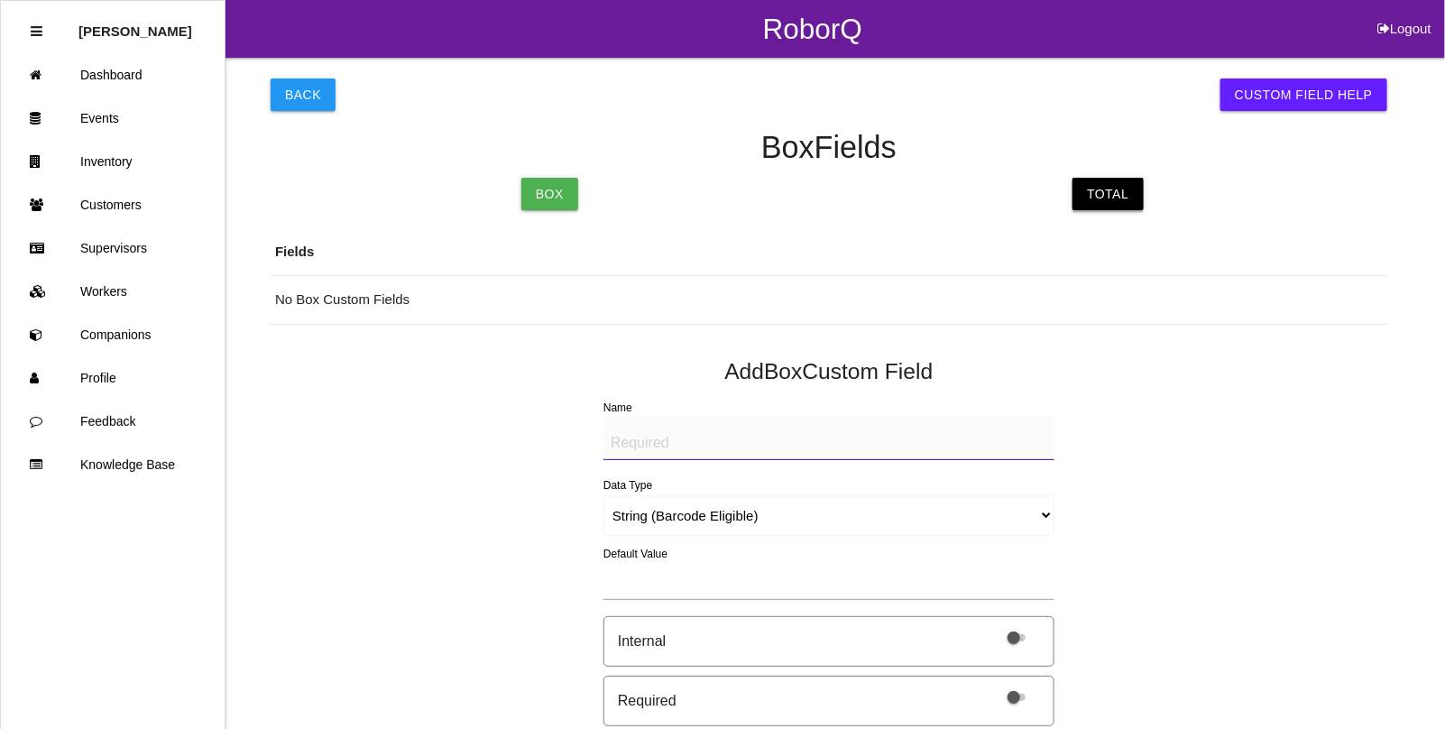
click at [1126, 192] on link "Total" at bounding box center [1108, 194] width 70 height 32
click at [631, 451] on textarea "Name" at bounding box center [828, 439] width 451 height 42
paste textarea "BAD PARTS (IMAGE)"
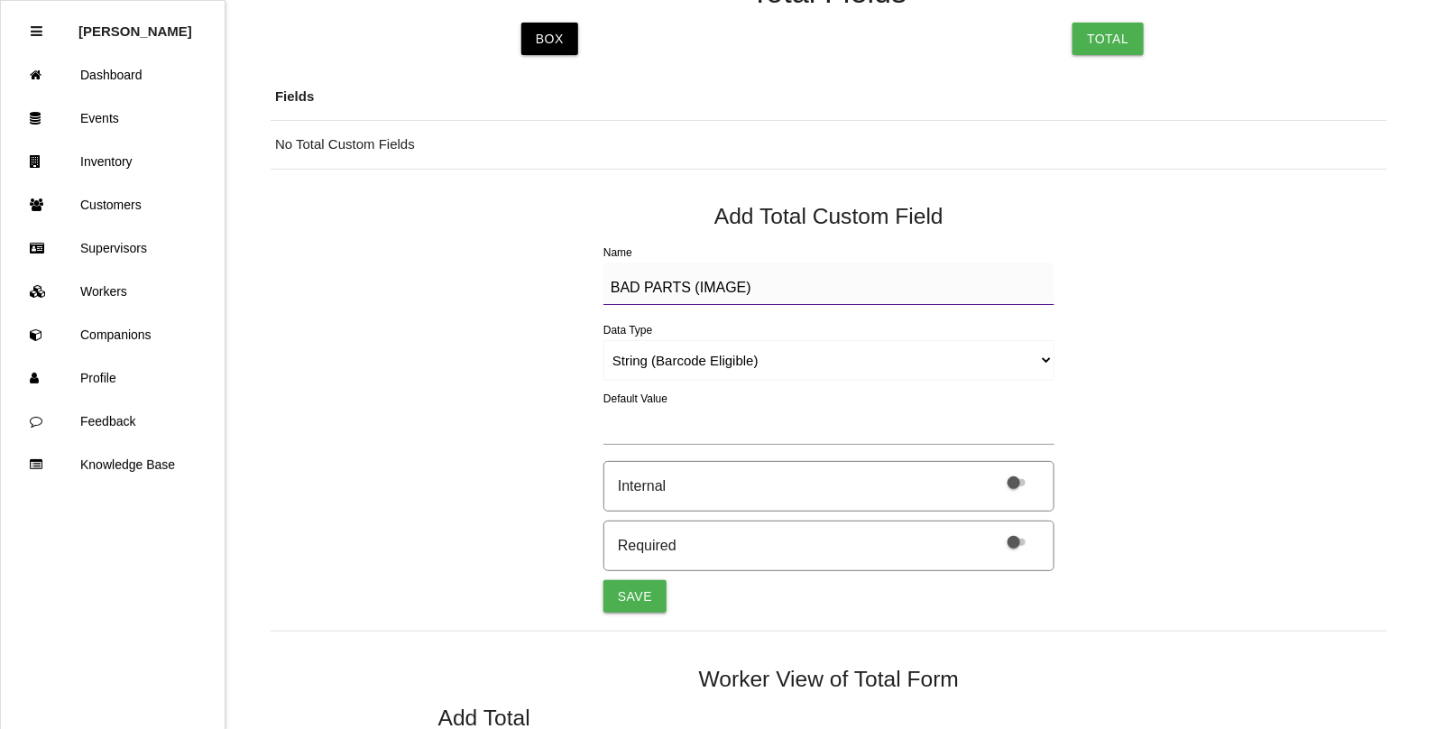
scroll to position [226, 0]
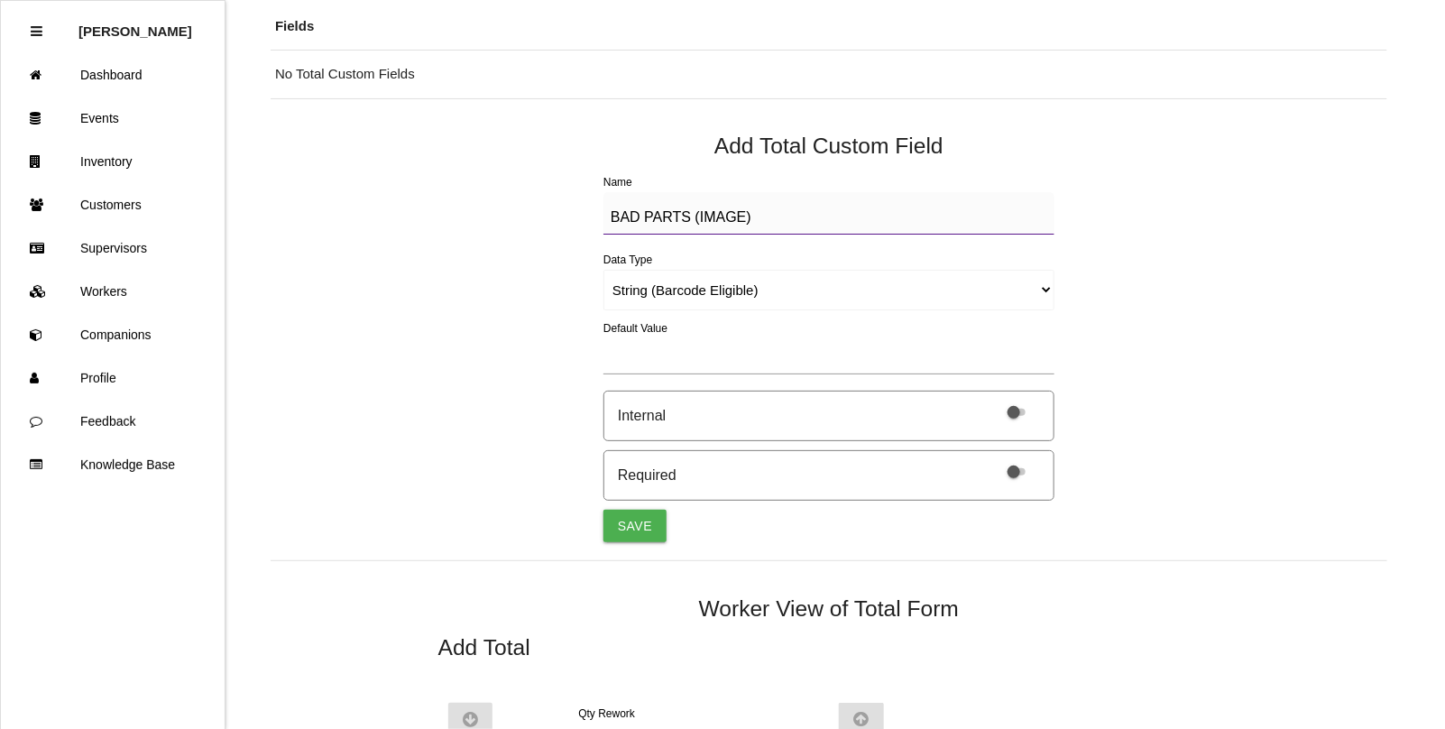
type textarea "BAD PARTS (IMAGE)"
click at [649, 296] on select "String (Barcode Eligible) Number Instructions True/False Select One of Many Sel…" at bounding box center [828, 290] width 451 height 41
select select "imageCF"
click at [603, 270] on select "String (Barcode Eligible) Number Instructions True/False Select One of Many Sel…" at bounding box center [828, 290] width 451 height 41
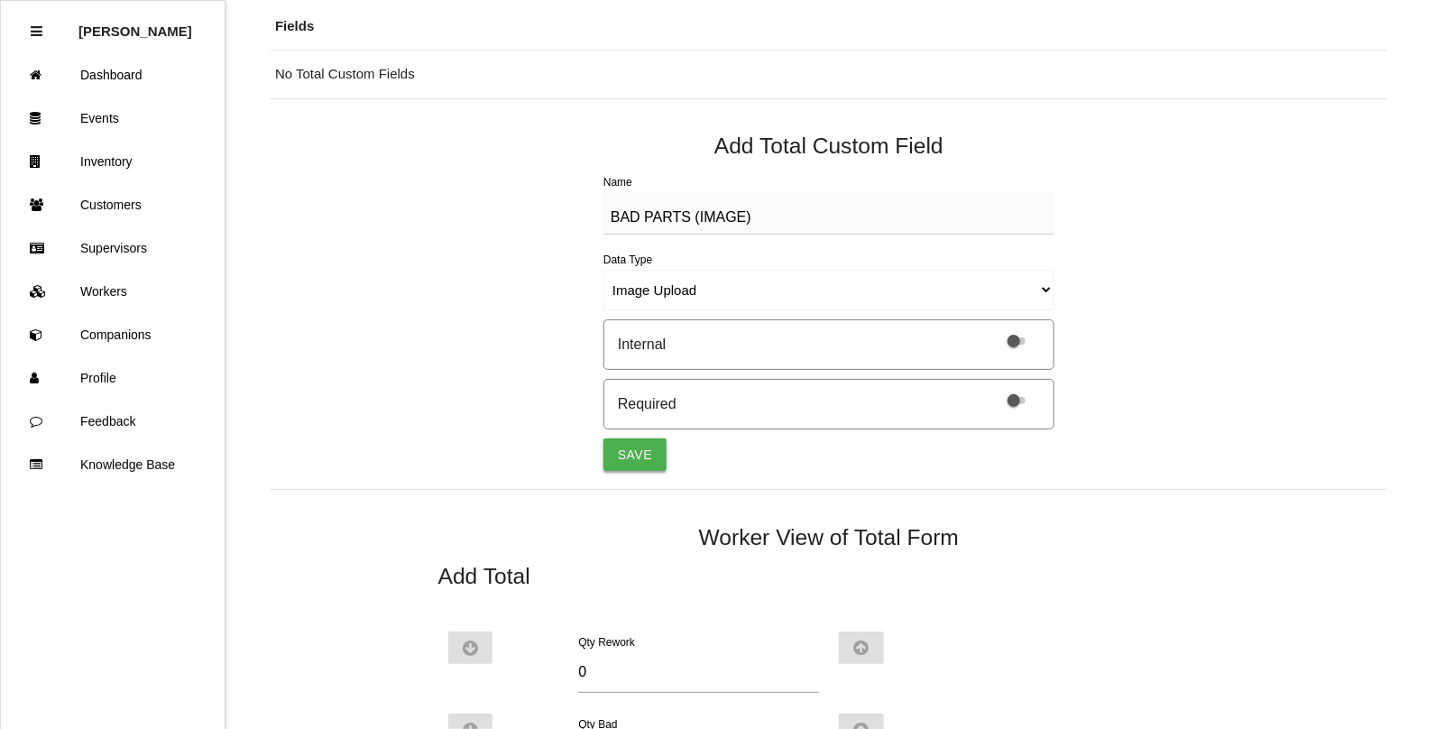
click at [630, 460] on button "Save" at bounding box center [634, 454] width 63 height 32
select select "string"
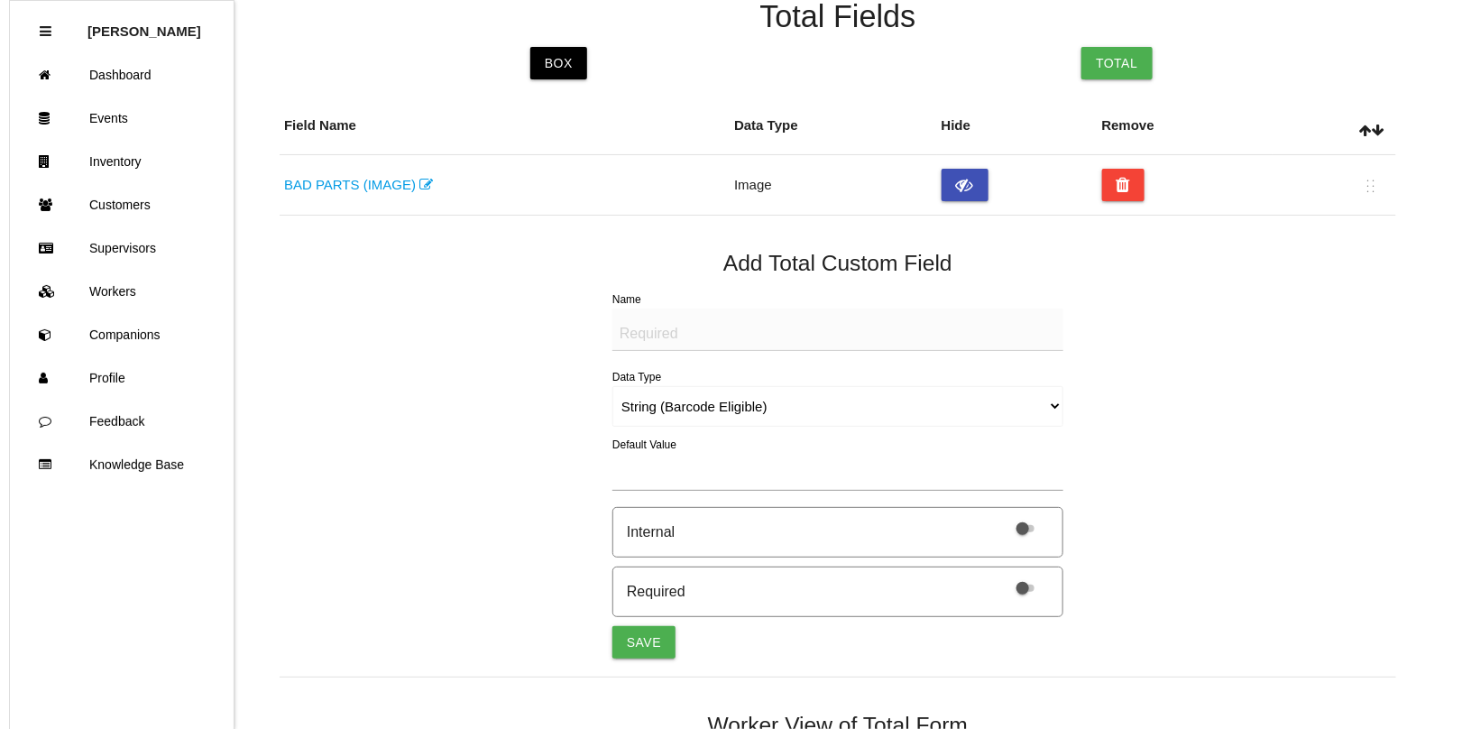
scroll to position [0, 0]
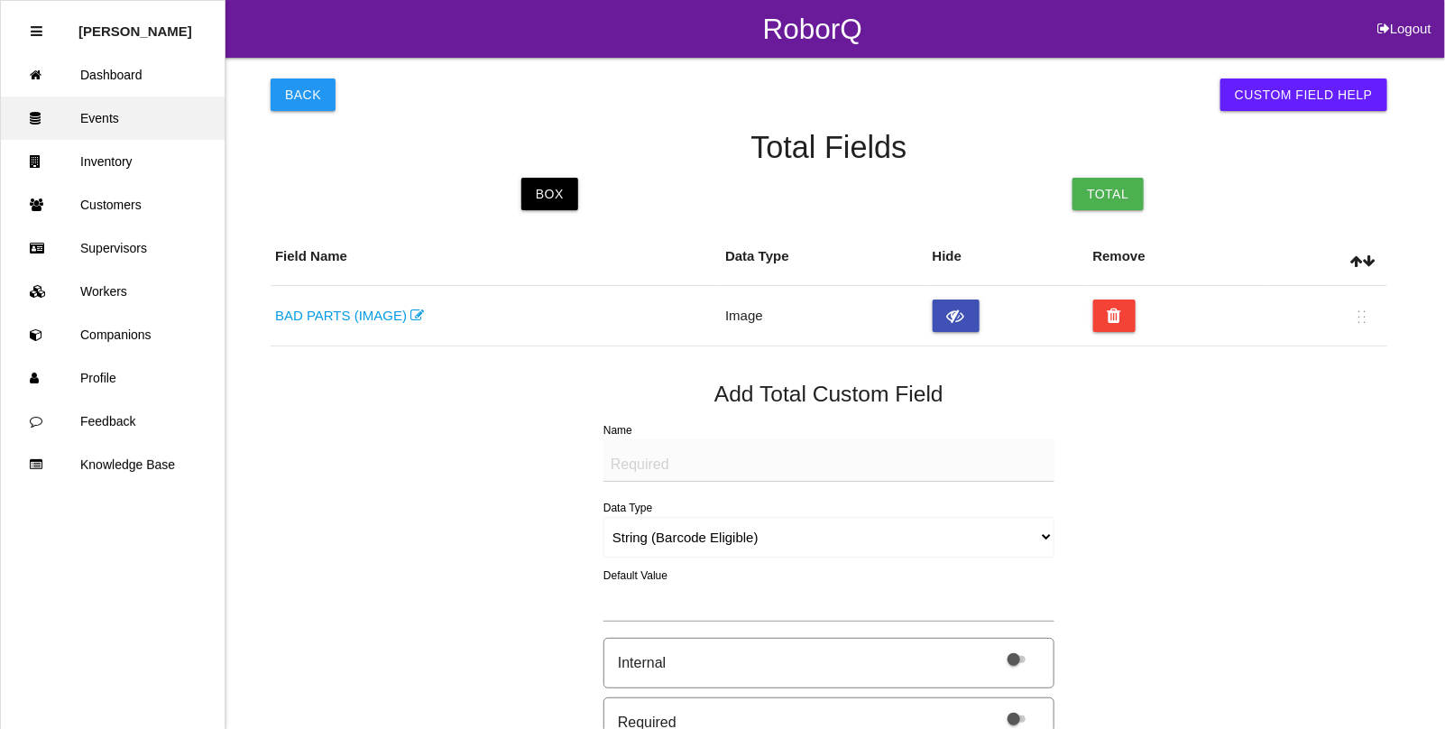
click at [126, 122] on link "Events" at bounding box center [113, 118] width 224 height 43
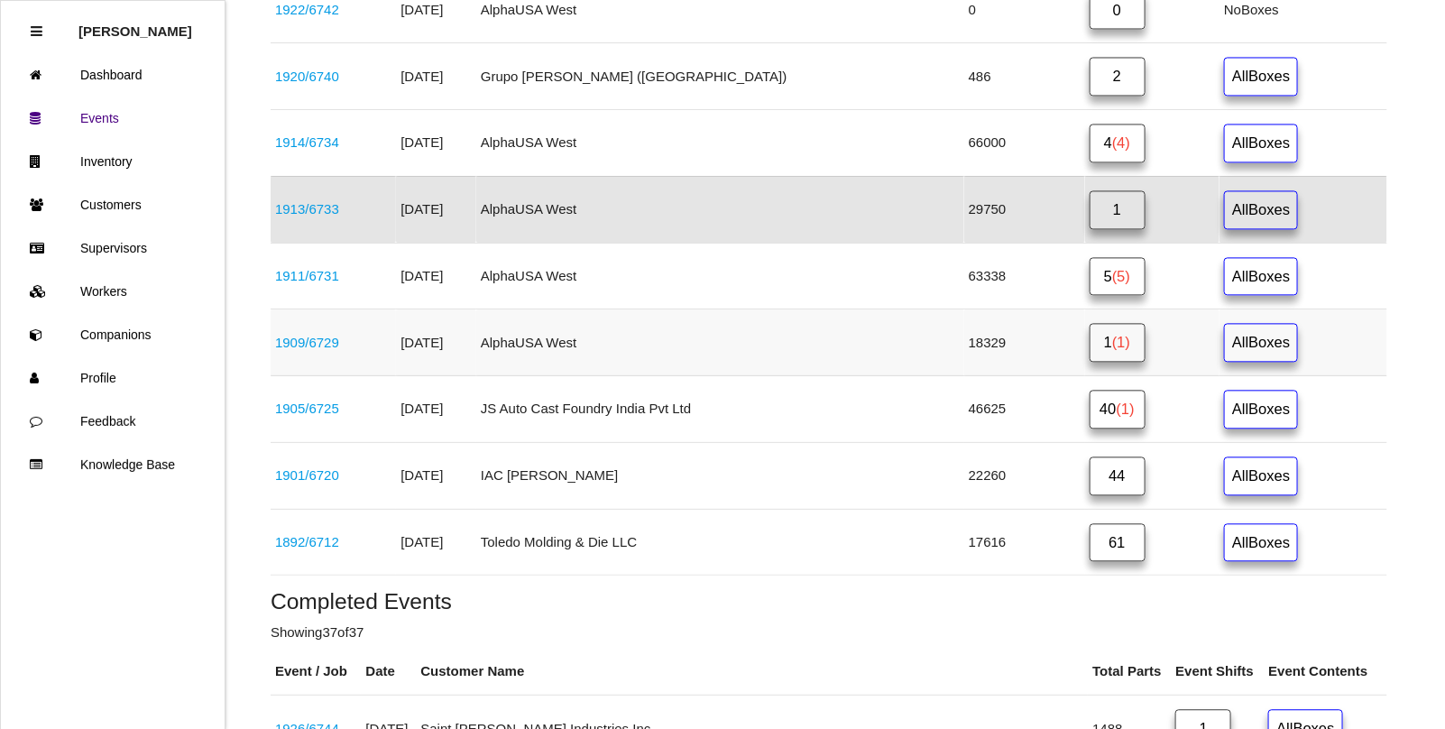
scroll to position [1509, 0]
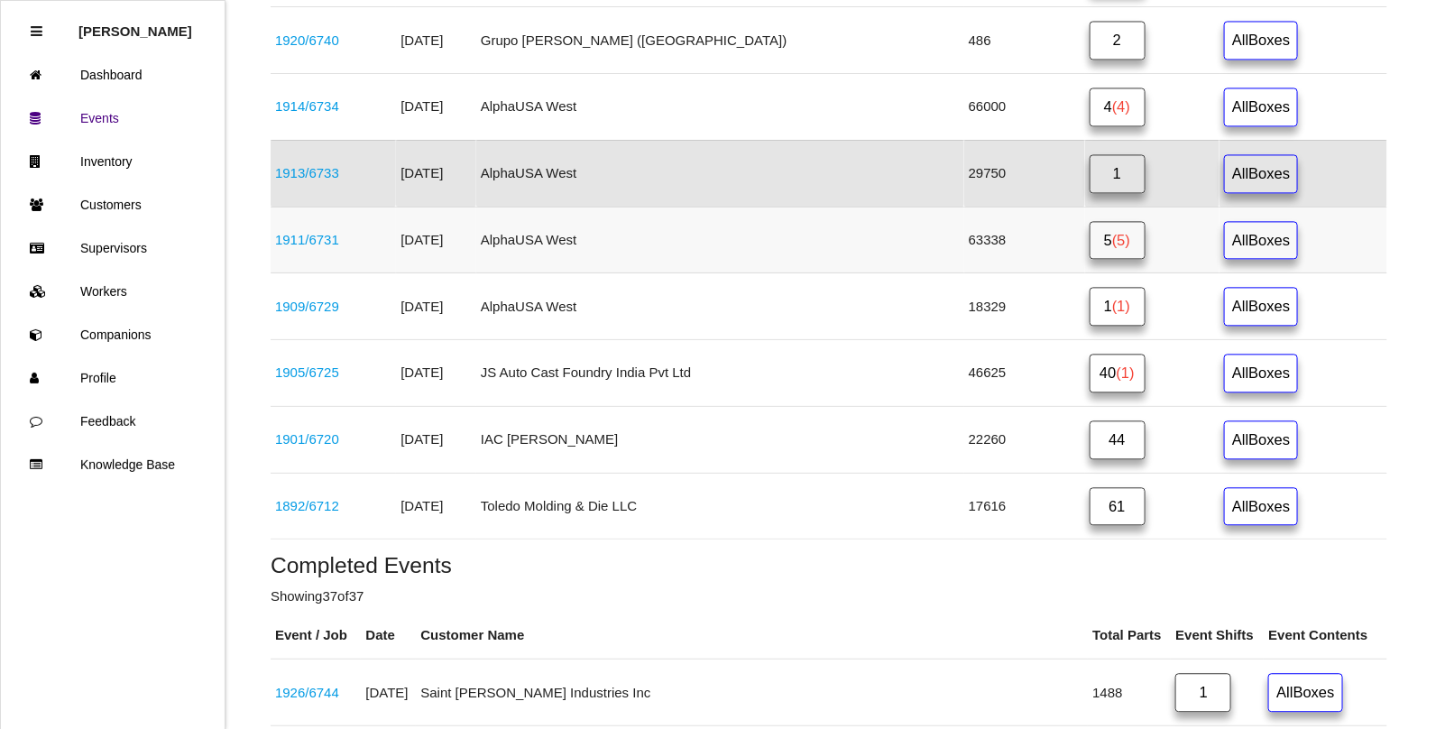
click at [325, 247] on link "1911 / 6731" at bounding box center [307, 239] width 64 height 15
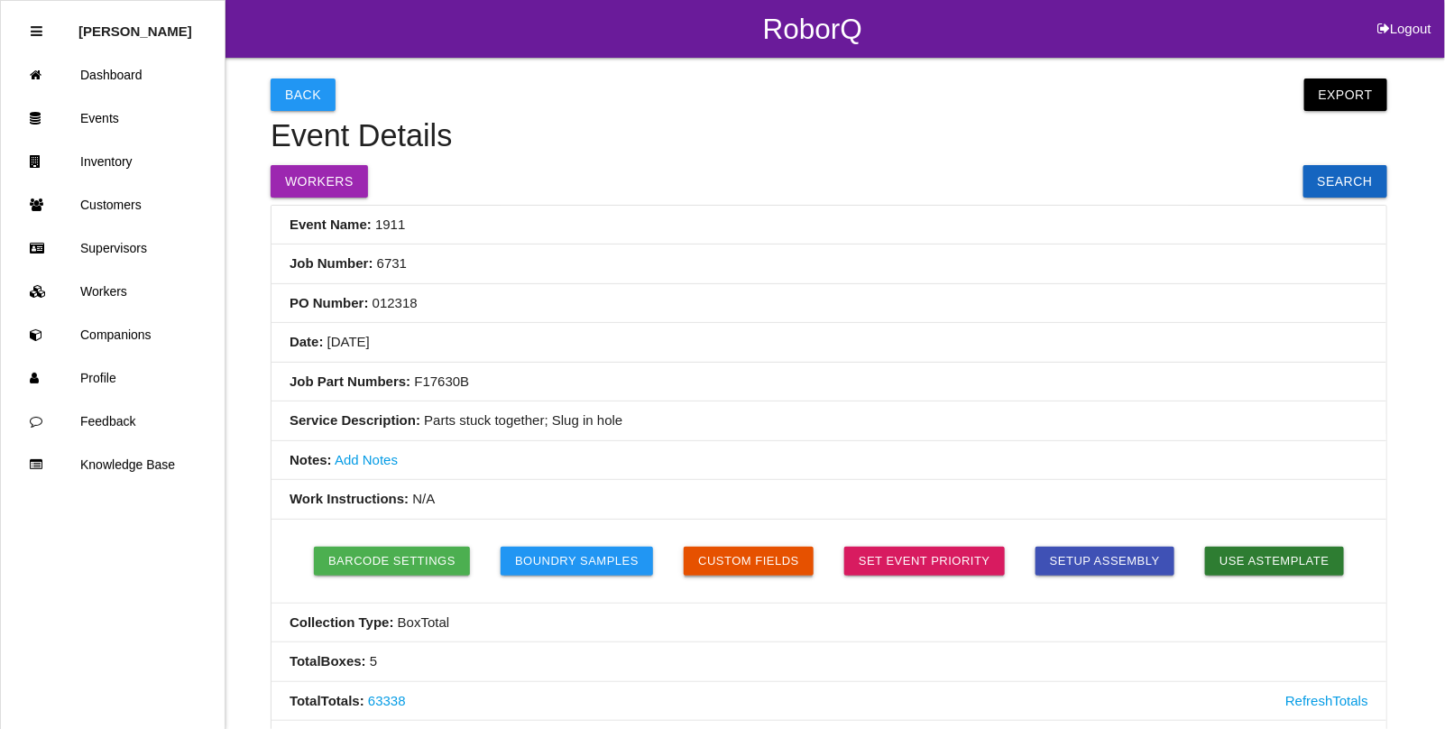
click at [767, 555] on button "Custom Fields" at bounding box center [749, 561] width 130 height 29
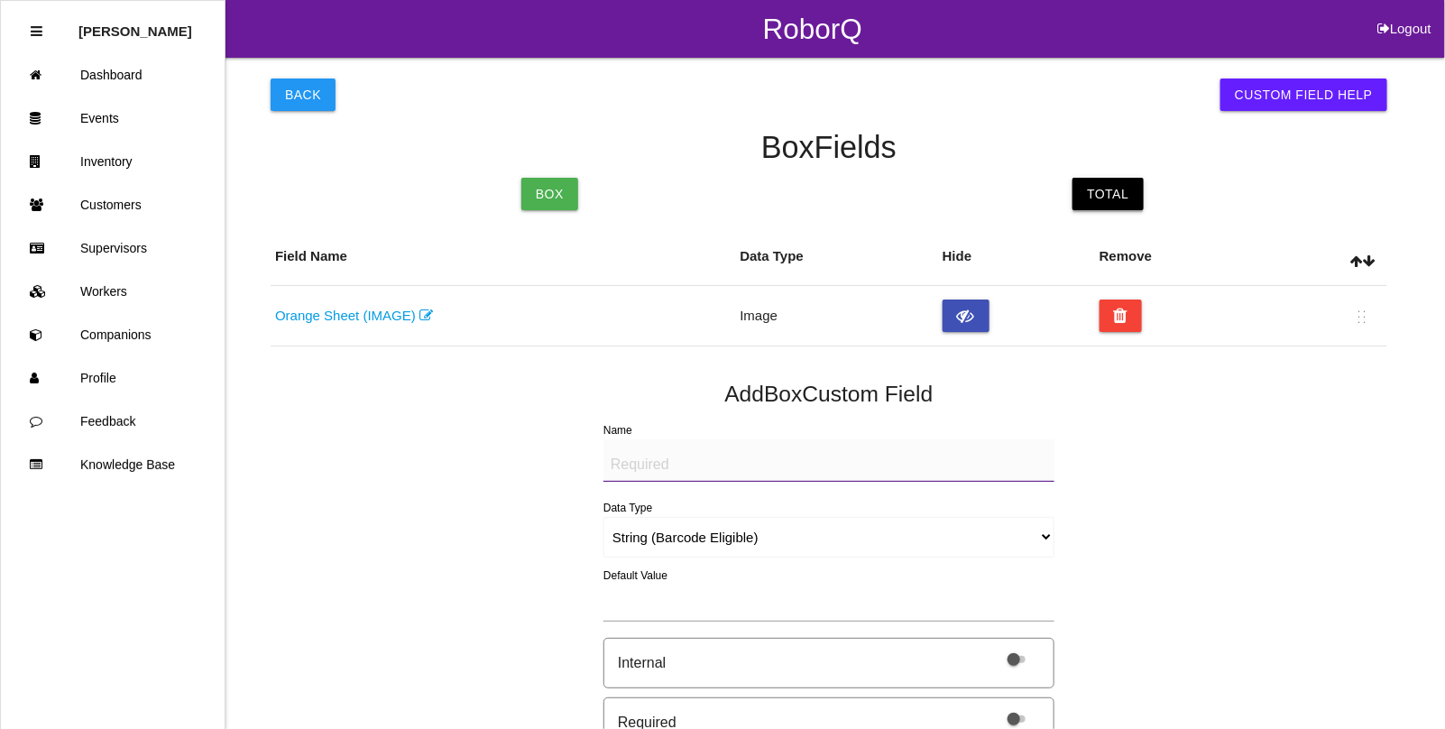
click at [1128, 194] on link "Total" at bounding box center [1108, 194] width 70 height 32
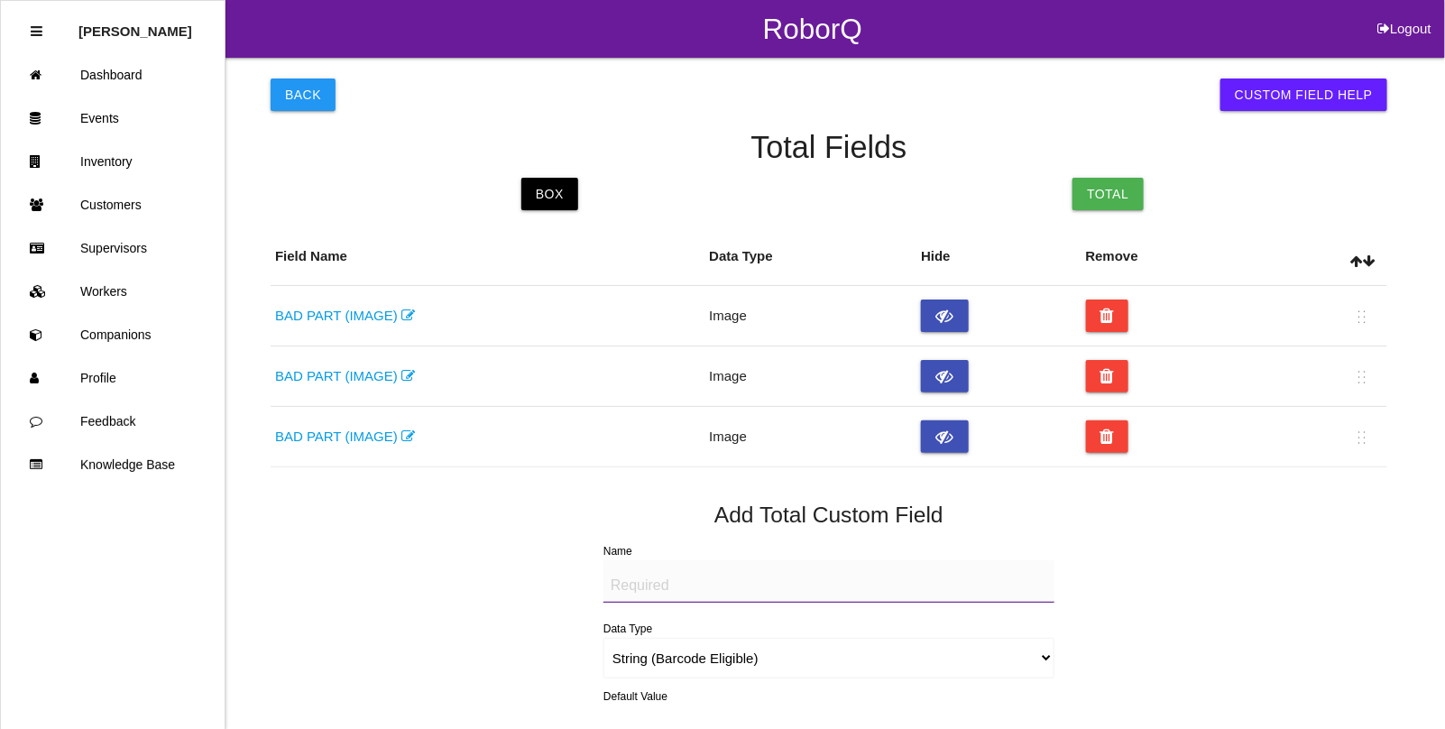
scroll to position [113, 0]
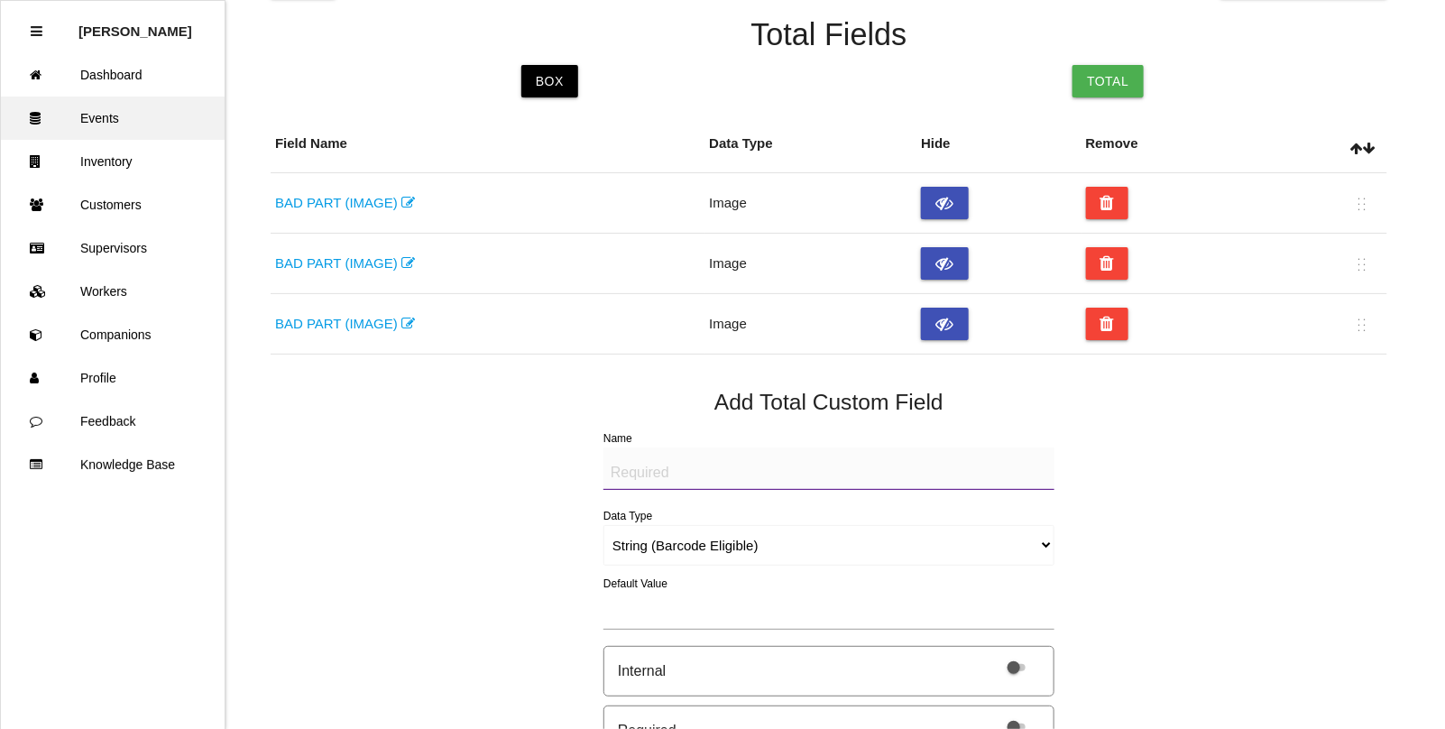
click at [111, 111] on link "Events" at bounding box center [113, 118] width 224 height 43
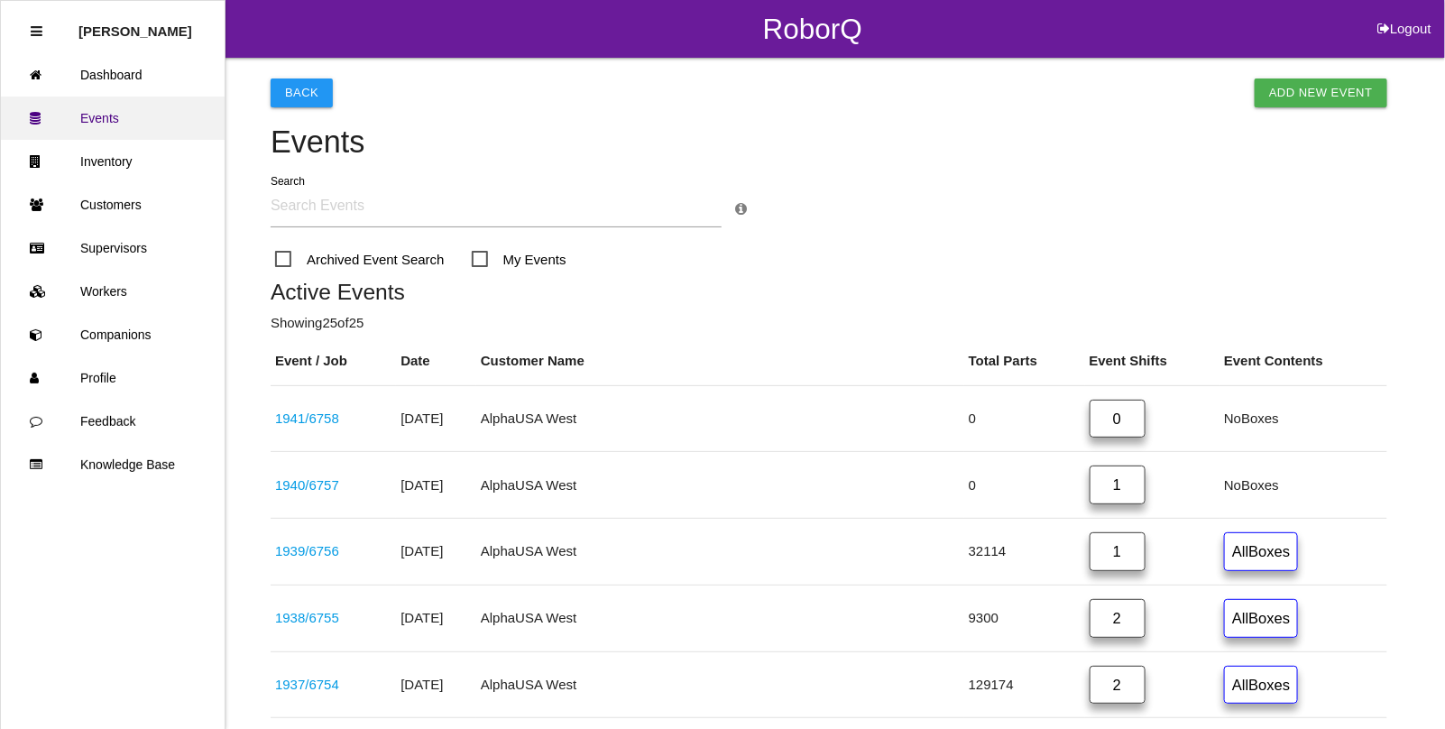
click at [100, 109] on link "Events" at bounding box center [113, 118] width 224 height 43
click at [97, 115] on link "Events" at bounding box center [113, 118] width 224 height 43
click at [1401, 14] on button "Logout" at bounding box center [1404, 7] width 81 height 14
select select "Admin"
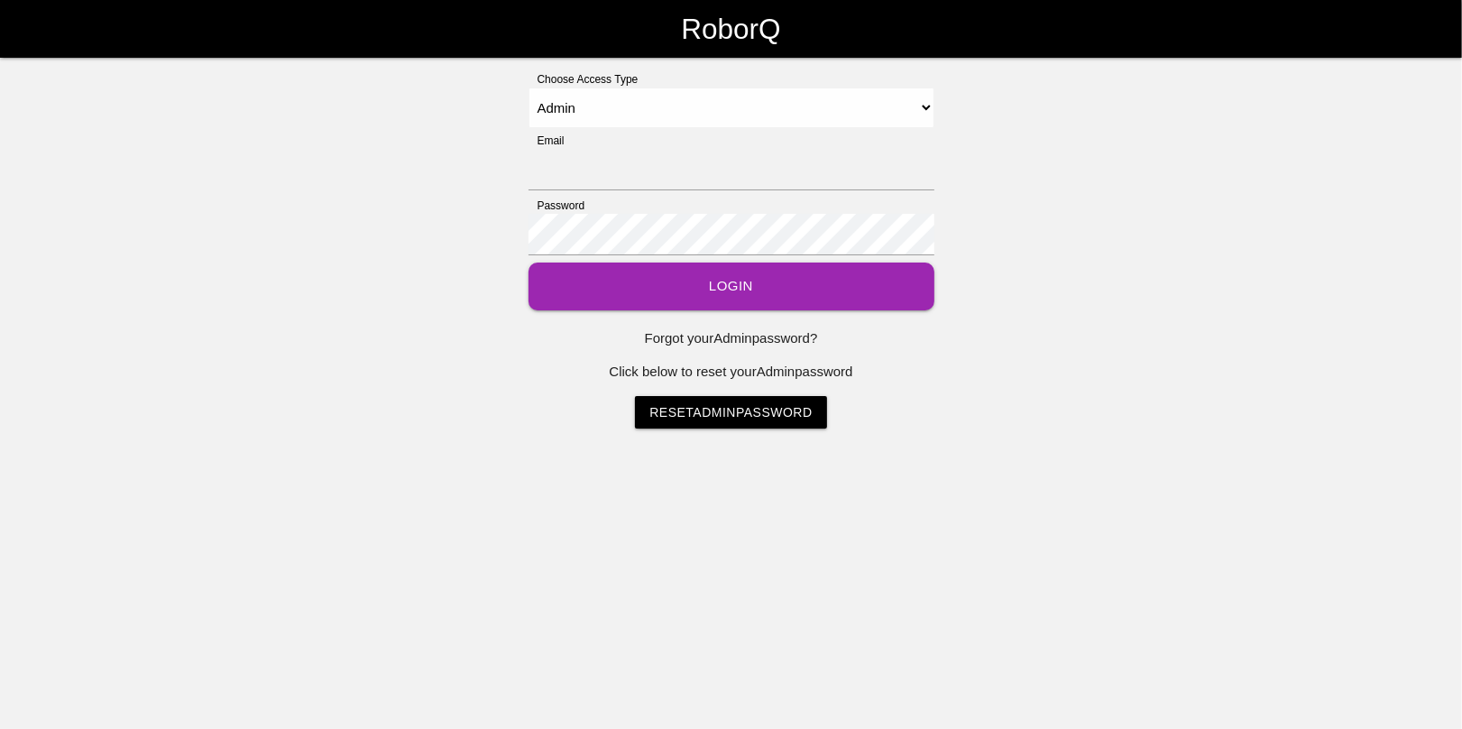
type input "[EMAIL_ADDRESS][DOMAIN_NAME]"
